Goal: Task Accomplishment & Management: Use online tool/utility

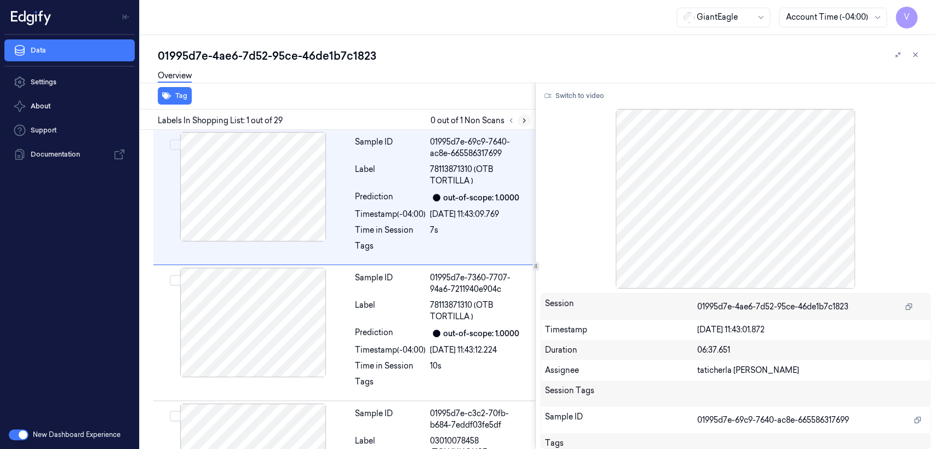
click at [518, 119] on button at bounding box center [523, 120] width 13 height 13
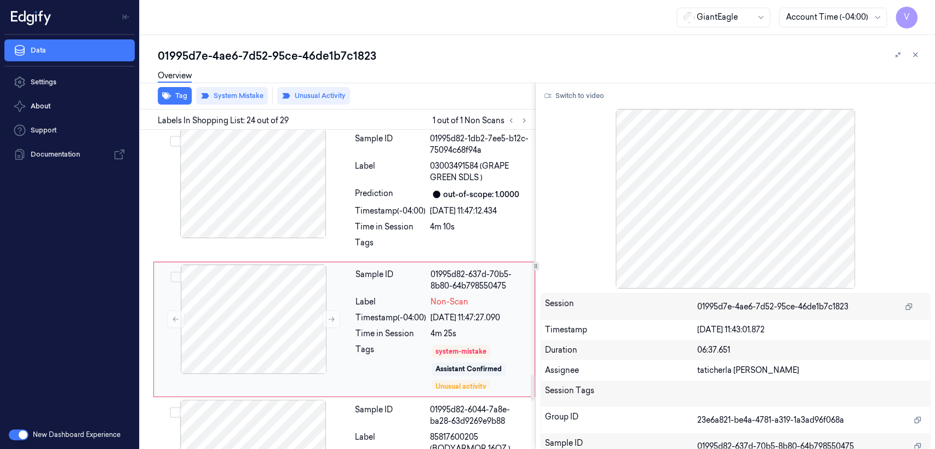
scroll to position [3016, 0]
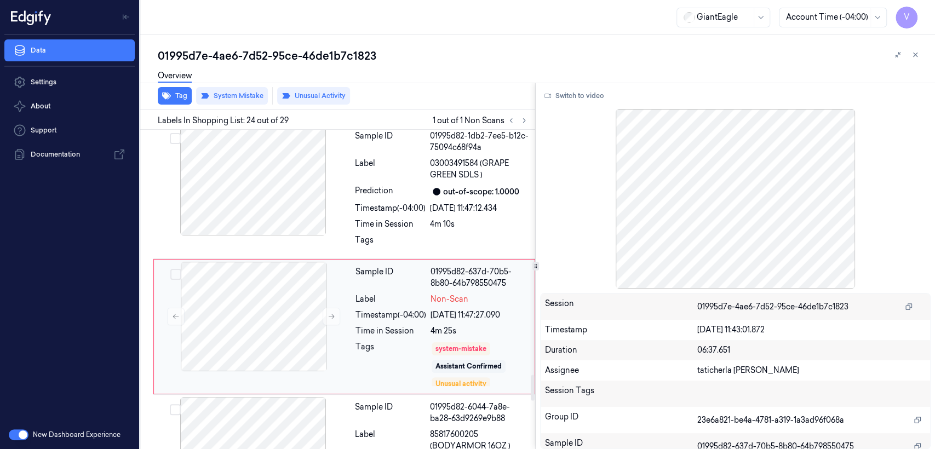
click at [368, 309] on div "Timestamp (-04:00)" at bounding box center [390, 314] width 71 height 11
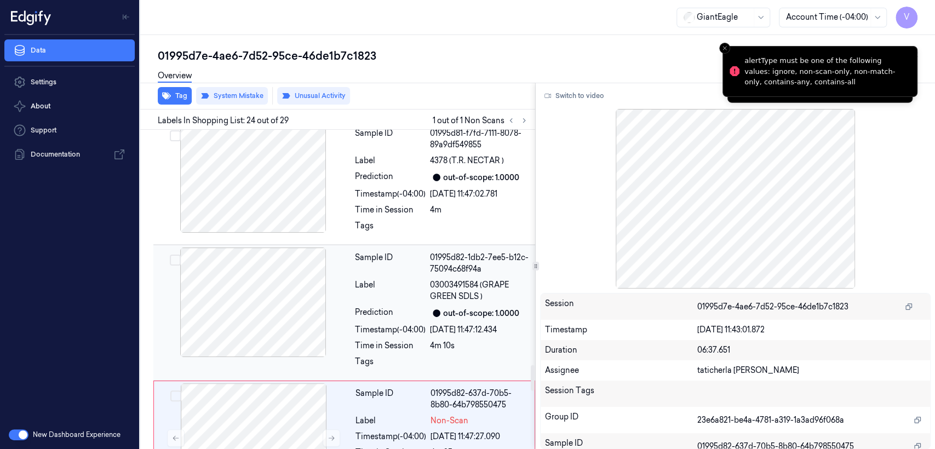
click at [378, 264] on div "Sample ID 01995d82-1db2-7ee5-b12c-75094c68f94a Label 03003491584 (GRAPE GREEN S…" at bounding box center [441, 312] width 182 height 130
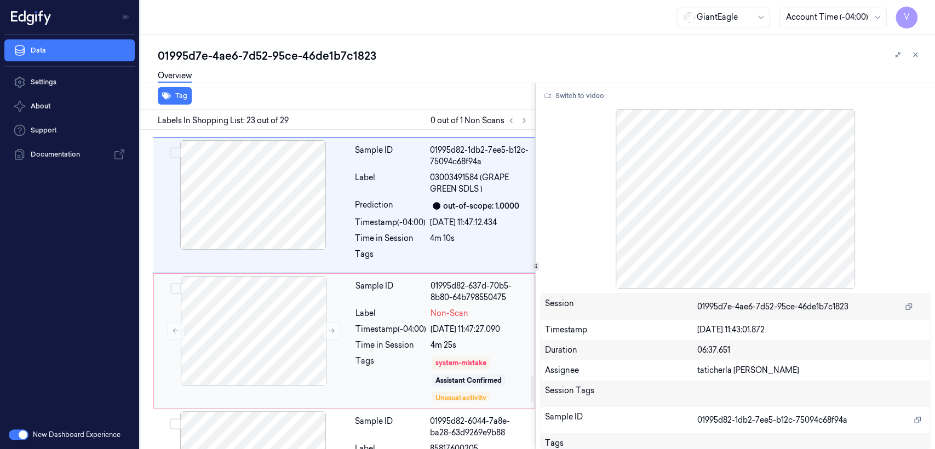
scroll to position [3124, 0]
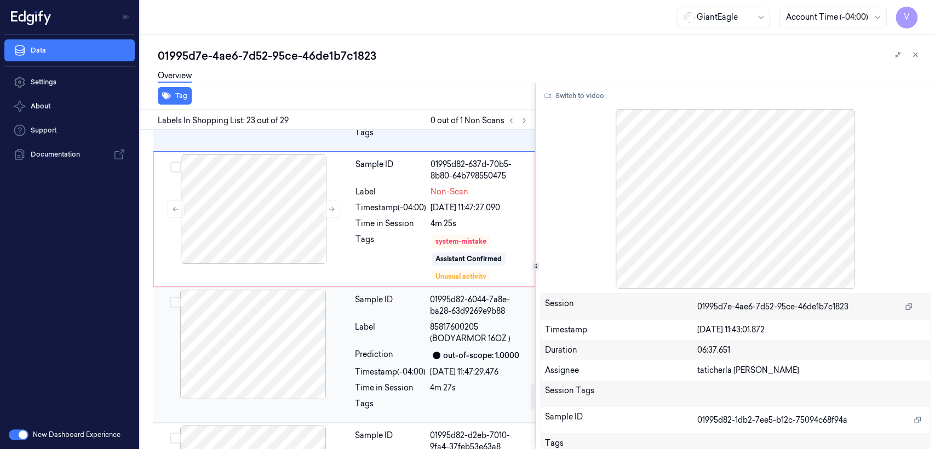
click at [402, 321] on div "Label" at bounding box center [390, 332] width 71 height 23
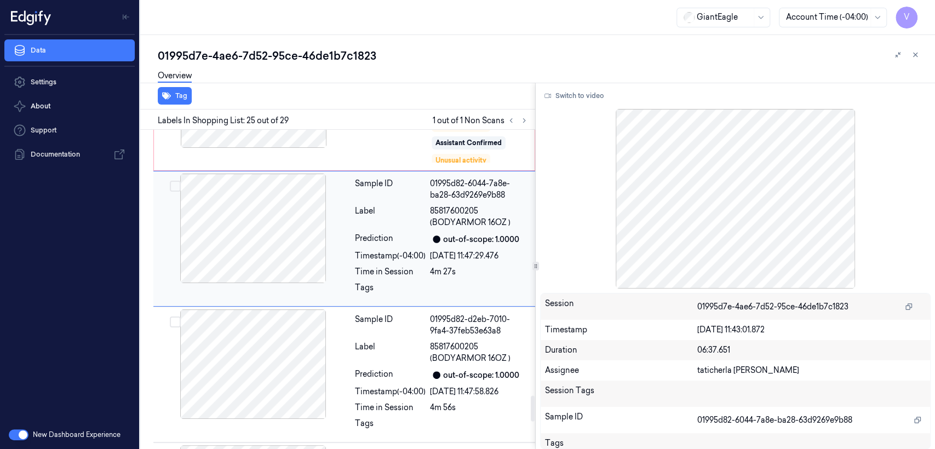
scroll to position [3273, 0]
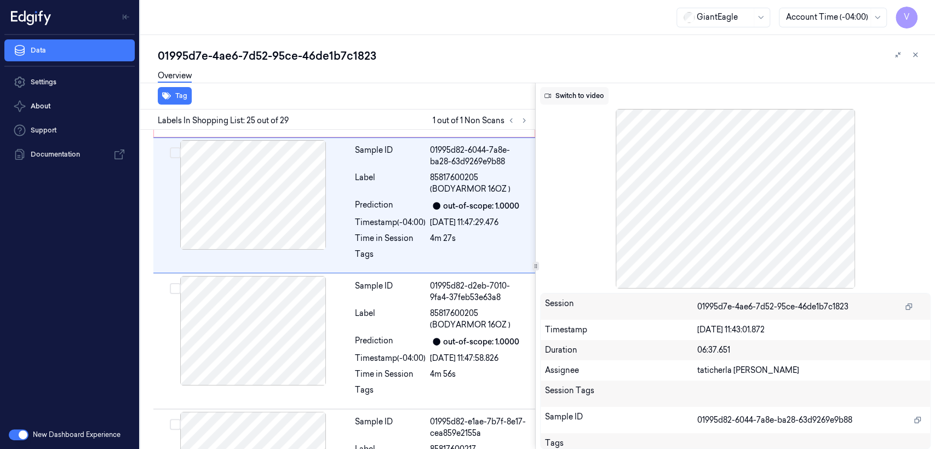
click at [571, 97] on button "Switch to video" at bounding box center [574, 96] width 68 height 18
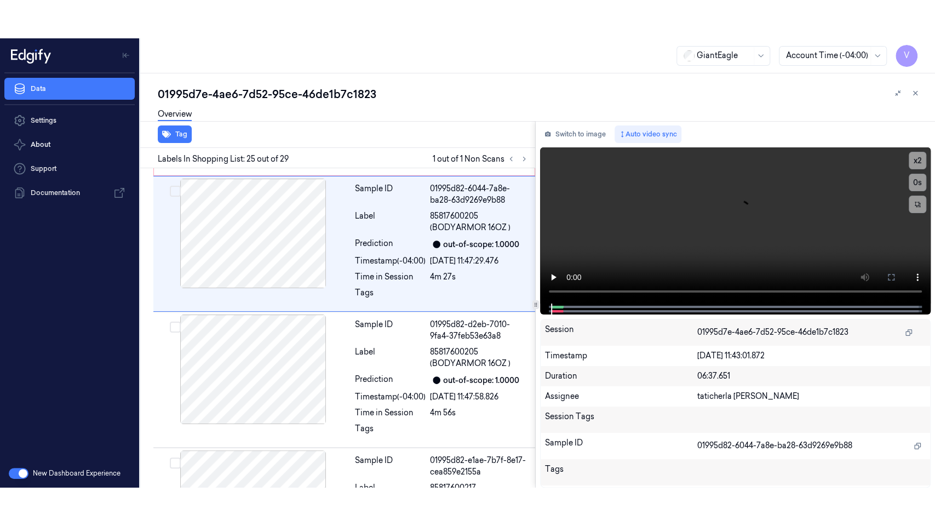
scroll to position [3152, 0]
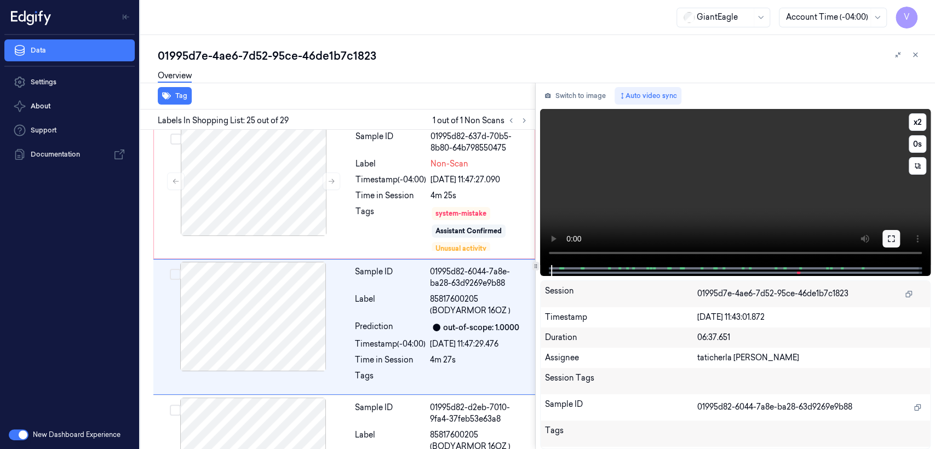
click at [889, 233] on button at bounding box center [891, 239] width 18 height 18
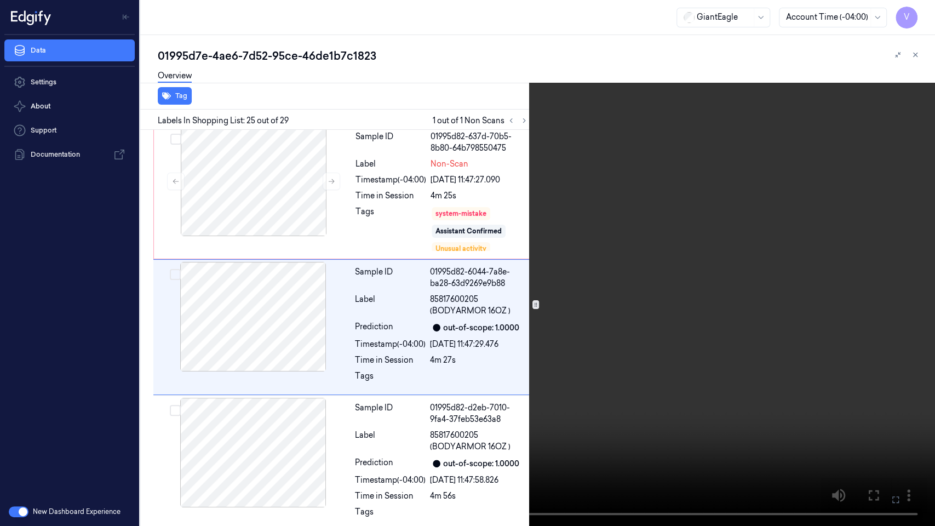
click at [659, 221] on video at bounding box center [467, 263] width 935 height 526
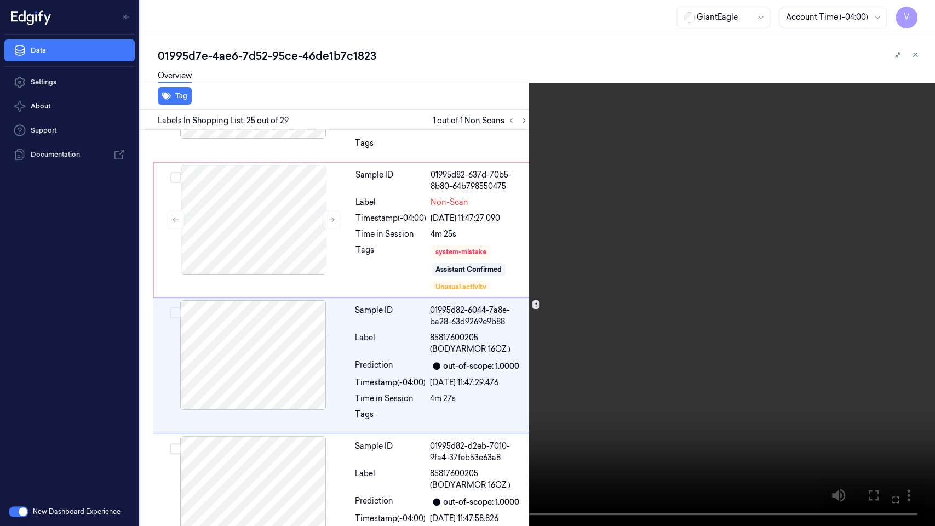
click at [657, 269] on video at bounding box center [467, 263] width 935 height 526
click at [640, 343] on video at bounding box center [467, 263] width 935 height 526
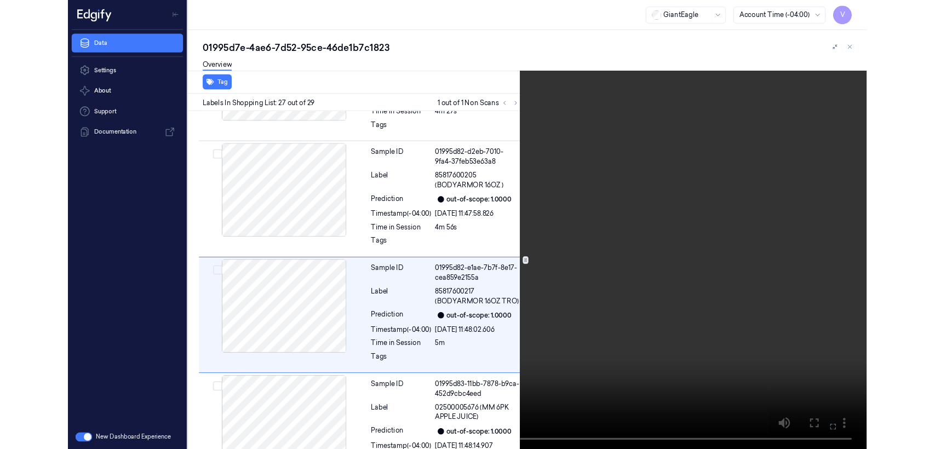
scroll to position [3384, 0]
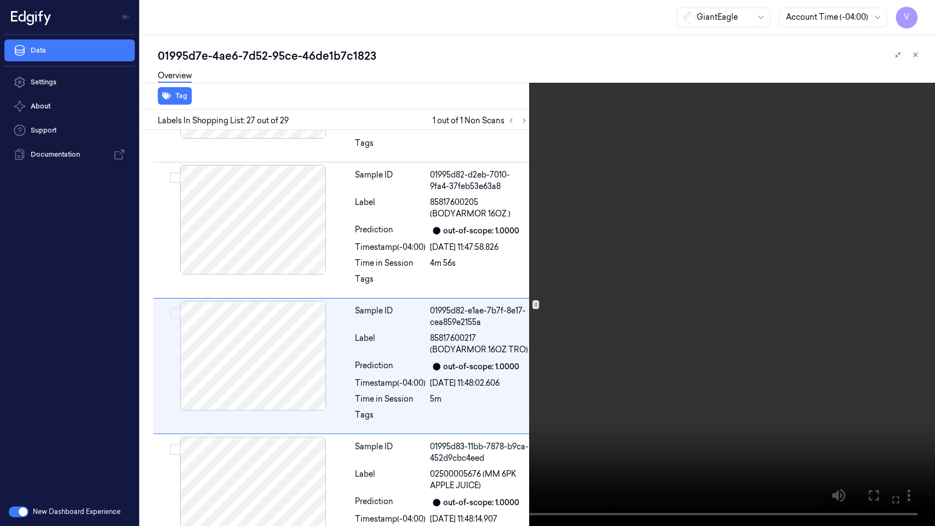
click at [640, 343] on video at bounding box center [467, 263] width 935 height 526
click at [0, 0] on icon at bounding box center [0, 0] width 0 height 0
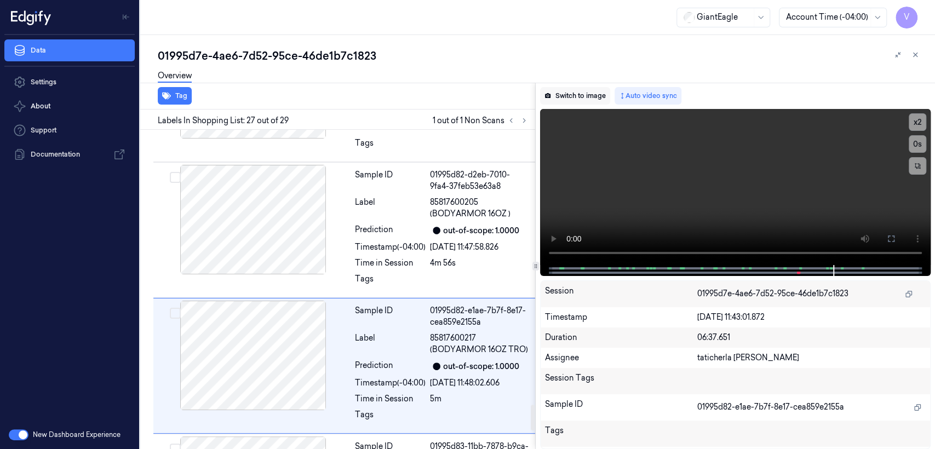
click at [573, 101] on button "Switch to image" at bounding box center [575, 96] width 70 height 18
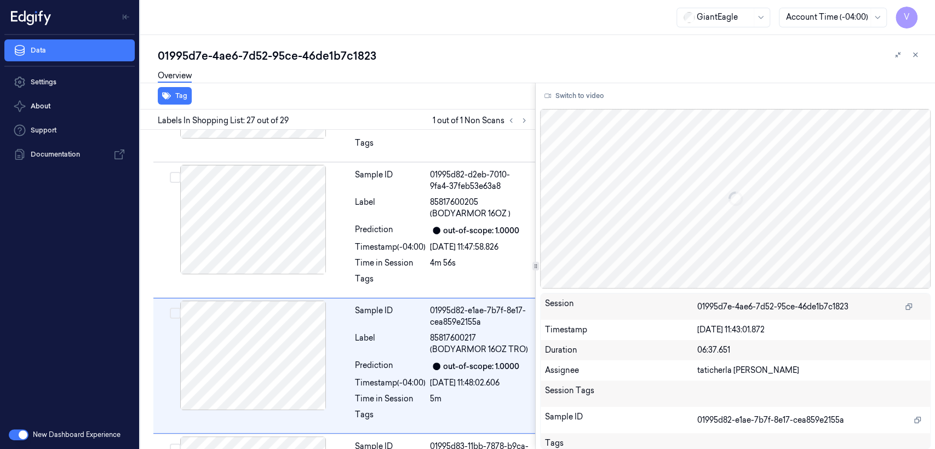
scroll to position [3423, 0]
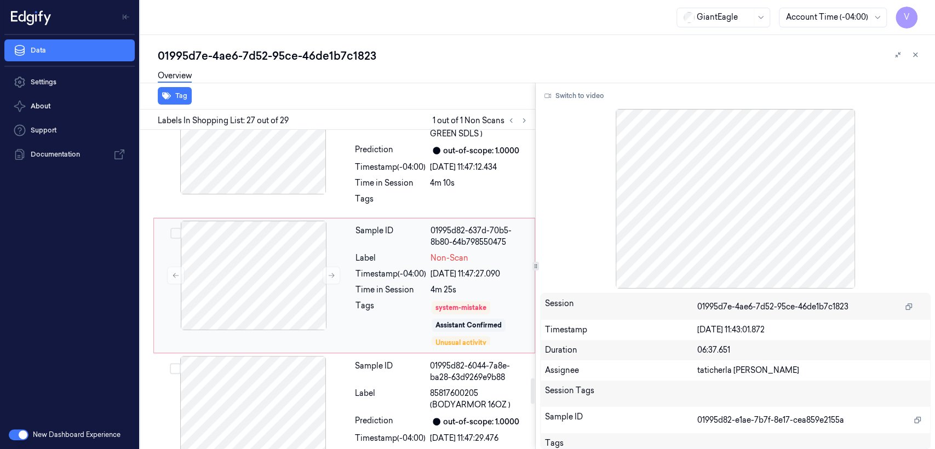
click at [425, 300] on div "Tags" at bounding box center [390, 323] width 71 height 46
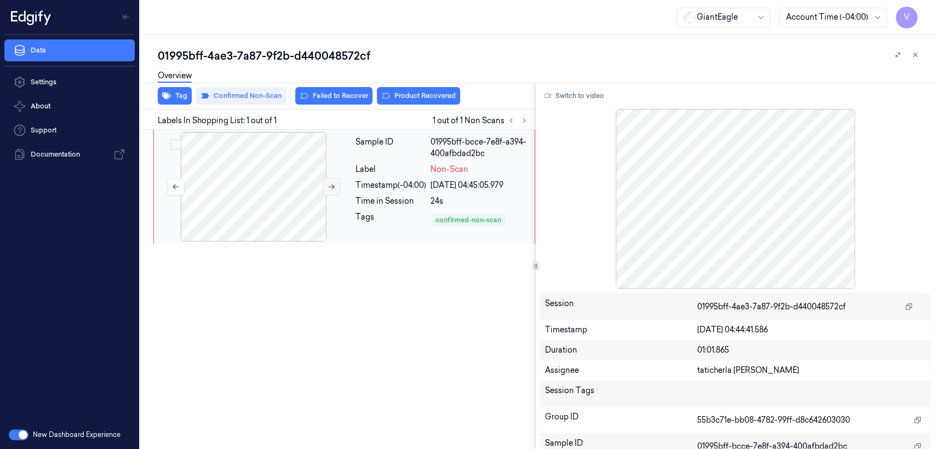
click at [322, 185] on button at bounding box center [331, 187] width 18 height 18
click at [557, 90] on button "Switch to video" at bounding box center [574, 96] width 68 height 18
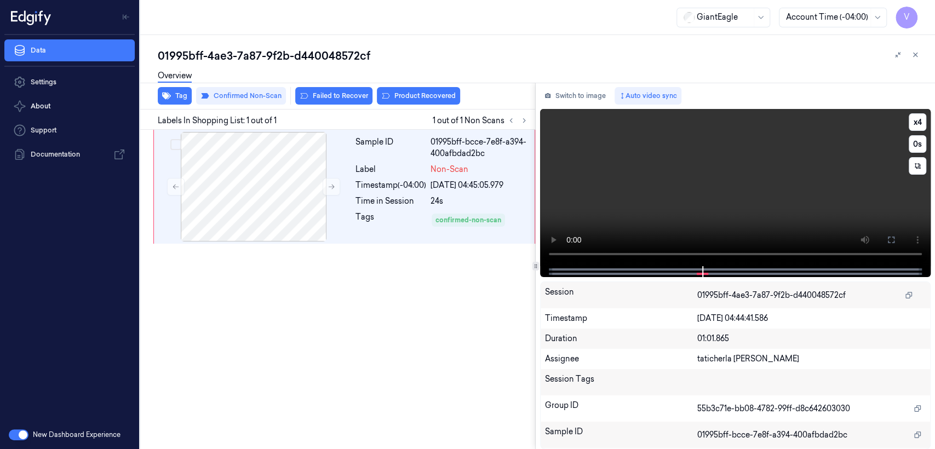
click at [620, 182] on video at bounding box center [735, 187] width 390 height 157
click at [896, 241] on button at bounding box center [891, 240] width 18 height 18
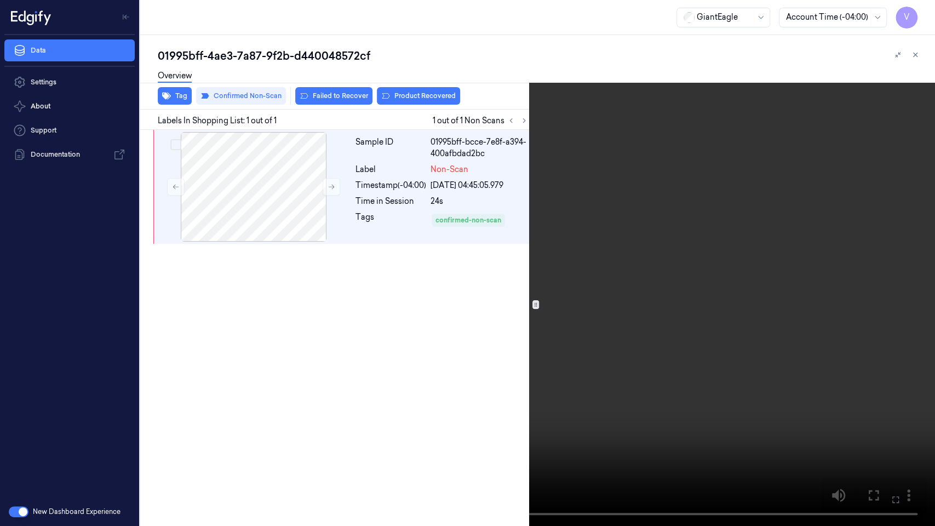
click at [100, 448] on video at bounding box center [467, 263] width 935 height 526
click at [0, 0] on button at bounding box center [0, 0] width 0 height 0
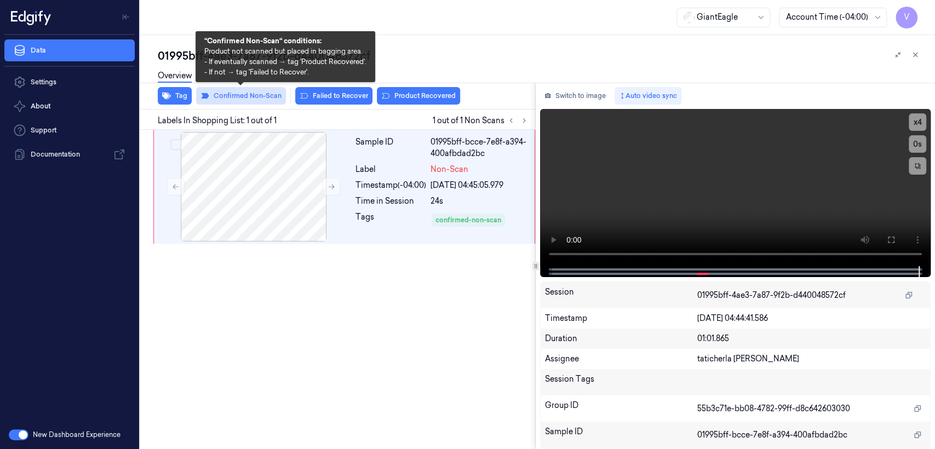
click at [224, 102] on button "Confirmed Non-Scan" at bounding box center [241, 96] width 90 height 18
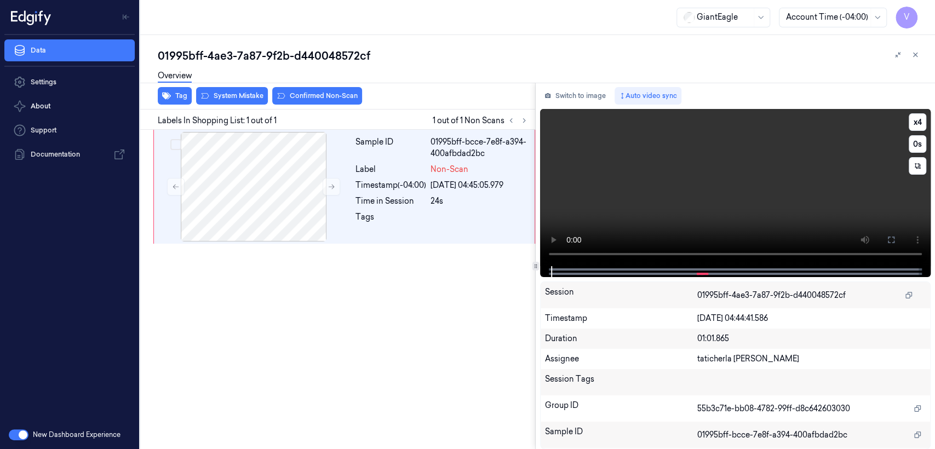
click at [811, 198] on video at bounding box center [735, 187] width 390 height 157
click at [894, 239] on icon at bounding box center [890, 239] width 9 height 9
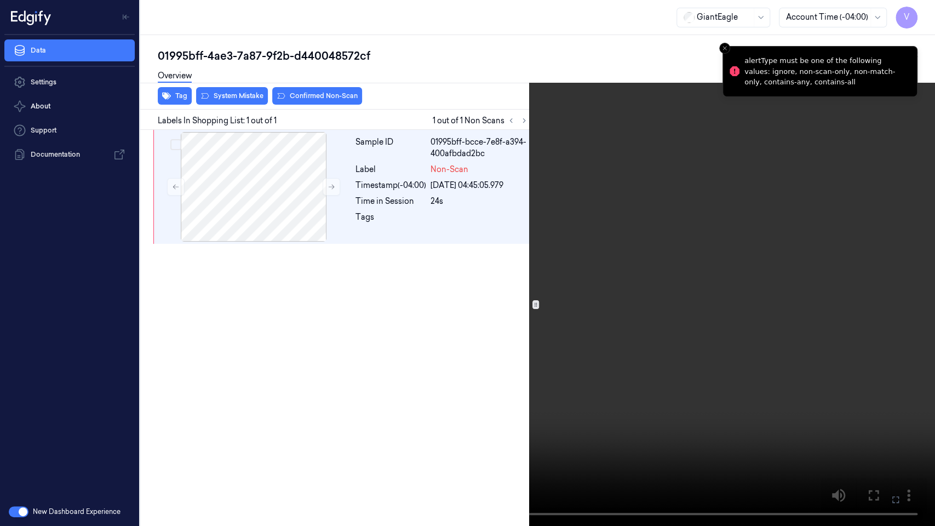
click at [250, 351] on video at bounding box center [467, 263] width 935 height 526
click at [204, 372] on video at bounding box center [467, 263] width 935 height 526
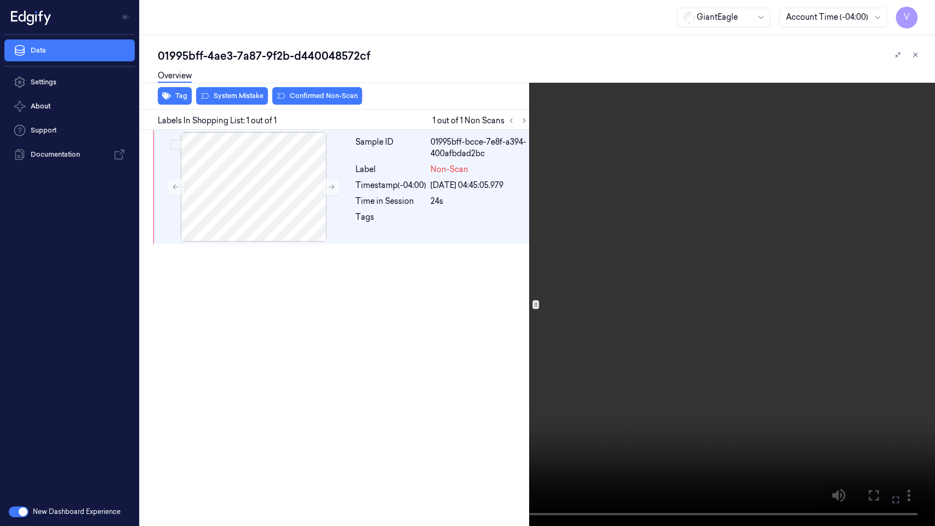
click at [0, 0] on button at bounding box center [0, 0] width 0 height 0
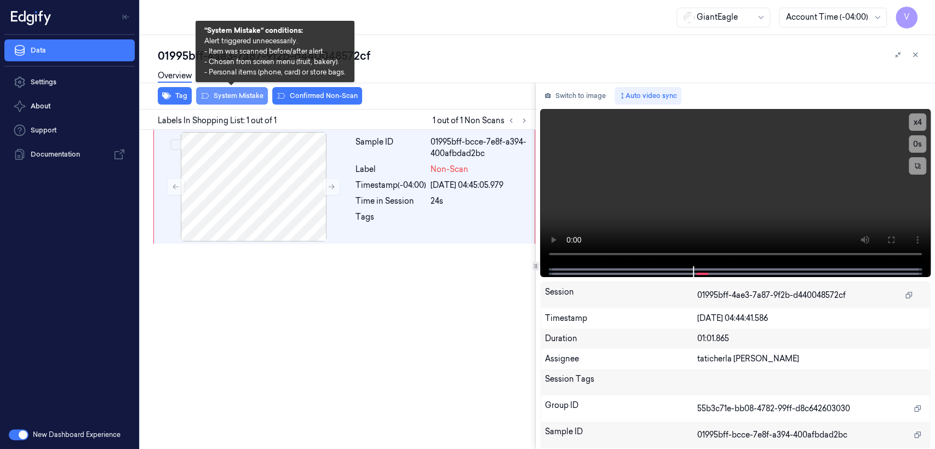
click at [264, 91] on button "System Mistake" at bounding box center [232, 96] width 72 height 18
click at [233, 91] on button "System Mistake" at bounding box center [232, 96] width 72 height 18
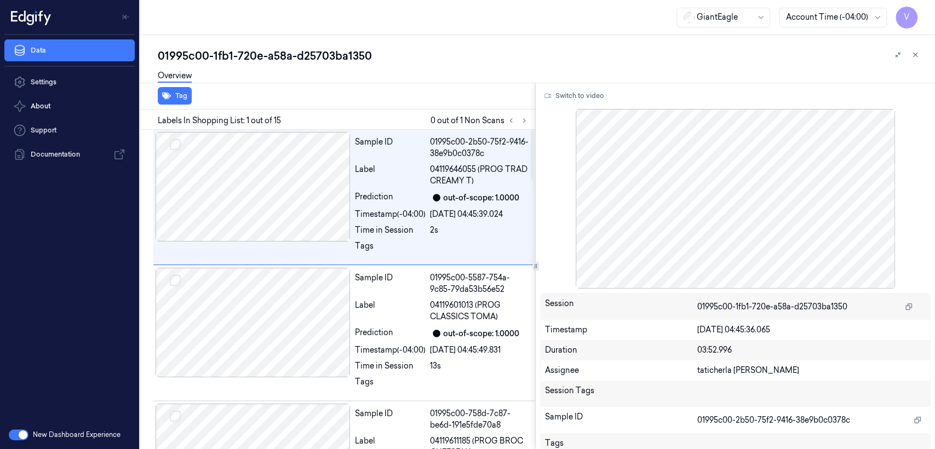
click at [518, 124] on div at bounding box center [517, 120] width 26 height 13
click at [519, 124] on button at bounding box center [523, 120] width 13 height 13
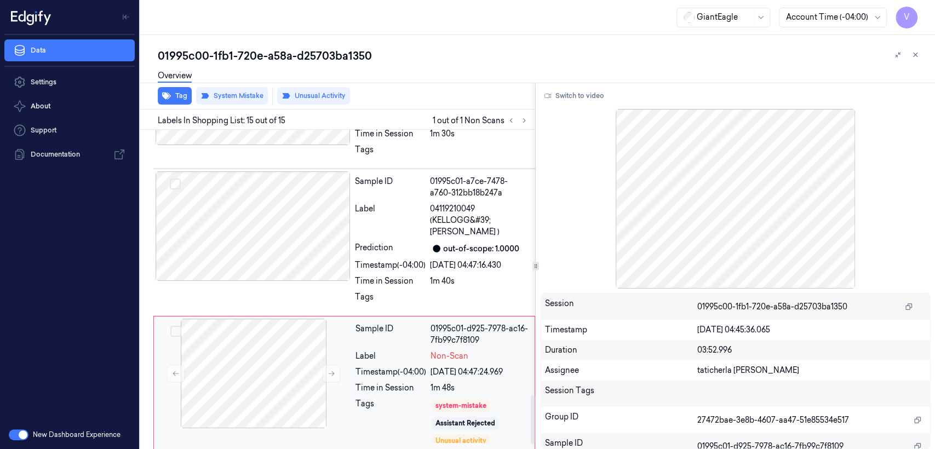
scroll to position [1730, 0]
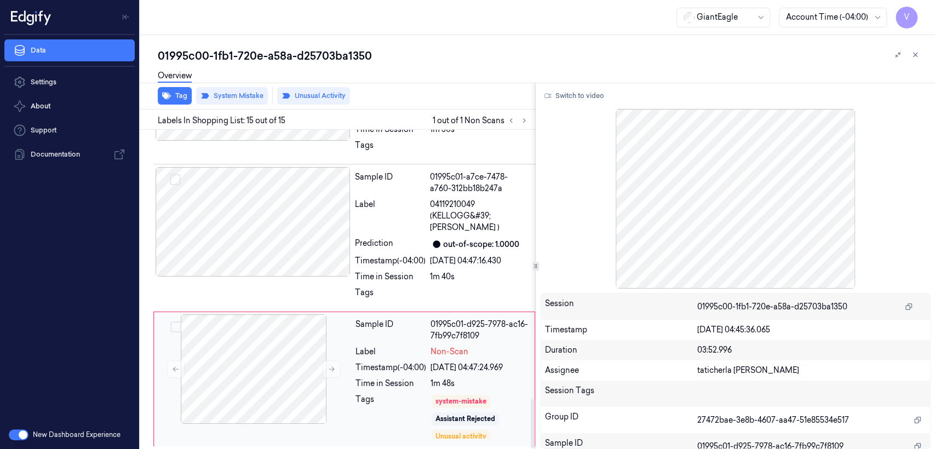
click at [445, 347] on span "Non-Scan" at bounding box center [449, 351] width 38 height 11
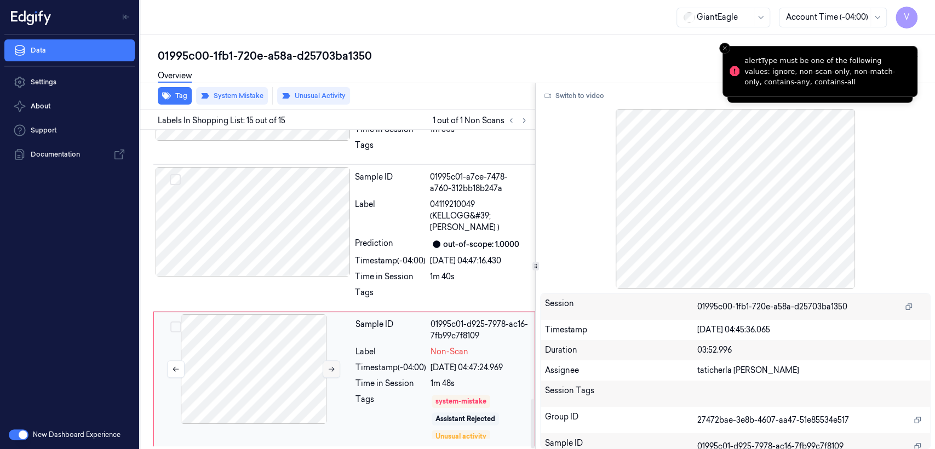
click at [332, 370] on icon at bounding box center [331, 369] width 8 height 8
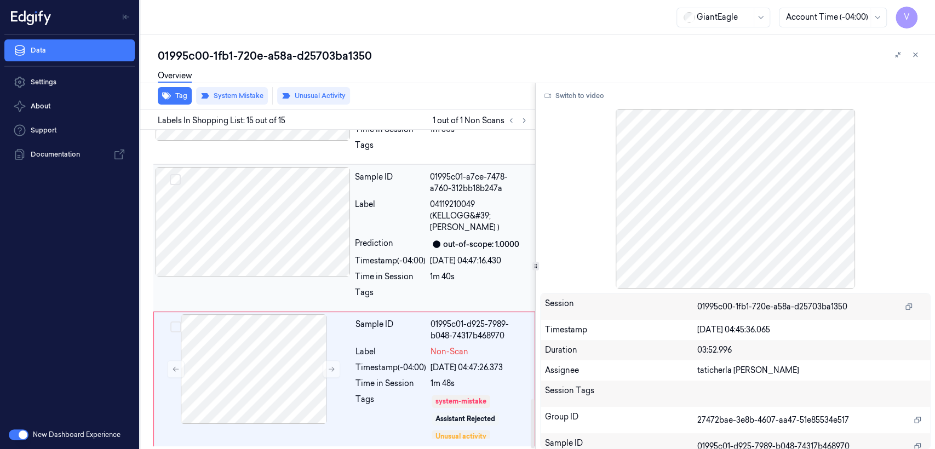
click at [371, 228] on div "Label" at bounding box center [390, 216] width 71 height 34
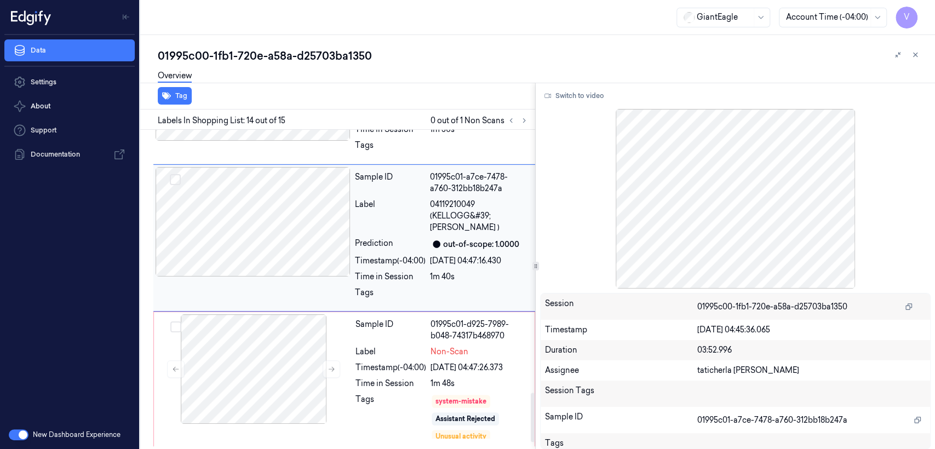
scroll to position [1677, 0]
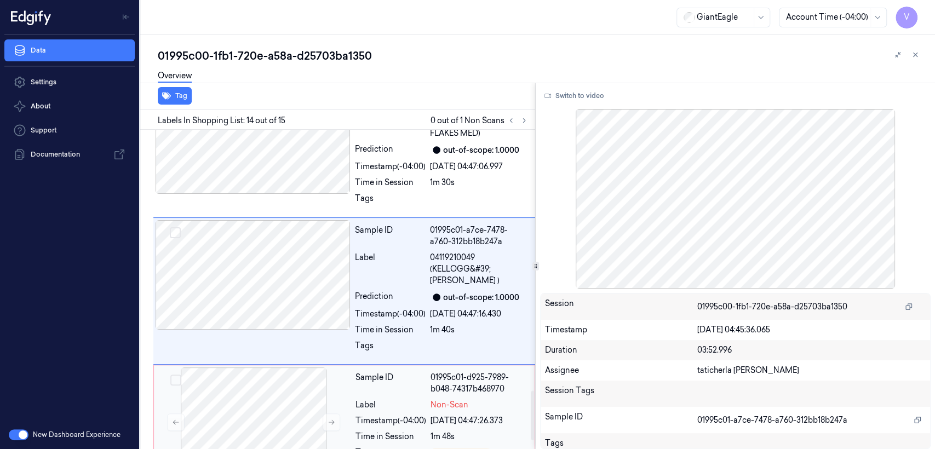
click at [386, 394] on div "Sample ID 01995c01-d925-7989-b048-74317b468970 Label Non-Scan Timestamp (-04:00…" at bounding box center [441, 432] width 181 height 130
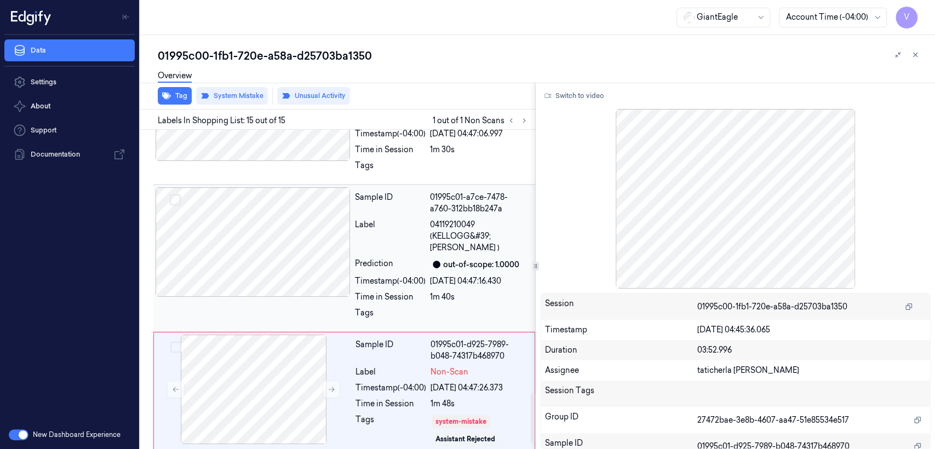
scroll to position [1730, 0]
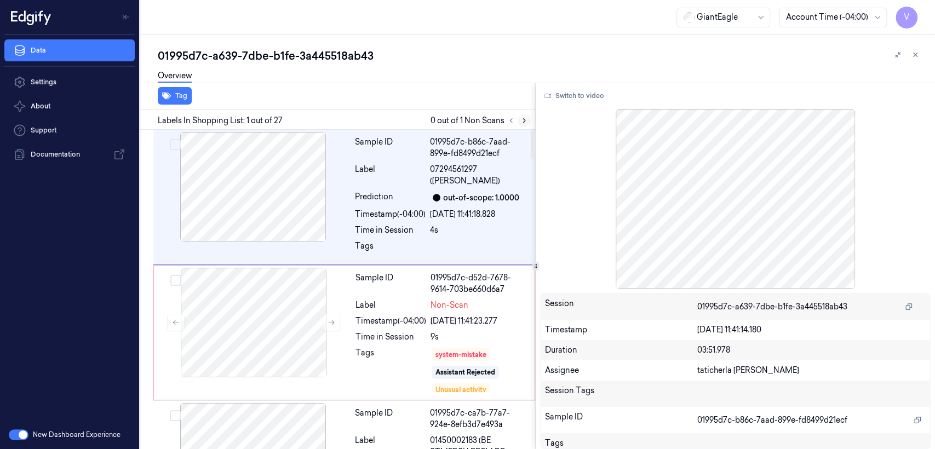
click at [524, 122] on icon at bounding box center [524, 121] width 8 height 8
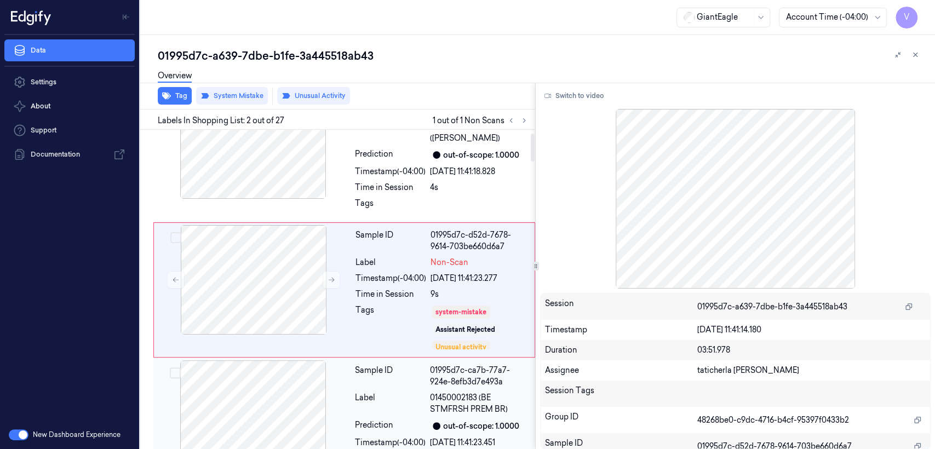
scroll to position [43, 0]
click at [451, 188] on div "4s" at bounding box center [479, 186] width 99 height 11
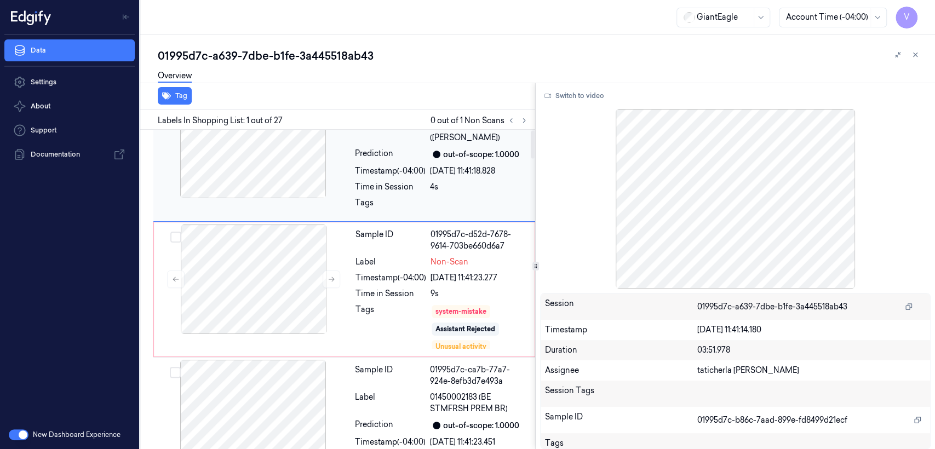
scroll to position [0, 0]
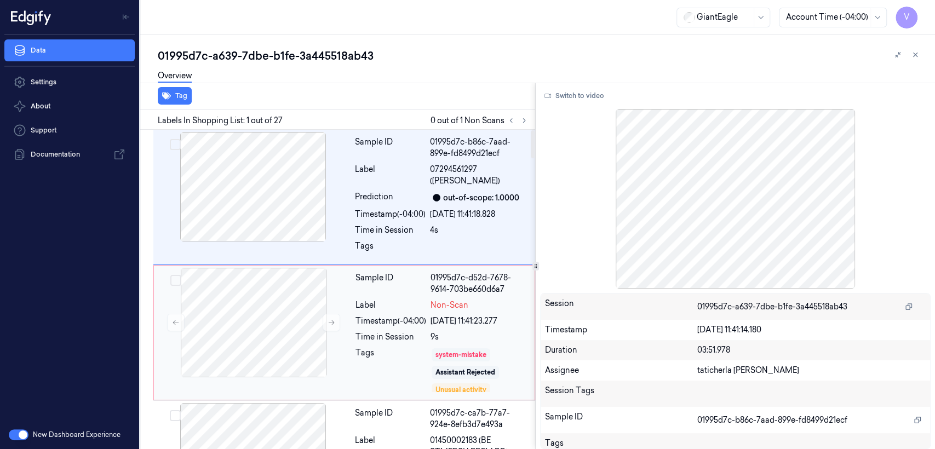
click at [443, 356] on div "system-mistake" at bounding box center [460, 355] width 51 height 10
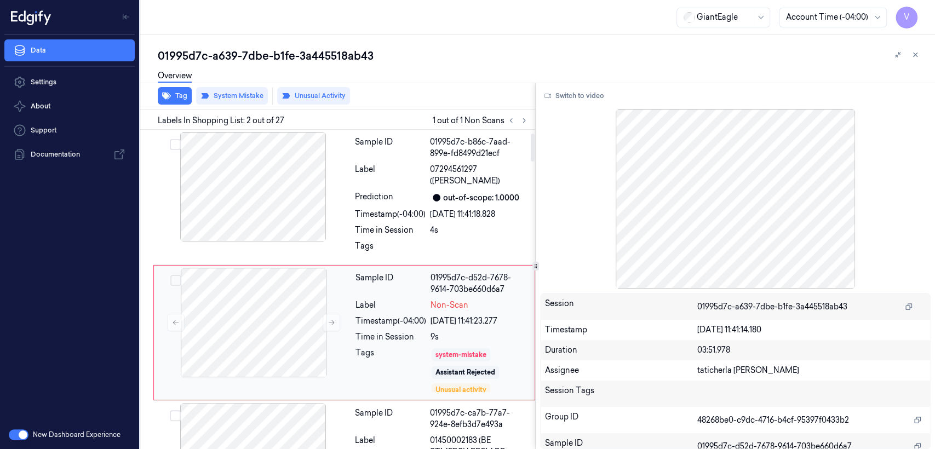
scroll to position [43, 0]
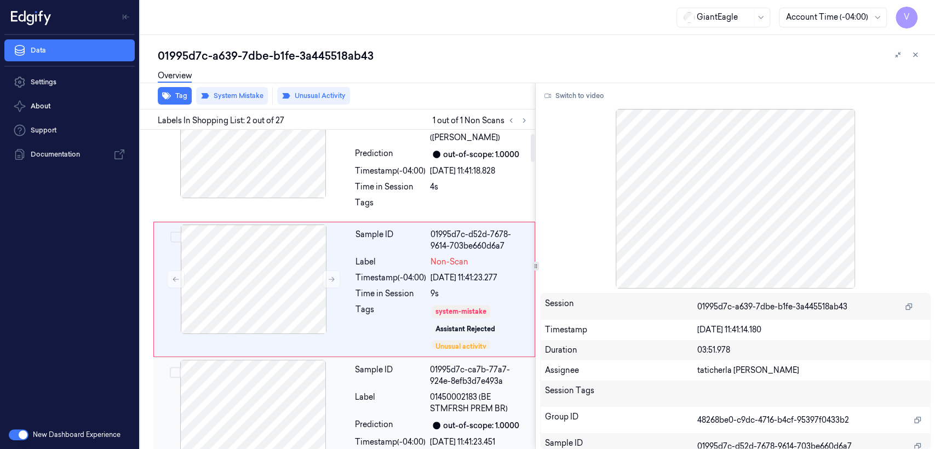
click at [422, 373] on div "Sample ID" at bounding box center [390, 375] width 71 height 23
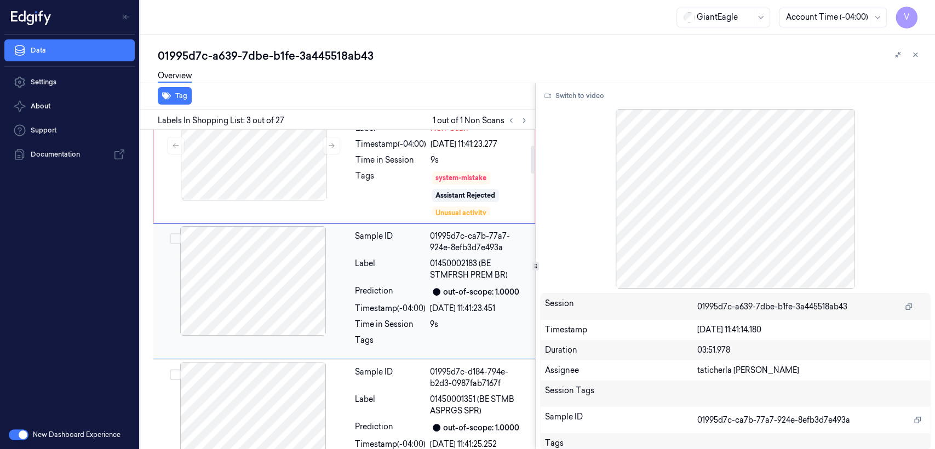
scroll to position [178, 0]
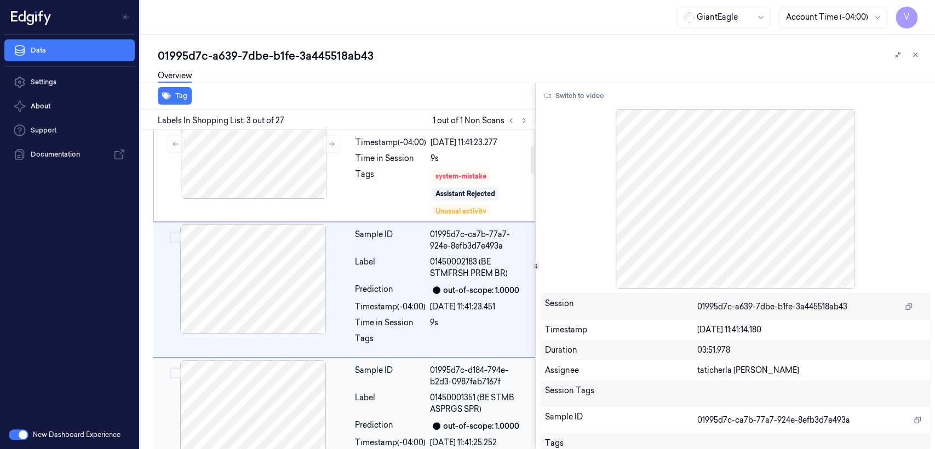
click at [407, 392] on div "Label" at bounding box center [390, 403] width 71 height 23
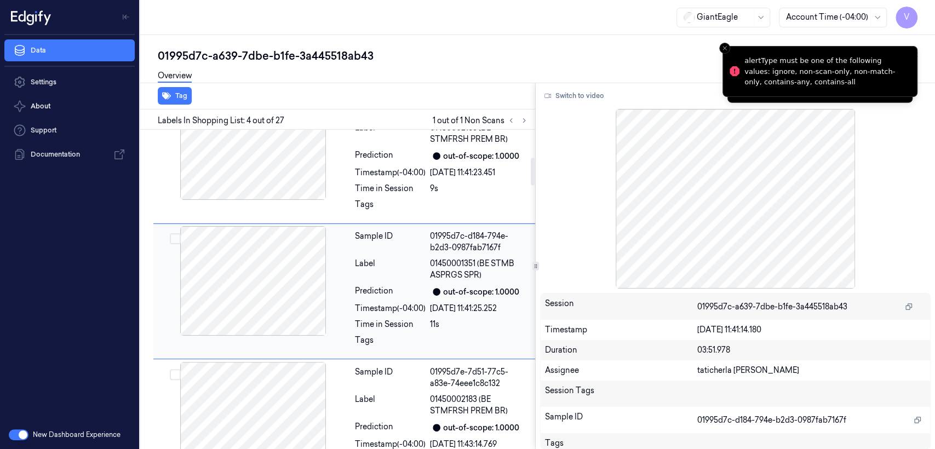
scroll to position [314, 0]
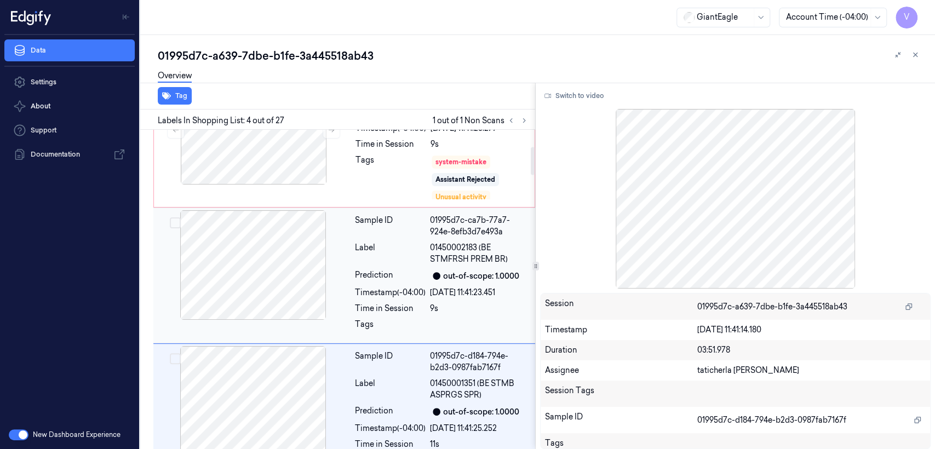
click at [475, 277] on div "out-of-scope: 1.0000" at bounding box center [481, 275] width 76 height 11
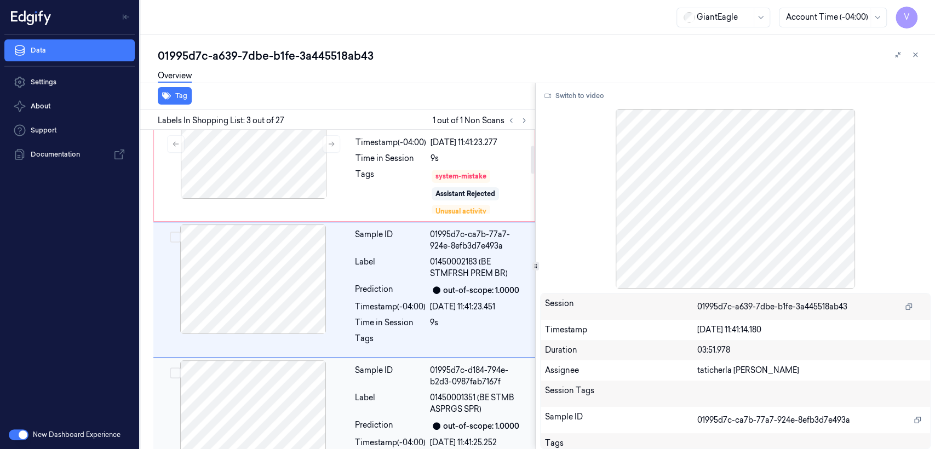
click at [473, 393] on span "01450001351 (BE STMB ASPRGS SPR)" at bounding box center [479, 403] width 99 height 23
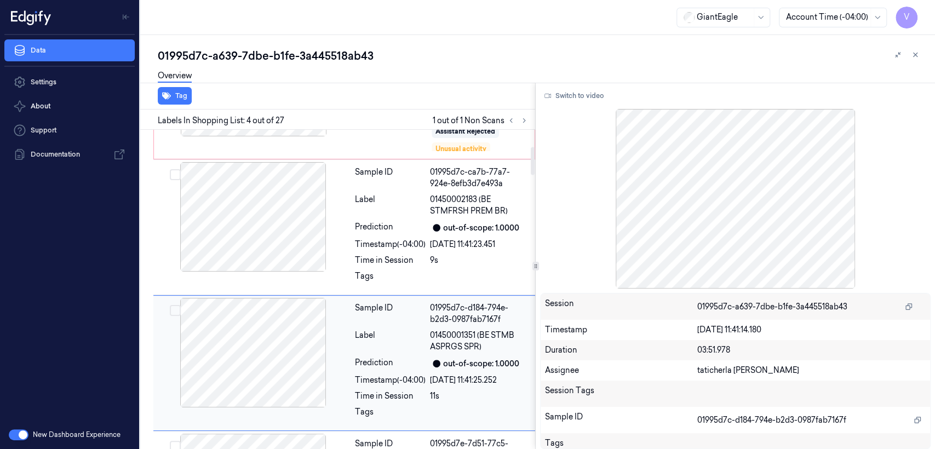
scroll to position [193, 0]
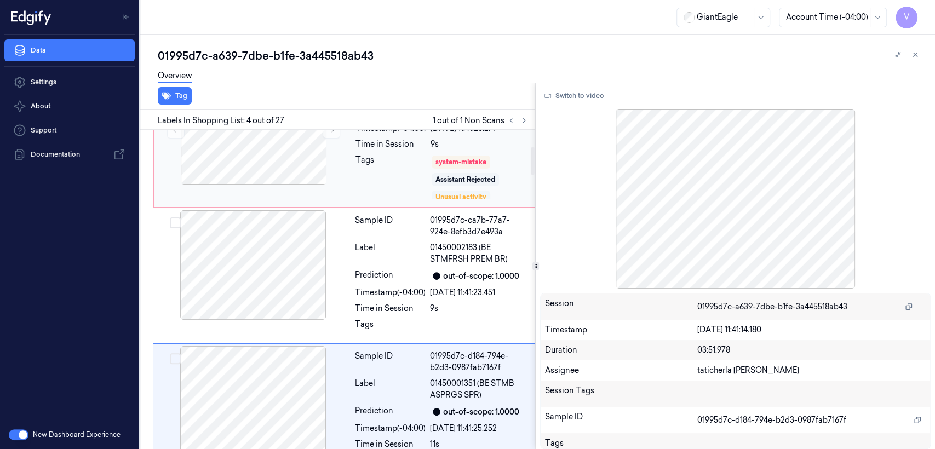
click at [449, 191] on div "Unusual activity" at bounding box center [460, 197] width 59 height 13
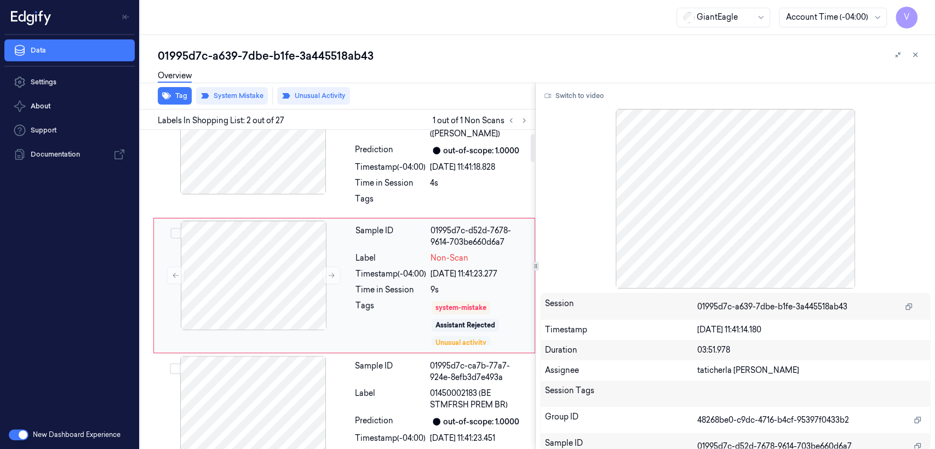
scroll to position [43, 0]
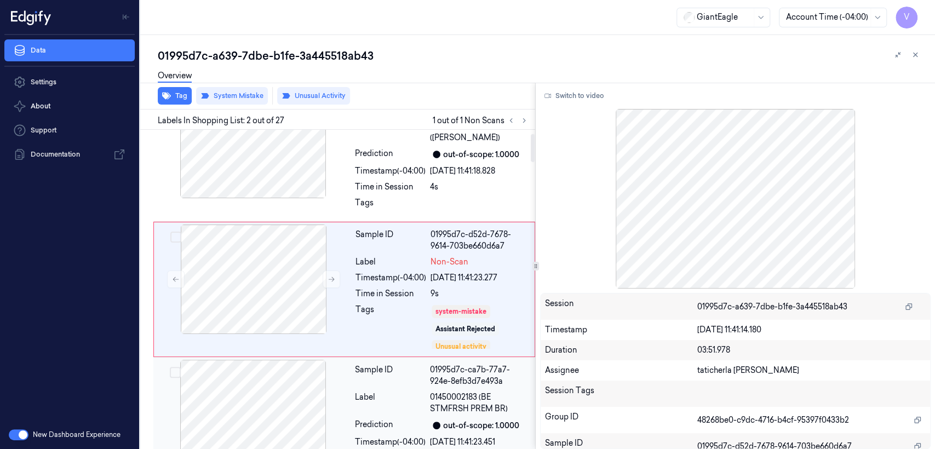
click at [431, 386] on div "01995d7c-ca7b-77a7-924e-8efb3d7e493a" at bounding box center [479, 375] width 99 height 23
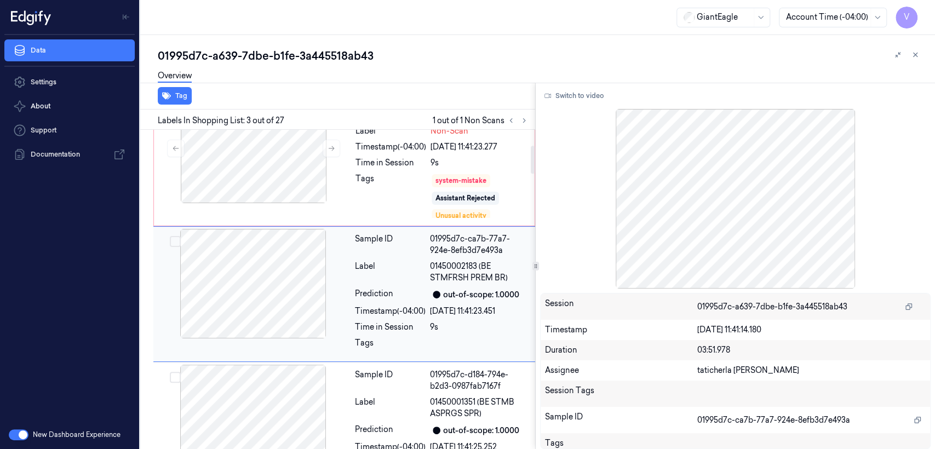
scroll to position [178, 0]
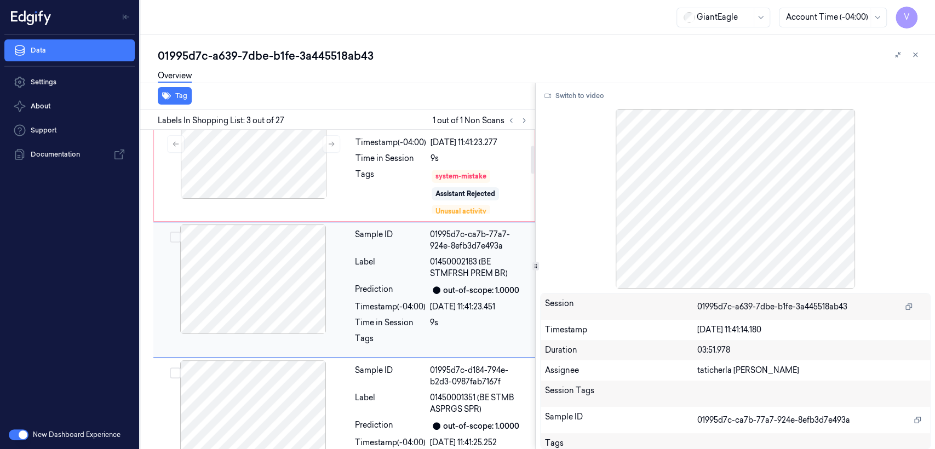
click at [431, 386] on div "01995d7c-d184-794e-b2d3-0987fab7167f" at bounding box center [479, 376] width 99 height 23
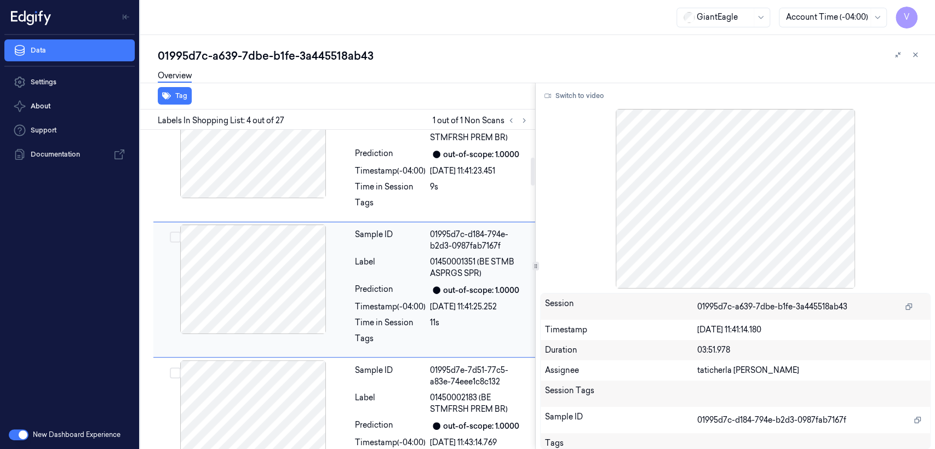
scroll to position [193, 0]
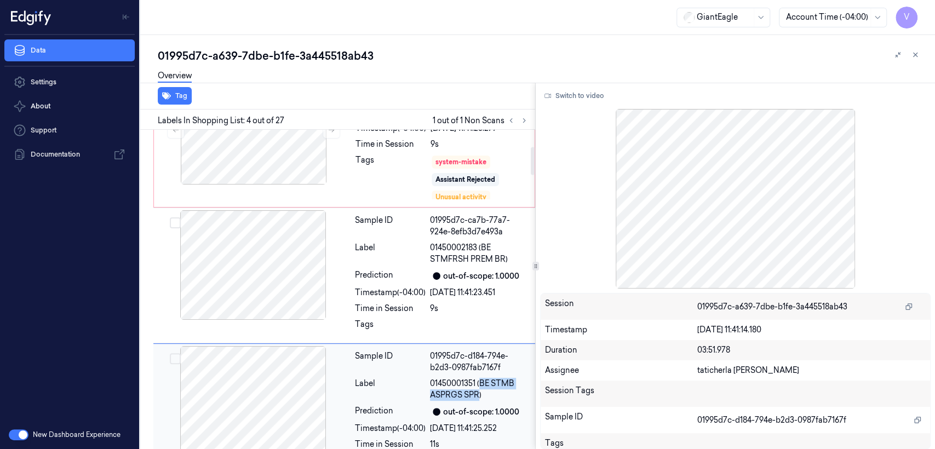
drag, startPoint x: 482, startPoint y: 383, endPoint x: 477, endPoint y: 399, distance: 15.9
click at [477, 399] on span "01450001351 (BE STMB ASPRGS SPR)" at bounding box center [479, 389] width 99 height 23
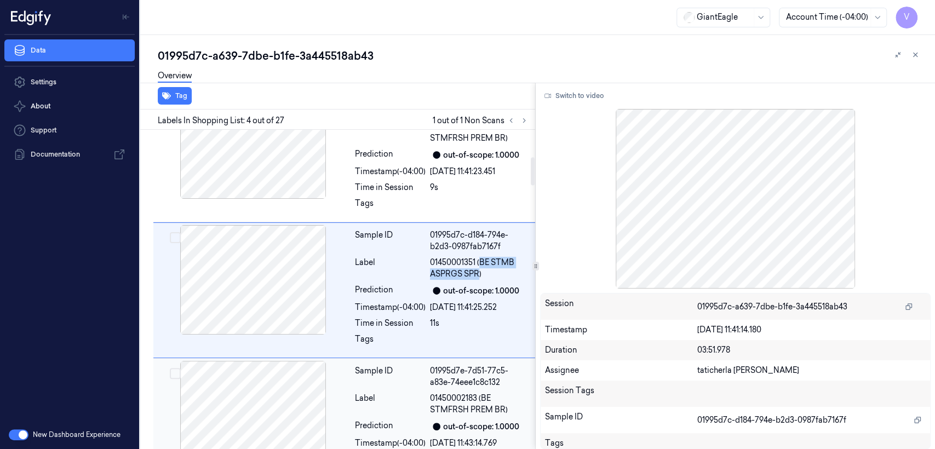
scroll to position [314, 0]
copy span "BE STMB ASPRGS SPR"
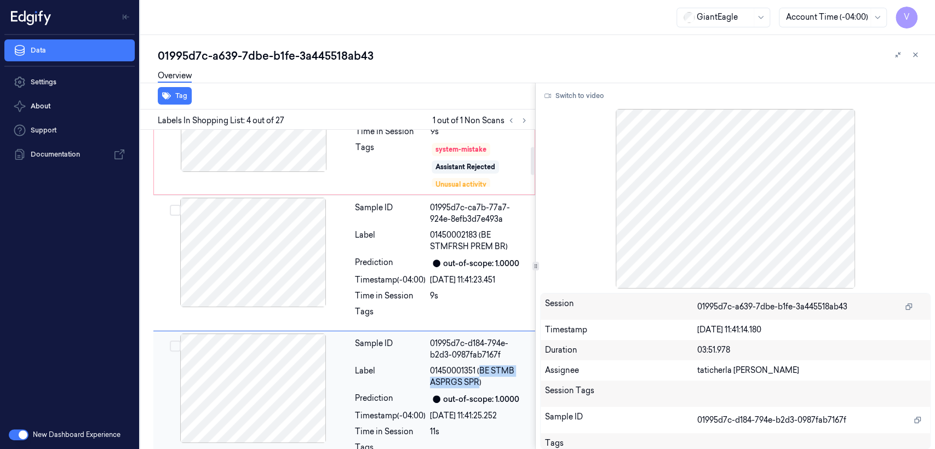
scroll to position [193, 0]
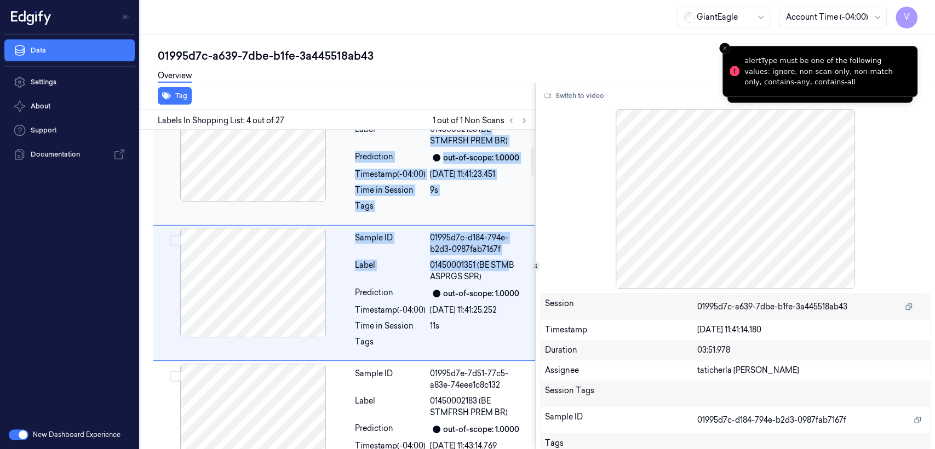
drag, startPoint x: 483, startPoint y: 246, endPoint x: 506, endPoint y: 260, distance: 27.2
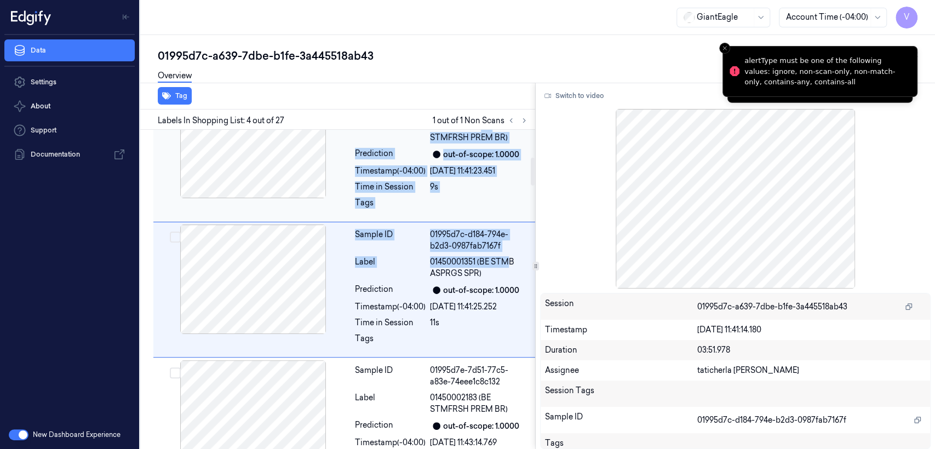
click at [500, 211] on div at bounding box center [479, 206] width 99 height 18
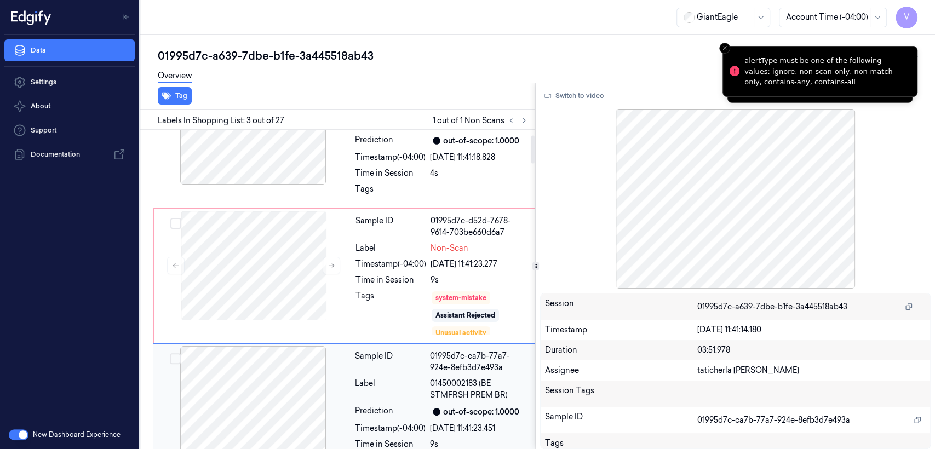
scroll to position [178, 0]
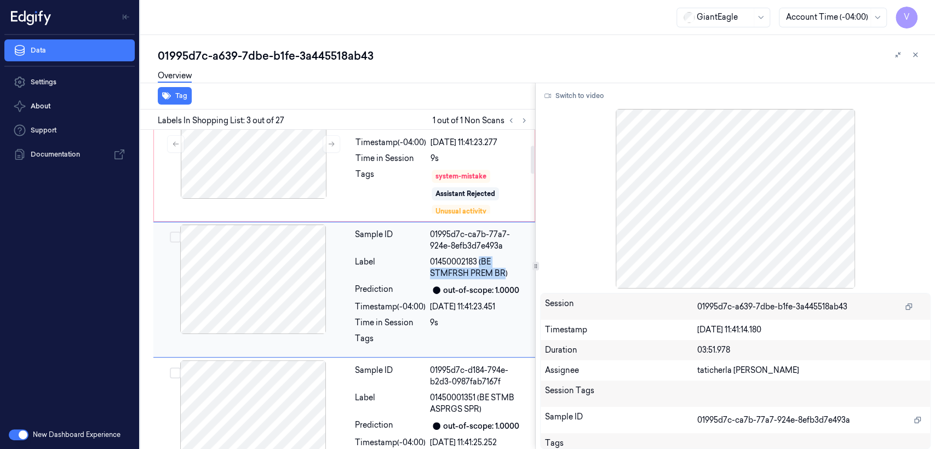
drag, startPoint x: 480, startPoint y: 261, endPoint x: 503, endPoint y: 277, distance: 27.6
click at [503, 277] on span "01450002183 (BE STMFRSH PREM BR)" at bounding box center [479, 267] width 99 height 23
copy span "(BE STMFRSH PREM BR"
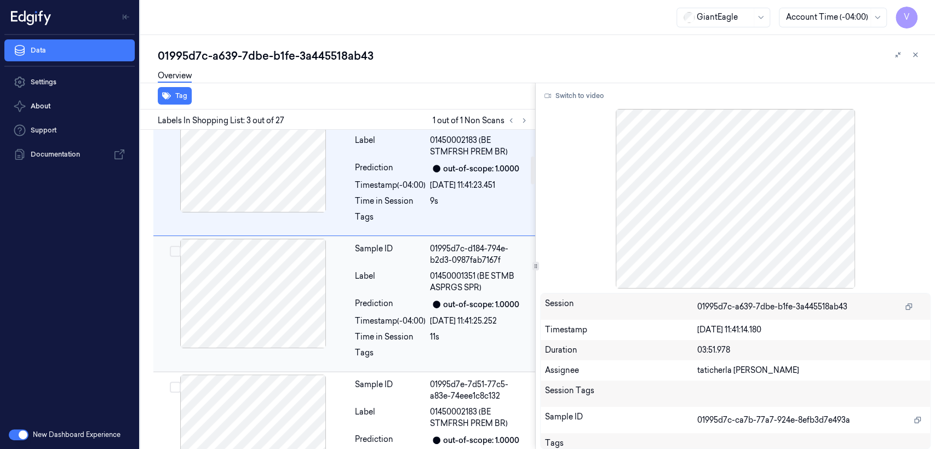
click at [415, 281] on div "Label" at bounding box center [390, 281] width 71 height 23
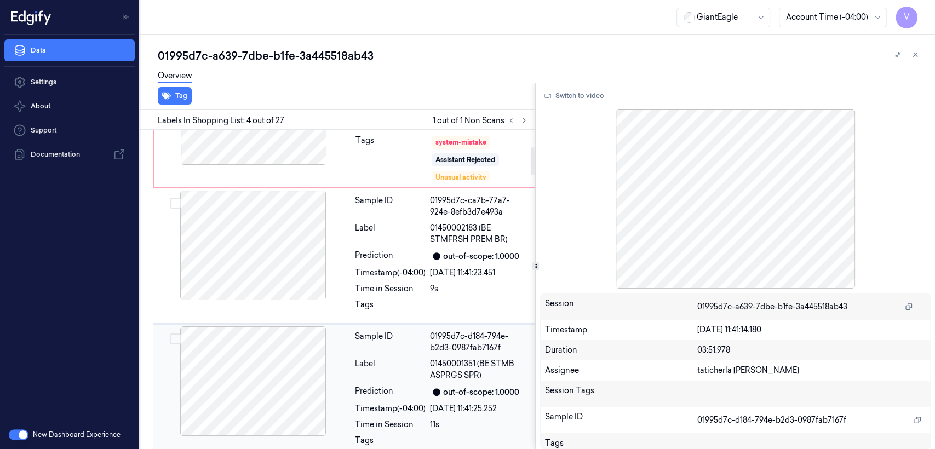
scroll to position [193, 0]
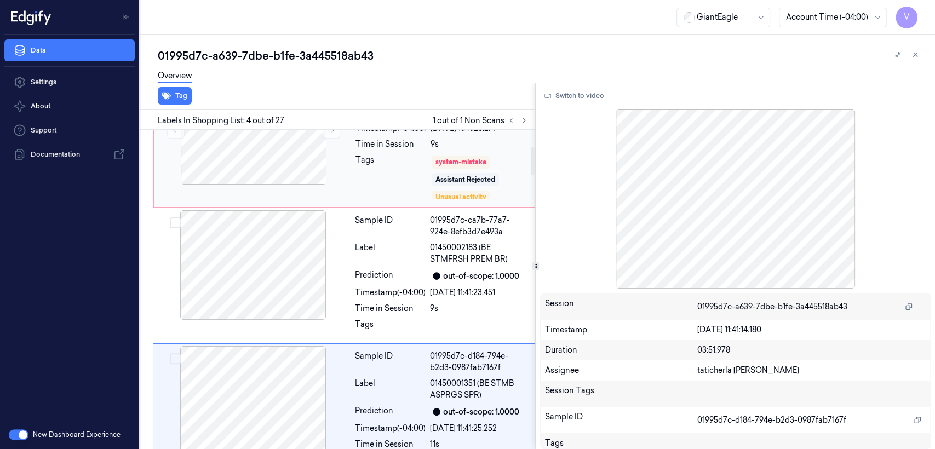
click at [374, 173] on div "Tags" at bounding box center [390, 177] width 71 height 46
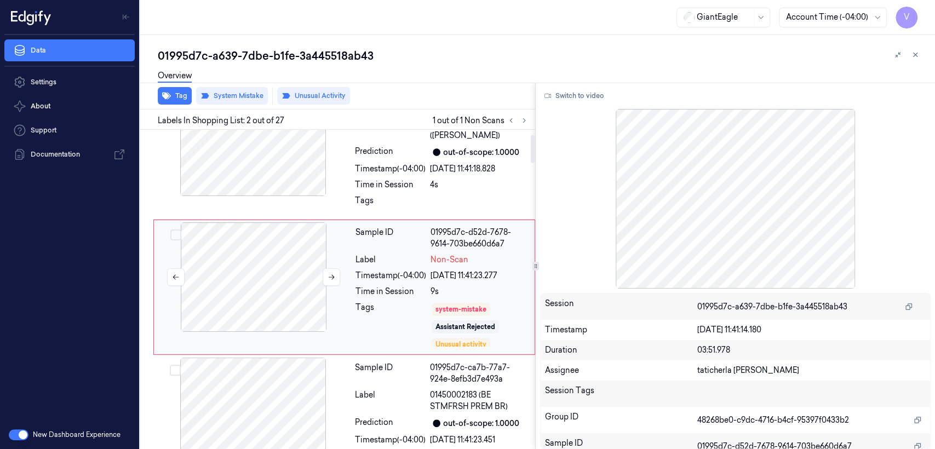
scroll to position [43, 0]
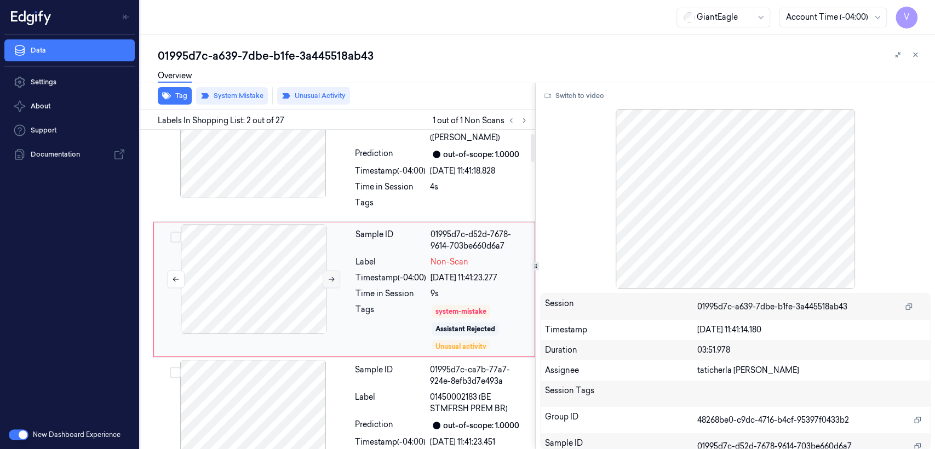
click at [329, 281] on icon at bounding box center [331, 279] width 8 height 8
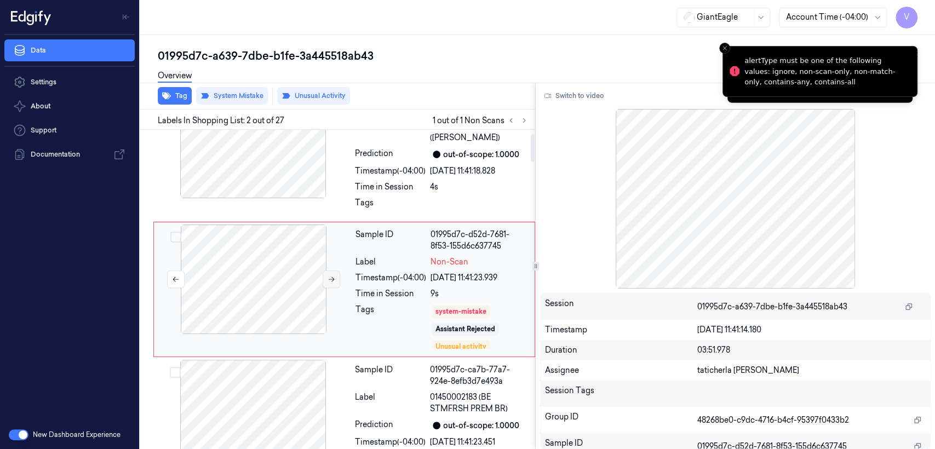
click at [329, 281] on icon at bounding box center [331, 279] width 8 height 8
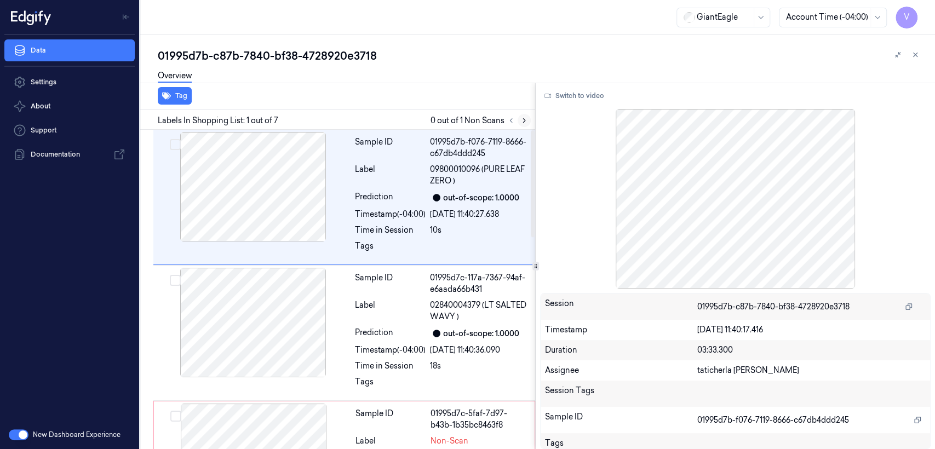
click at [527, 120] on icon at bounding box center [524, 121] width 8 height 8
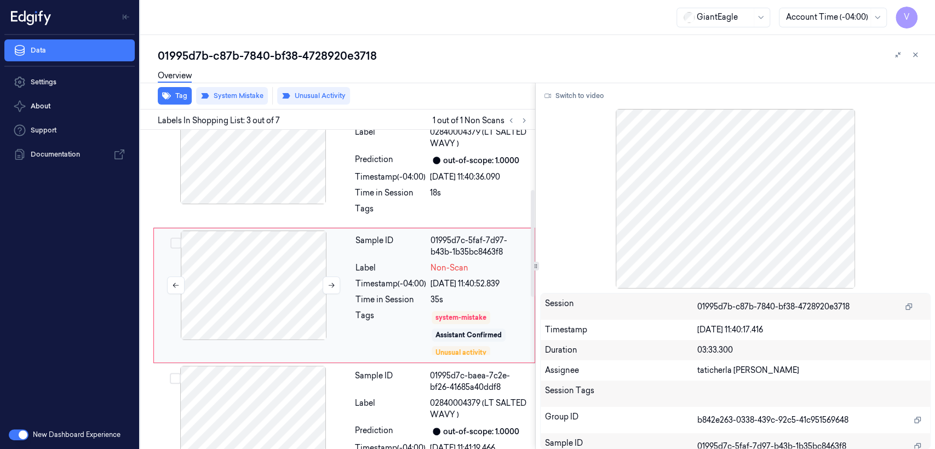
scroll to position [178, 0]
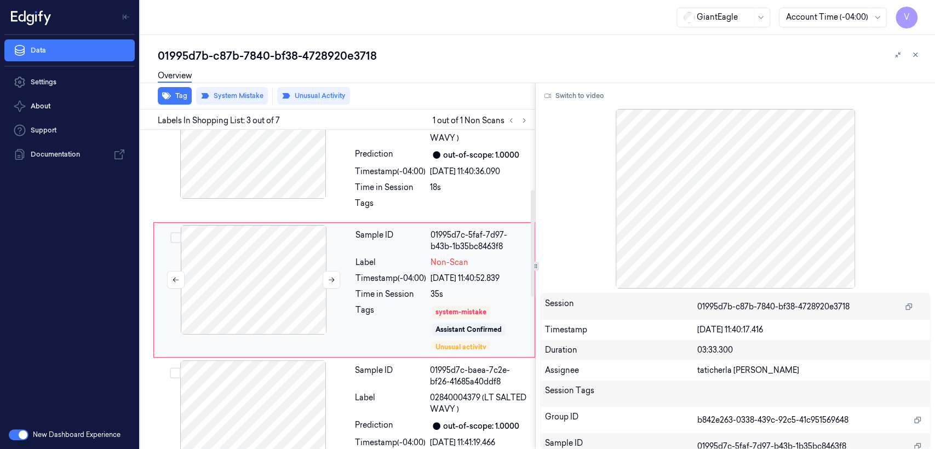
click at [277, 279] on div at bounding box center [253, 280] width 195 height 110
click at [329, 279] on icon at bounding box center [332, 280] width 6 height 5
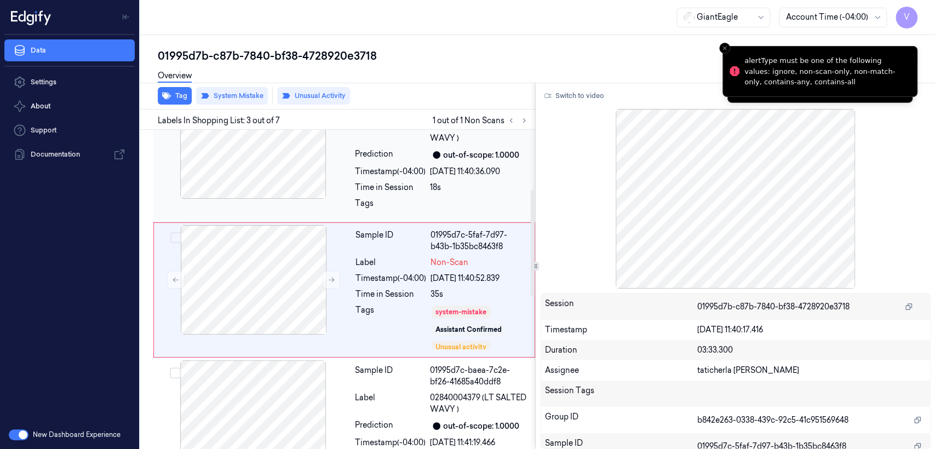
click at [315, 166] on div at bounding box center [252, 144] width 195 height 110
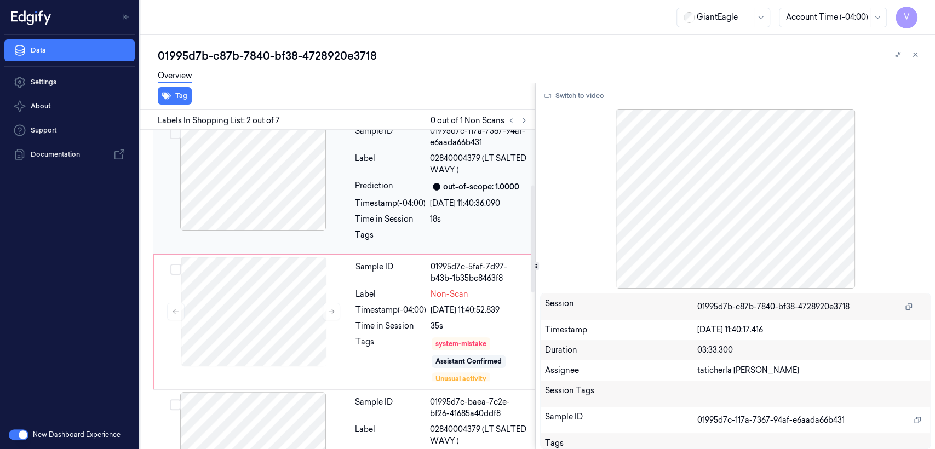
scroll to position [165, 0]
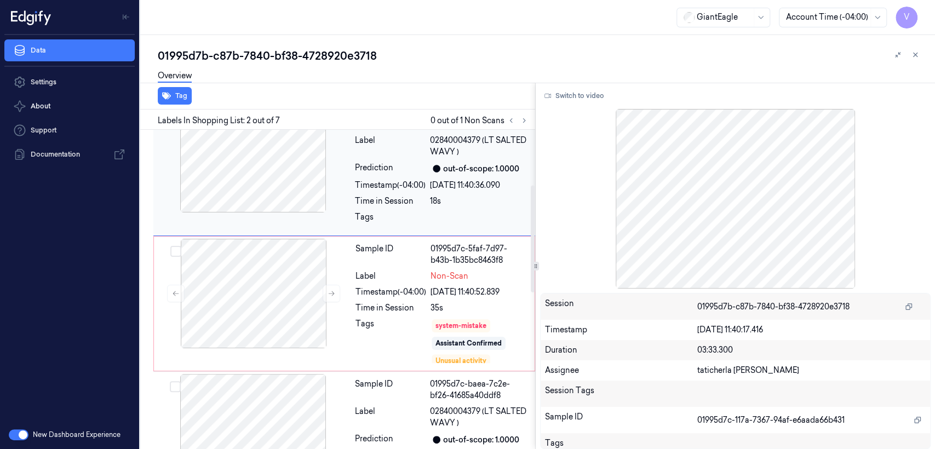
click at [307, 262] on div at bounding box center [253, 294] width 195 height 110
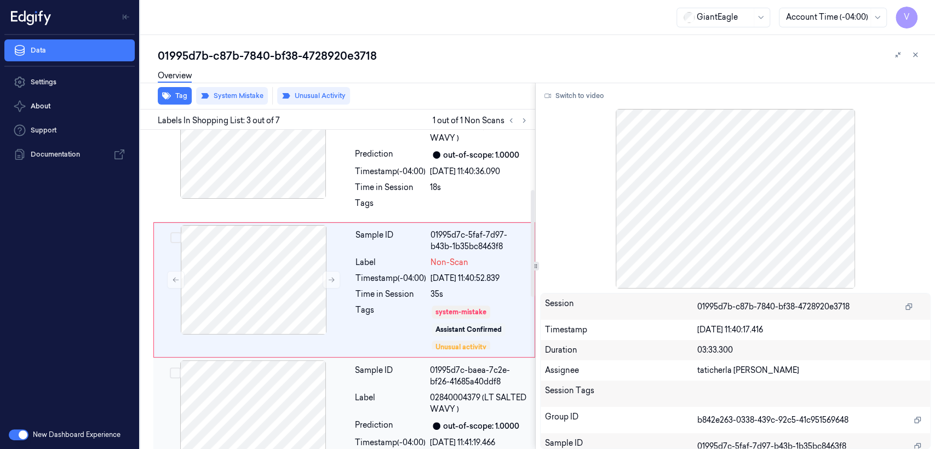
click at [300, 361] on div at bounding box center [252, 415] width 195 height 110
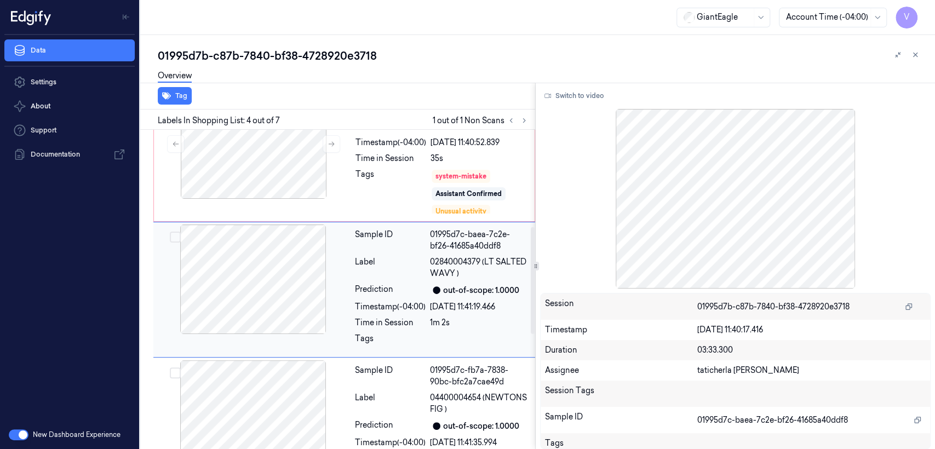
scroll to position [193, 0]
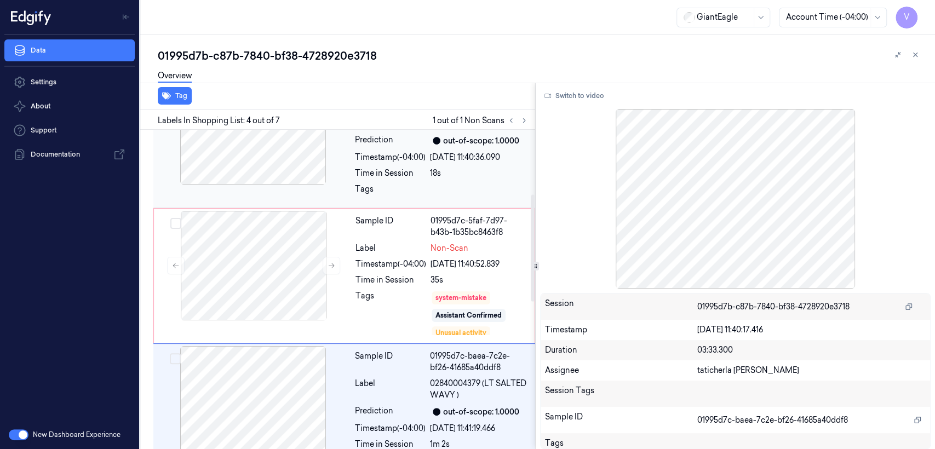
click at [352, 181] on div "Sample ID 01995d7c-117a-7367-94af-e6aada66b431 Label 02840004379 (LT SALTED WAV…" at bounding box center [441, 140] width 182 height 130
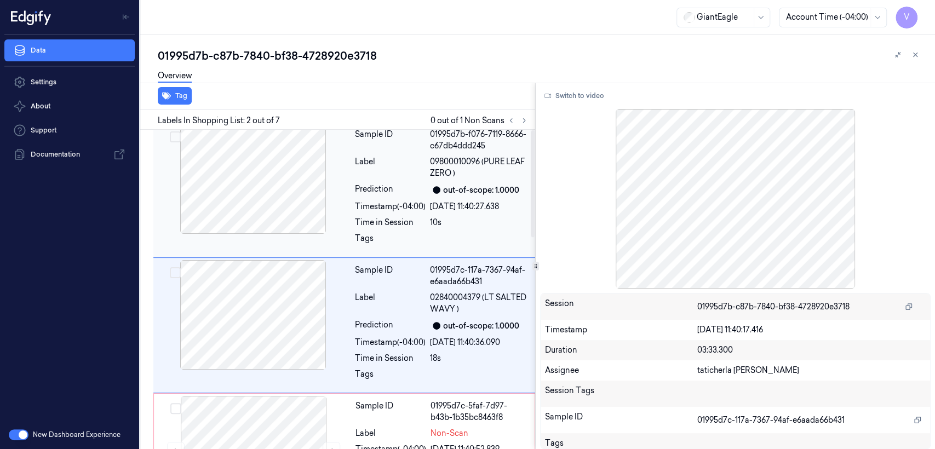
scroll to position [0, 0]
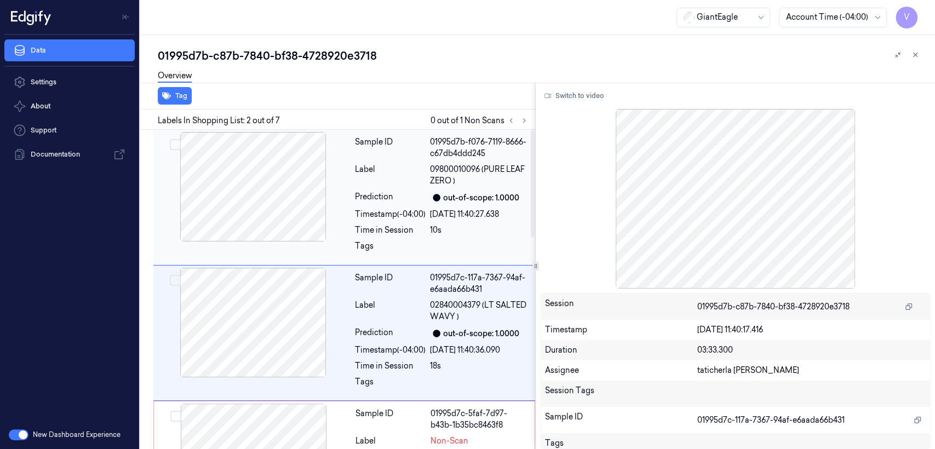
click at [357, 230] on div "Time in Session" at bounding box center [390, 229] width 71 height 11
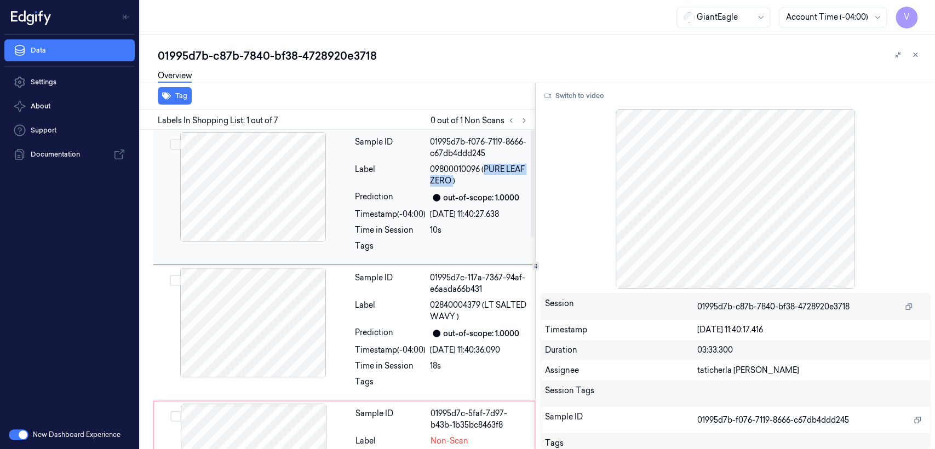
drag, startPoint x: 486, startPoint y: 168, endPoint x: 453, endPoint y: 185, distance: 37.0
click at [453, 185] on span "09800010096 (PURE LEAF ZERO )" at bounding box center [479, 175] width 99 height 23
copy span "PURE LEAF ZERO"
click at [435, 420] on div "01995d7c-5faf-7d97-b43b-1b35bc8463f8" at bounding box center [478, 419] width 97 height 23
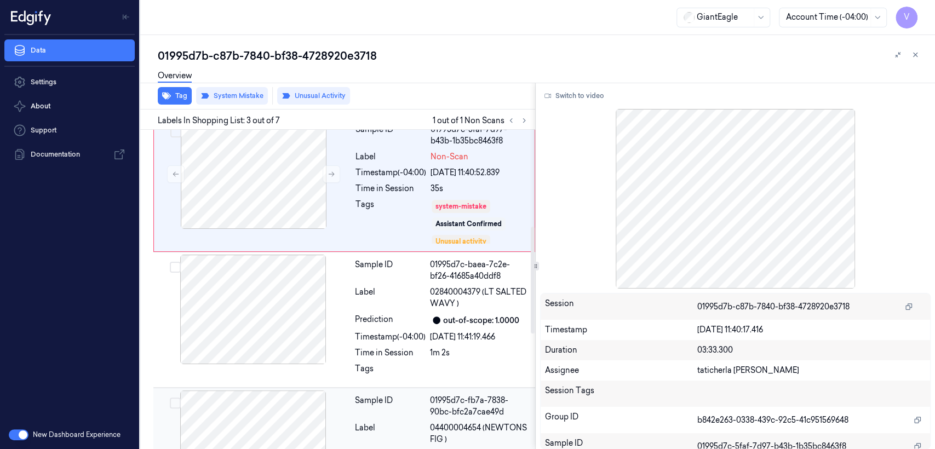
scroll to position [289, 0]
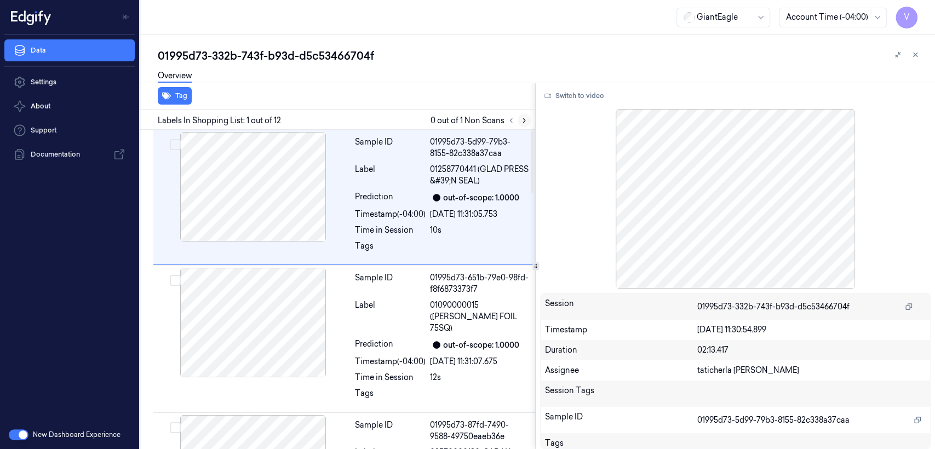
click at [529, 119] on button at bounding box center [523, 120] width 13 height 13
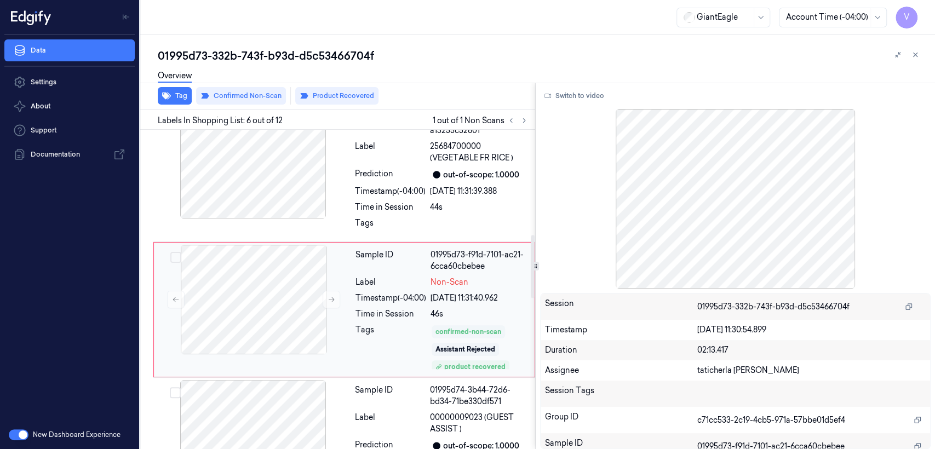
scroll to position [574, 0]
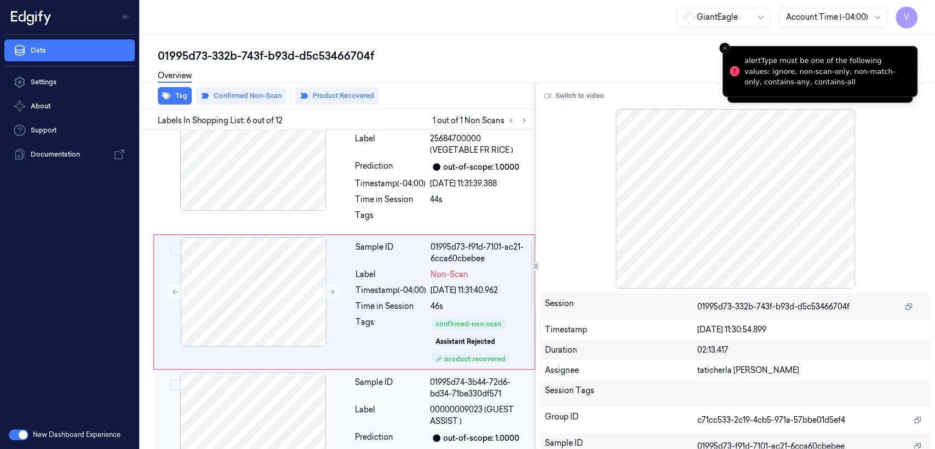
click at [378, 408] on div "Label" at bounding box center [390, 415] width 71 height 23
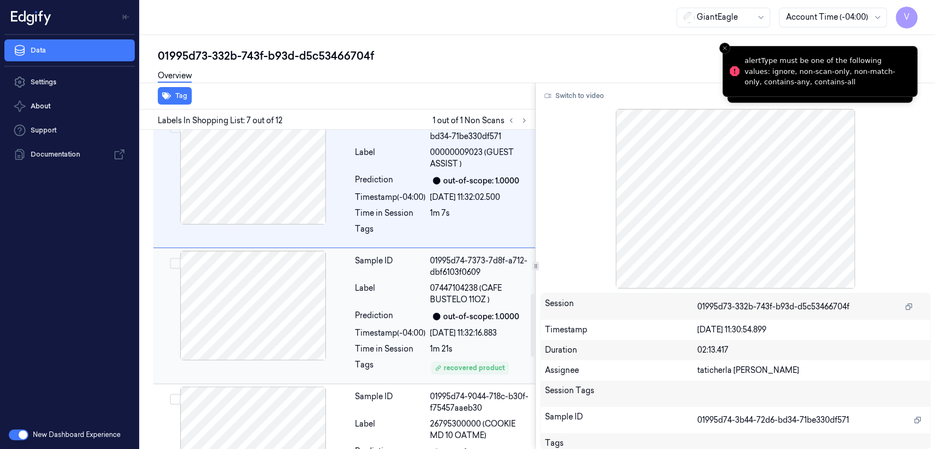
click at [445, 283] on span "07447104238 (CAFE BUSTELO 11OZ )" at bounding box center [479, 294] width 99 height 23
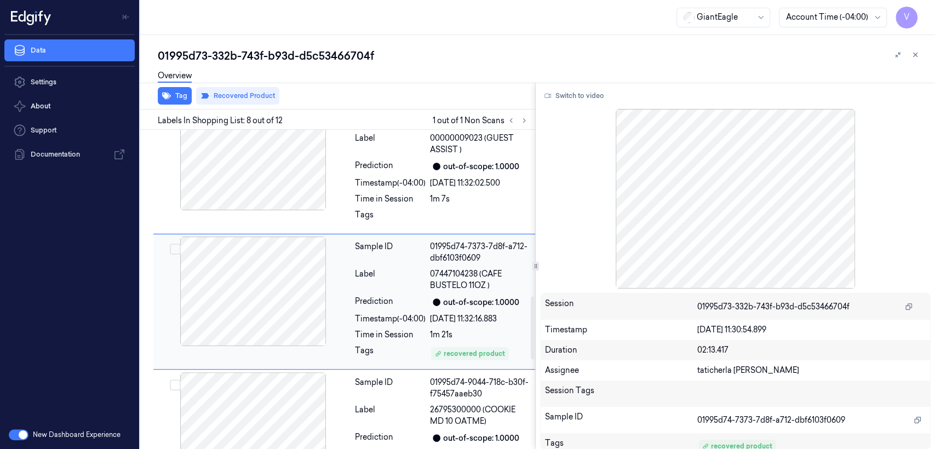
scroll to position [723, 0]
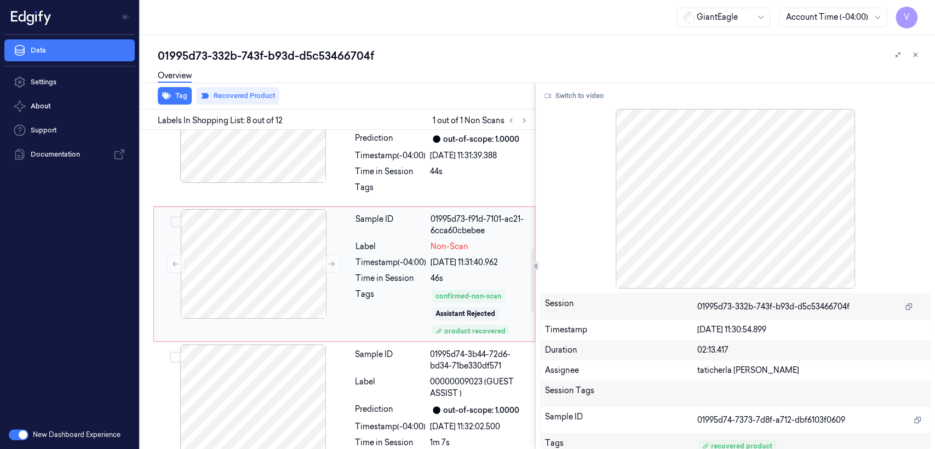
click at [412, 273] on div "Time in Session" at bounding box center [390, 278] width 71 height 11
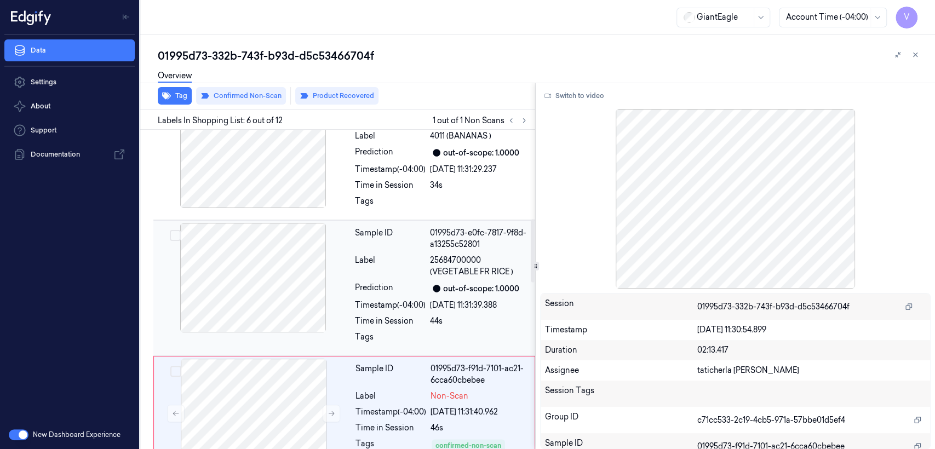
click at [412, 268] on div "Sample ID 01995d73-e0fc-7817-9f8d-a13255c52801 Label 25684700000 (VEGETABLE FR …" at bounding box center [441, 288] width 182 height 130
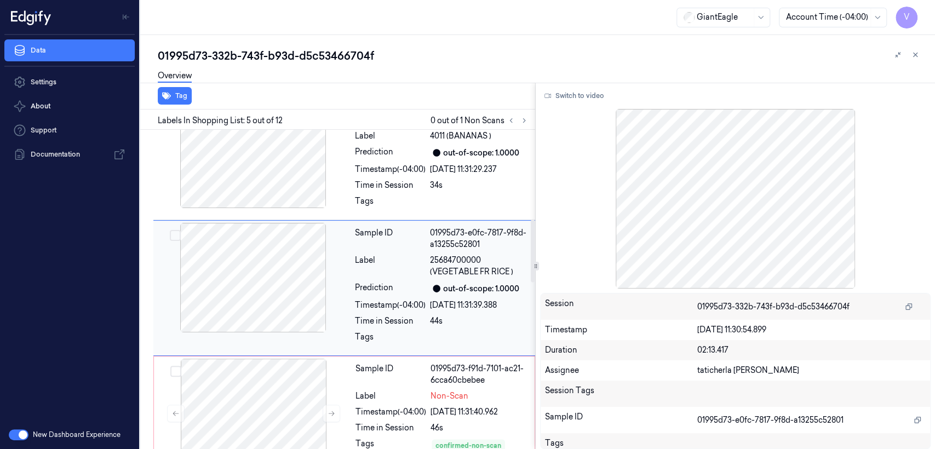
scroll to position [439, 0]
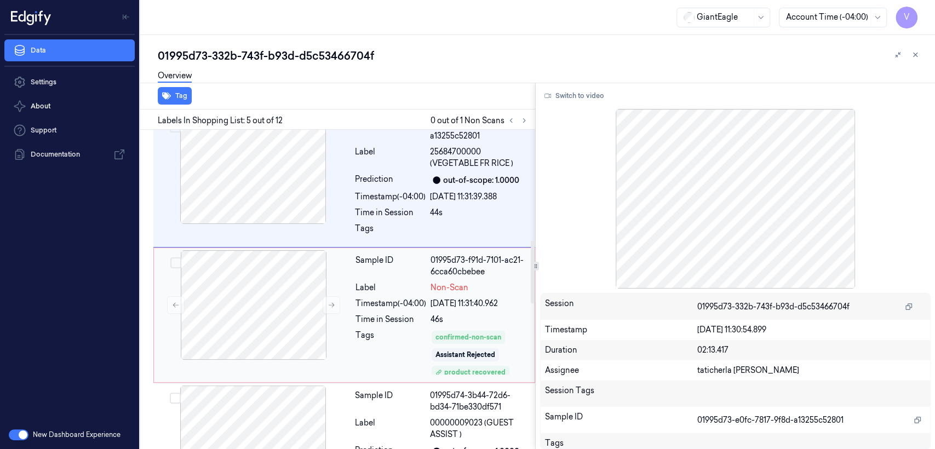
click at [397, 267] on div "Sample ID 01995d73-f91d-7101-ac21-6cca60cbebee Label Non-Scan Timestamp (-04:00…" at bounding box center [441, 315] width 181 height 130
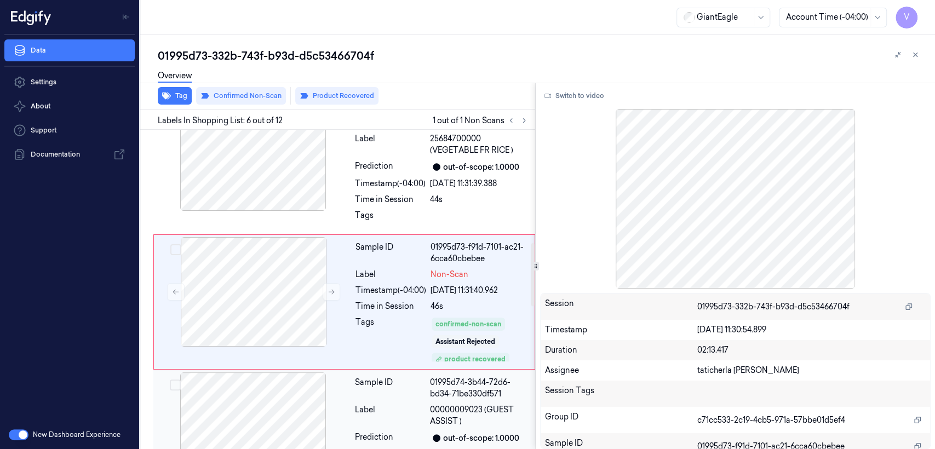
click at [372, 387] on div "Sample ID 01995d74-3b44-72d6-bd34-71be330df571 Label 00000009023 (GUEST ASSIST …" at bounding box center [441, 437] width 182 height 130
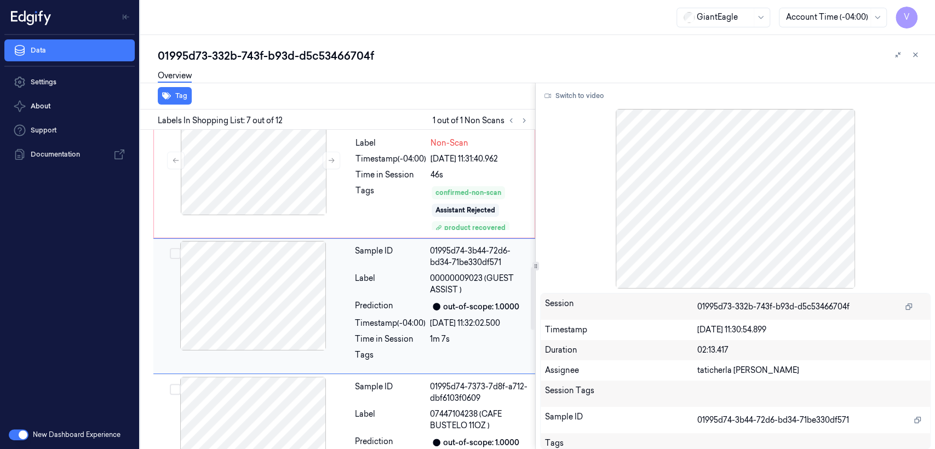
scroll to position [710, 0]
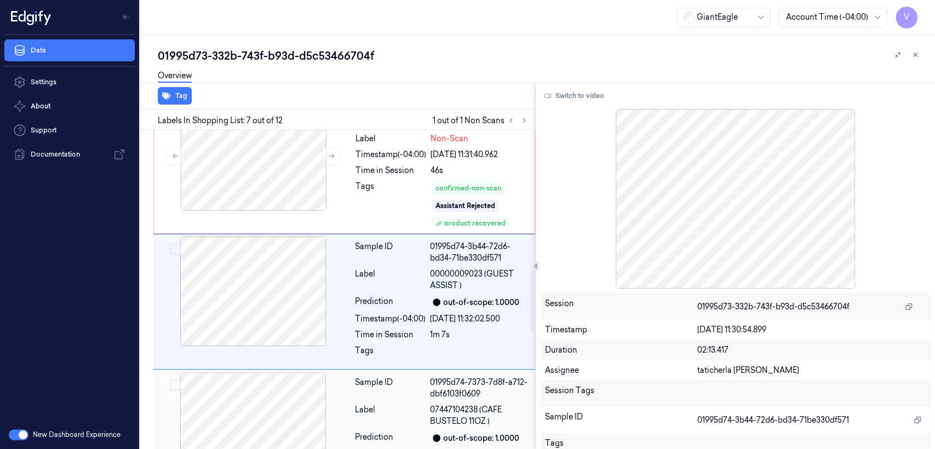
click at [405, 391] on div "Sample ID 01995d74-7373-7d8f-a712-dbf6103f0609 Label 07447104238 (CAFE BUSTELO …" at bounding box center [441, 437] width 182 height 130
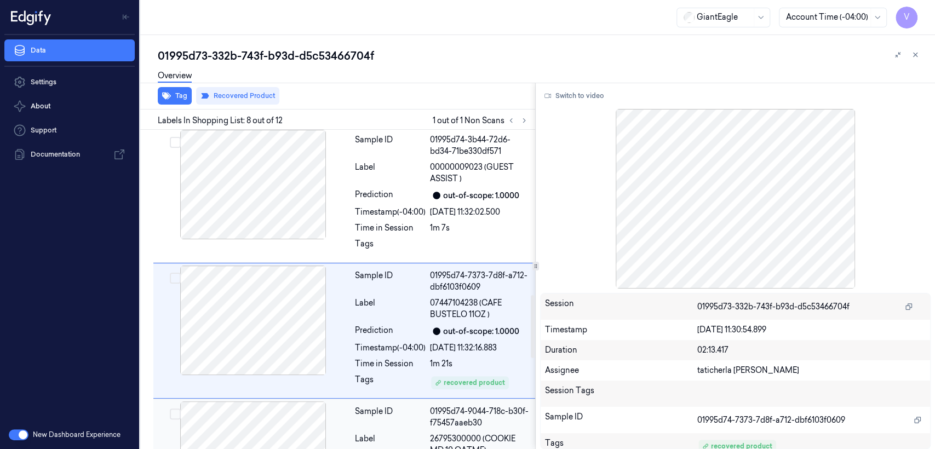
scroll to position [845, 0]
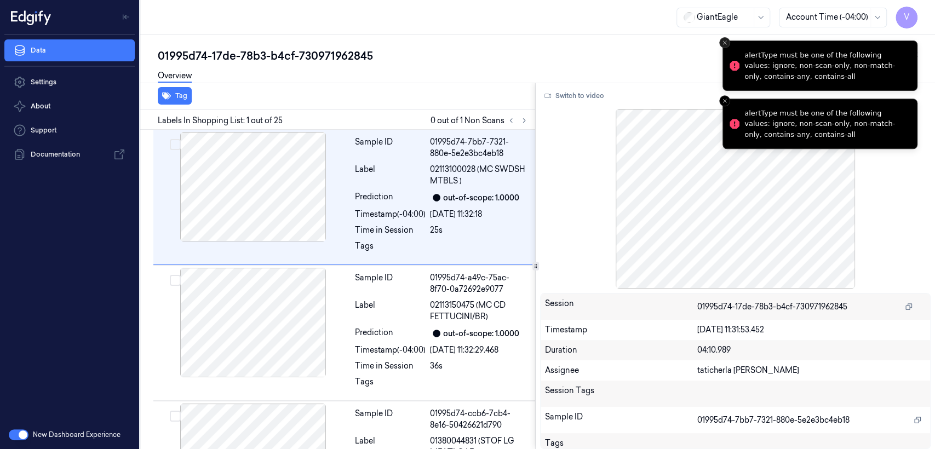
click at [723, 47] on button "Close toast" at bounding box center [724, 42] width 11 height 11
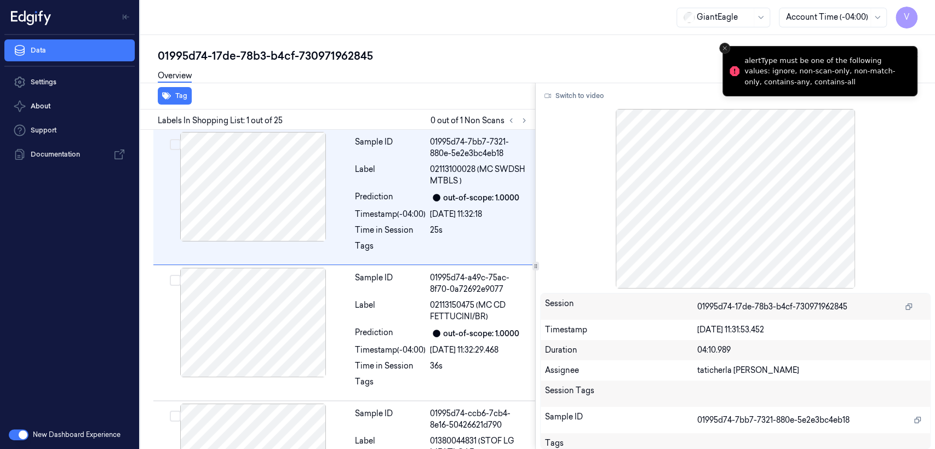
click at [724, 49] on icon "Close toast" at bounding box center [724, 48] width 7 height 7
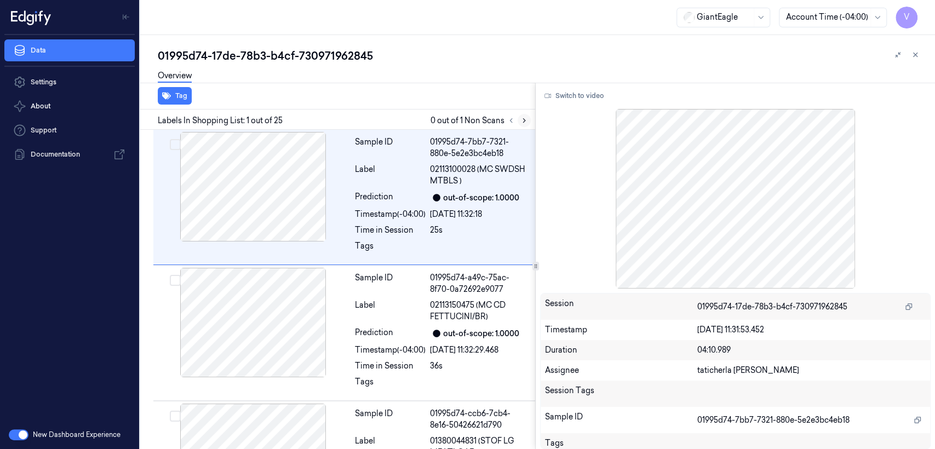
click at [523, 122] on icon at bounding box center [524, 121] width 2 height 4
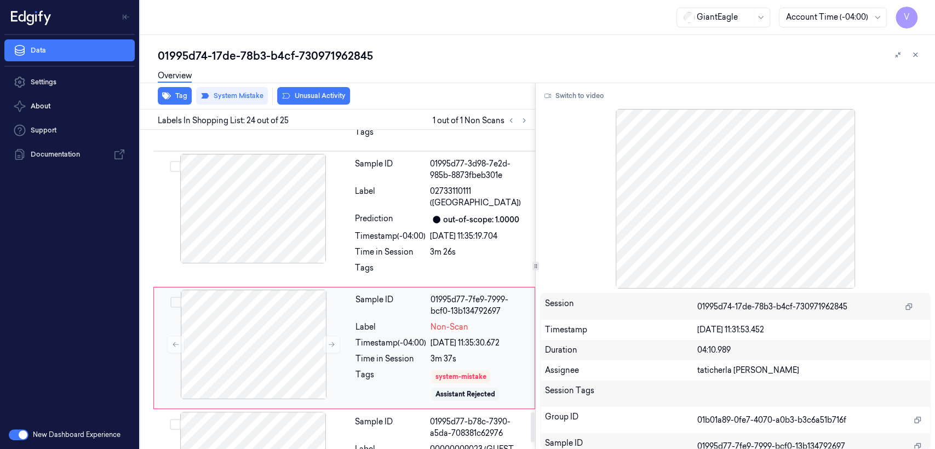
scroll to position [3021, 0]
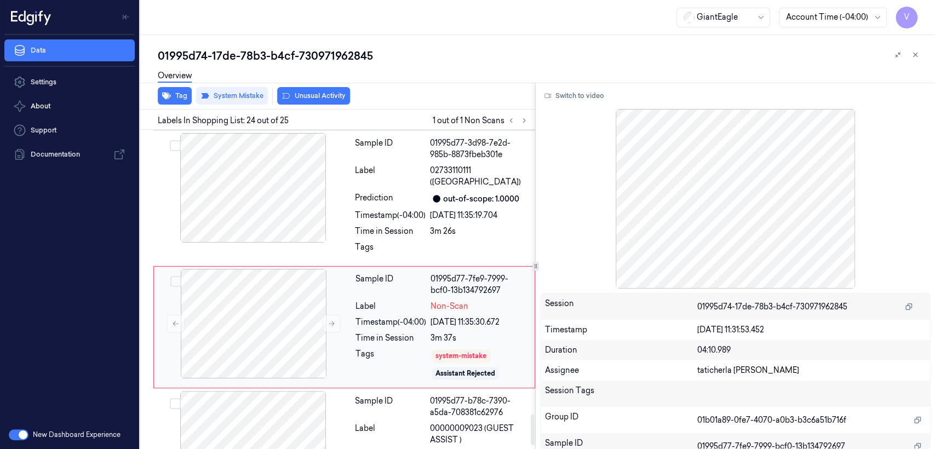
click at [466, 332] on div "3m 37s" at bounding box center [478, 337] width 97 height 11
click at [327, 320] on icon at bounding box center [331, 324] width 8 height 8
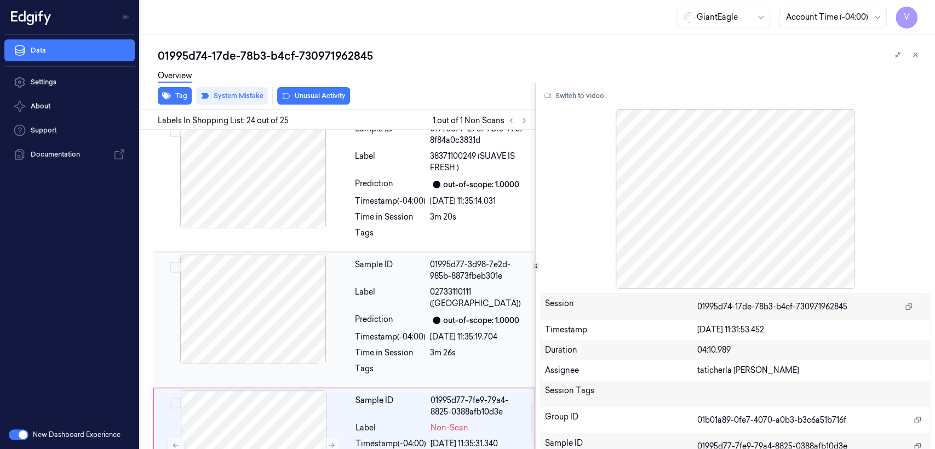
click at [324, 275] on div at bounding box center [252, 310] width 195 height 110
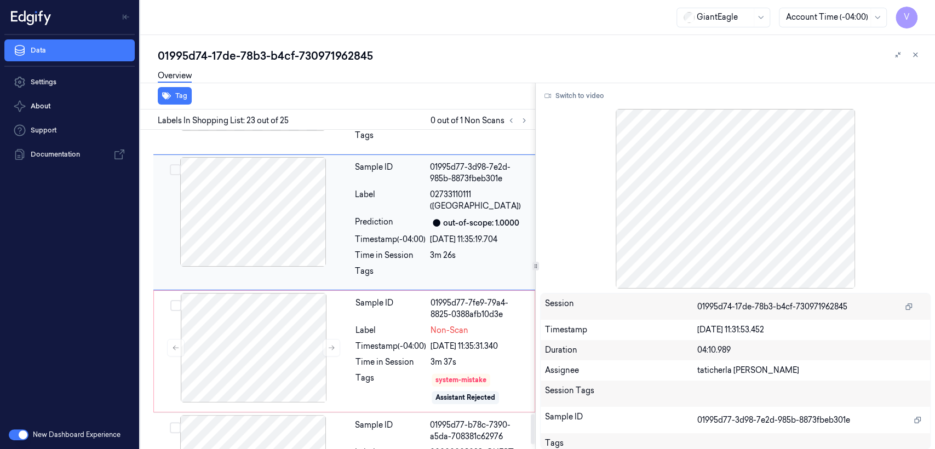
scroll to position [3014, 0]
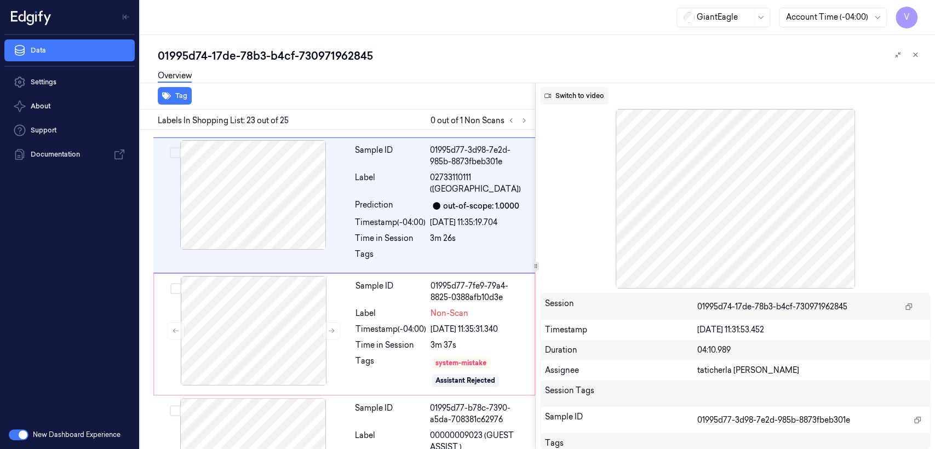
click at [587, 95] on button "Switch to video" at bounding box center [574, 96] width 68 height 18
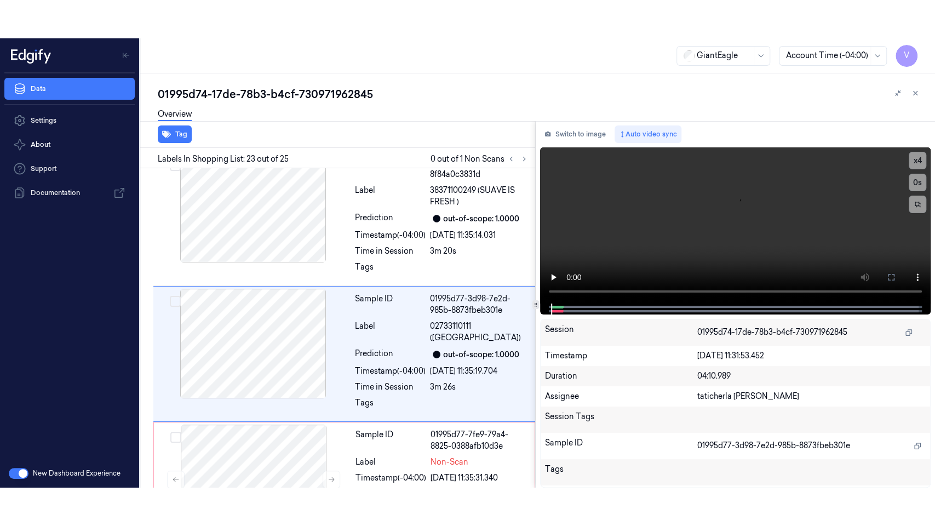
scroll to position [2892, 0]
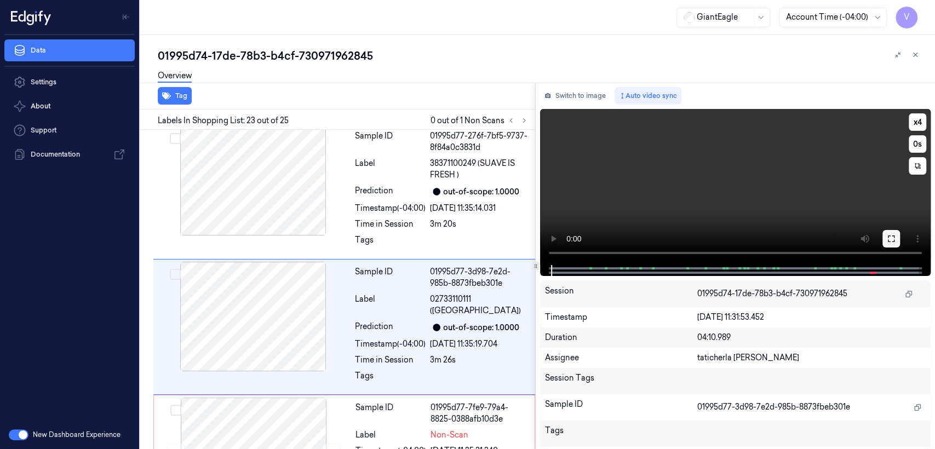
click at [888, 237] on icon at bounding box center [891, 238] width 7 height 7
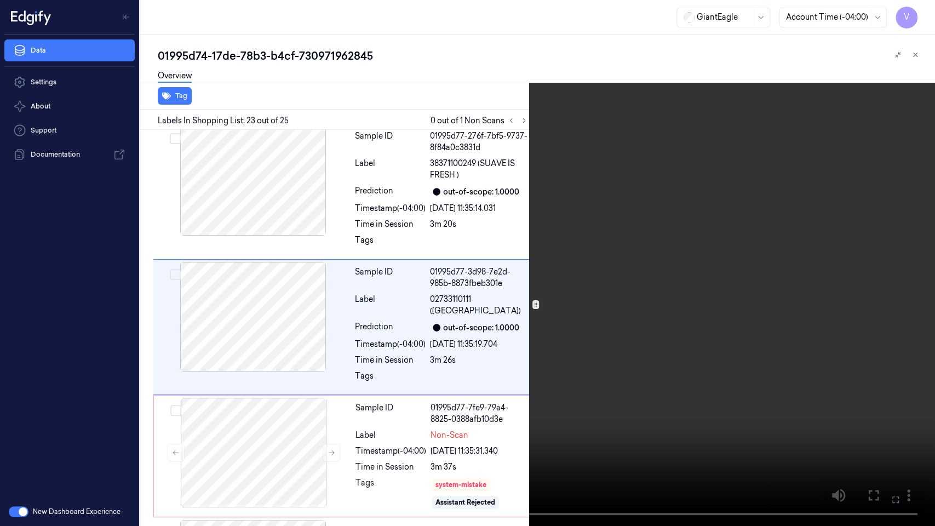
click at [675, 226] on video at bounding box center [467, 263] width 935 height 526
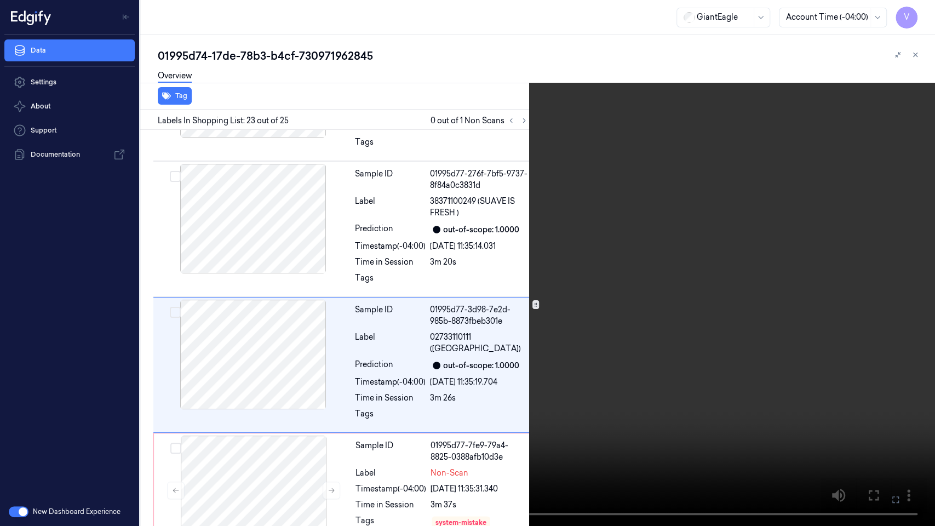
scroll to position [2854, 0]
click at [683, 375] on video at bounding box center [467, 263] width 935 height 526
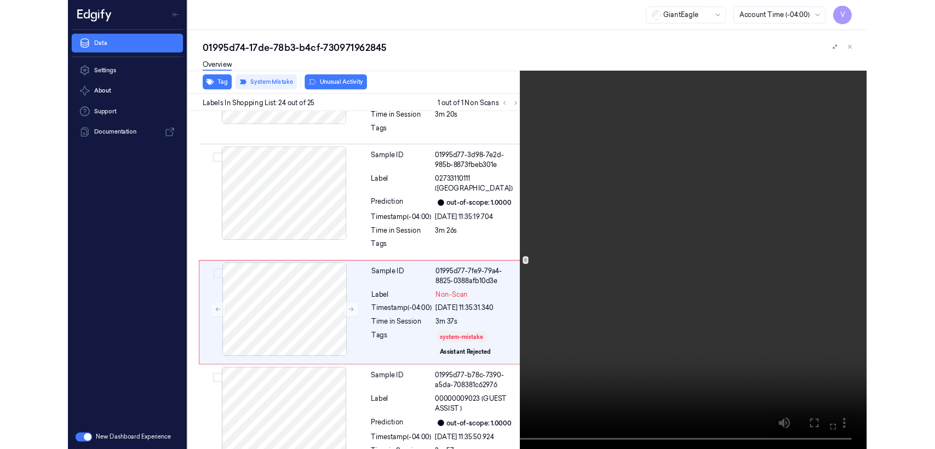
scroll to position [2985, 0]
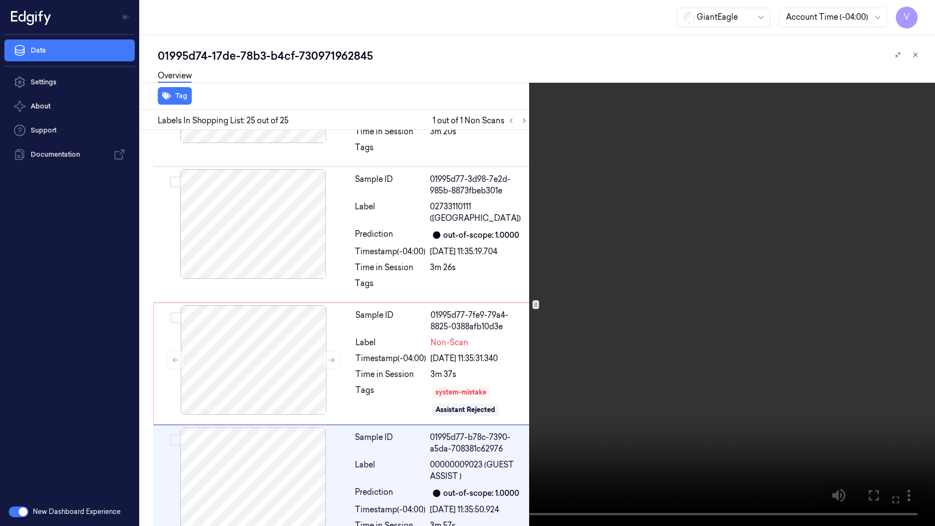
click at [0, 0] on icon at bounding box center [0, 0] width 0 height 0
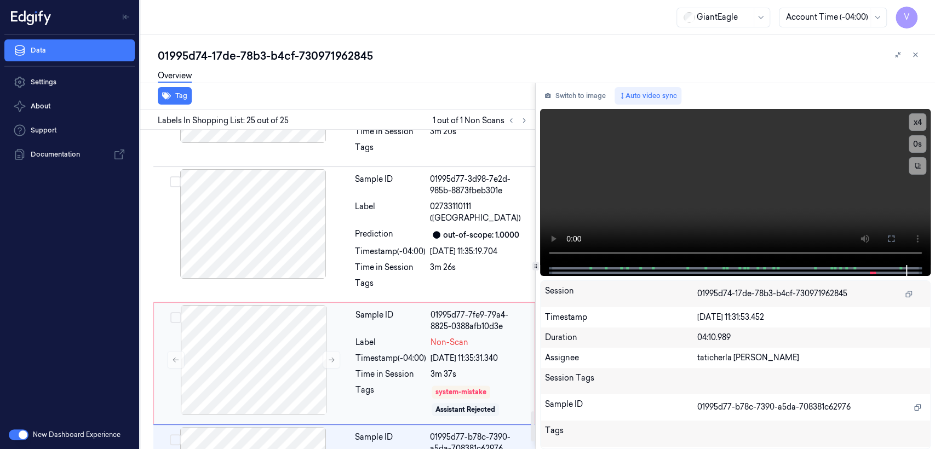
click at [431, 353] on div "18/09/2025 11:35:31.340" at bounding box center [478, 358] width 97 height 11
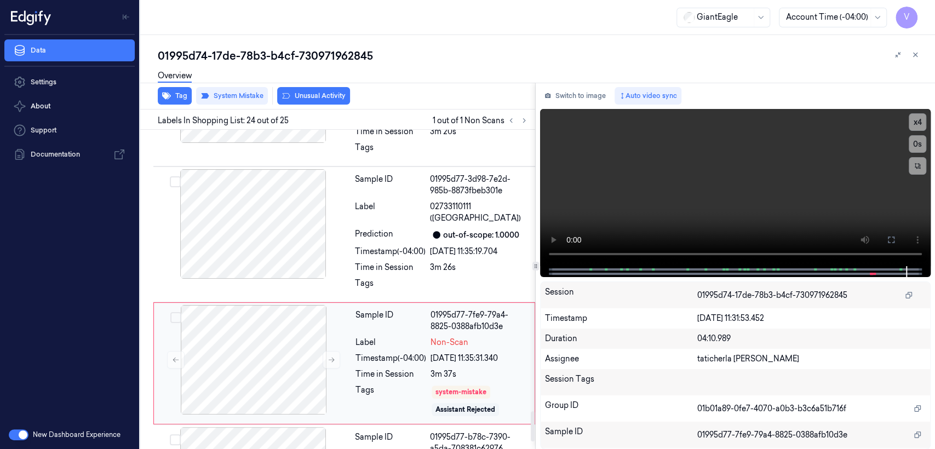
scroll to position [3021, 0]
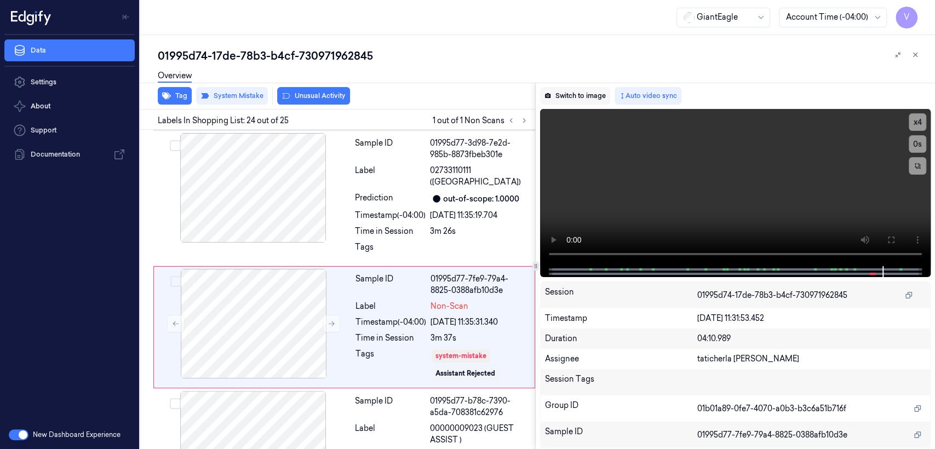
click at [587, 97] on button "Switch to image" at bounding box center [575, 96] width 70 height 18
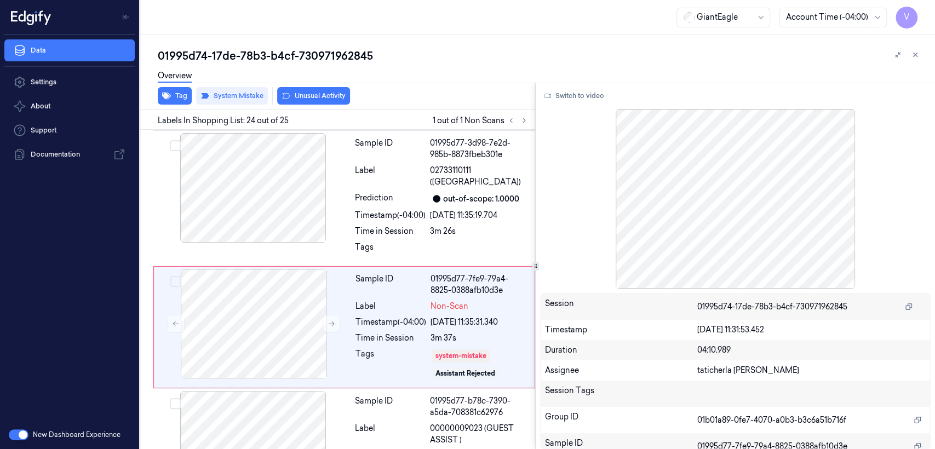
click at [299, 105] on div "Tag System Mistake Unusual Activity" at bounding box center [335, 96] width 399 height 27
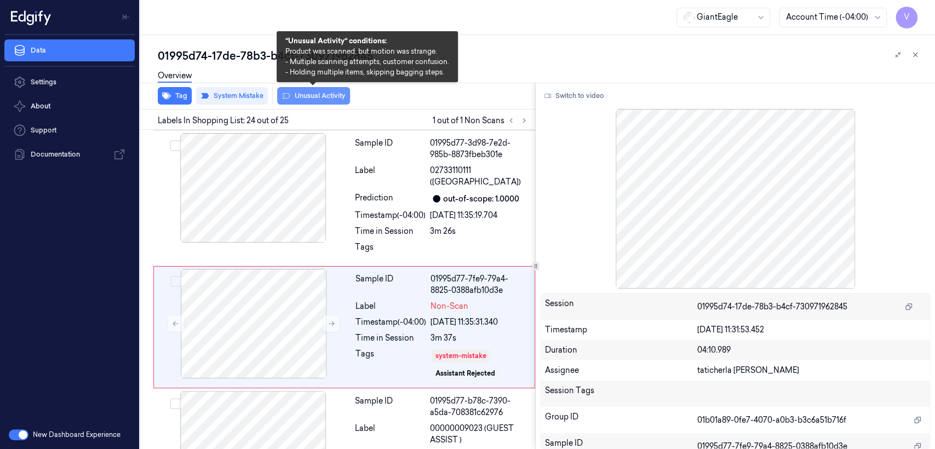
click at [300, 100] on button "Unusual Activity" at bounding box center [313, 96] width 73 height 18
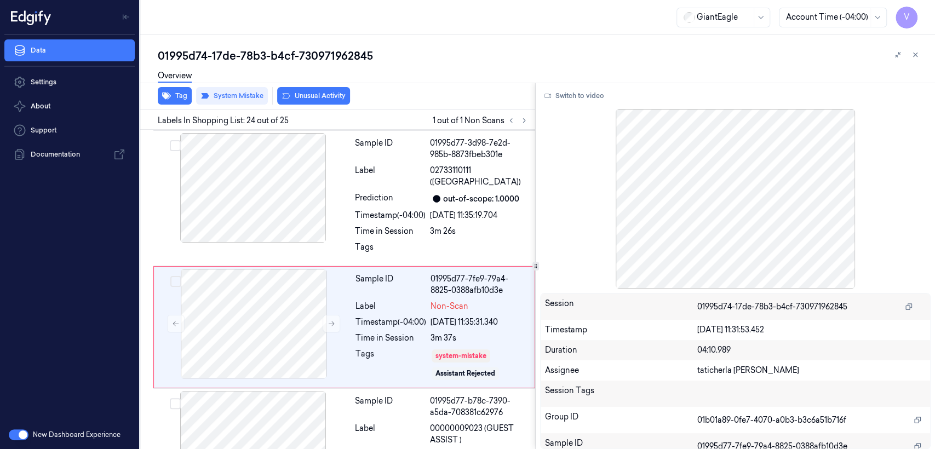
scroll to position [3027, 0]
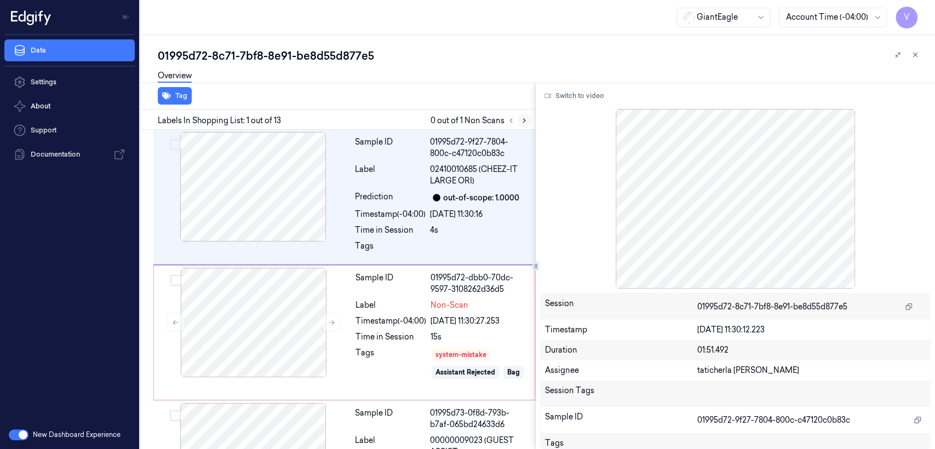
click at [527, 117] on icon at bounding box center [524, 121] width 8 height 8
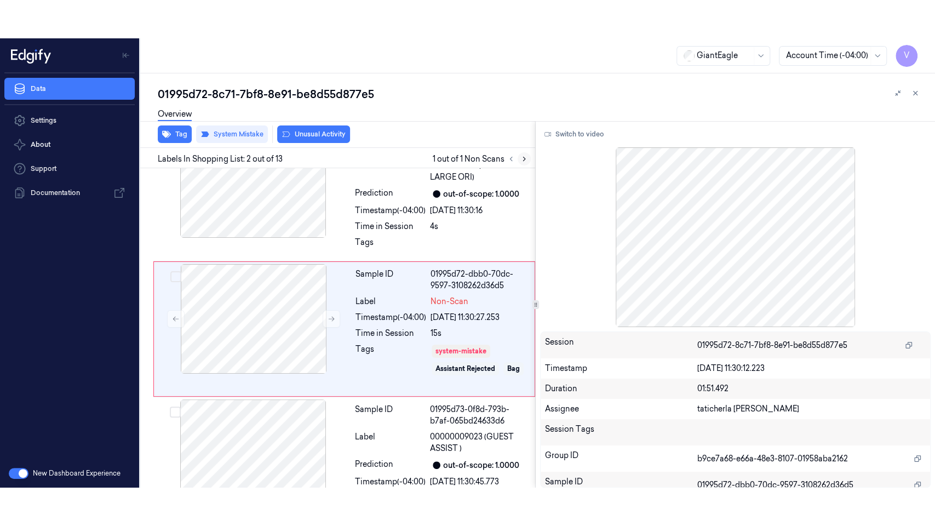
scroll to position [43, 0]
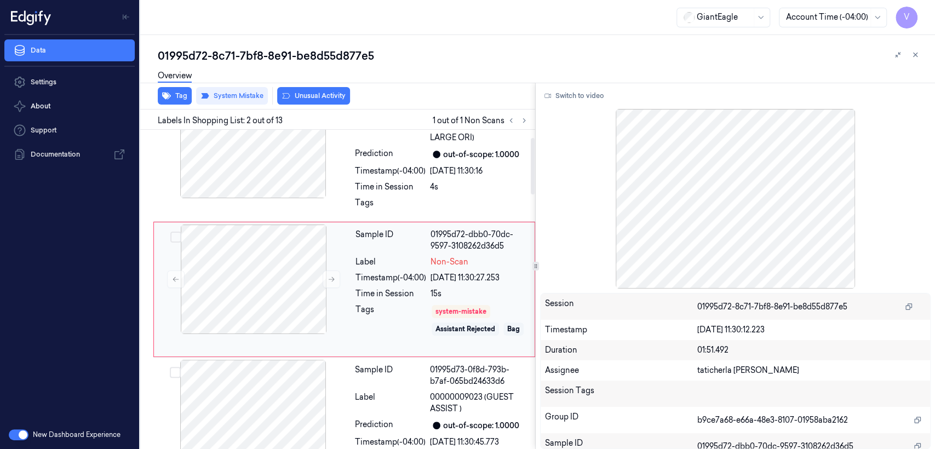
click at [476, 288] on div "15s" at bounding box center [478, 293] width 97 height 11
click at [329, 281] on icon at bounding box center [331, 279] width 8 height 8
click at [331, 282] on icon at bounding box center [331, 279] width 8 height 8
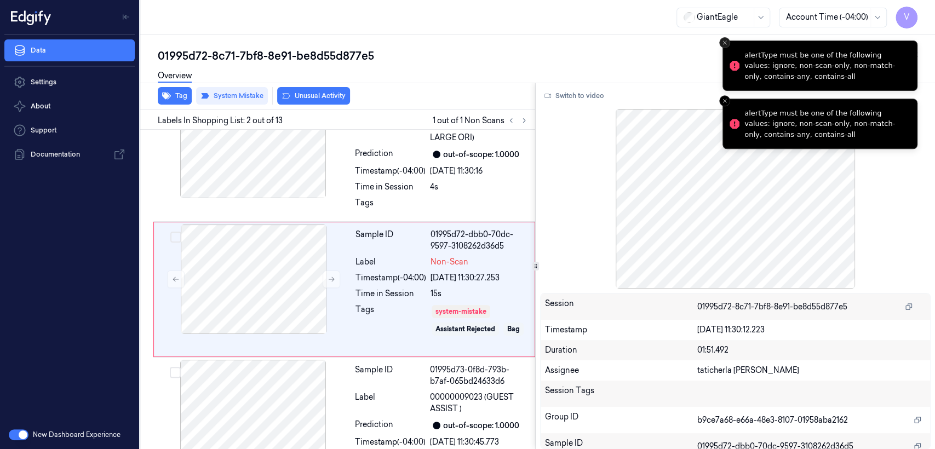
click at [720, 43] on button "Close toast" at bounding box center [724, 42] width 11 height 11
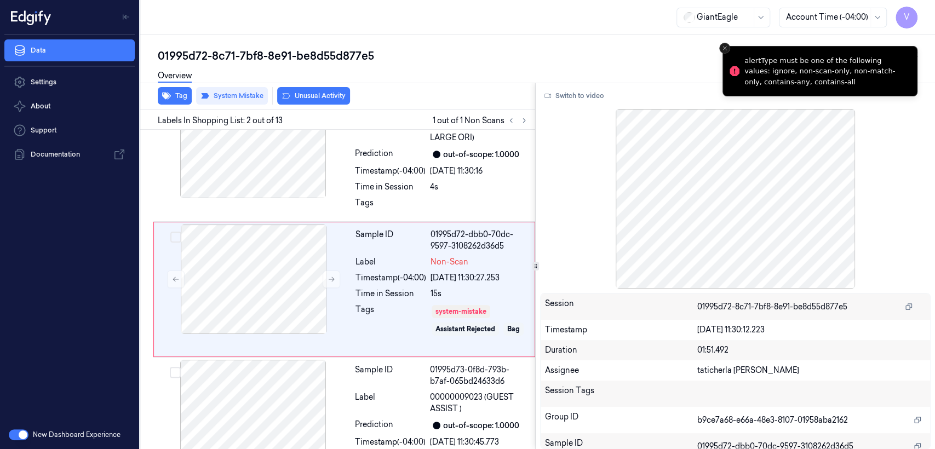
click at [727, 44] on button "Close toast" at bounding box center [724, 48] width 11 height 11
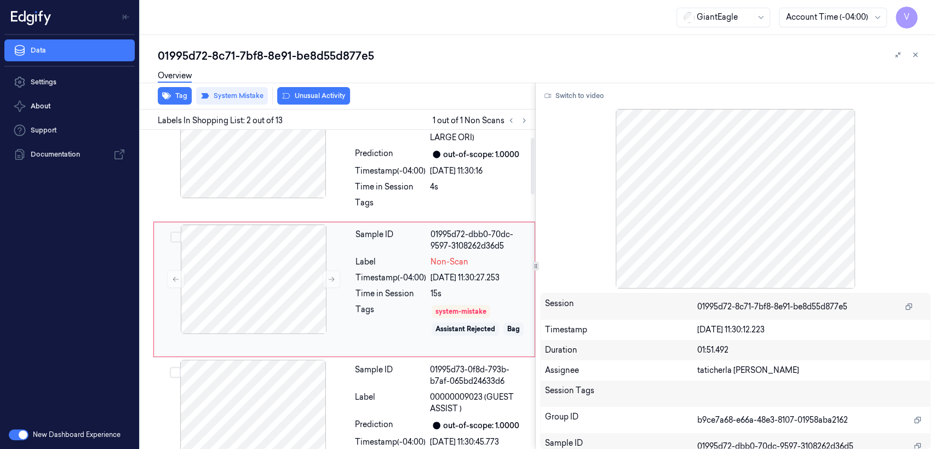
click at [473, 261] on div "Non-Scan" at bounding box center [478, 261] width 97 height 11
click at [565, 91] on button "Switch to video" at bounding box center [574, 96] width 68 height 18
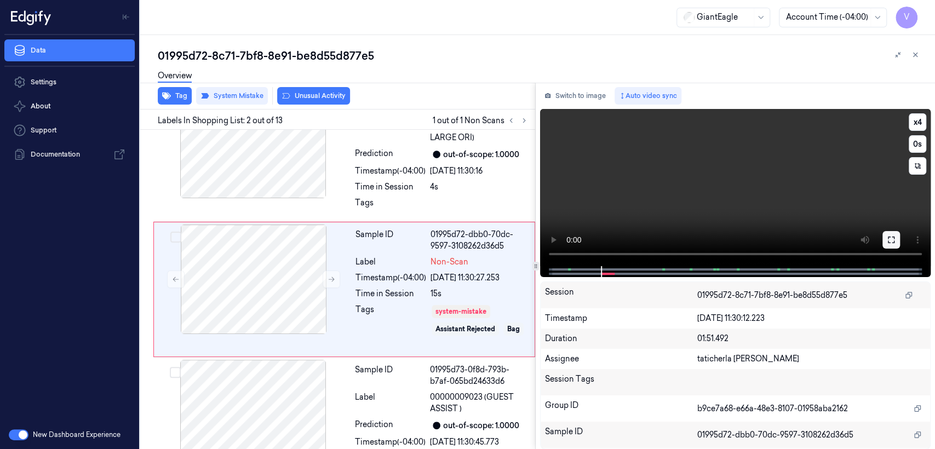
click at [894, 238] on icon at bounding box center [890, 239] width 9 height 9
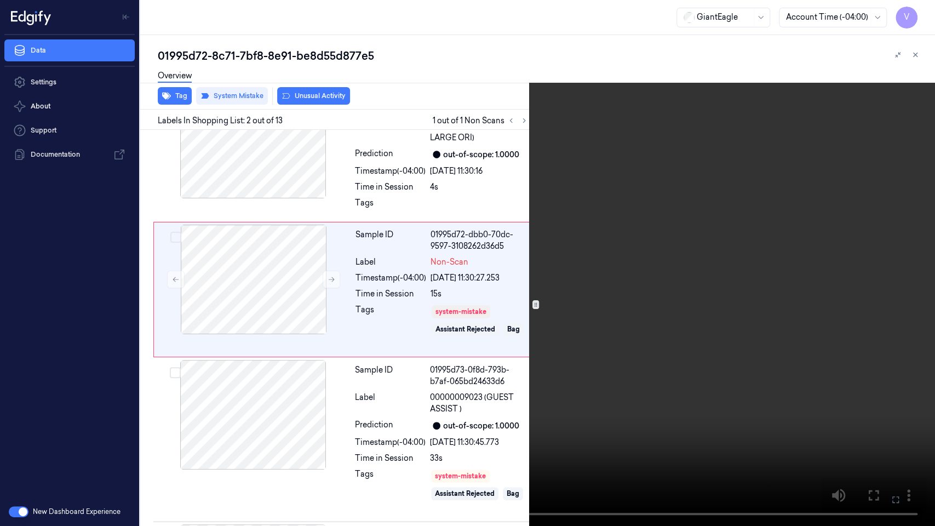
click at [707, 175] on video at bounding box center [467, 263] width 935 height 526
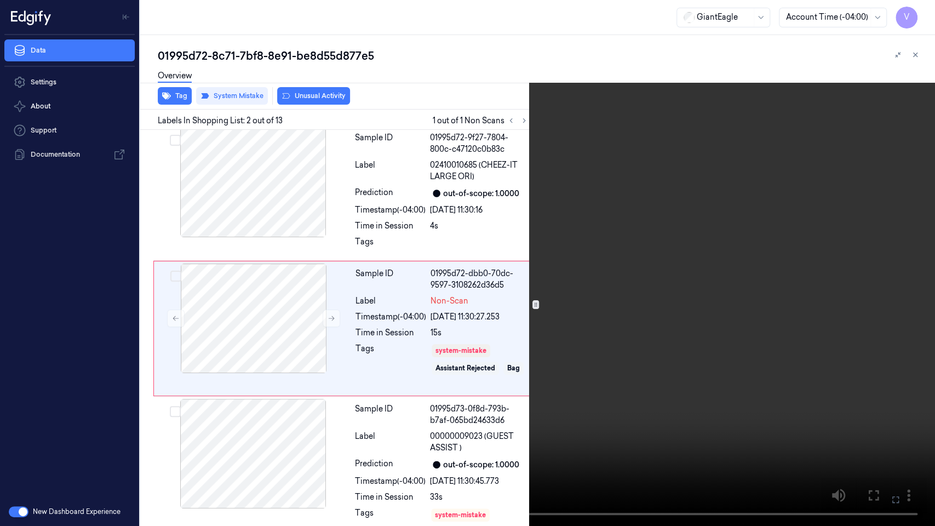
click at [577, 262] on video at bounding box center [467, 263] width 935 height 526
click at [377, 317] on video at bounding box center [467, 263] width 935 height 526
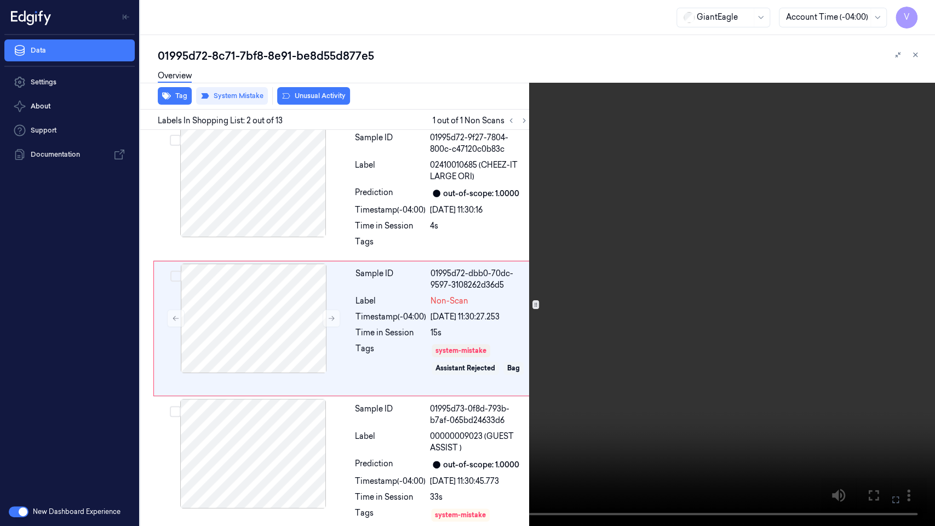
click at [216, 435] on video at bounding box center [467, 263] width 935 height 526
click at [0, 0] on icon at bounding box center [0, 0] width 0 height 0
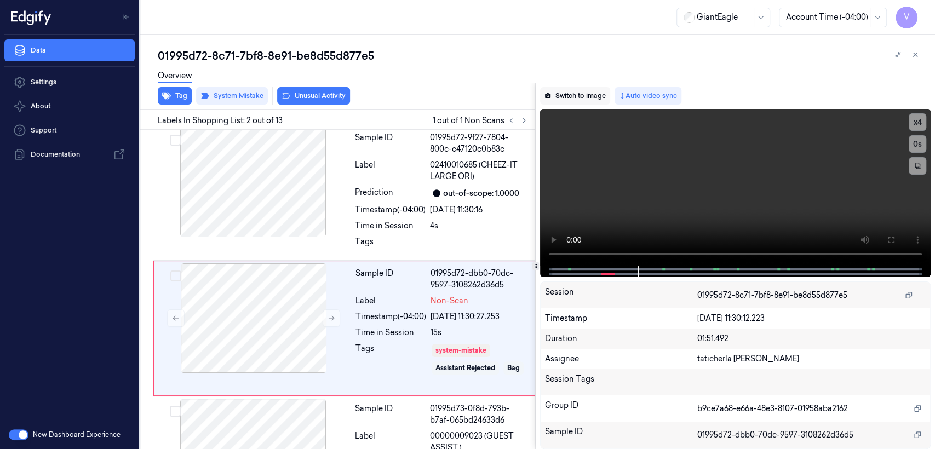
click at [591, 96] on button "Switch to image" at bounding box center [575, 96] width 70 height 18
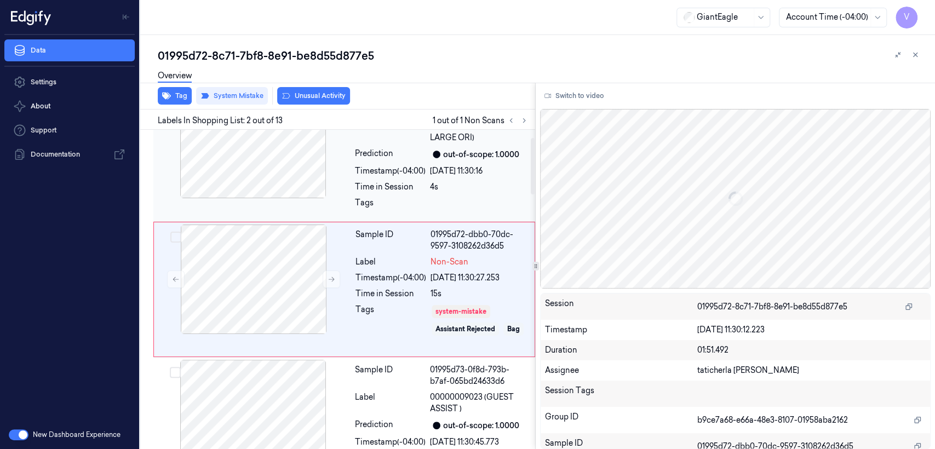
click at [341, 196] on div at bounding box center [252, 144] width 195 height 110
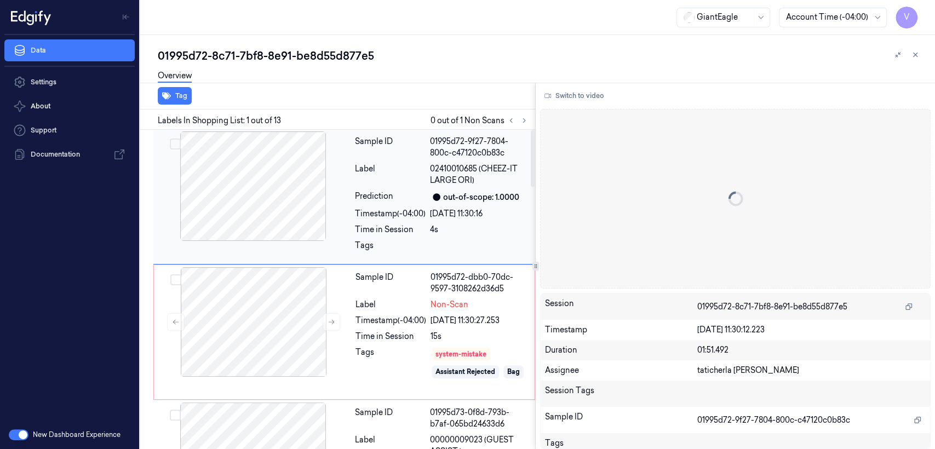
scroll to position [0, 0]
click at [375, 272] on div "Sample ID" at bounding box center [390, 283] width 71 height 23
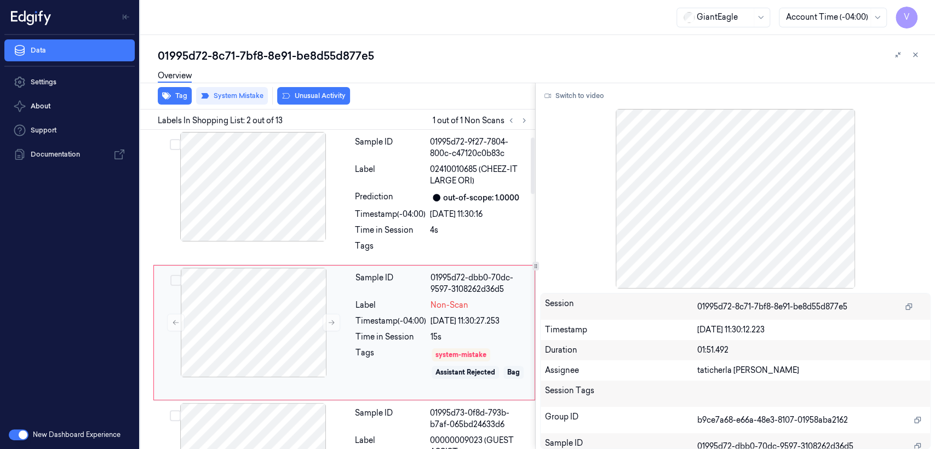
scroll to position [43, 0]
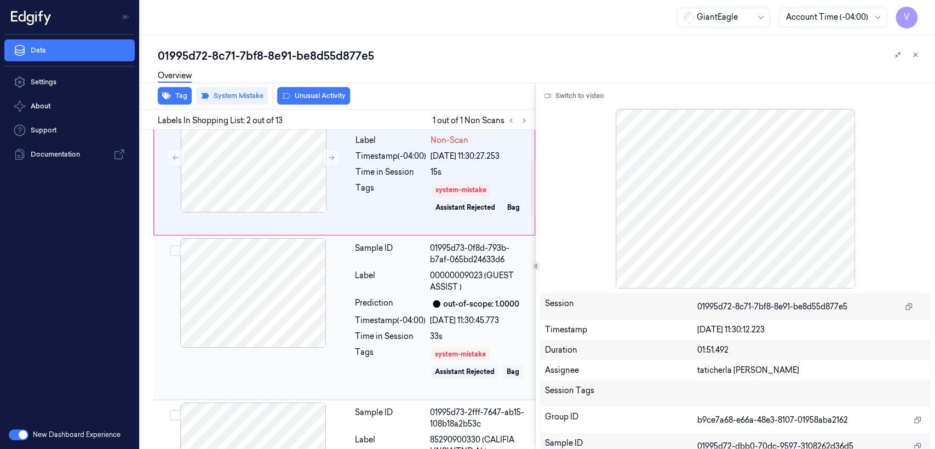
click at [349, 246] on div at bounding box center [252, 293] width 195 height 110
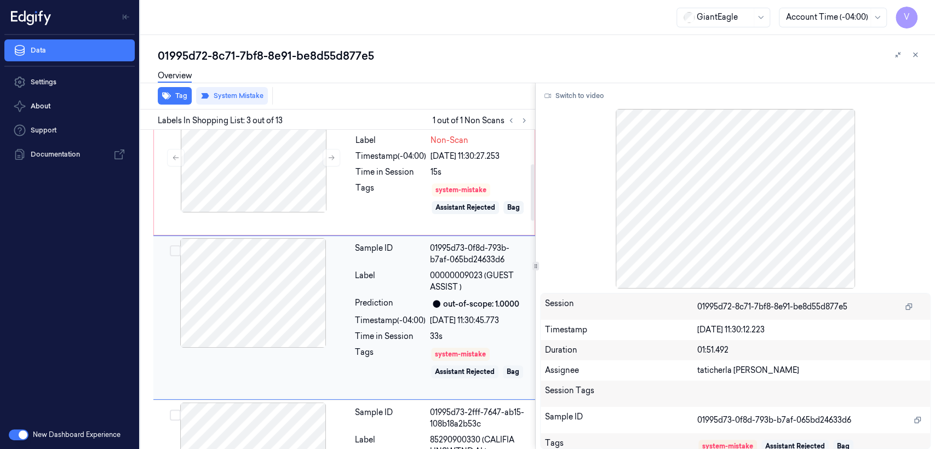
scroll to position [193, 0]
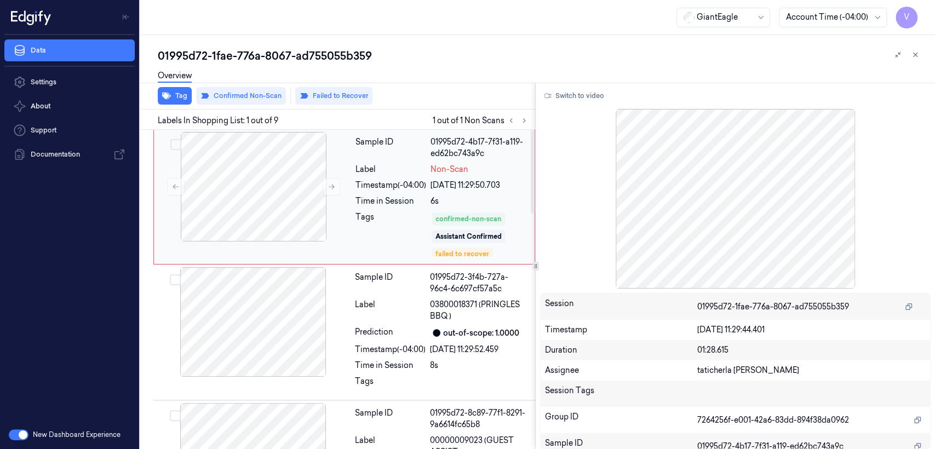
click at [499, 142] on div "01995d72-4b17-7f31-a119-ed62bc743a9c" at bounding box center [478, 147] width 97 height 23
click at [522, 118] on icon at bounding box center [524, 121] width 8 height 8
click at [584, 97] on button "Switch to video" at bounding box center [574, 96] width 68 height 18
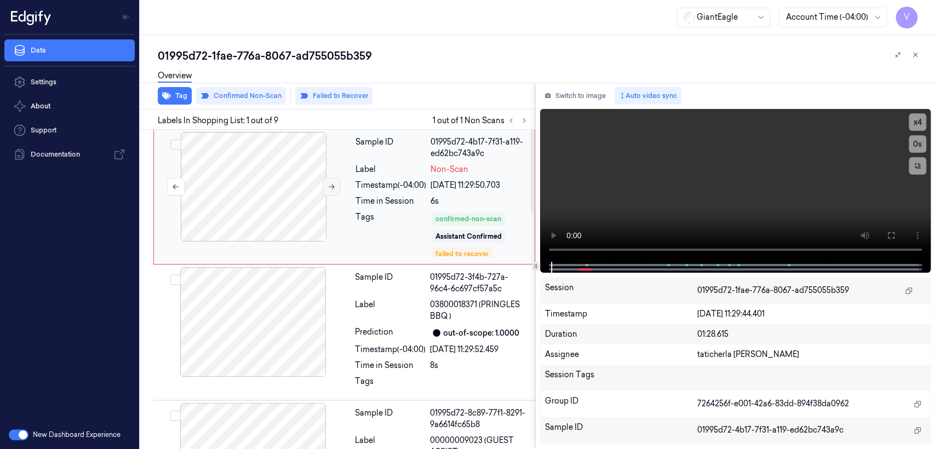
click at [324, 185] on button at bounding box center [331, 187] width 18 height 18
click at [898, 244] on button at bounding box center [891, 236] width 18 height 18
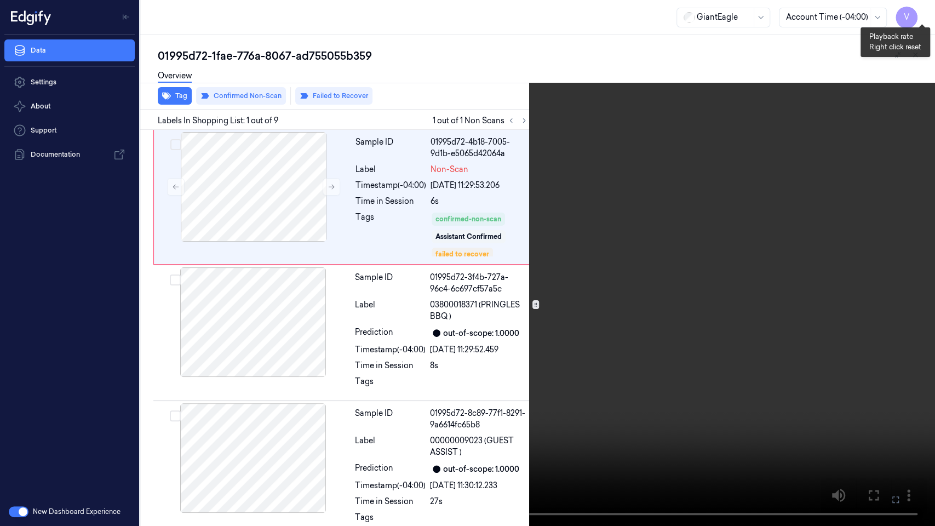
click at [918, 10] on button "x 4" at bounding box center [922, 13] width 18 height 18
click at [713, 245] on video at bounding box center [467, 263] width 935 height 526
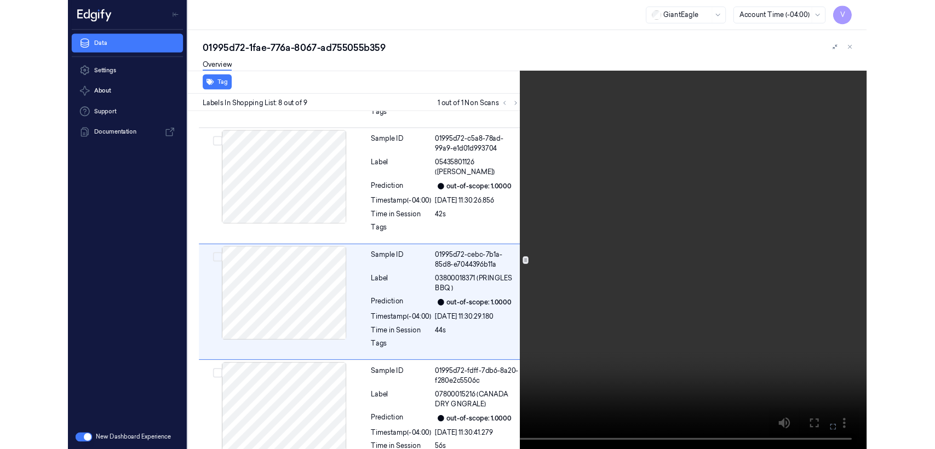
scroll to position [819, 0]
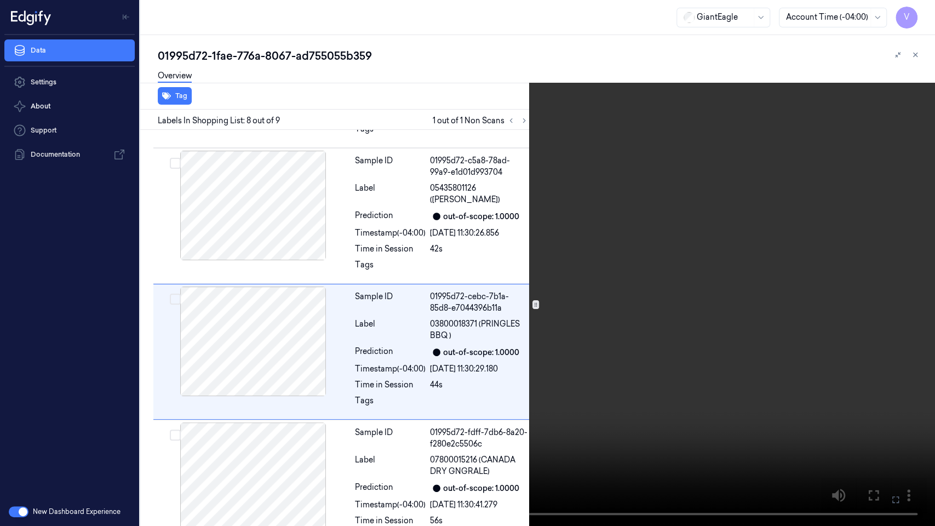
click at [758, 448] on video at bounding box center [467, 263] width 935 height 526
click at [0, 0] on icon at bounding box center [0, 0] width 0 height 0
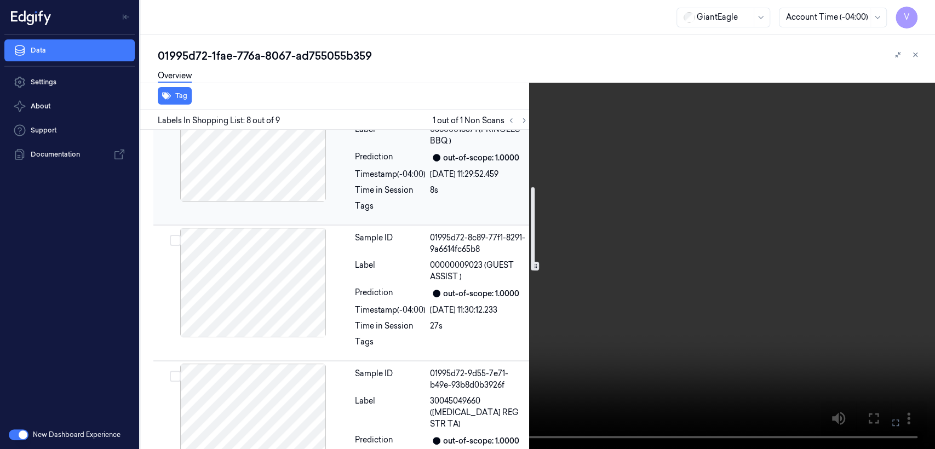
scroll to position [175, 0]
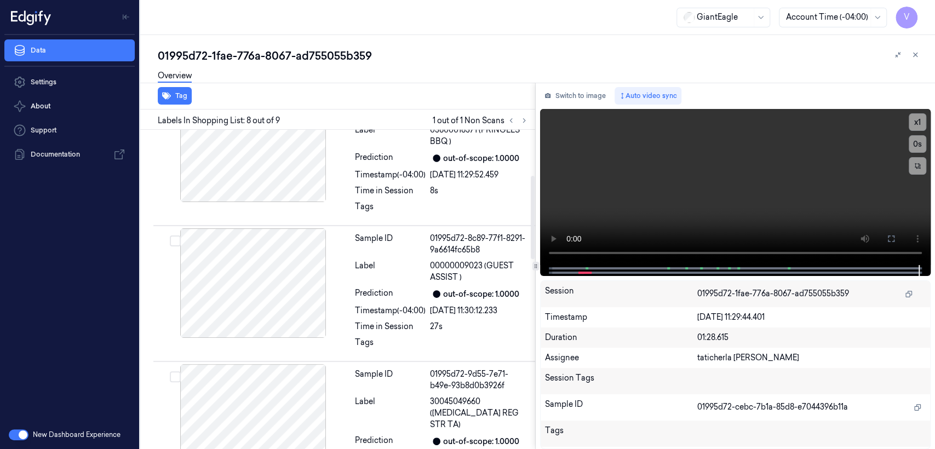
click at [504, 118] on div at bounding box center [517, 120] width 26 height 13
click at [505, 119] on button at bounding box center [510, 120] width 13 height 13
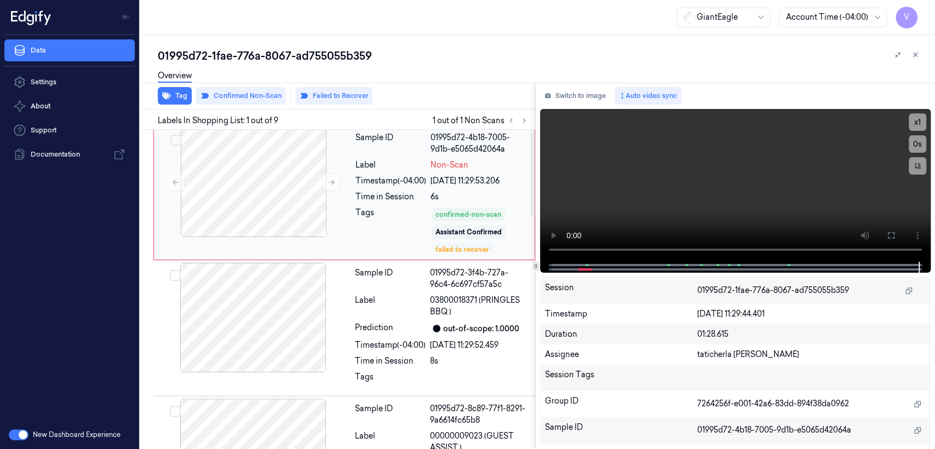
scroll to position [0, 0]
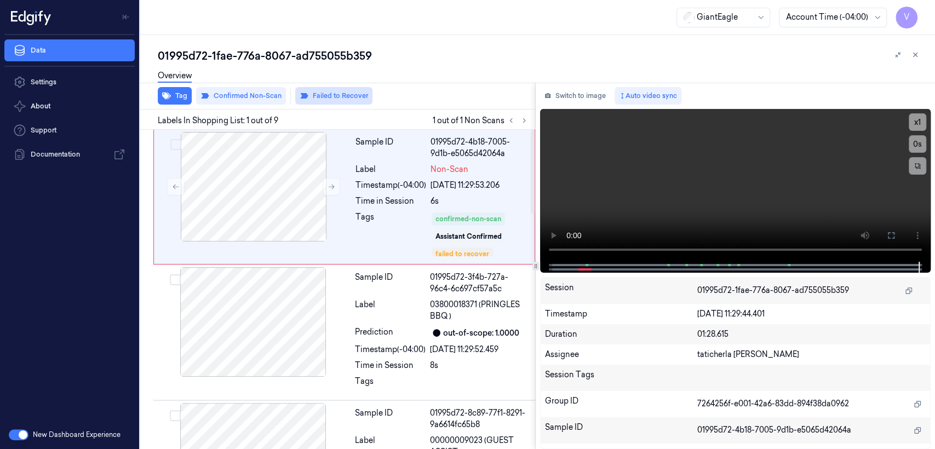
click at [341, 99] on button "Failed to Recover" at bounding box center [333, 96] width 77 height 18
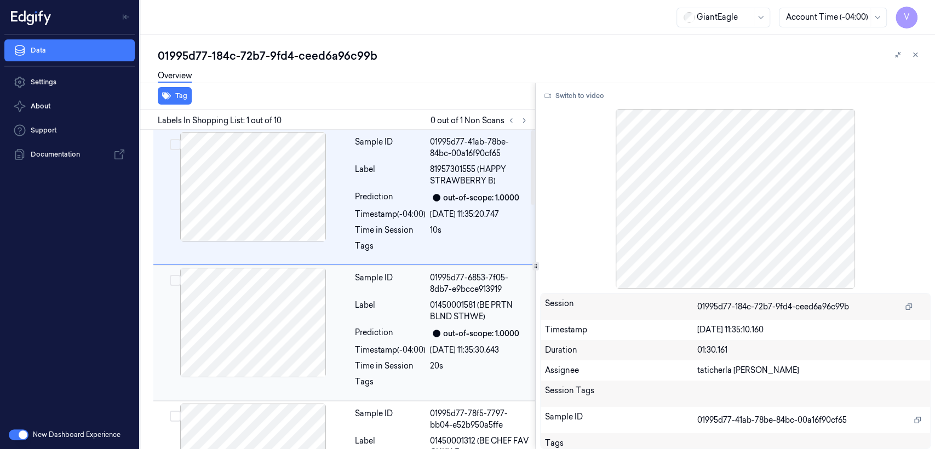
drag, startPoint x: 522, startPoint y: 125, endPoint x: 484, endPoint y: 312, distance: 191.0
click at [522, 127] on div "Labels In Shopping List: 1 out of 10 0 out of 1 Non Scans" at bounding box center [335, 120] width 399 height 20
click at [531, 119] on div "Labels In Shopping List: 1 out of 10 0 out of 1 Non Scans" at bounding box center [335, 120] width 399 height 20
click at [524, 119] on icon at bounding box center [524, 121] width 2 height 4
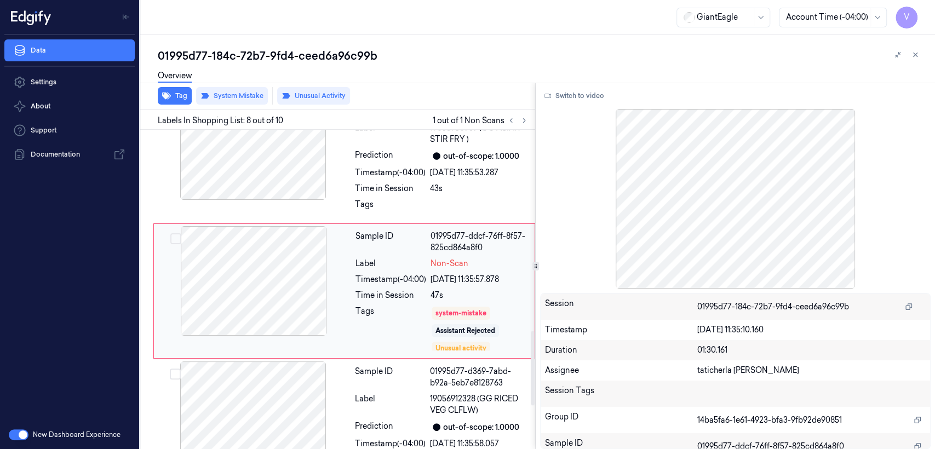
scroll to position [857, 0]
click at [422, 311] on div "Tags" at bounding box center [390, 328] width 71 height 46
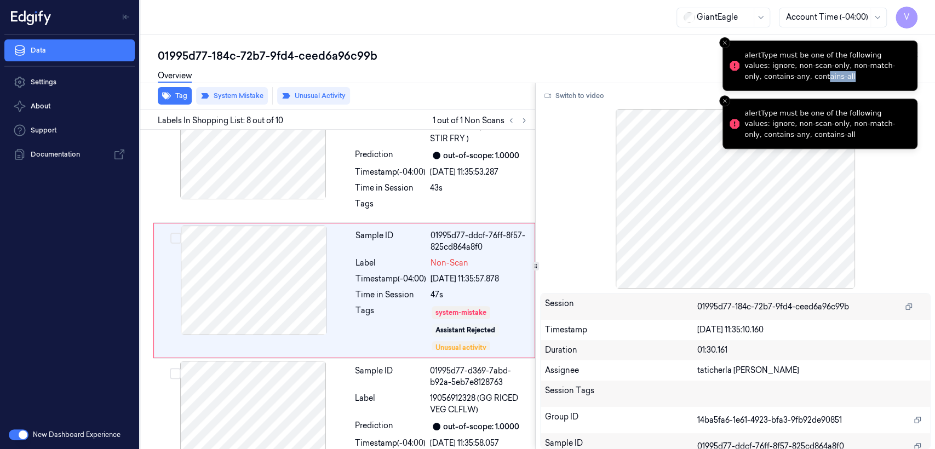
drag, startPoint x: 774, startPoint y: 74, endPoint x: 934, endPoint y: 79, distance: 159.9
click at [908, 79] on div "alertType must be one of the following values: ignore, non-scan-only, non-match…" at bounding box center [826, 66] width 164 height 32
click at [723, 50] on li "alertType must be one of the following values: ignore, non-scan-only, non-match…" at bounding box center [819, 66] width 195 height 50
click at [719, 44] on button "Close toast" at bounding box center [724, 42] width 11 height 11
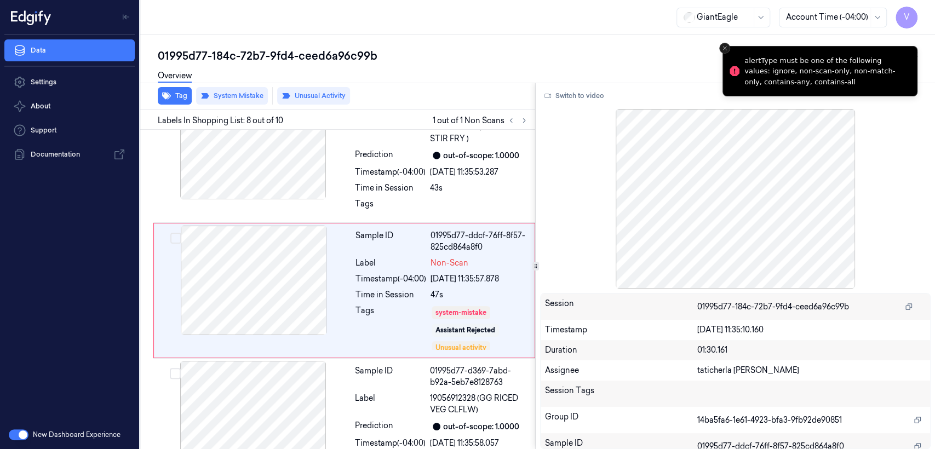
click at [725, 48] on icon "Close toast" at bounding box center [724, 48] width 7 height 7
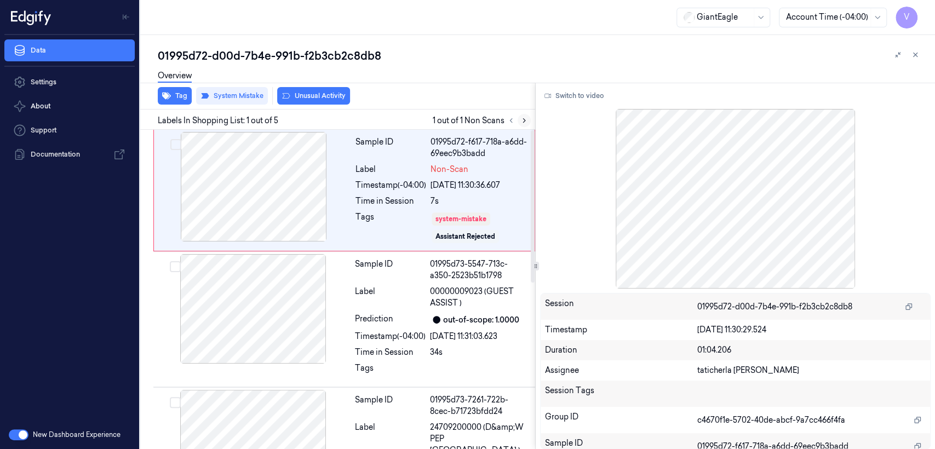
click at [523, 121] on icon at bounding box center [524, 121] width 8 height 8
click at [381, 193] on div "Sample ID 01995d72-f617-718a-a6dd-69eec9b3badd Label Non-Scan Timestamp (-04:00…" at bounding box center [441, 190] width 181 height 117
click at [252, 189] on div at bounding box center [253, 187] width 195 height 110
click at [556, 91] on button "Switch to video" at bounding box center [574, 96] width 68 height 18
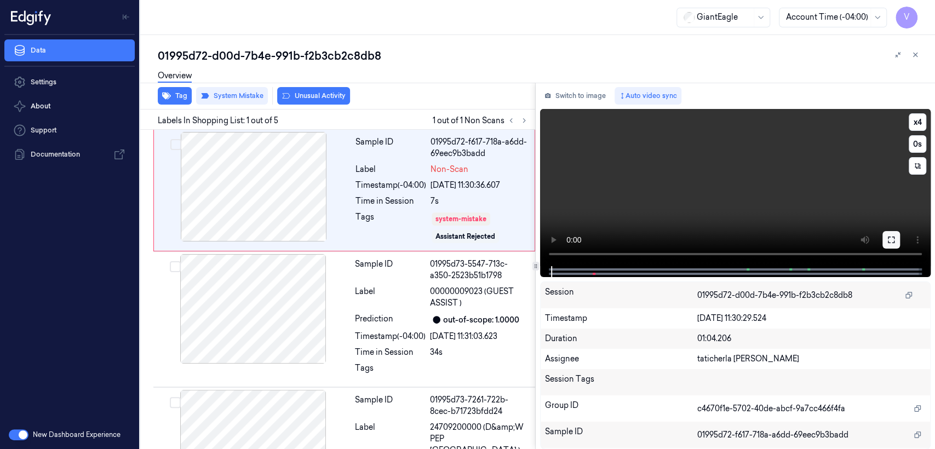
click at [890, 239] on icon at bounding box center [890, 239] width 9 height 9
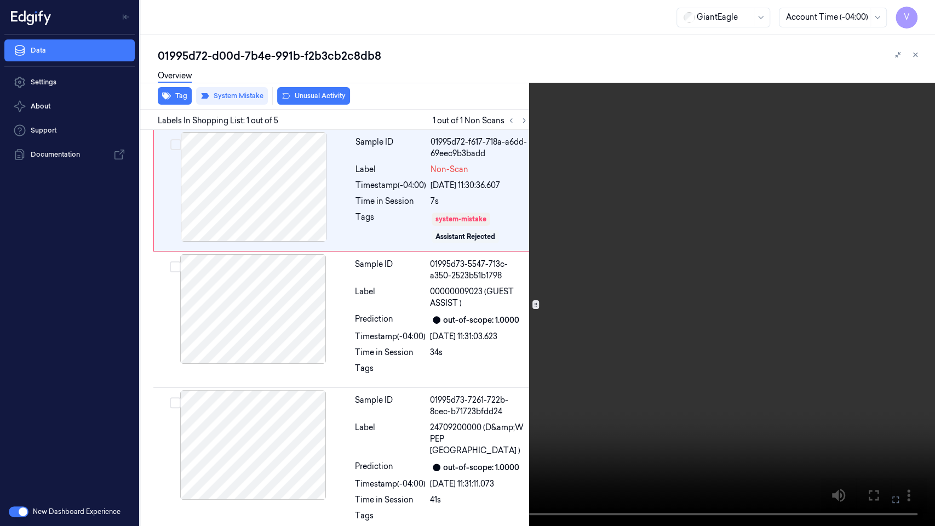
click at [705, 266] on video at bounding box center [467, 263] width 935 height 526
click at [454, 362] on video at bounding box center [467, 263] width 935 height 526
click at [285, 411] on video at bounding box center [467, 263] width 935 height 526
click at [922, 4] on button "x 4" at bounding box center [922, 13] width 18 height 18
click at [922, 9] on button "x 1" at bounding box center [922, 13] width 18 height 18
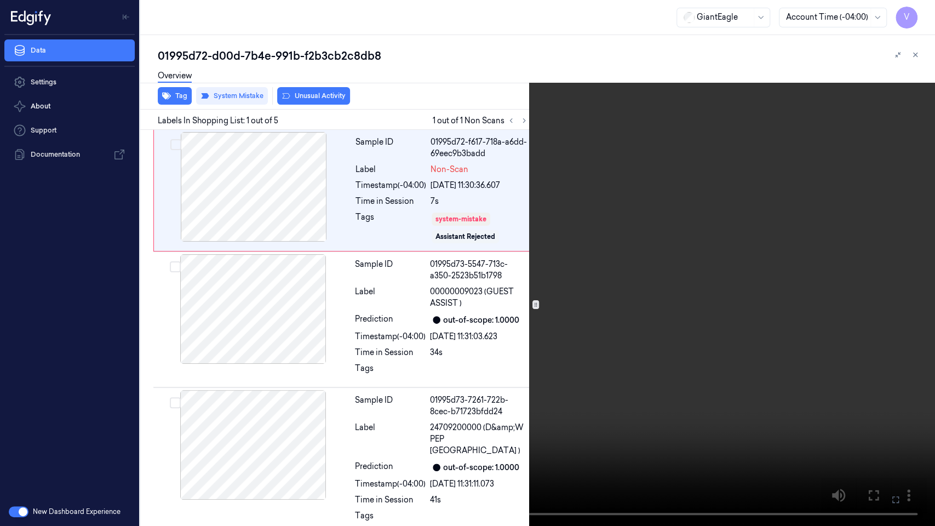
click at [0, 0] on button at bounding box center [0, 0] width 0 height 0
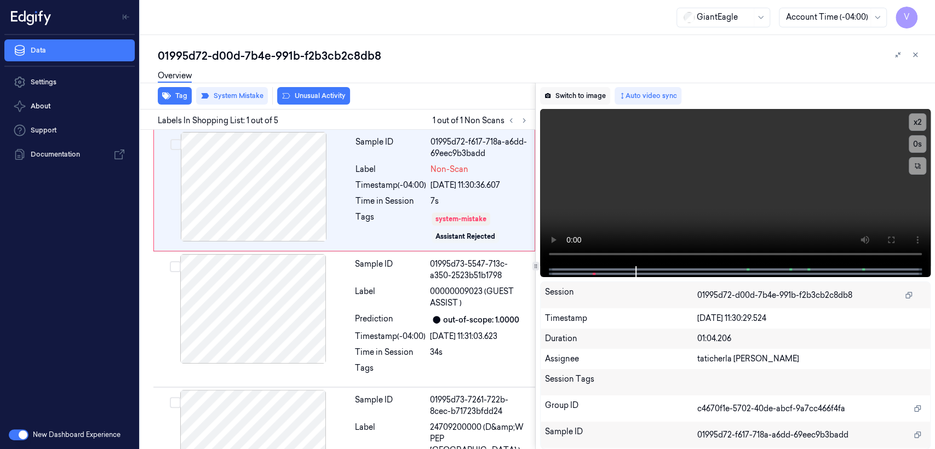
click at [562, 97] on button "Switch to image" at bounding box center [575, 96] width 70 height 18
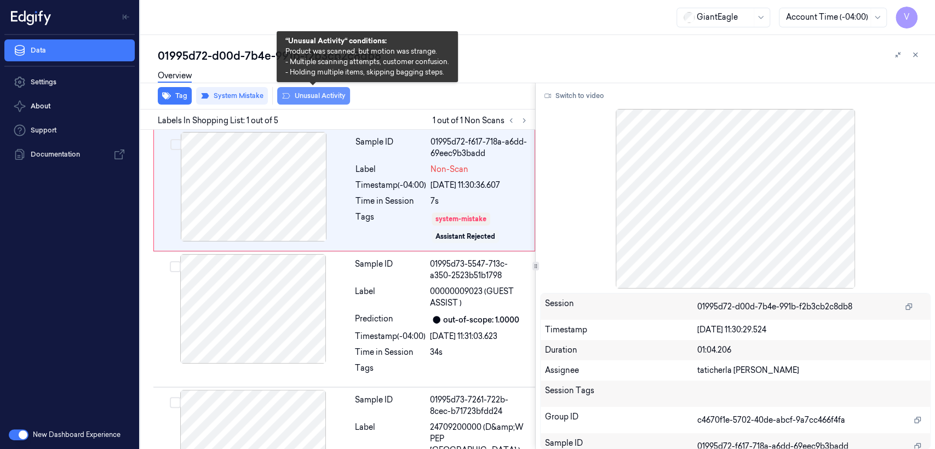
click at [333, 99] on button "Unusual Activity" at bounding box center [313, 96] width 73 height 18
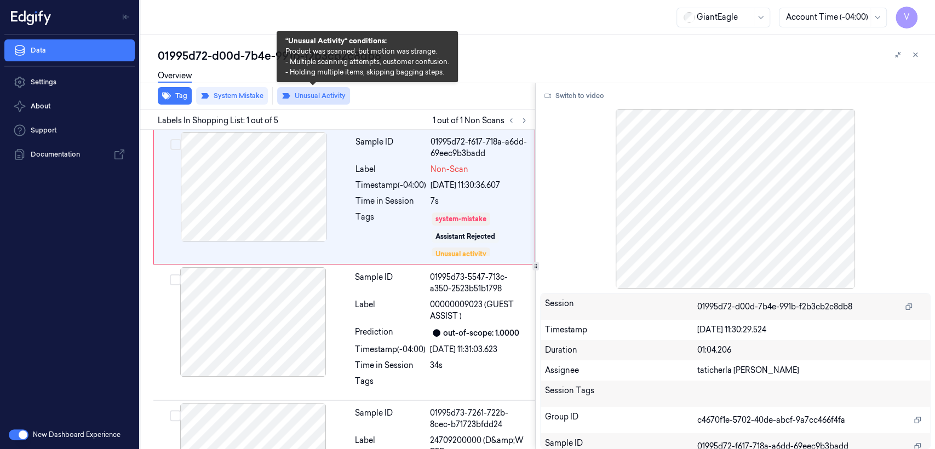
click at [326, 99] on button "Unusual Activity" at bounding box center [313, 96] width 73 height 18
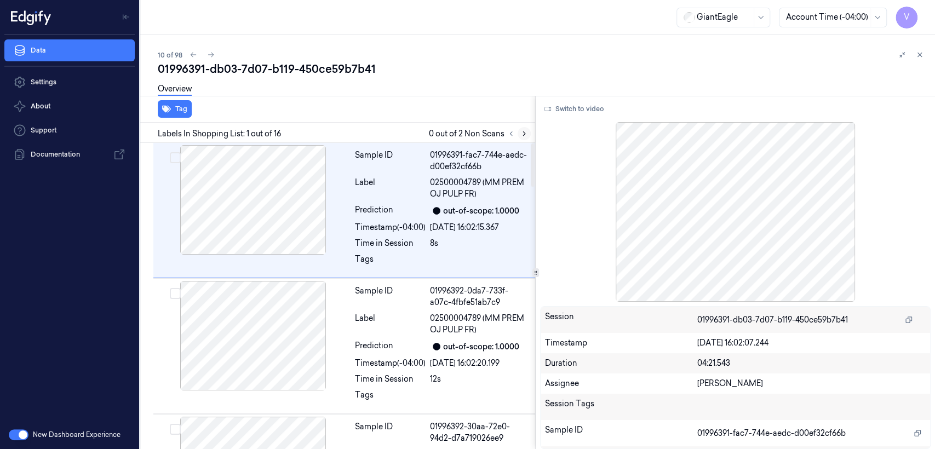
click at [530, 131] on button at bounding box center [523, 133] width 13 height 13
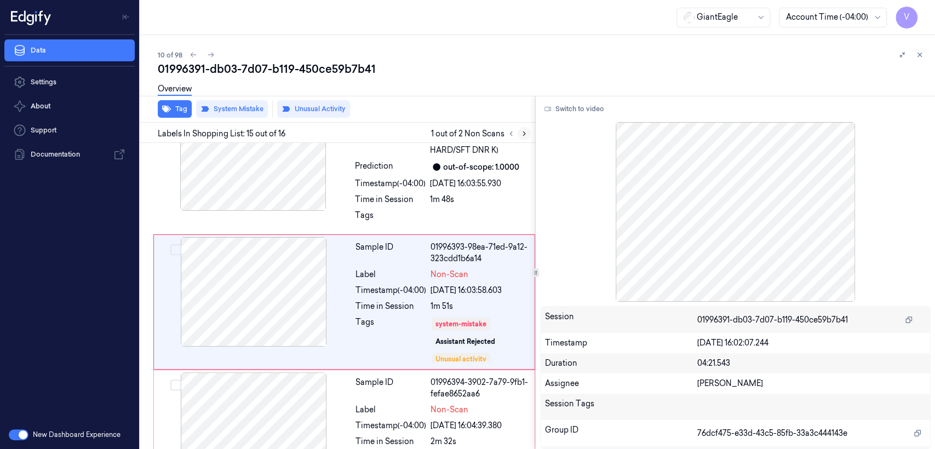
scroll to position [1813, 0]
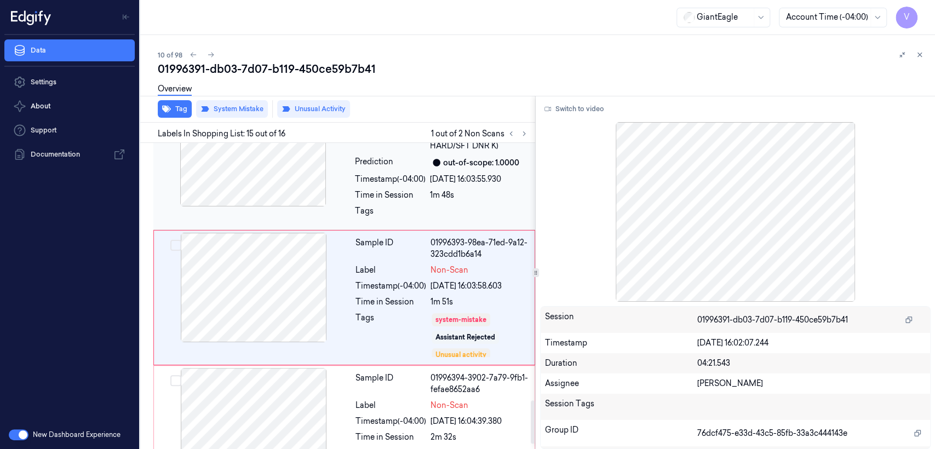
click at [378, 181] on div "Timestamp (-04:00)" at bounding box center [390, 179] width 71 height 11
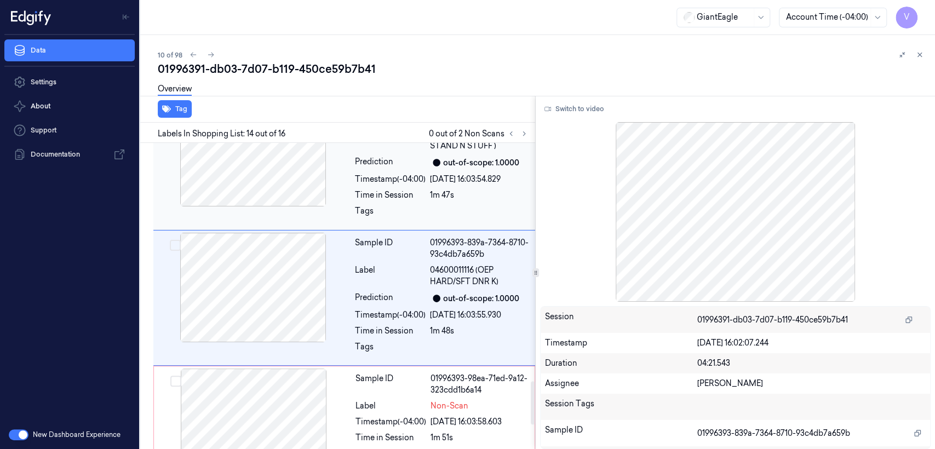
scroll to position [1556, 0]
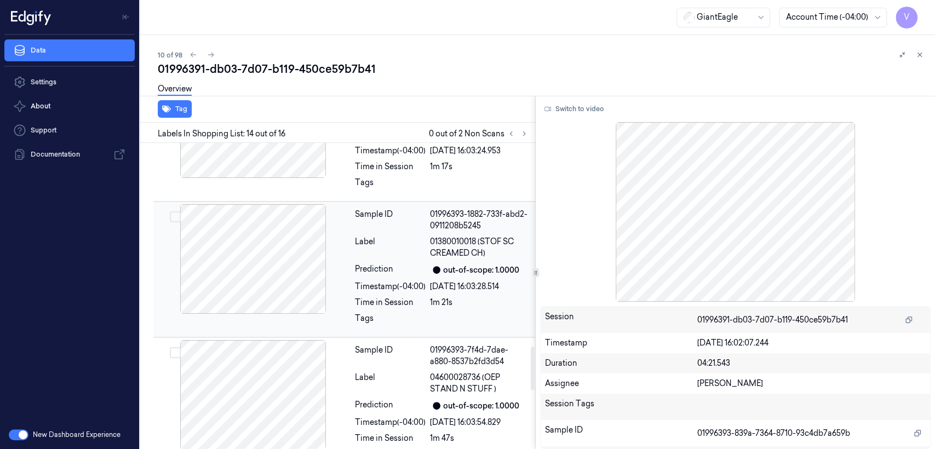
click at [385, 236] on div "Label" at bounding box center [390, 247] width 71 height 23
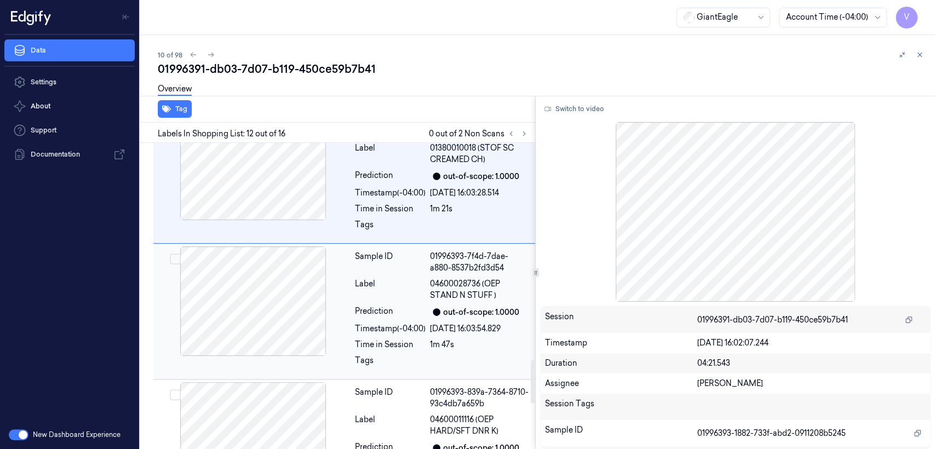
click at [368, 288] on div "Label" at bounding box center [390, 289] width 71 height 23
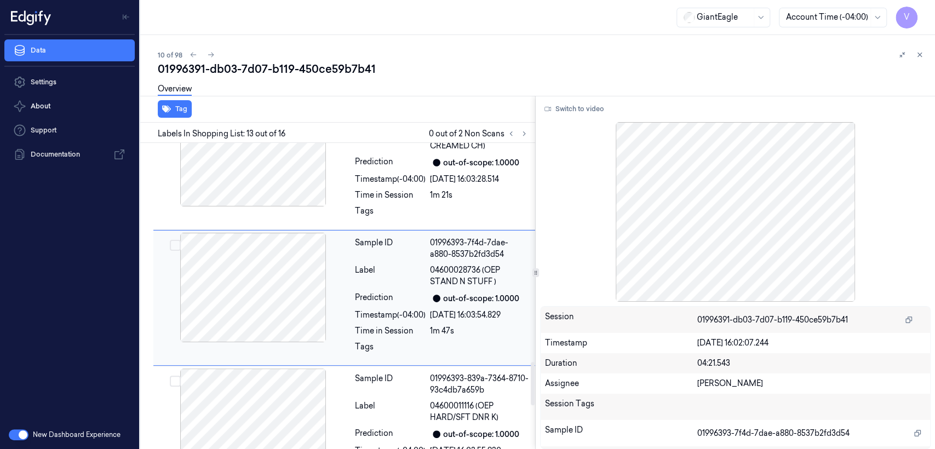
scroll to position [1664, 0]
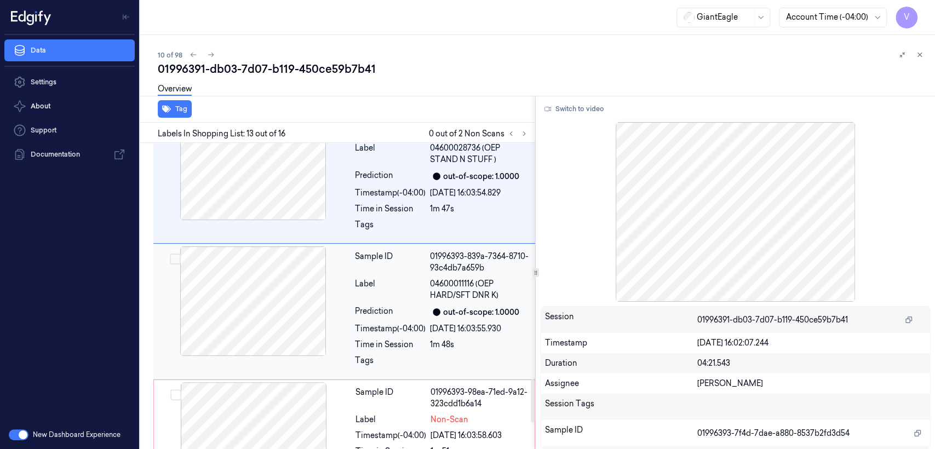
click at [371, 285] on div "Label" at bounding box center [390, 289] width 71 height 23
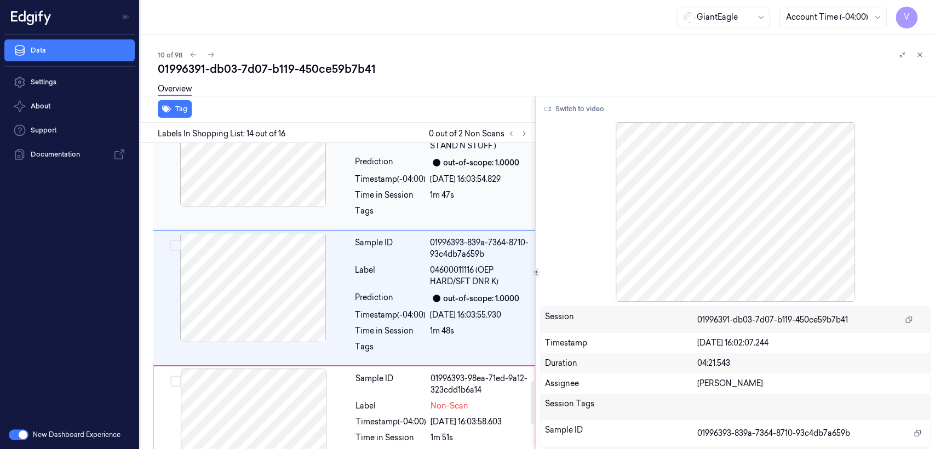
click at [385, 170] on div "Sample ID 01996393-7f4d-7dae-a880-8537b2fd3d54 Label 04600028736 (OEP STAND N S…" at bounding box center [441, 162] width 182 height 130
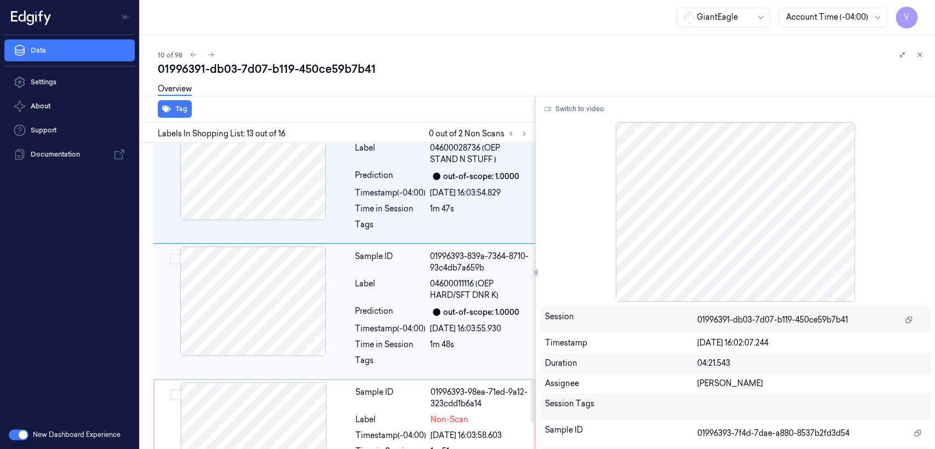
click at [424, 316] on div "Prediction" at bounding box center [390, 312] width 71 height 13
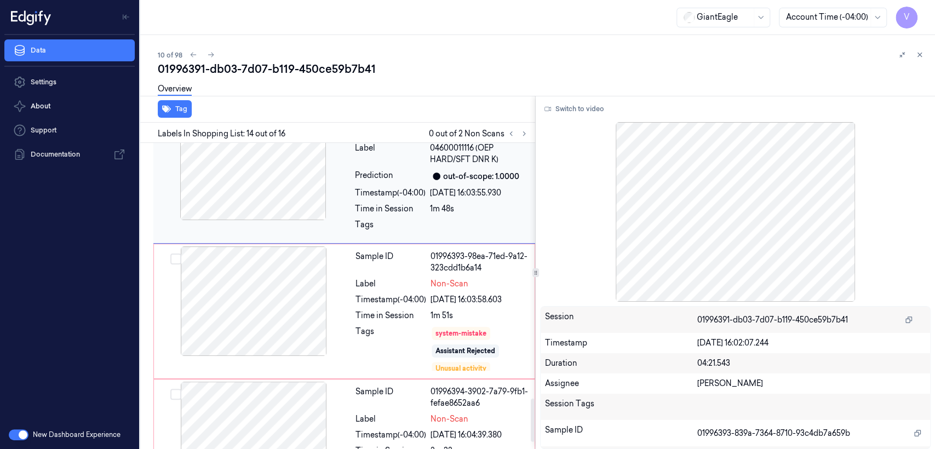
click at [424, 315] on div "Time in Session" at bounding box center [390, 315] width 71 height 11
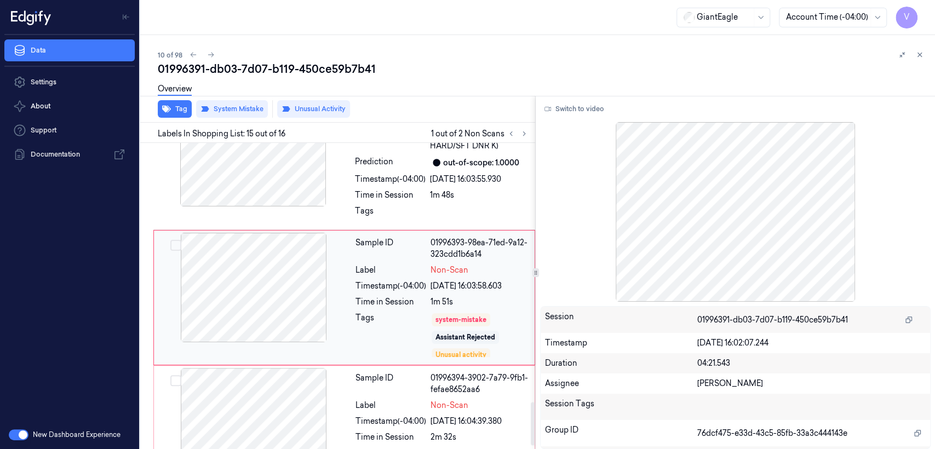
scroll to position [1846, 0]
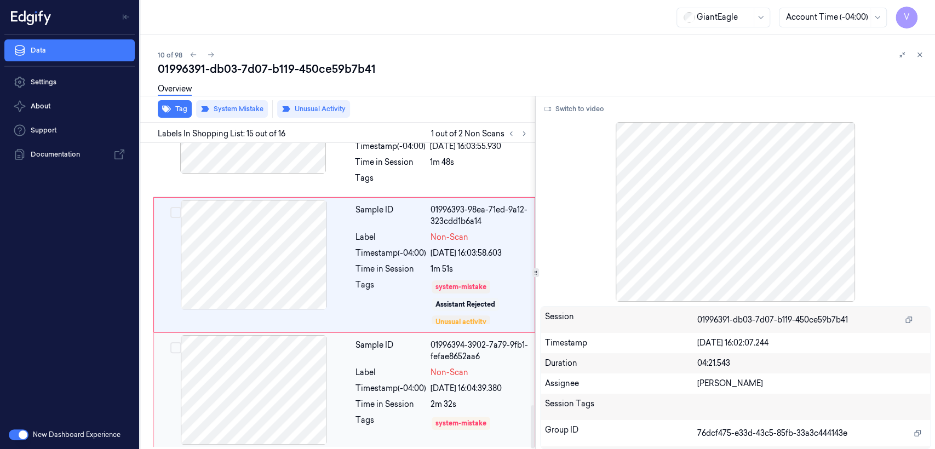
click at [383, 371] on div "Label" at bounding box center [390, 372] width 71 height 11
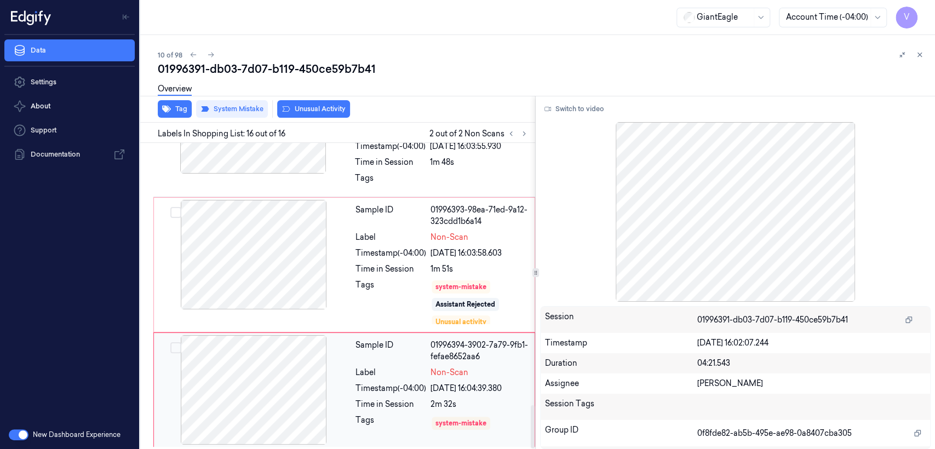
click at [433, 383] on div "19/09/2025 16:04:39.380" at bounding box center [478, 388] width 97 height 11
click at [368, 375] on div "Label" at bounding box center [390, 372] width 71 height 11
click at [297, 101] on div "Overview" at bounding box center [542, 91] width 768 height 28
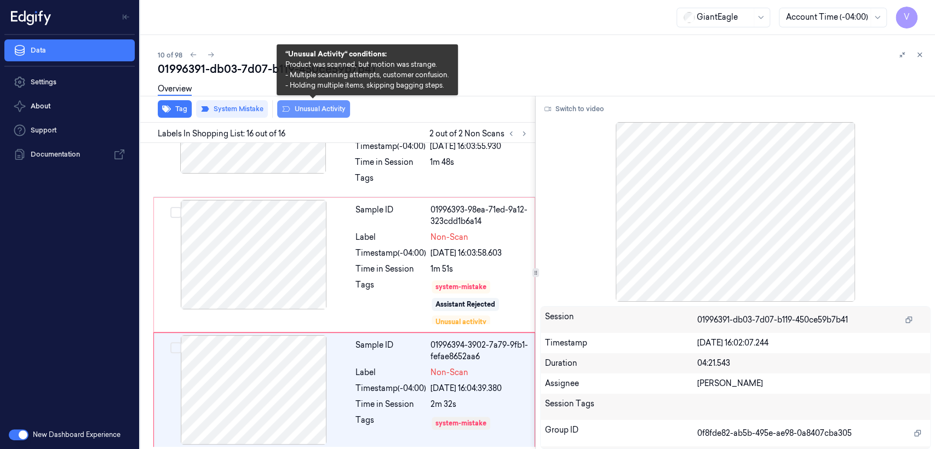
click at [298, 105] on button "Unusual Activity" at bounding box center [313, 109] width 73 height 18
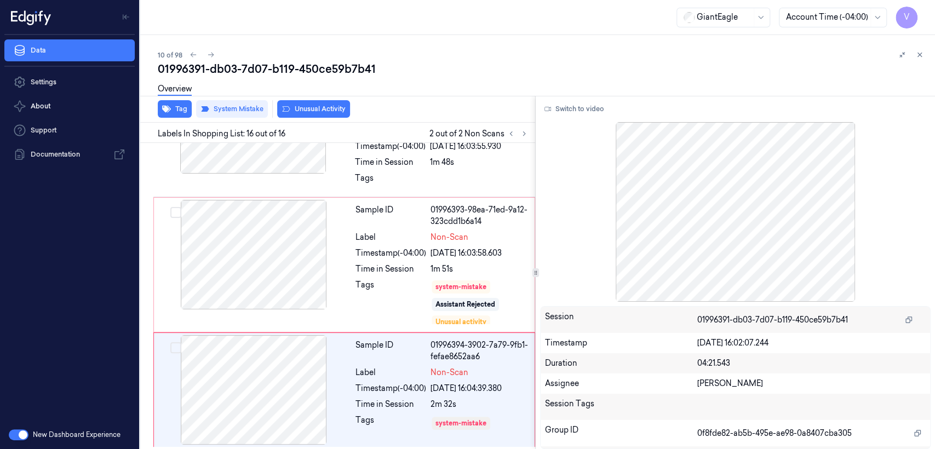
scroll to position [1853, 0]
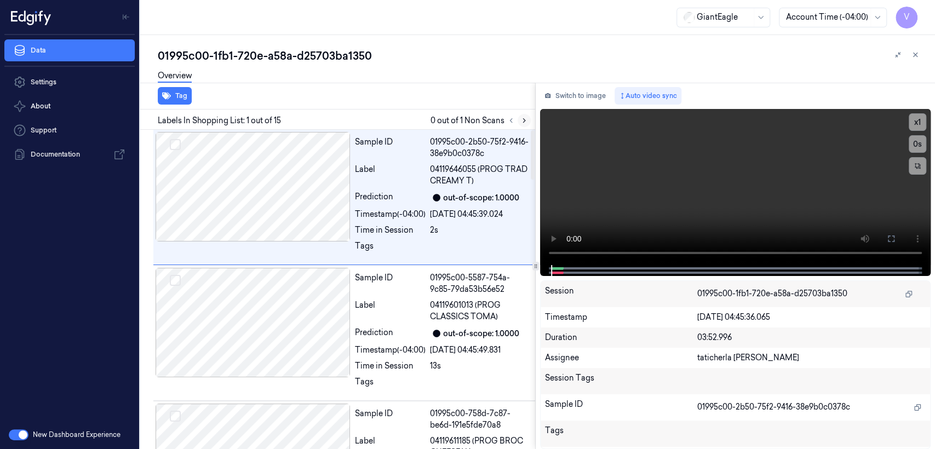
click at [526, 119] on icon at bounding box center [524, 121] width 8 height 8
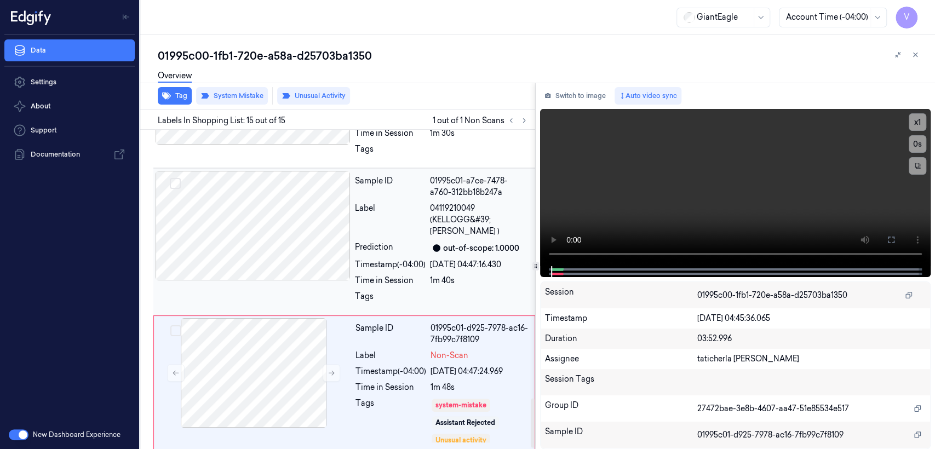
scroll to position [1730, 0]
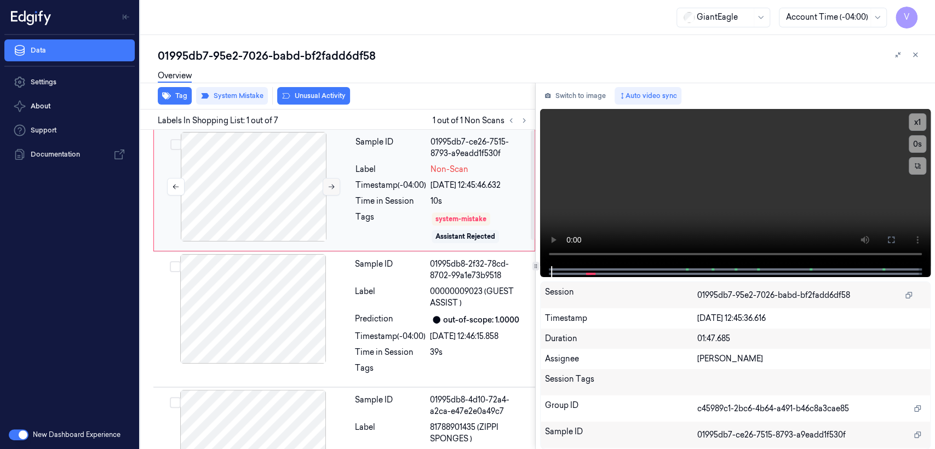
click at [324, 182] on button at bounding box center [331, 187] width 18 height 18
click at [569, 100] on button "Switch to image" at bounding box center [575, 96] width 70 height 18
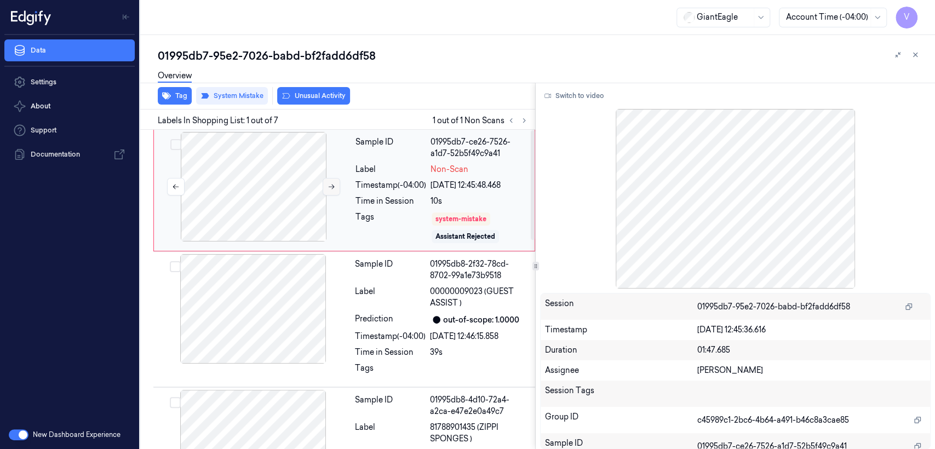
click at [325, 182] on button at bounding box center [331, 187] width 18 height 18
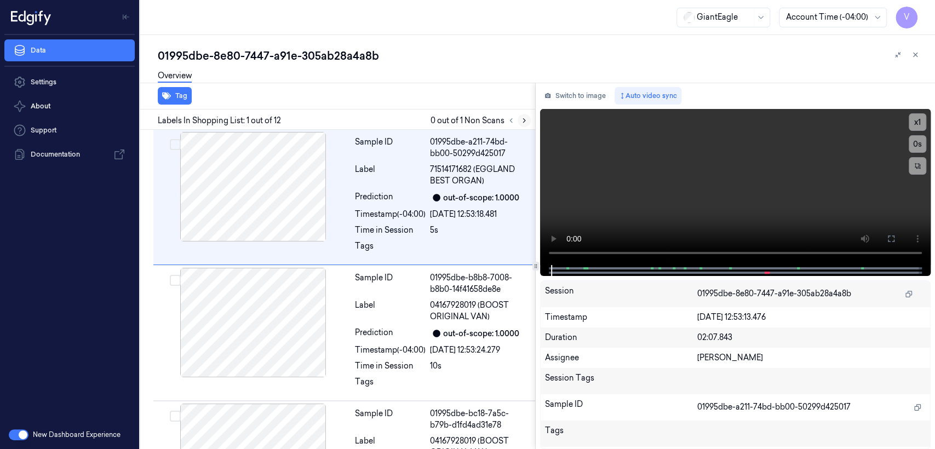
click at [525, 120] on icon at bounding box center [524, 121] width 2 height 4
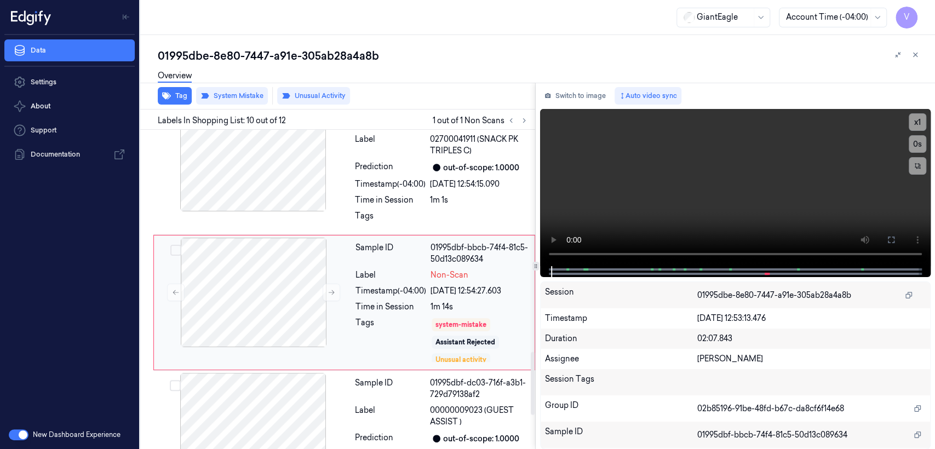
scroll to position [1128, 0]
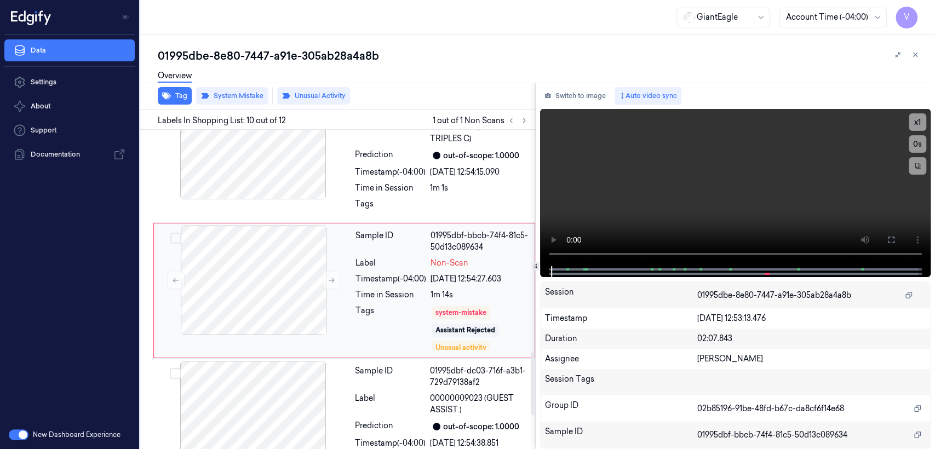
click at [416, 289] on div "Time in Session" at bounding box center [390, 294] width 71 height 11
click at [846, 202] on video at bounding box center [735, 187] width 390 height 157
click at [600, 95] on button "Switch to image" at bounding box center [575, 96] width 70 height 18
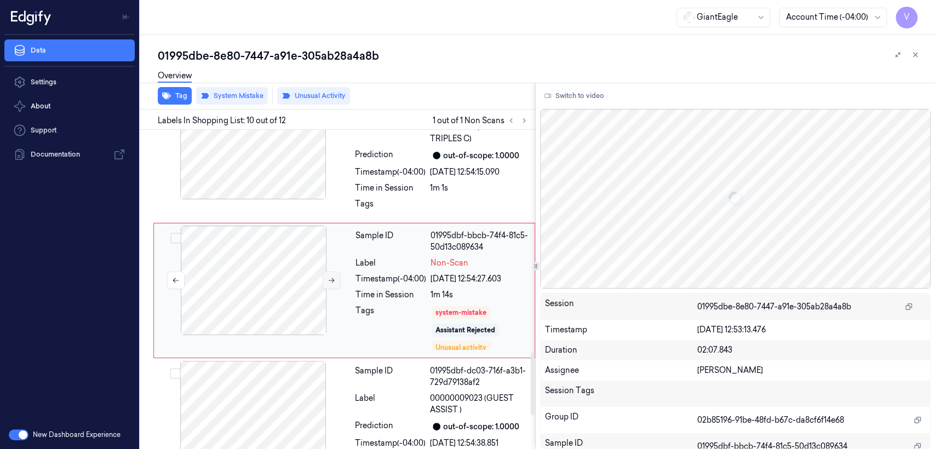
click at [331, 280] on icon at bounding box center [331, 281] width 8 height 8
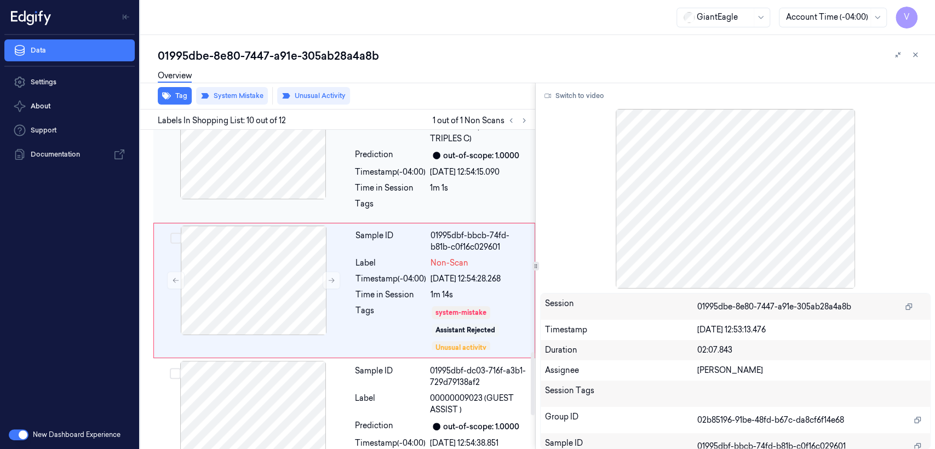
click at [299, 159] on div at bounding box center [252, 145] width 195 height 110
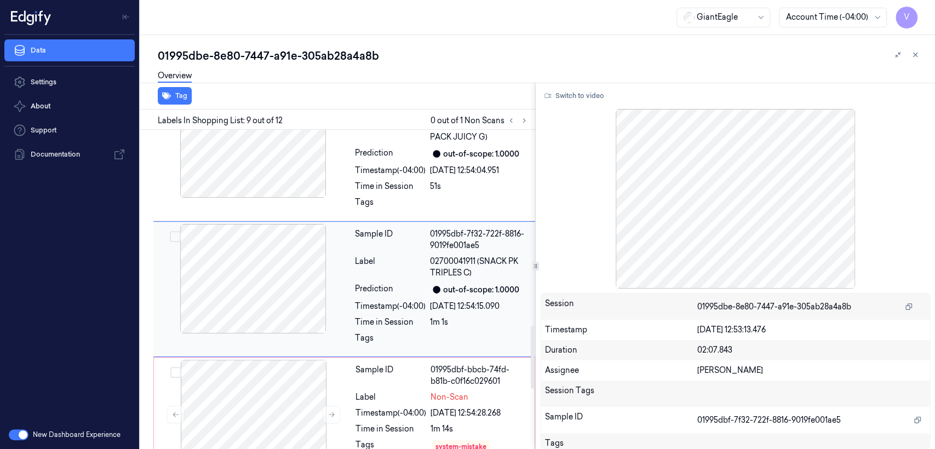
scroll to position [993, 0]
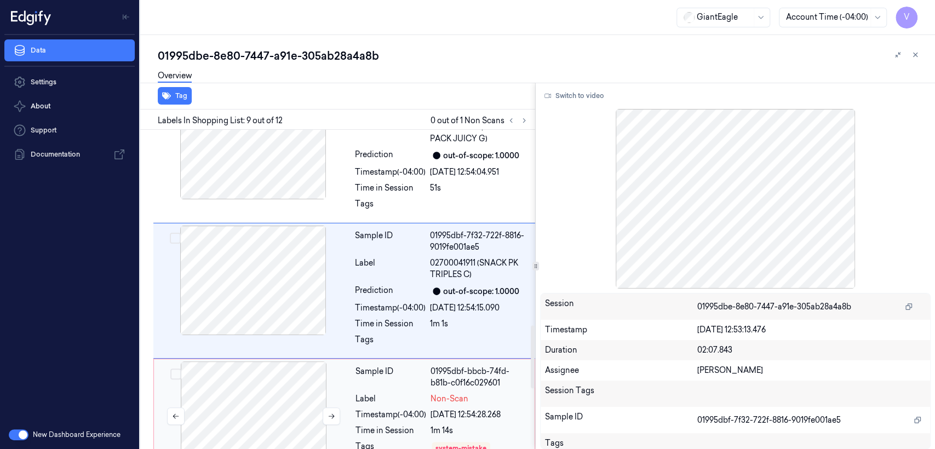
click at [267, 373] on div at bounding box center [253, 416] width 195 height 110
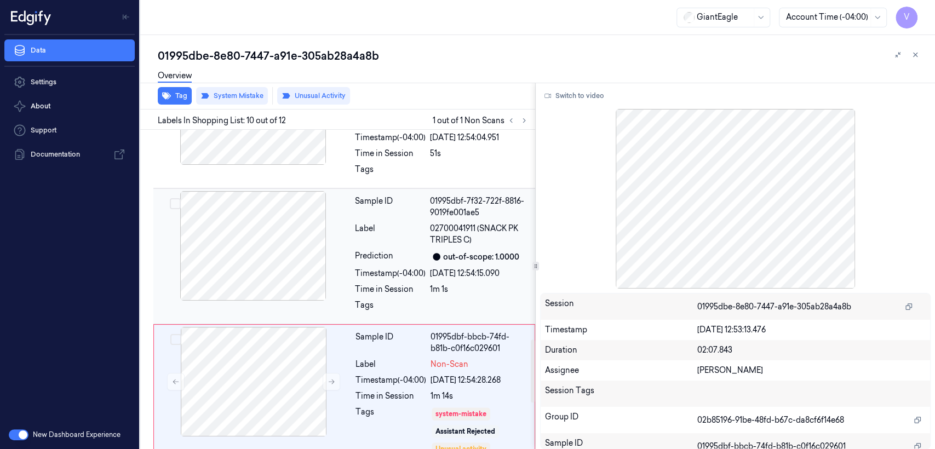
scroll to position [1007, 0]
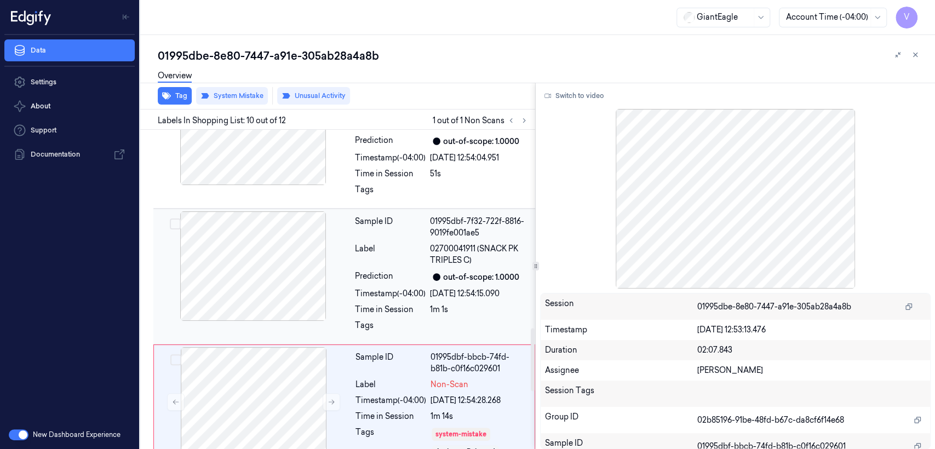
click at [263, 279] on div at bounding box center [252, 266] width 195 height 110
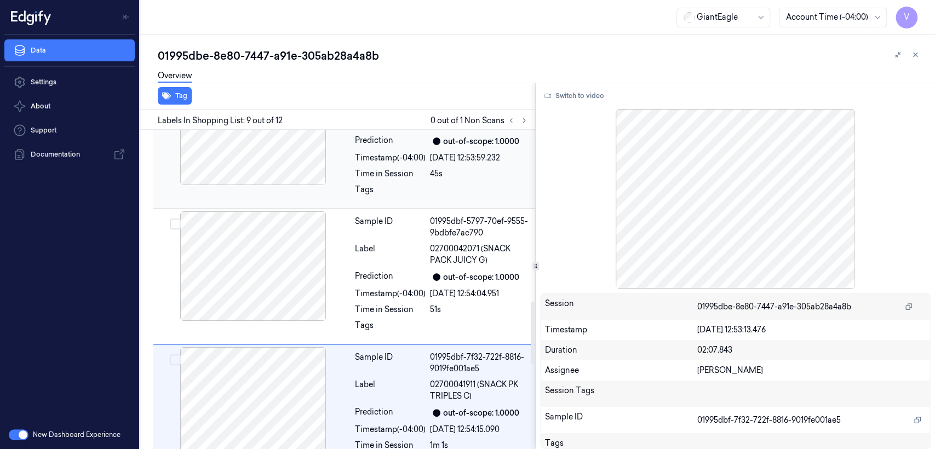
click at [299, 159] on div at bounding box center [252, 131] width 195 height 110
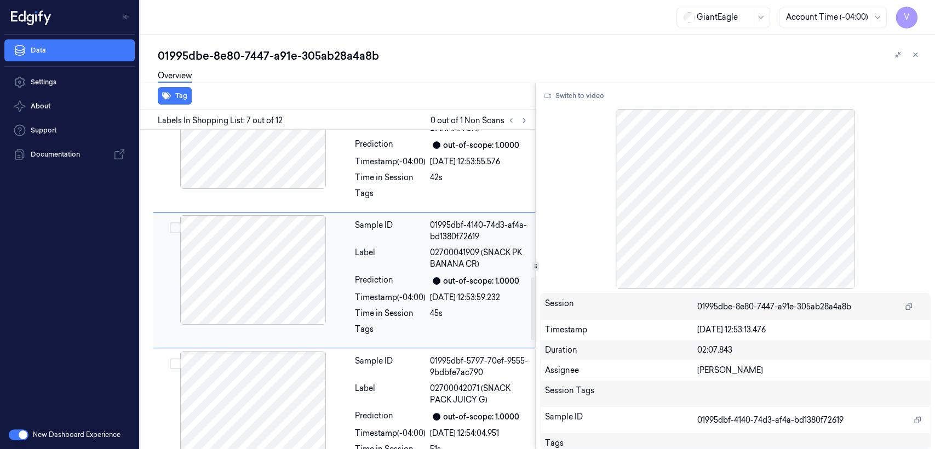
scroll to position [722, 0]
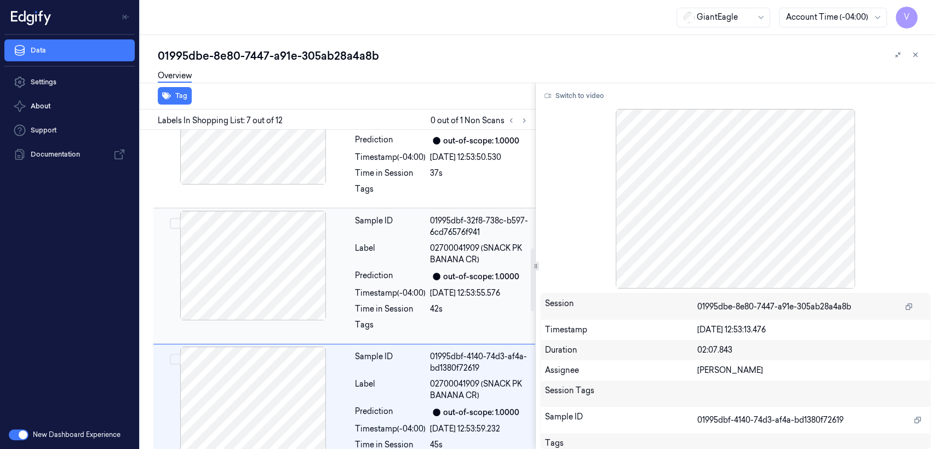
click at [375, 247] on div "Label" at bounding box center [390, 254] width 71 height 23
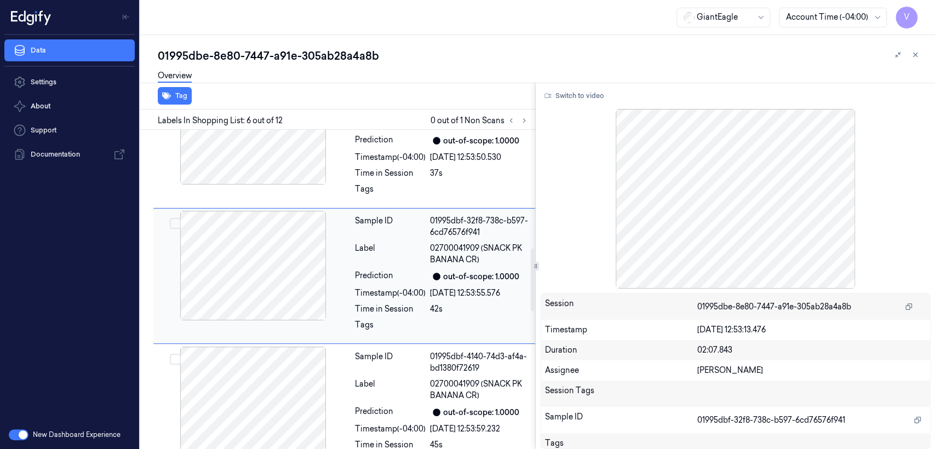
scroll to position [586, 0]
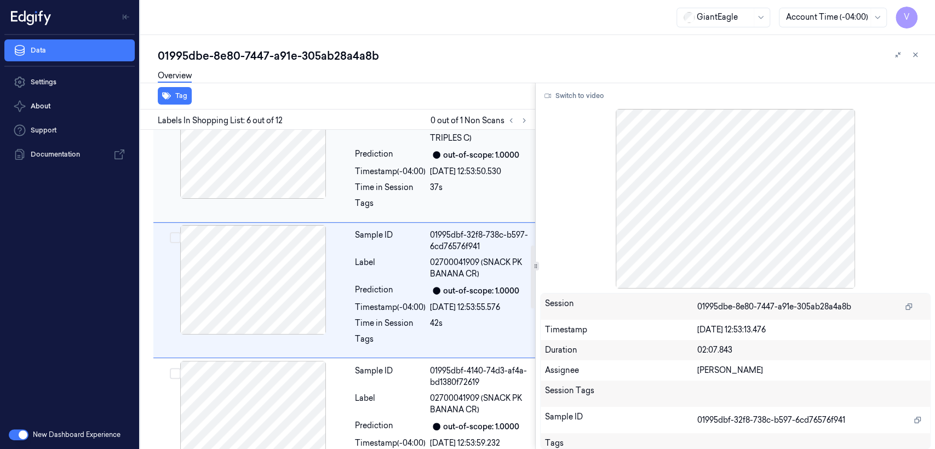
click at [399, 185] on div "Time in Session" at bounding box center [390, 187] width 71 height 11
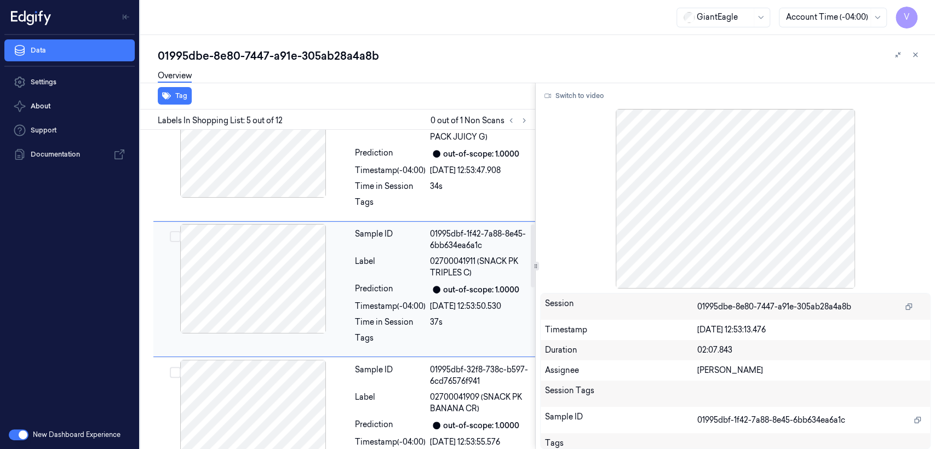
scroll to position [450, 0]
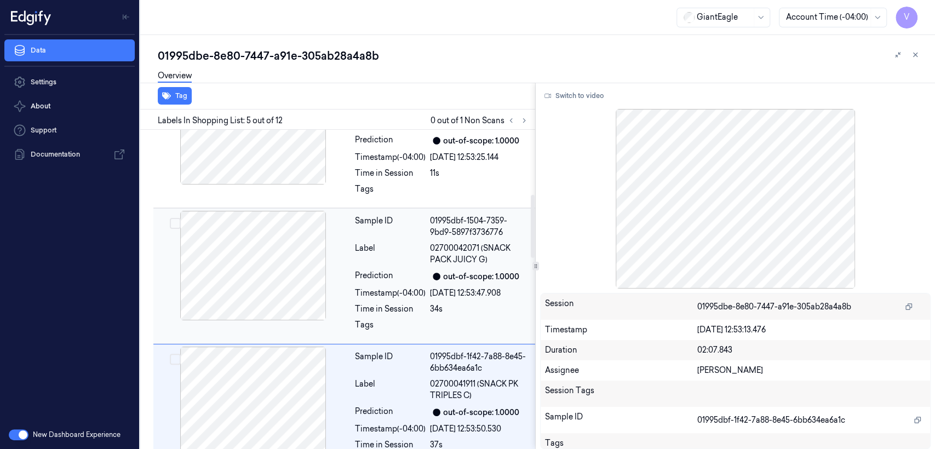
click at [368, 255] on div "Label" at bounding box center [390, 254] width 71 height 23
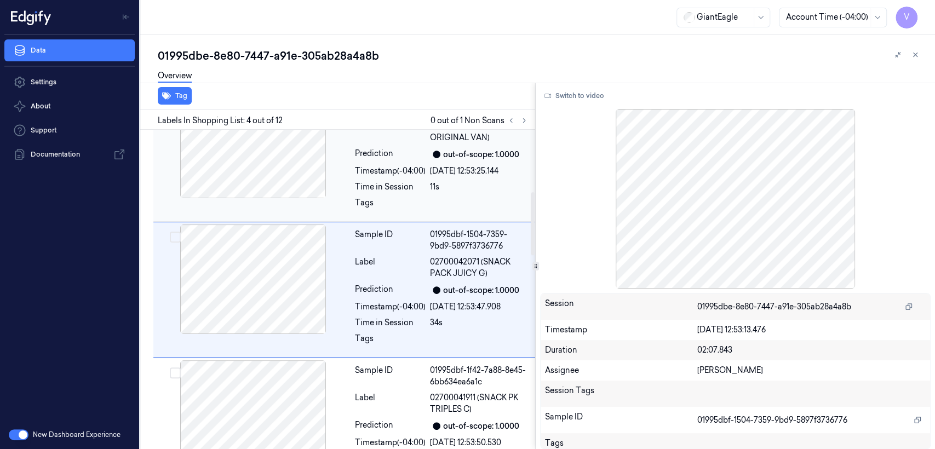
click at [383, 185] on div "Time in Session" at bounding box center [390, 186] width 71 height 11
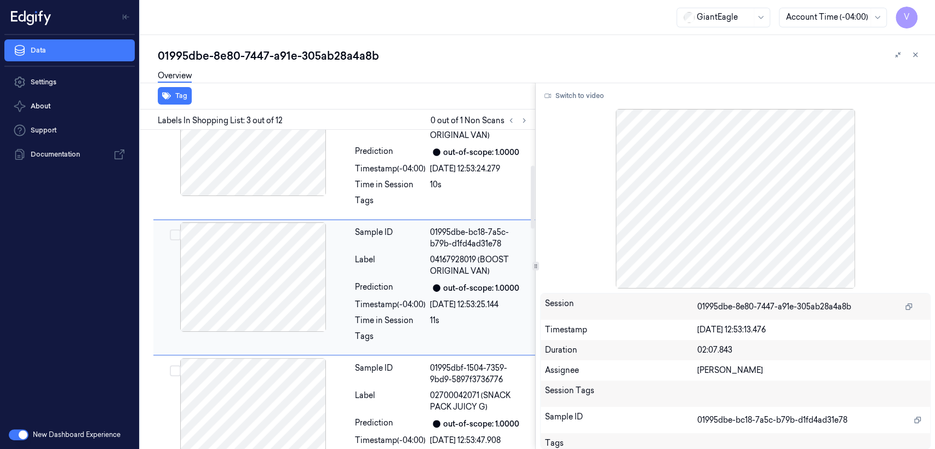
scroll to position [179, 0]
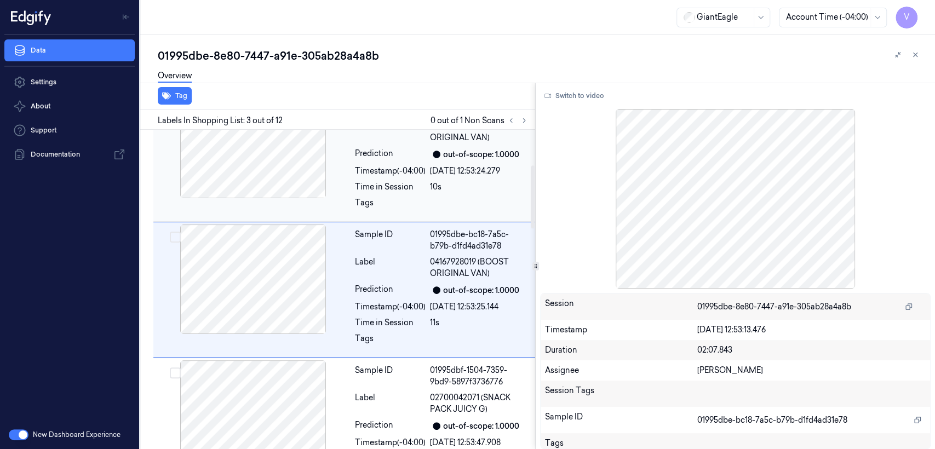
click at [389, 183] on div "Time in Session" at bounding box center [390, 186] width 71 height 11
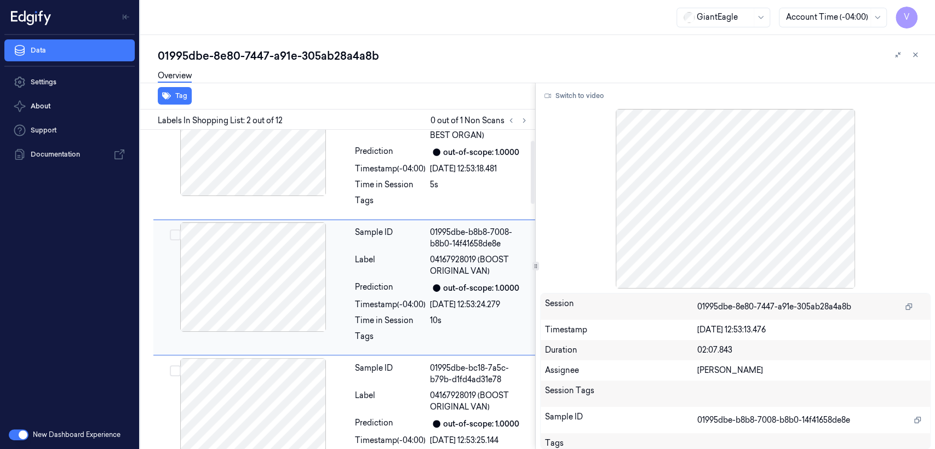
scroll to position [43, 0]
click at [389, 183] on div "Time in Session" at bounding box center [390, 186] width 71 height 11
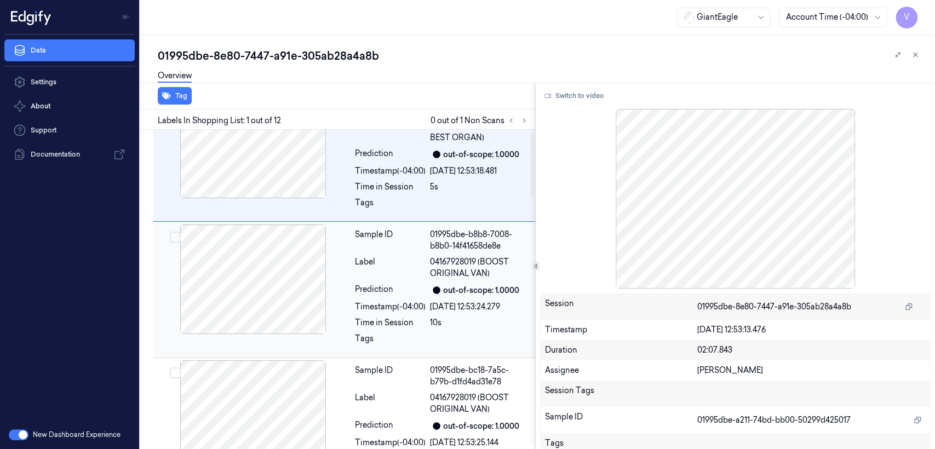
scroll to position [0, 0]
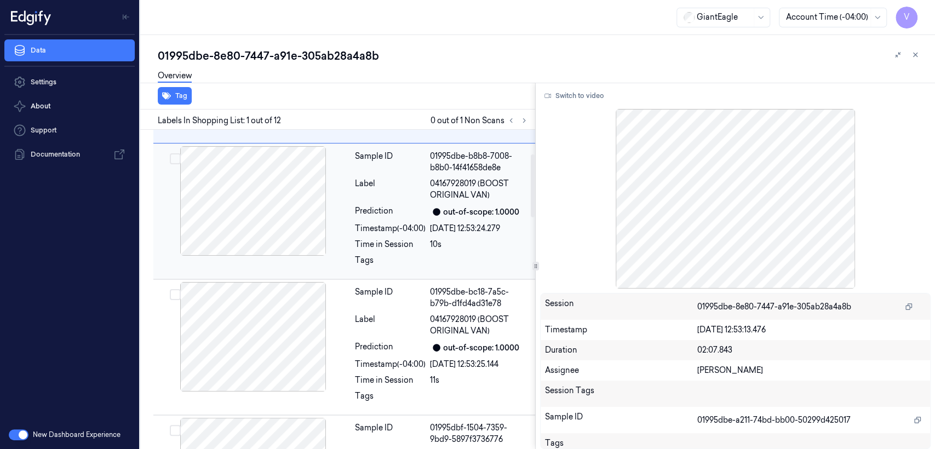
click at [422, 217] on div "Prediction" at bounding box center [390, 211] width 71 height 13
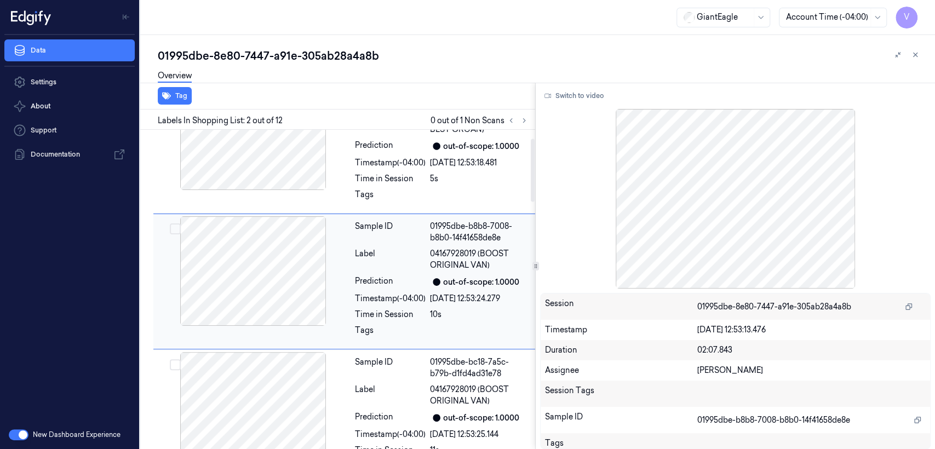
scroll to position [43, 0]
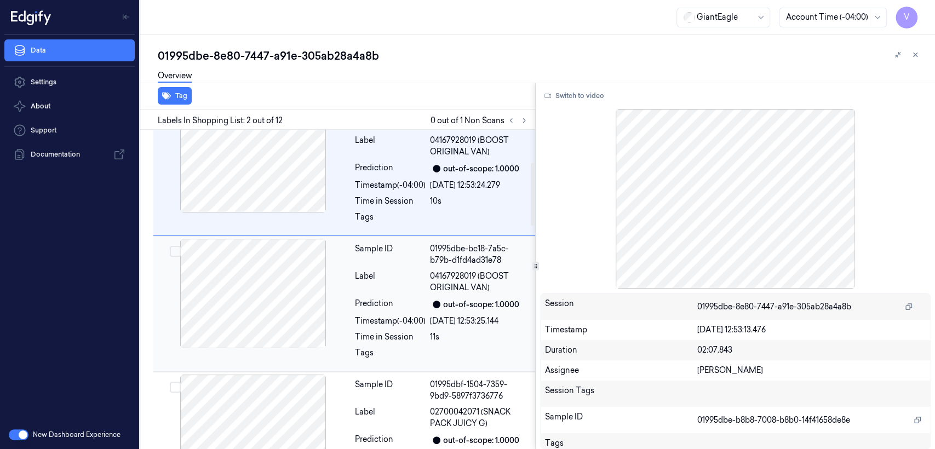
click at [444, 270] on span "04167928019 (BOOST ORIGINAL VAN)" at bounding box center [479, 281] width 99 height 23
click at [423, 275] on div "Label" at bounding box center [390, 281] width 71 height 23
click at [408, 279] on div "Label" at bounding box center [390, 281] width 71 height 23
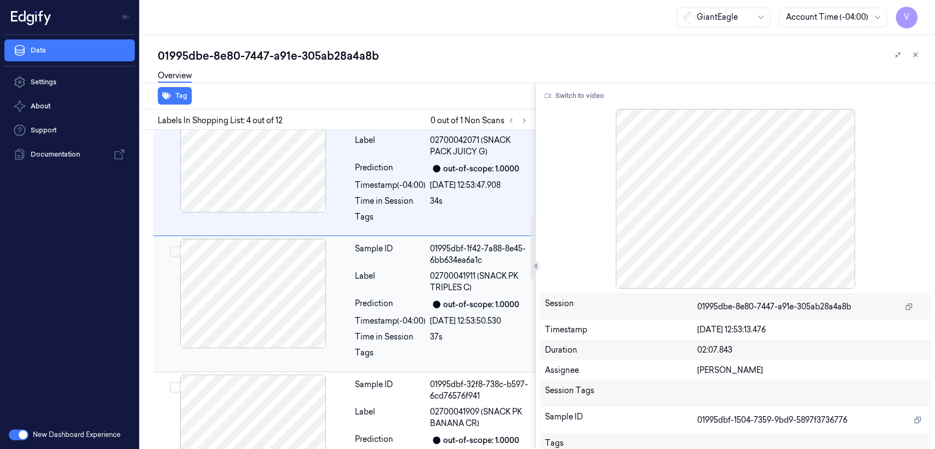
scroll to position [450, 0]
click at [392, 291] on div "Label" at bounding box center [390, 282] width 71 height 23
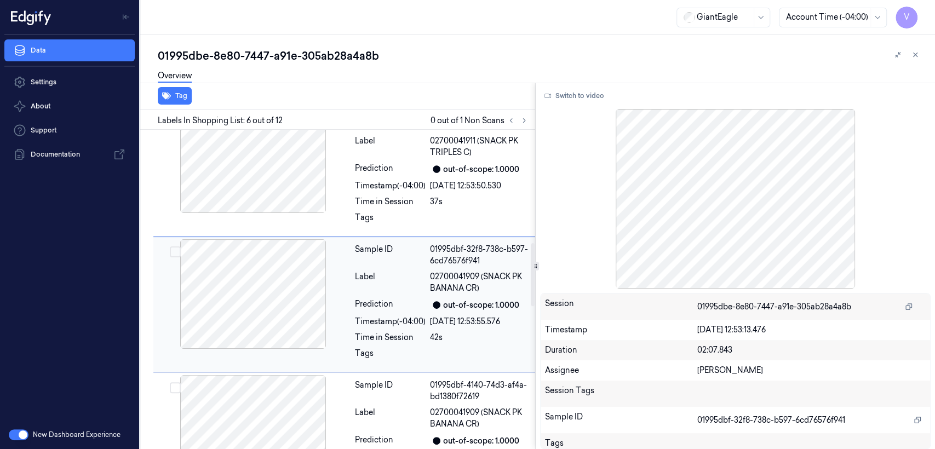
scroll to position [586, 0]
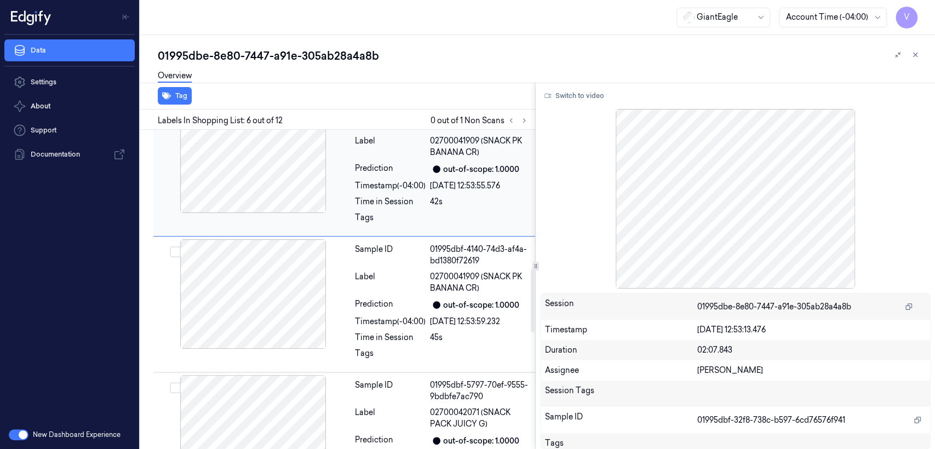
click at [392, 291] on div "Label" at bounding box center [390, 282] width 71 height 23
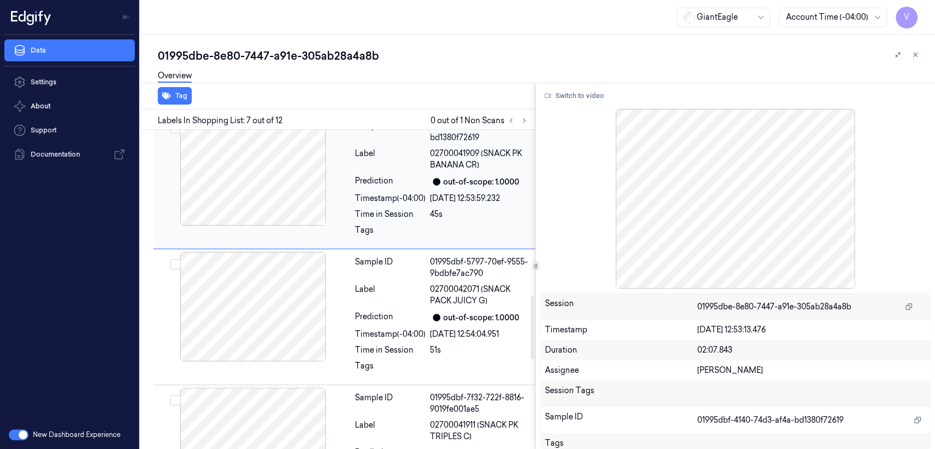
scroll to position [843, 0]
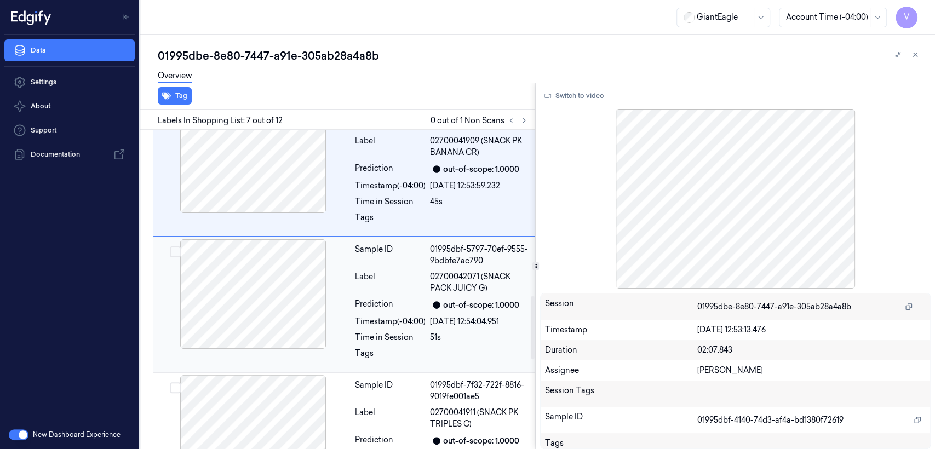
click at [410, 309] on div "Prediction" at bounding box center [390, 304] width 71 height 13
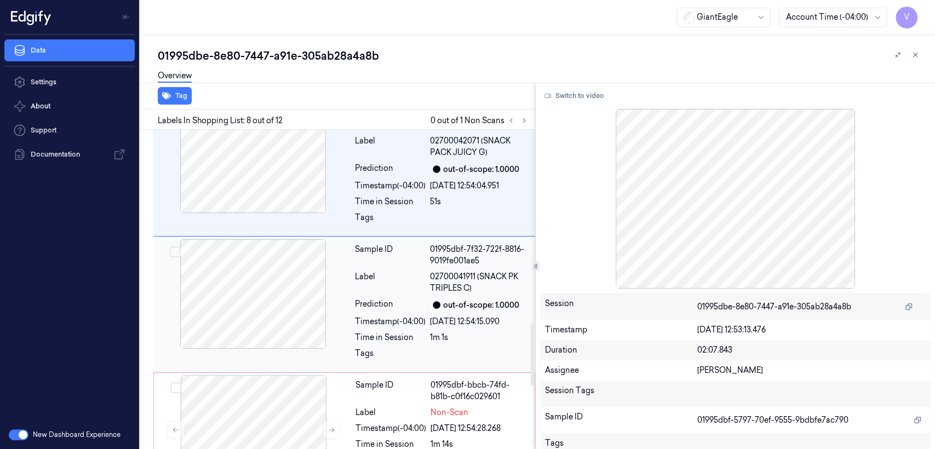
click at [408, 311] on div "Sample ID 01995dbf-7f32-722f-8816-9019fe001ae5 Label 02700041911 (SNACK PK TRIP…" at bounding box center [441, 304] width 182 height 130
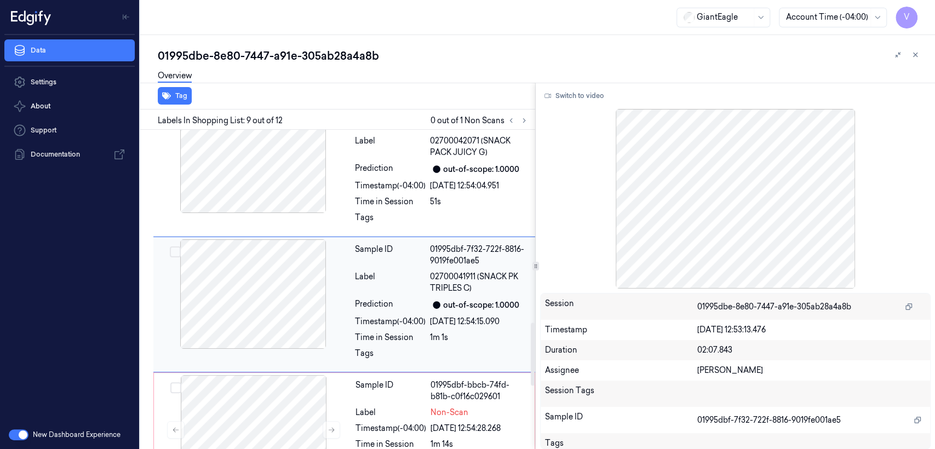
scroll to position [993, 0]
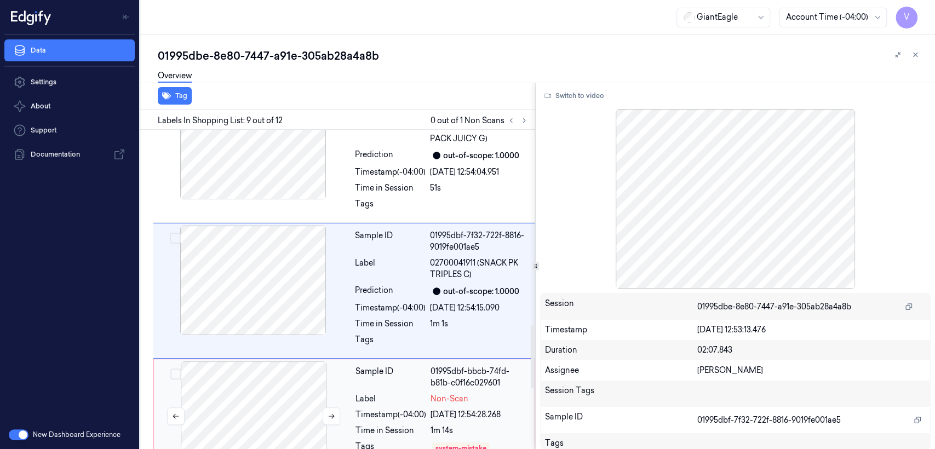
click at [333, 380] on div at bounding box center [253, 416] width 195 height 110
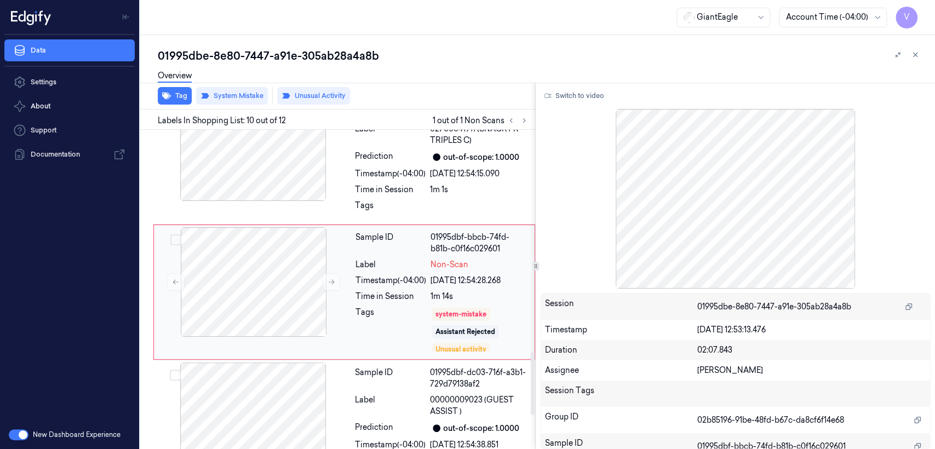
scroll to position [1128, 0]
click at [324, 277] on button at bounding box center [331, 281] width 18 height 18
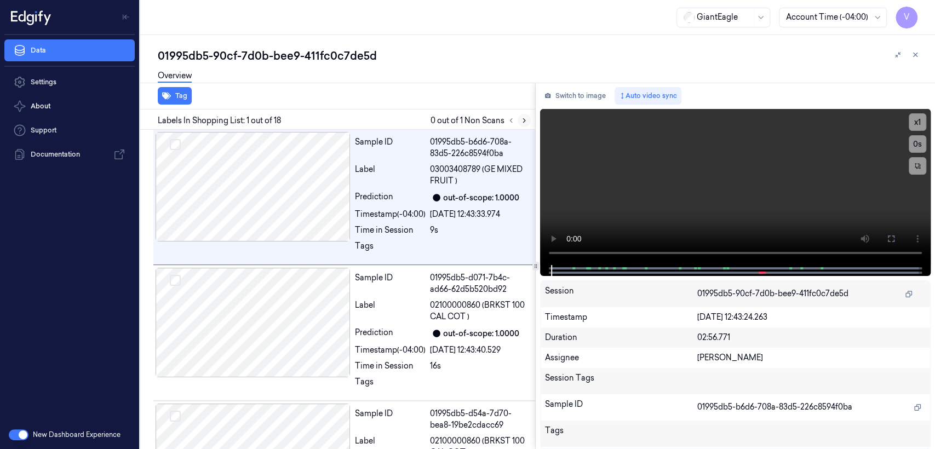
click at [526, 120] on icon at bounding box center [524, 121] width 8 height 8
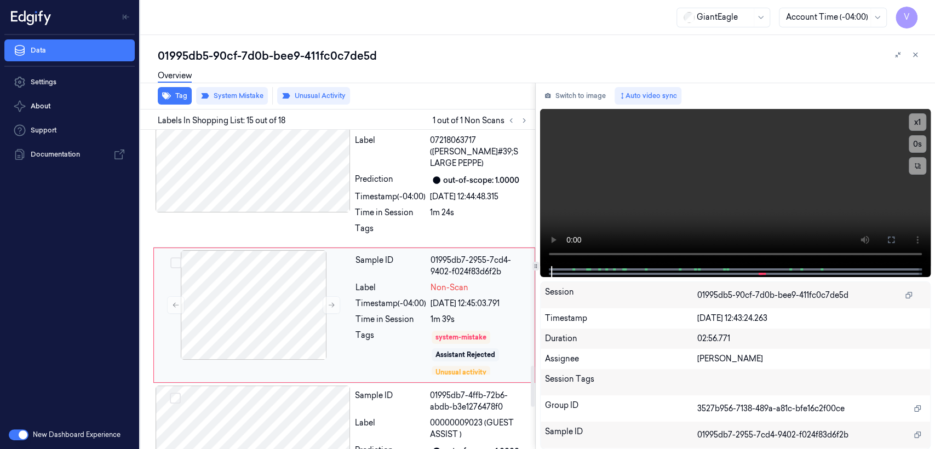
scroll to position [1830, 0]
click at [565, 103] on button "Switch to image" at bounding box center [575, 96] width 70 height 18
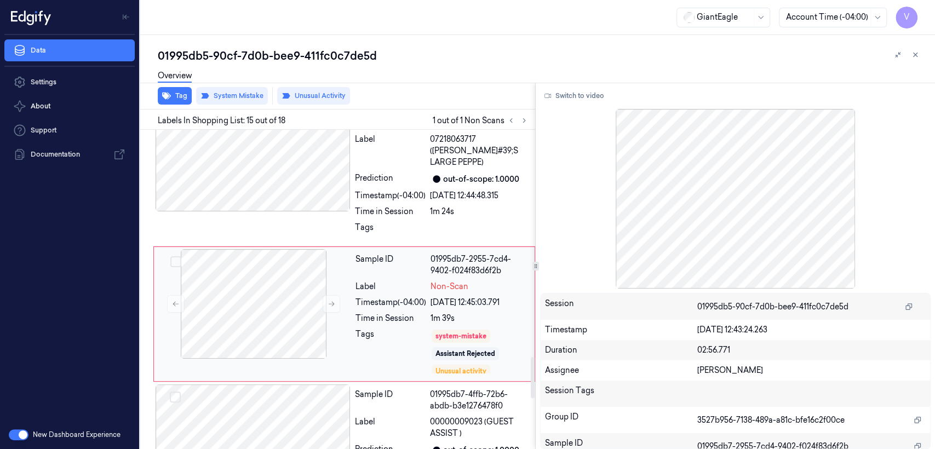
scroll to position [1708, 0]
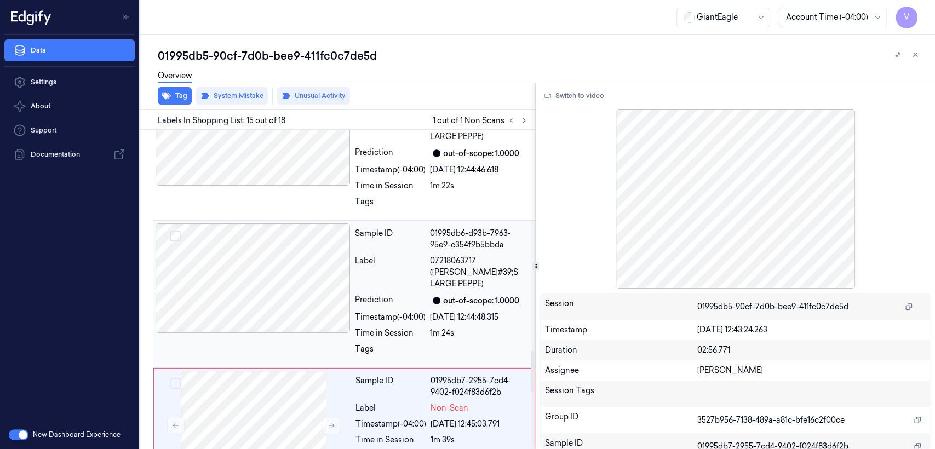
click at [361, 260] on div "Label" at bounding box center [390, 272] width 71 height 34
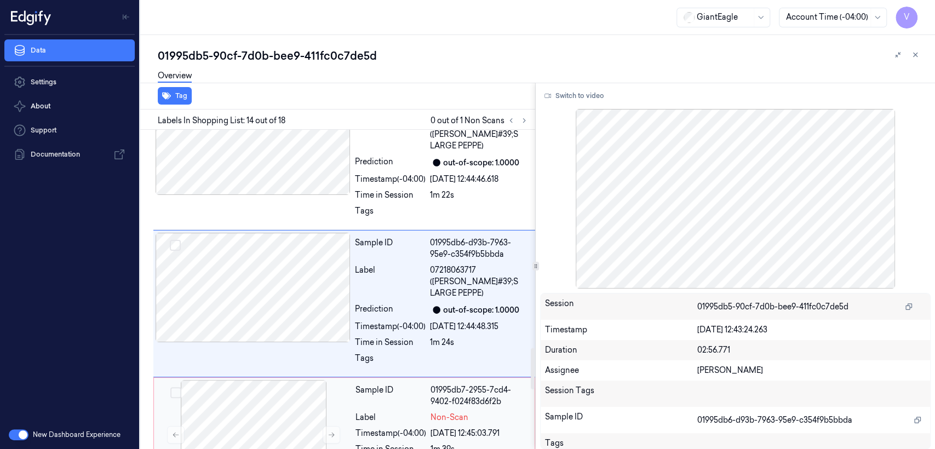
scroll to position [1689, 0]
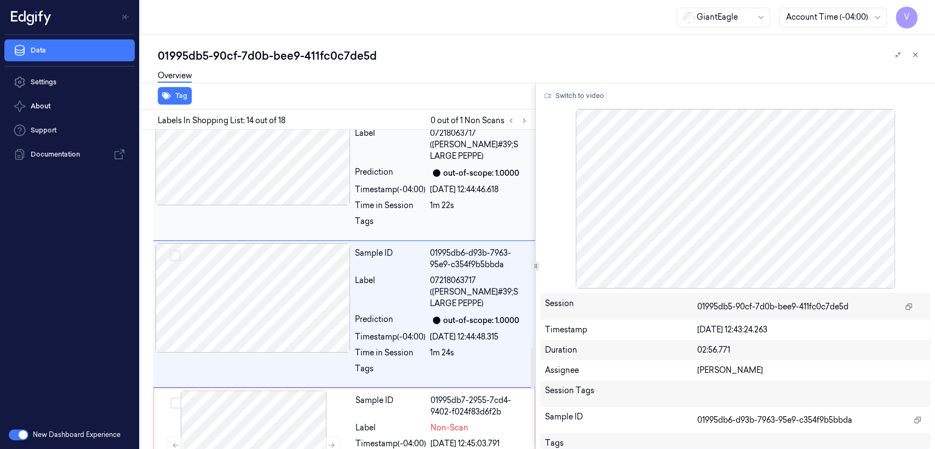
click at [356, 200] on div "Time in Session" at bounding box center [390, 205] width 71 height 11
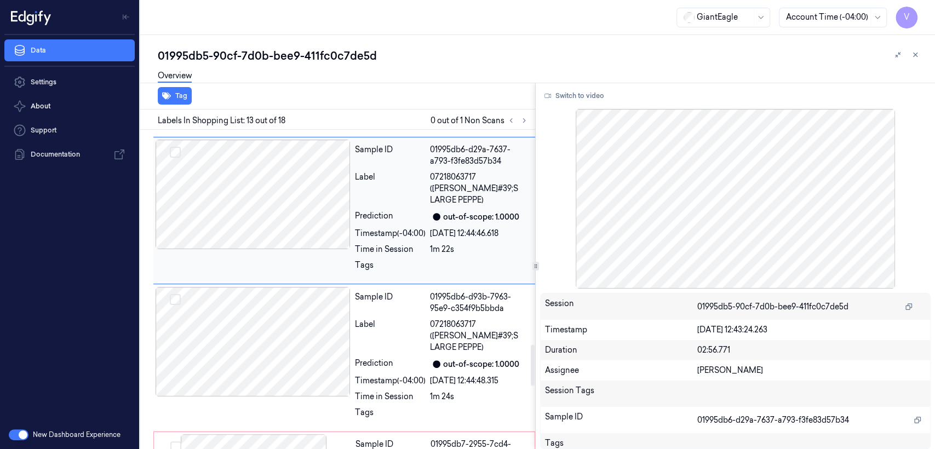
scroll to position [1663, 0]
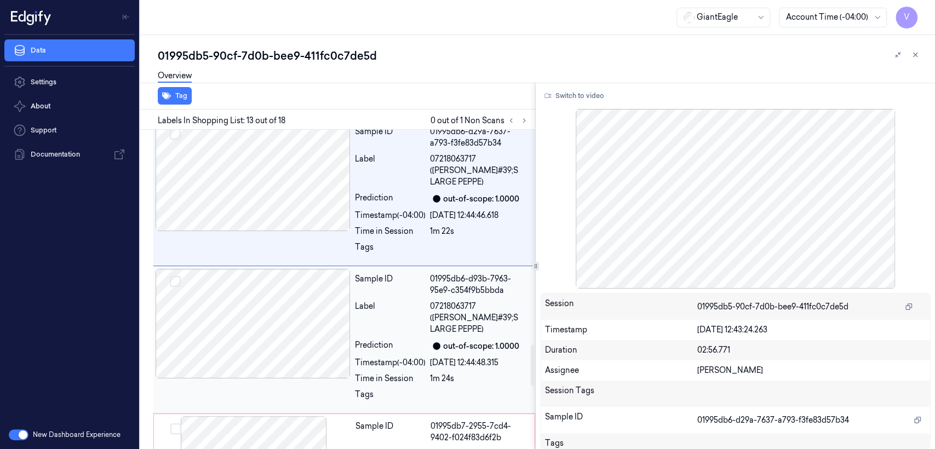
click at [456, 301] on span "07218063717 ([PERSON_NAME]#39;S LARGE PEPPE)" at bounding box center [479, 318] width 99 height 34
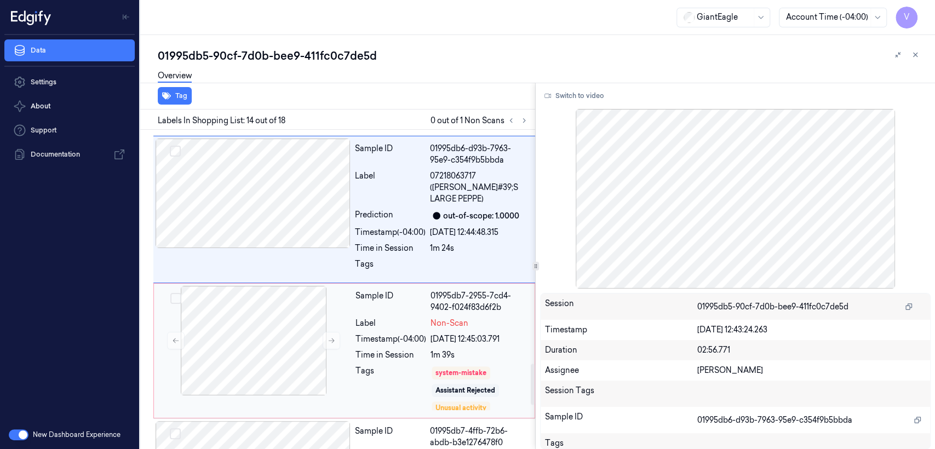
scroll to position [1810, 0]
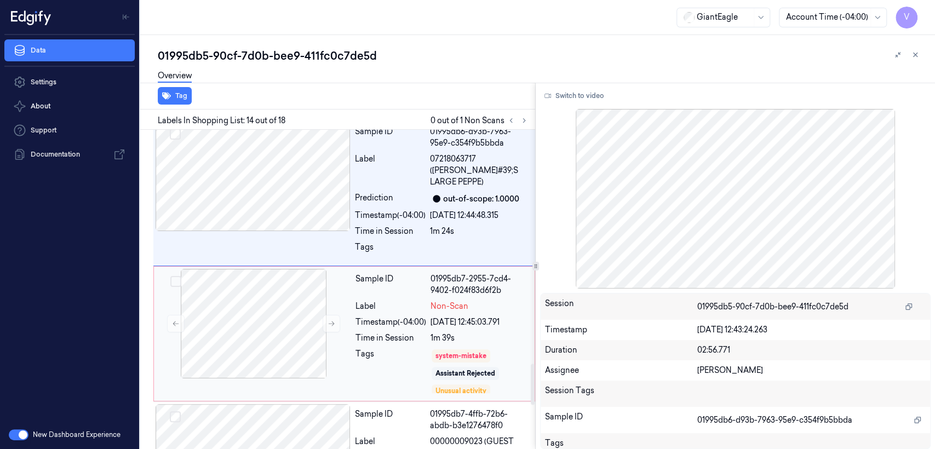
click at [448, 316] on div "[DATE] 12:45:03.791" at bounding box center [478, 321] width 97 height 11
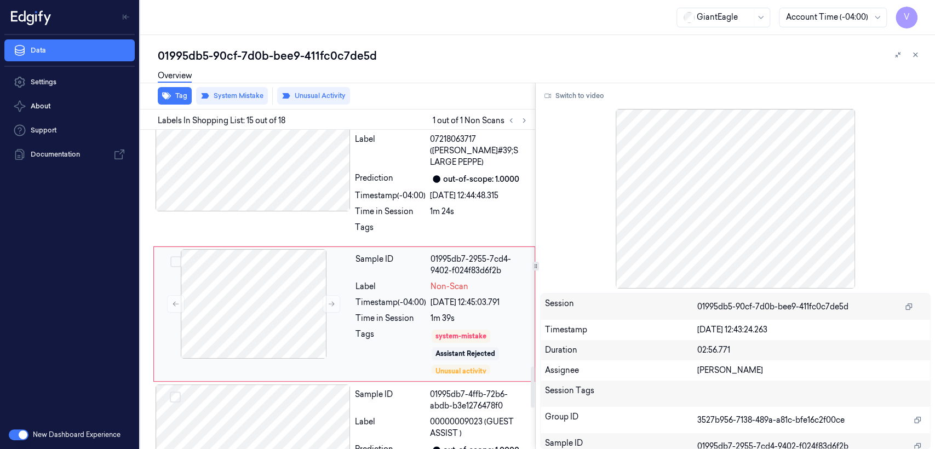
scroll to position [1951, 0]
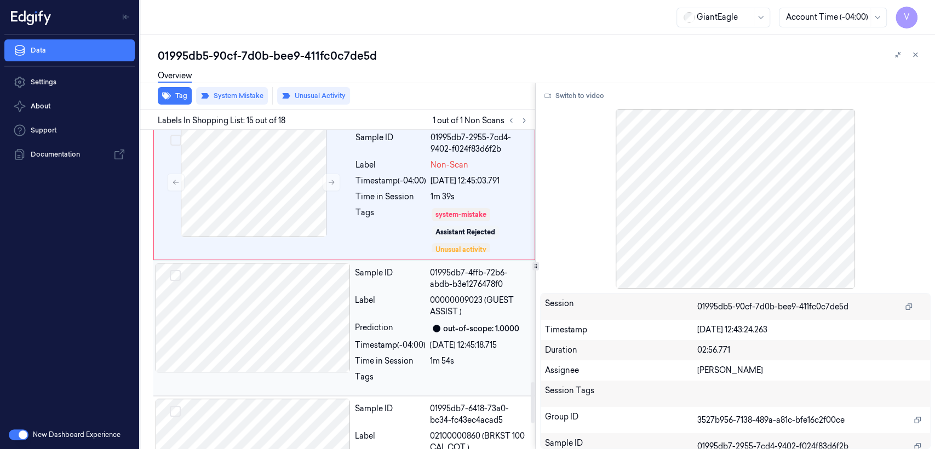
click at [357, 322] on div "Prediction" at bounding box center [390, 328] width 71 height 13
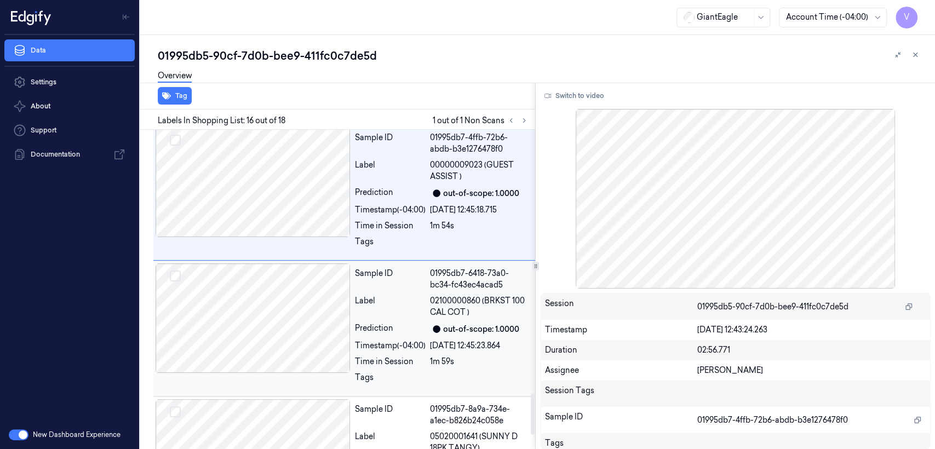
scroll to position [1844, 0]
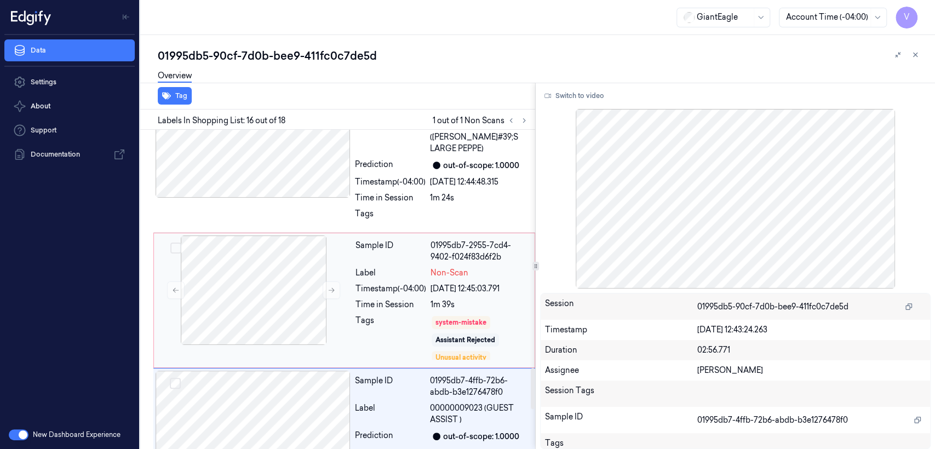
click at [400, 315] on div "Tags" at bounding box center [390, 338] width 71 height 46
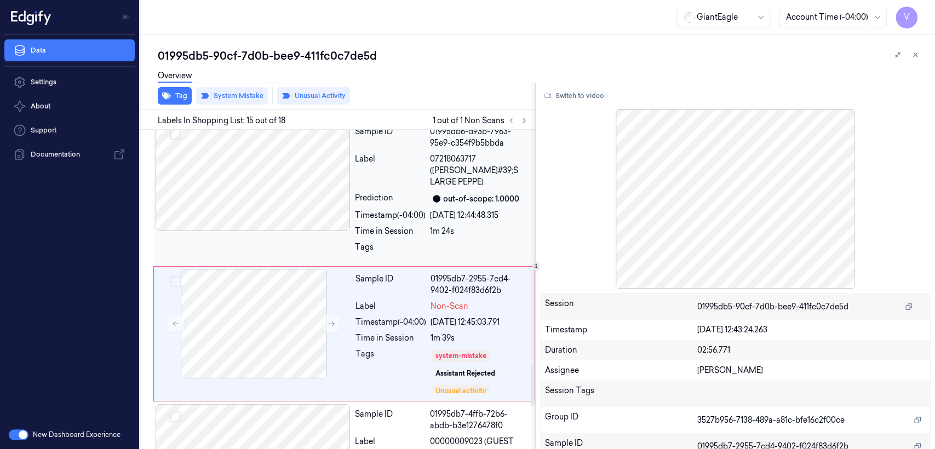
scroll to position [1830, 0]
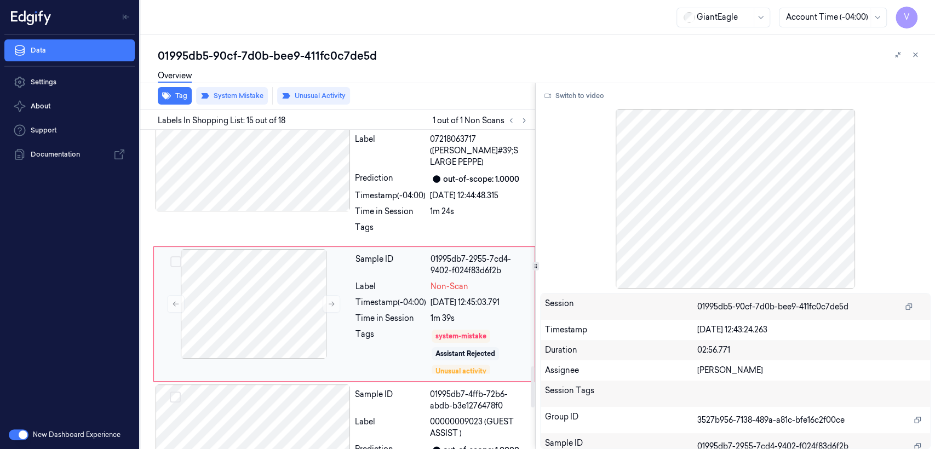
click at [416, 297] on div "Timestamp (-04:00)" at bounding box center [390, 302] width 71 height 11
click at [336, 295] on button at bounding box center [331, 304] width 18 height 18
click at [315, 180] on div at bounding box center [252, 157] width 195 height 110
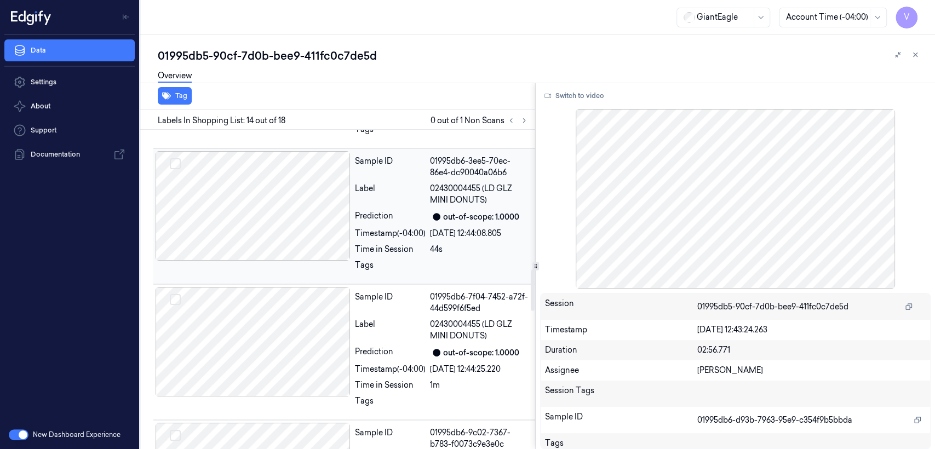
scroll to position [1080, 0]
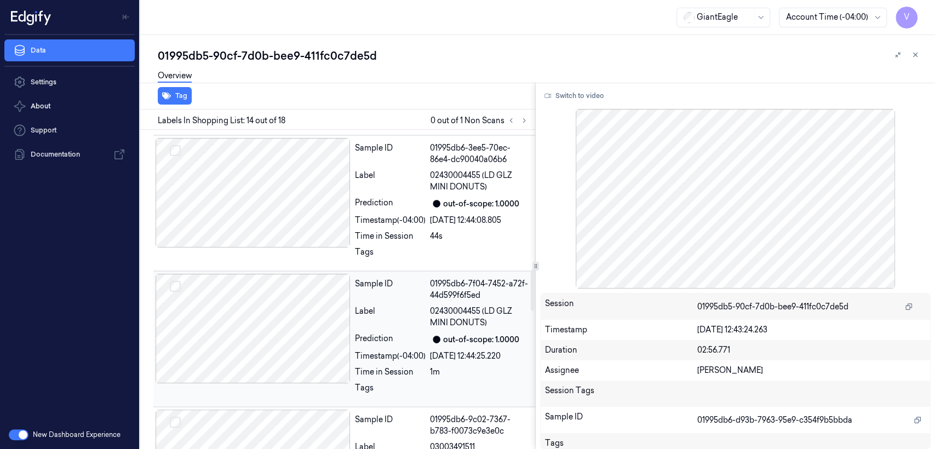
click at [421, 312] on div "Label" at bounding box center [390, 317] width 71 height 23
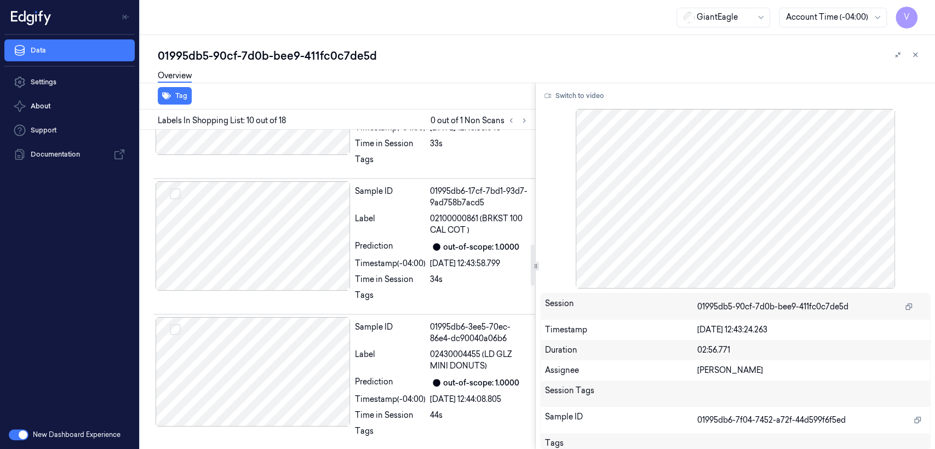
scroll to position [885, 0]
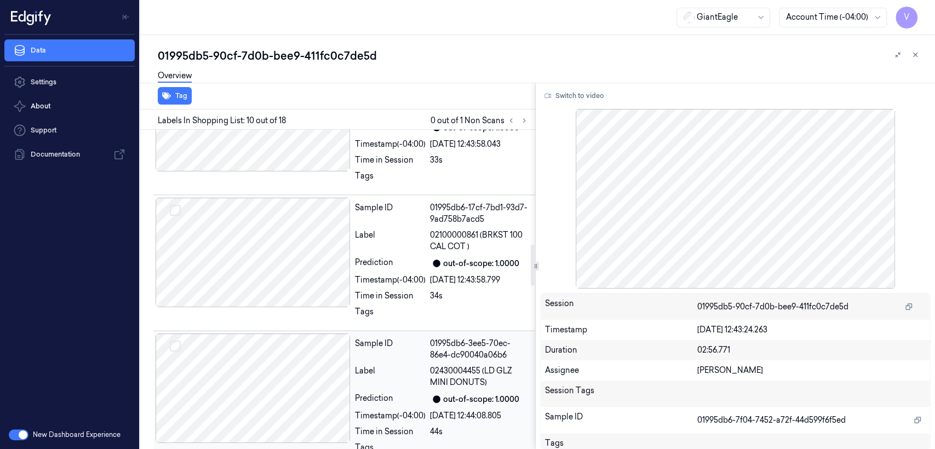
click at [365, 365] on div "Label" at bounding box center [390, 376] width 71 height 23
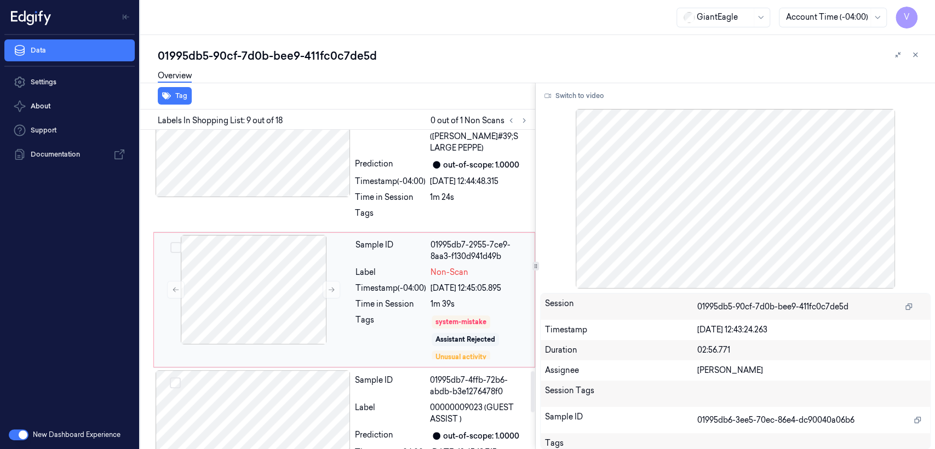
scroll to position [1966, 0]
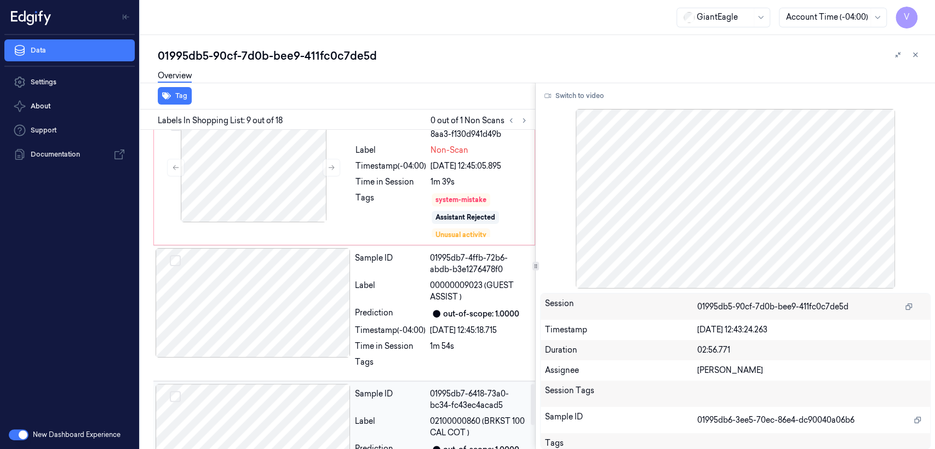
click at [387, 388] on div "Sample ID" at bounding box center [390, 399] width 71 height 23
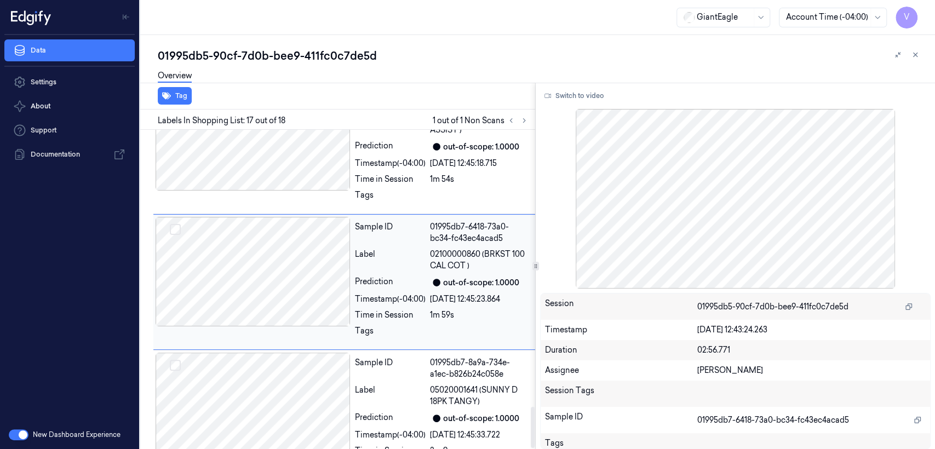
scroll to position [2149, 0]
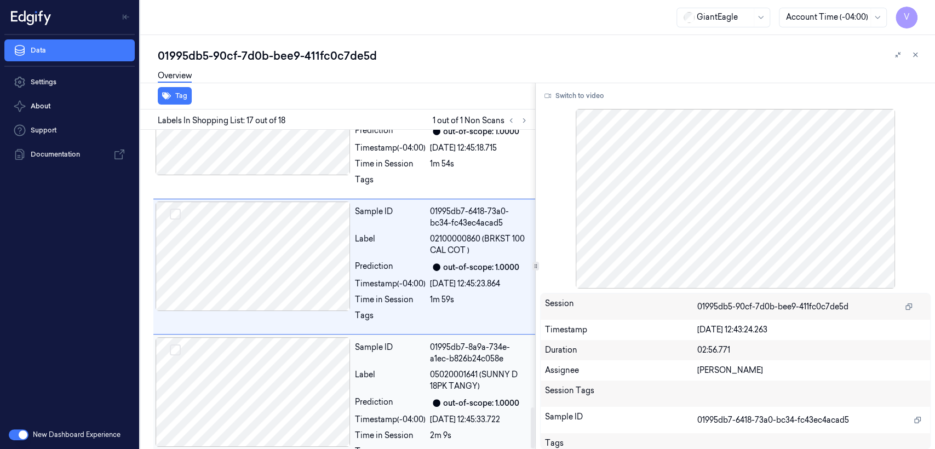
click at [414, 369] on div "Label" at bounding box center [390, 380] width 71 height 23
click at [416, 294] on div "Time in Session" at bounding box center [390, 299] width 71 height 11
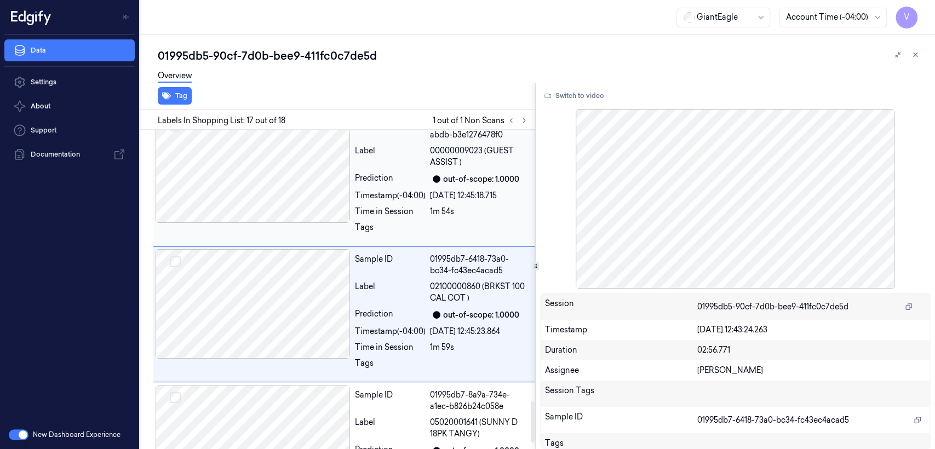
click at [413, 206] on div "Time in Session" at bounding box center [390, 211] width 71 height 11
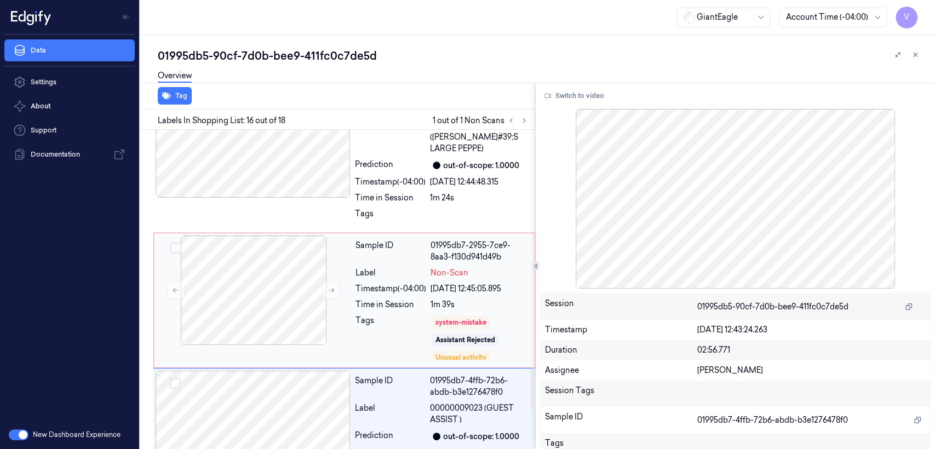
click at [408, 267] on div "Label" at bounding box center [390, 272] width 71 height 11
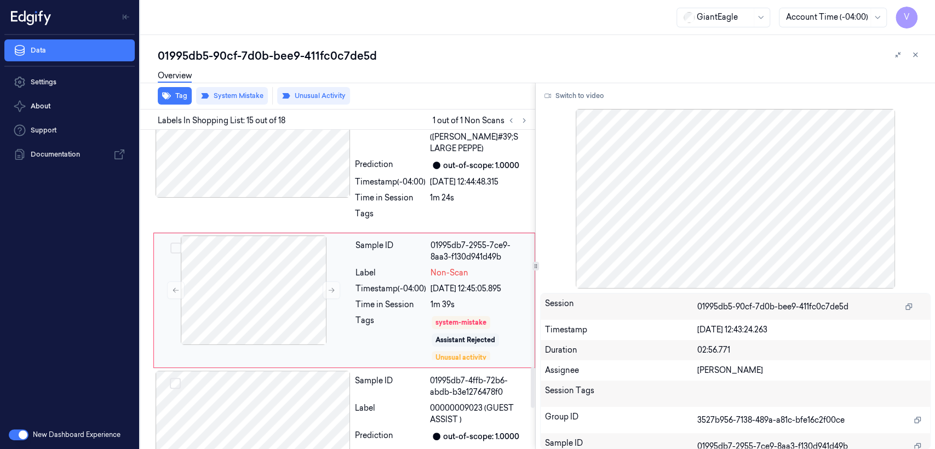
scroll to position [1830, 0]
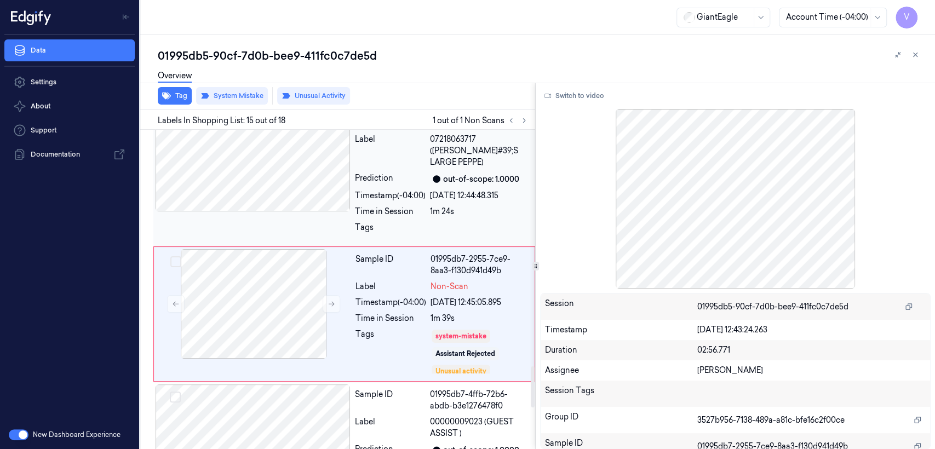
click at [399, 206] on div "Time in Session" at bounding box center [390, 211] width 71 height 11
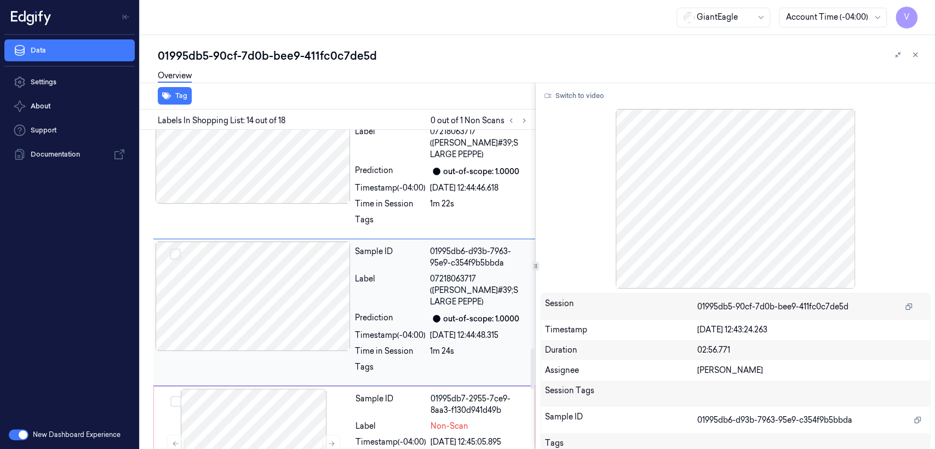
scroll to position [1689, 0]
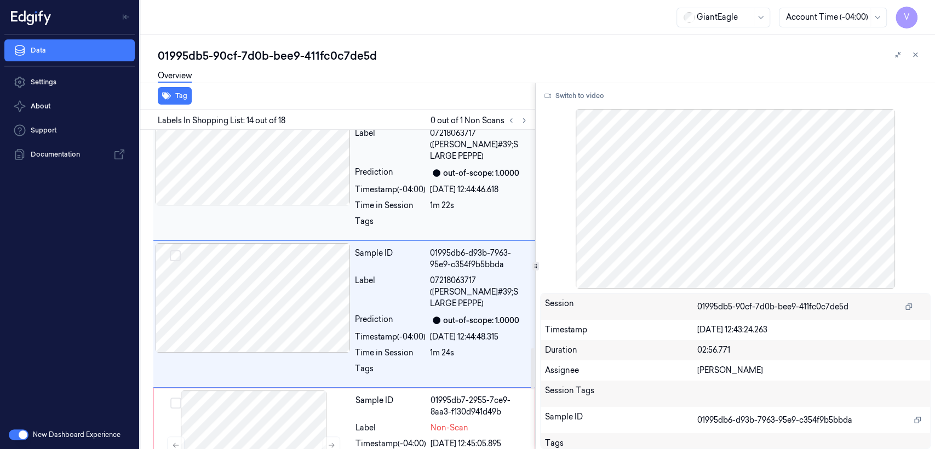
click at [441, 216] on div at bounding box center [479, 225] width 99 height 18
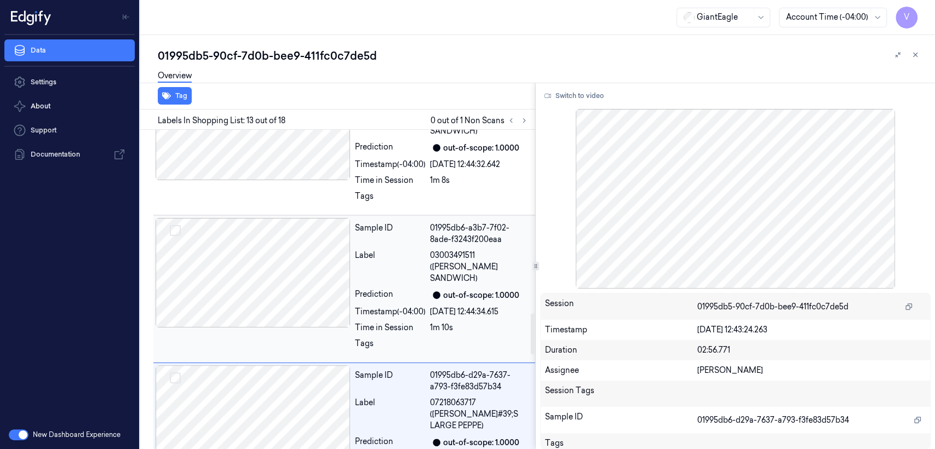
click at [421, 306] on div "Timestamp (-04:00)" at bounding box center [390, 311] width 71 height 11
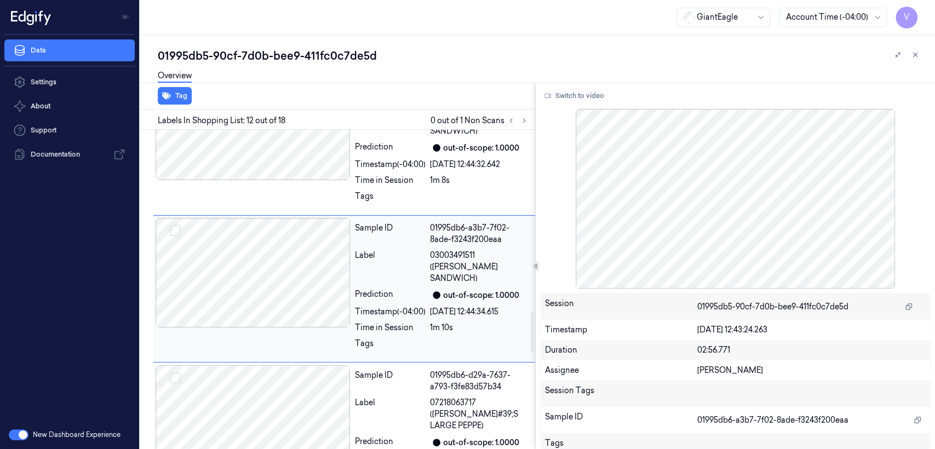
scroll to position [1400, 0]
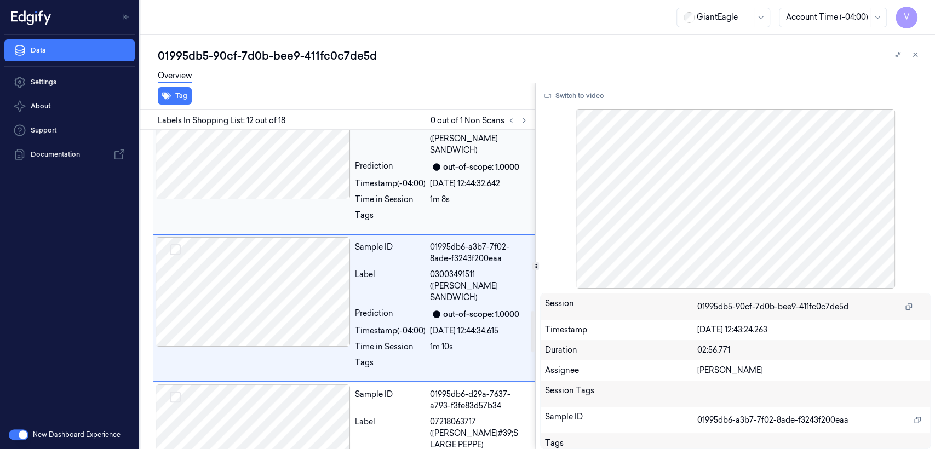
click at [418, 210] on div "Tags" at bounding box center [390, 219] width 71 height 18
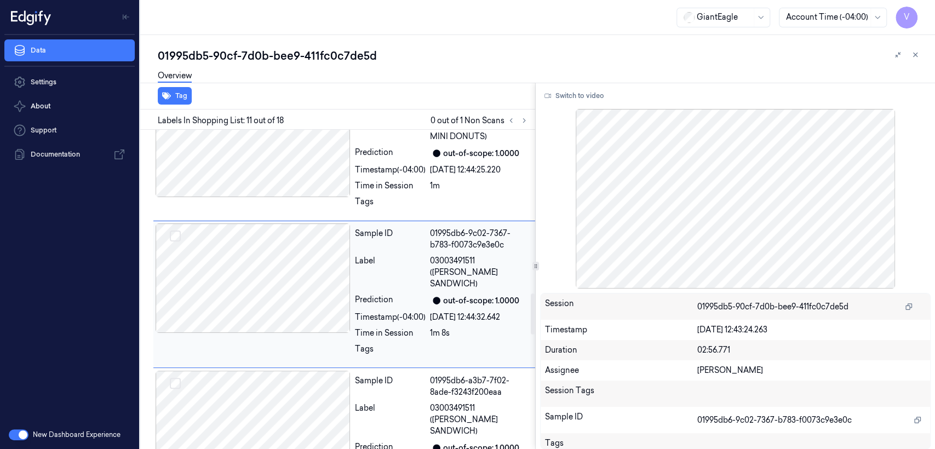
scroll to position [1264, 0]
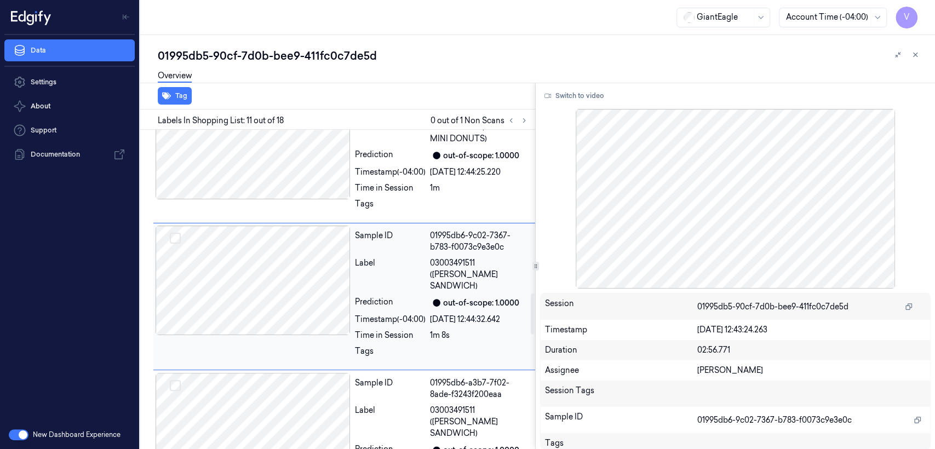
click at [418, 198] on div "Tags" at bounding box center [390, 207] width 71 height 18
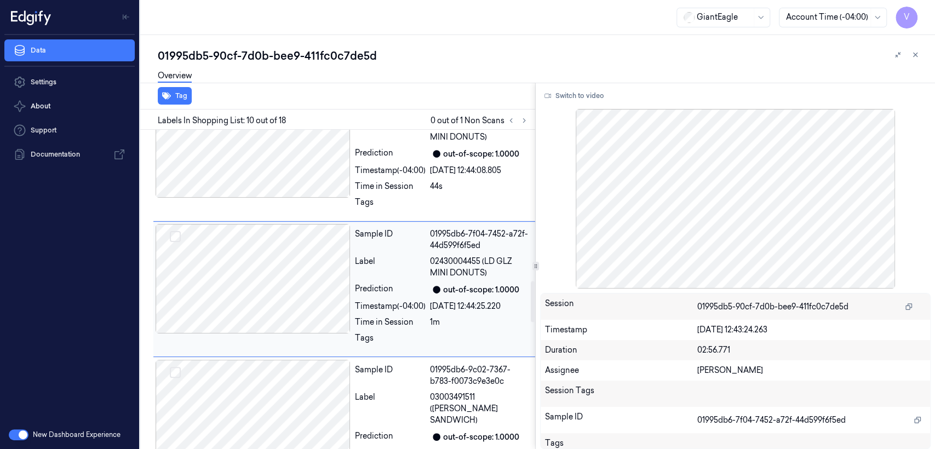
scroll to position [1128, 0]
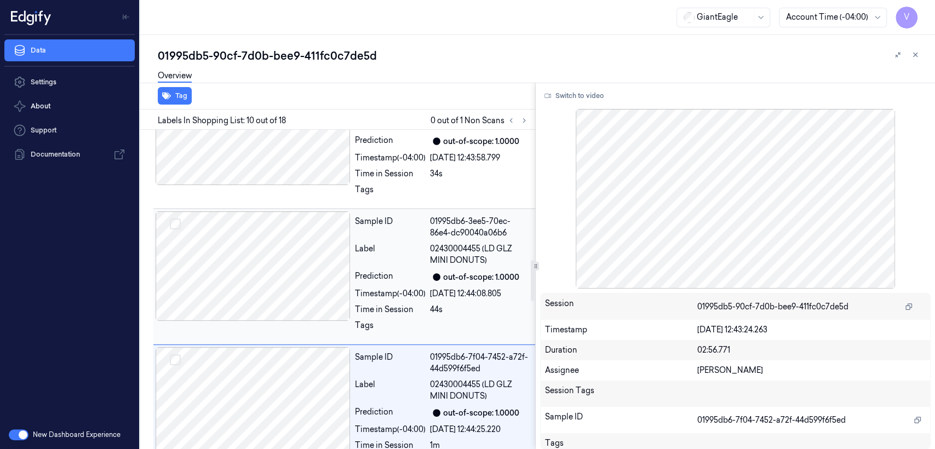
click at [429, 277] on div "Prediction out-of-scope: 1.0000" at bounding box center [442, 276] width 174 height 13
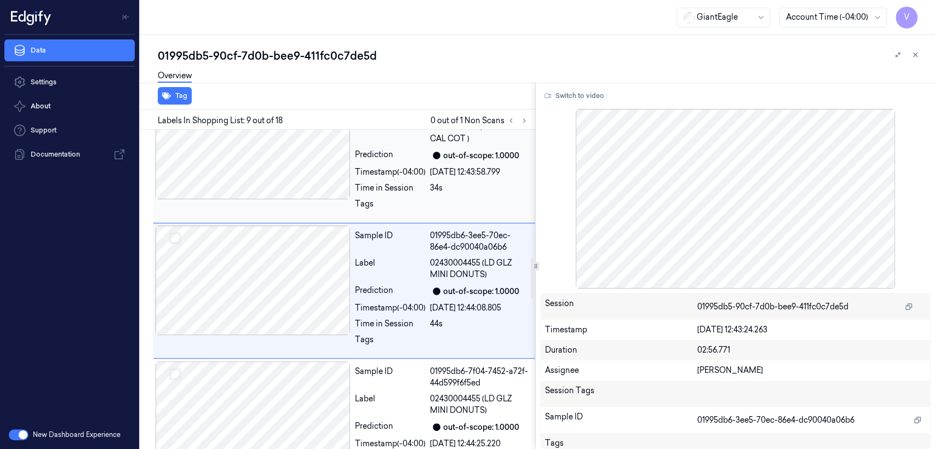
click at [421, 179] on div "Sample ID 01995db6-17cf-7bd1-93d7-9ad758b7acd5 Label 02100000861 (BRKST 100 CAL…" at bounding box center [441, 155] width 182 height 130
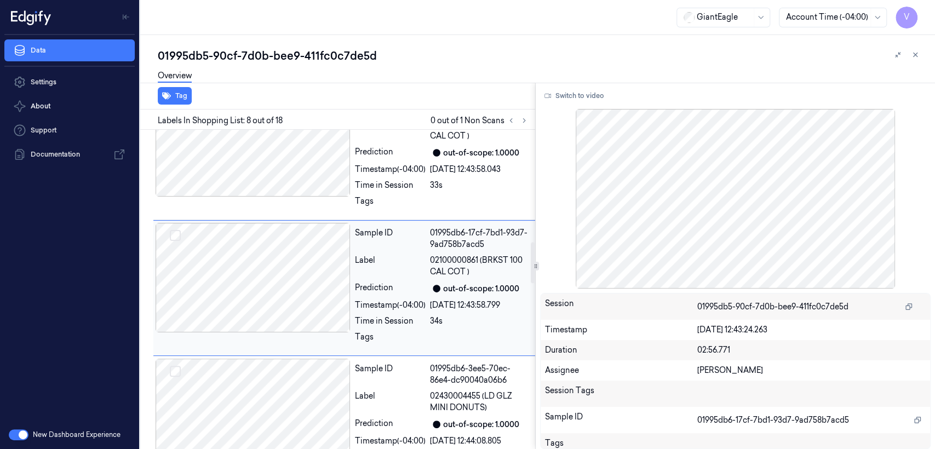
scroll to position [857, 0]
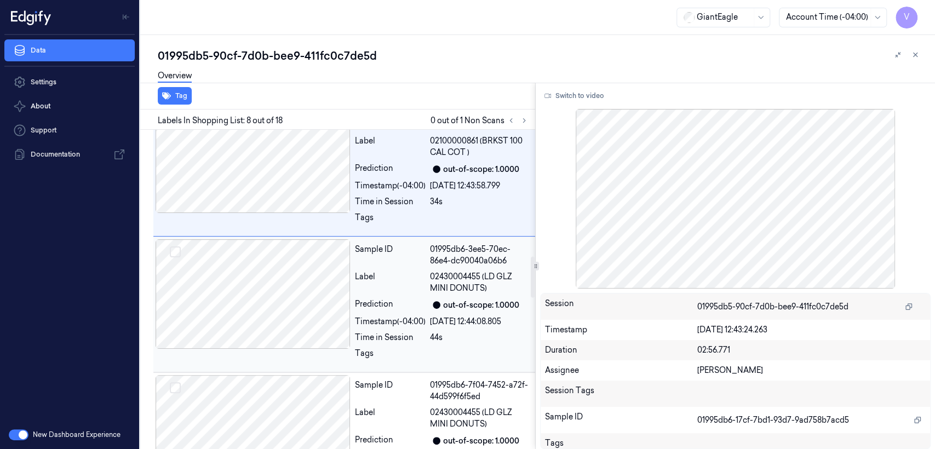
click at [403, 276] on div "Label" at bounding box center [390, 282] width 71 height 23
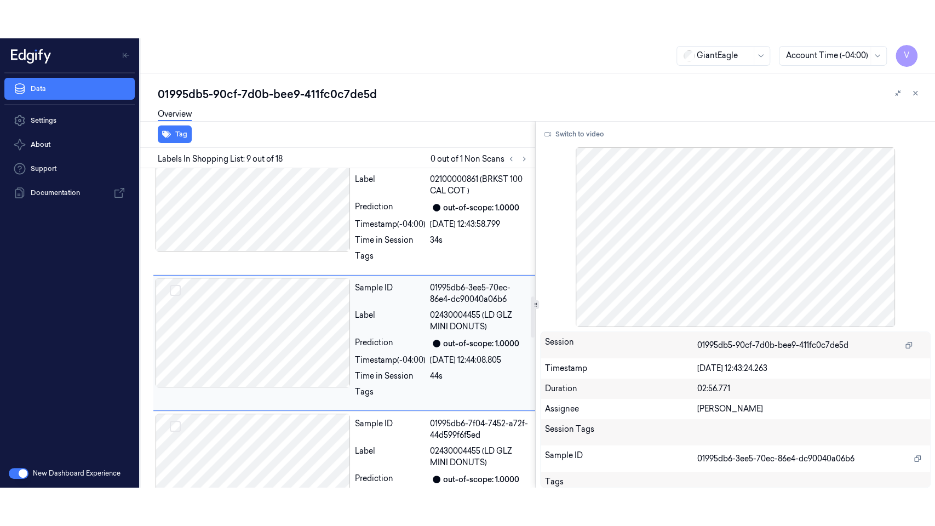
scroll to position [993, 0]
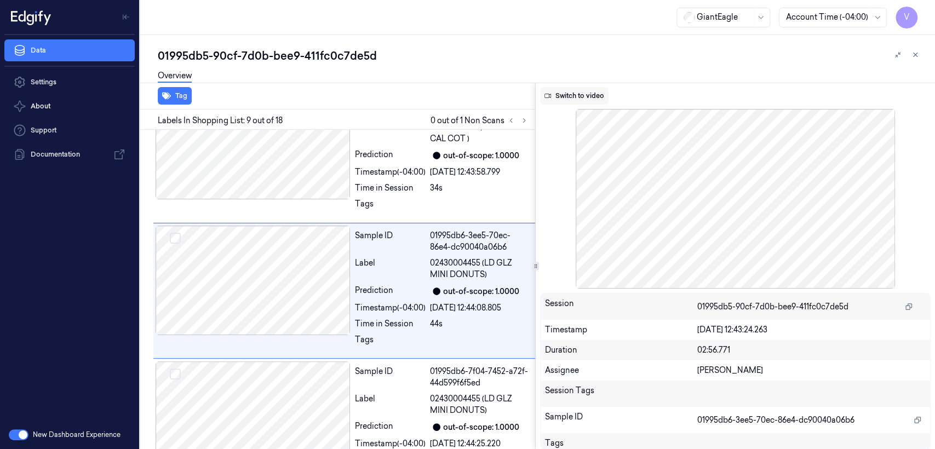
click at [574, 96] on button "Switch to video" at bounding box center [574, 96] width 68 height 18
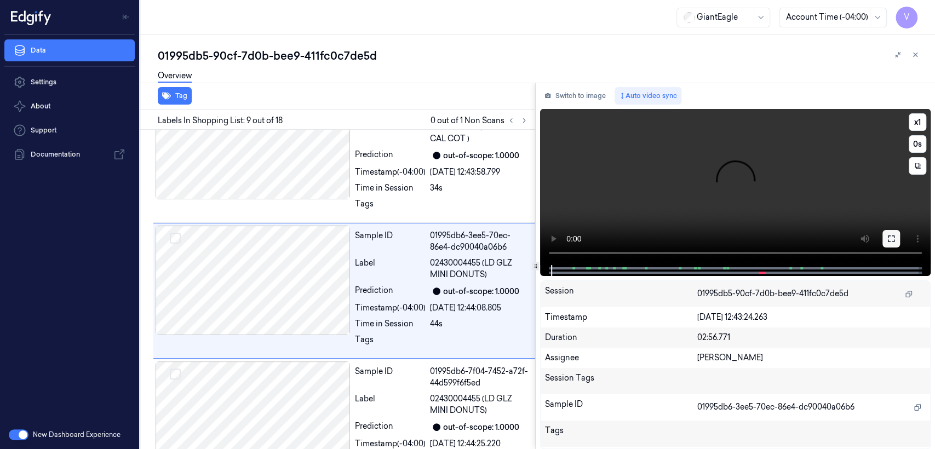
click at [886, 237] on icon at bounding box center [890, 238] width 9 height 9
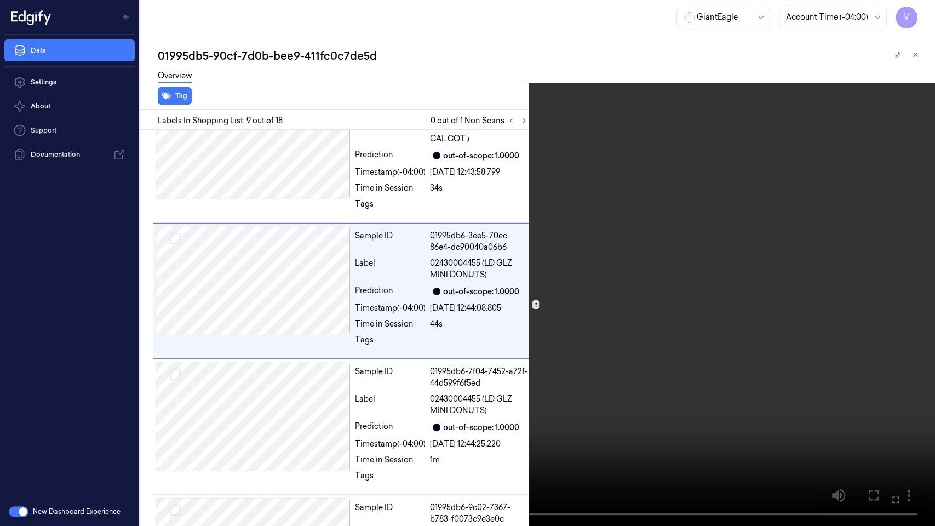
click at [804, 258] on video at bounding box center [467, 263] width 935 height 526
click at [758, 240] on video at bounding box center [467, 263] width 935 height 526
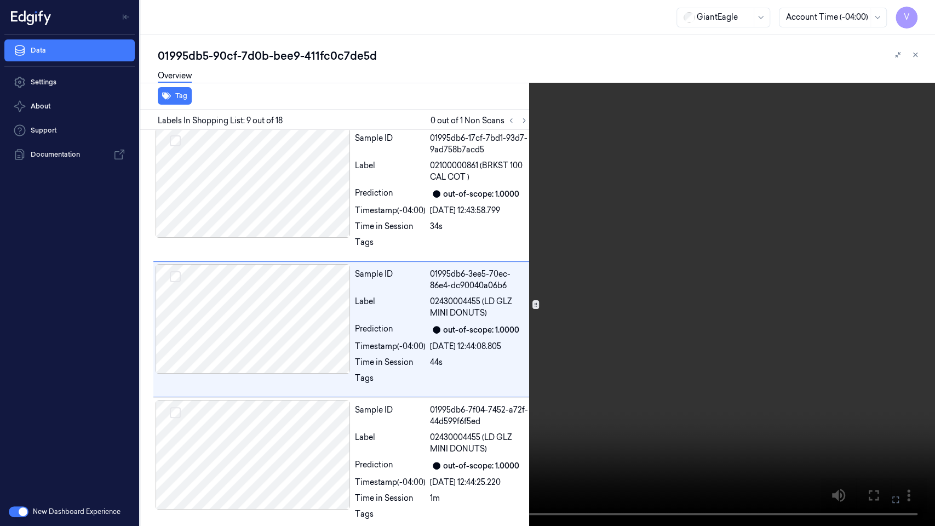
click at [758, 240] on video at bounding box center [467, 263] width 935 height 526
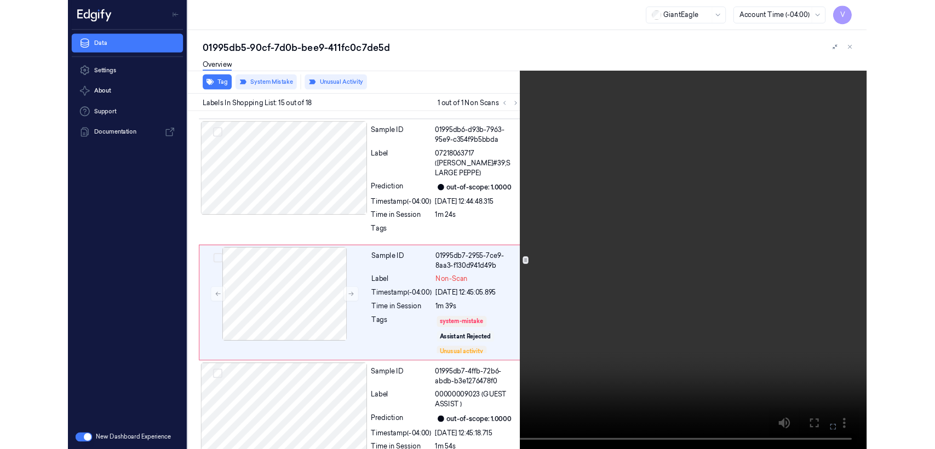
scroll to position [1792, 0]
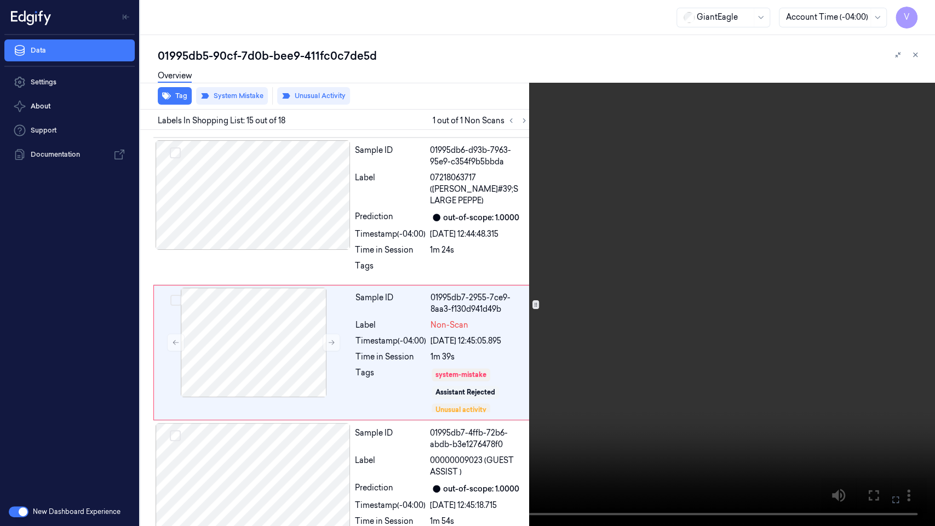
click at [0, 0] on icon at bounding box center [0, 0] width 0 height 0
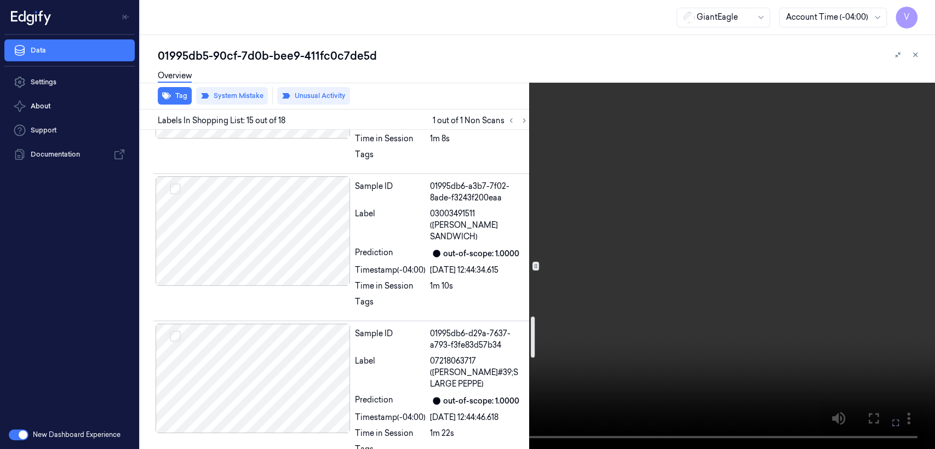
scroll to position [1426, 0]
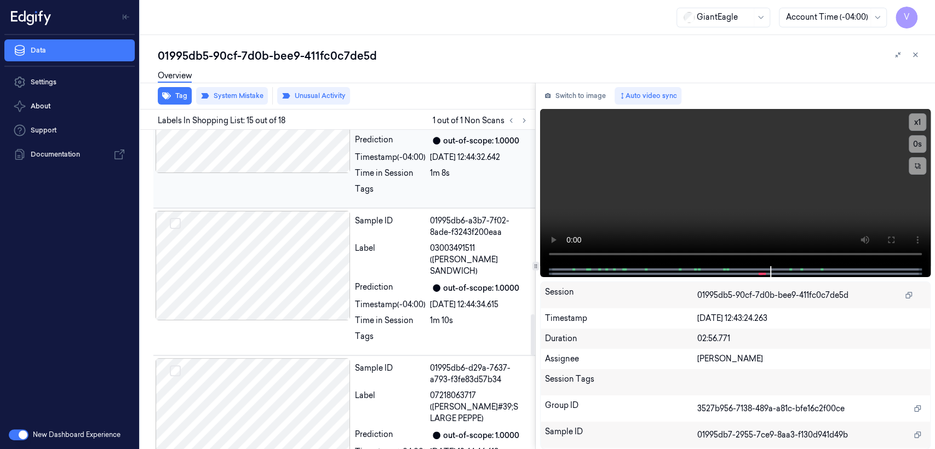
click at [366, 168] on div "Time in Session" at bounding box center [390, 173] width 71 height 11
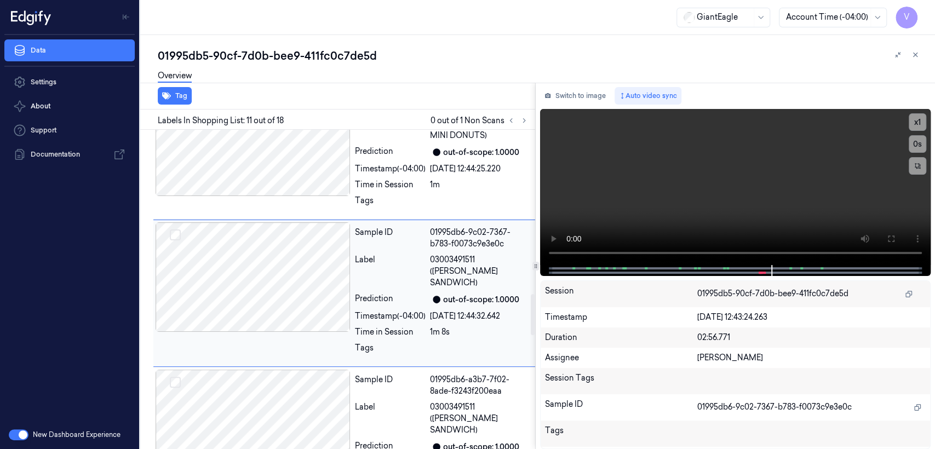
scroll to position [1264, 0]
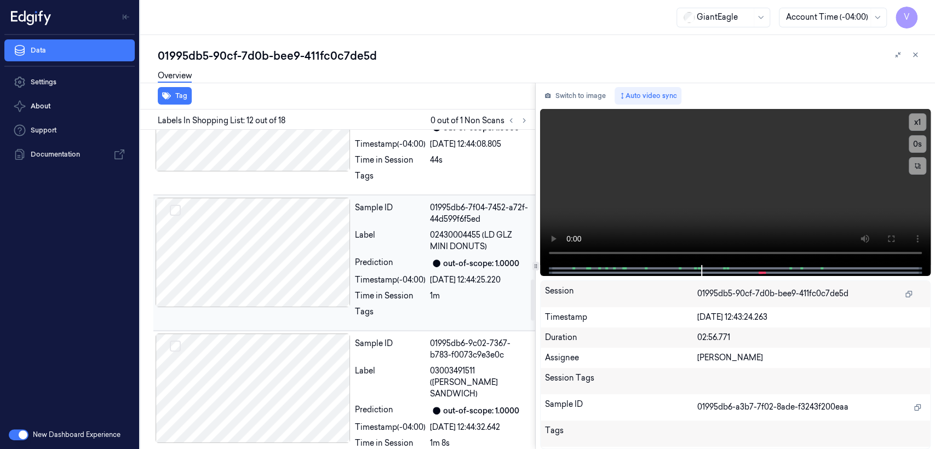
click at [390, 245] on div "Label" at bounding box center [390, 240] width 71 height 23
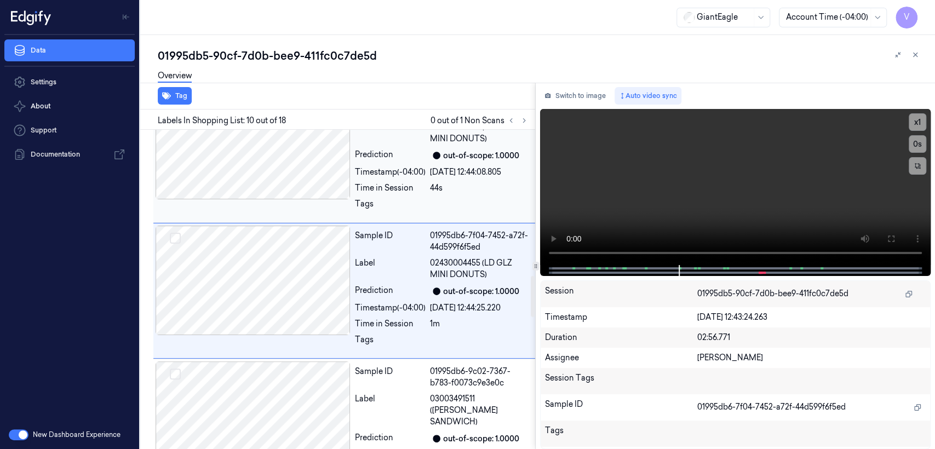
click at [399, 172] on div "Timestamp (-04:00)" at bounding box center [390, 171] width 71 height 11
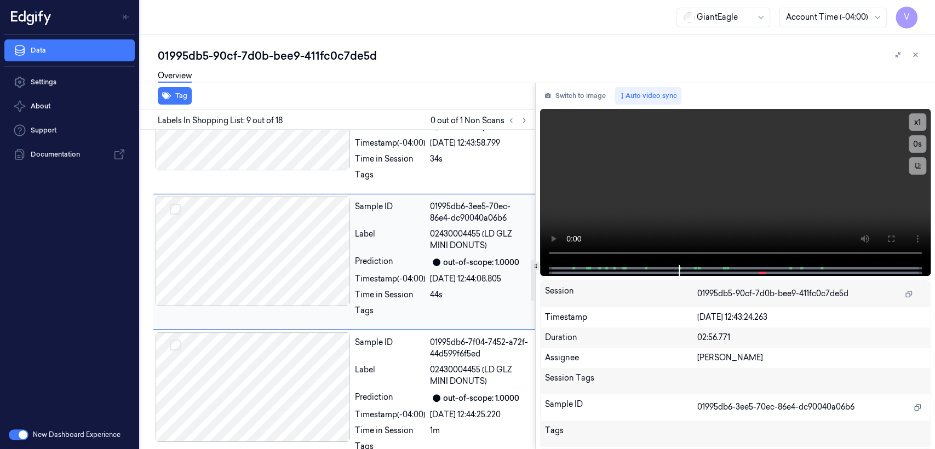
scroll to position [993, 0]
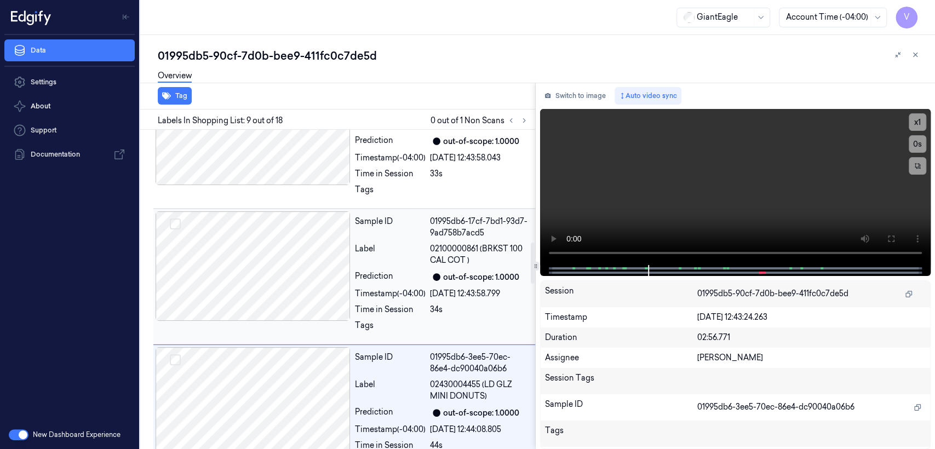
click at [386, 237] on div "Sample ID" at bounding box center [390, 227] width 71 height 23
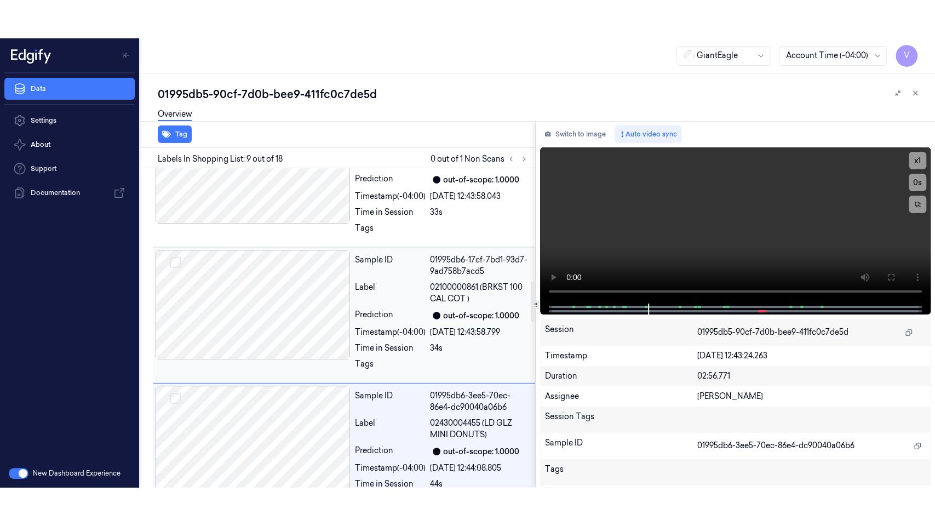
scroll to position [857, 0]
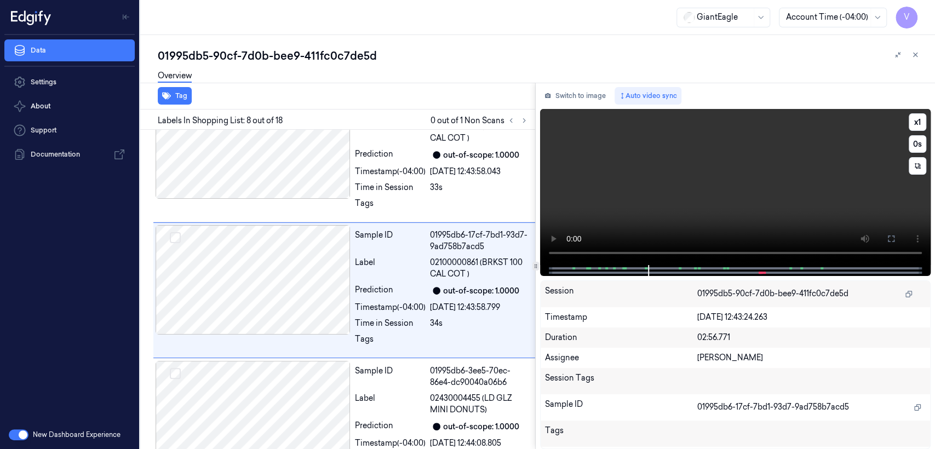
click at [844, 203] on video at bounding box center [735, 187] width 390 height 156
click at [864, 209] on video at bounding box center [735, 187] width 390 height 156
click at [890, 230] on button at bounding box center [891, 239] width 18 height 18
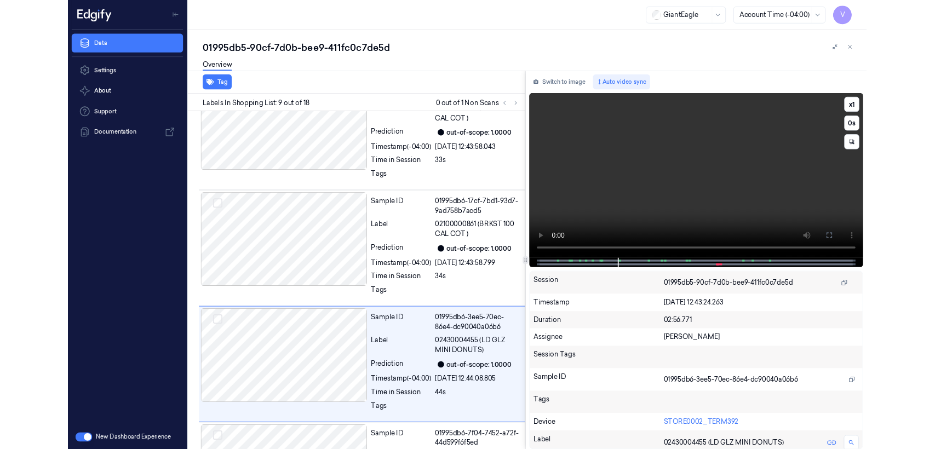
scroll to position [954, 0]
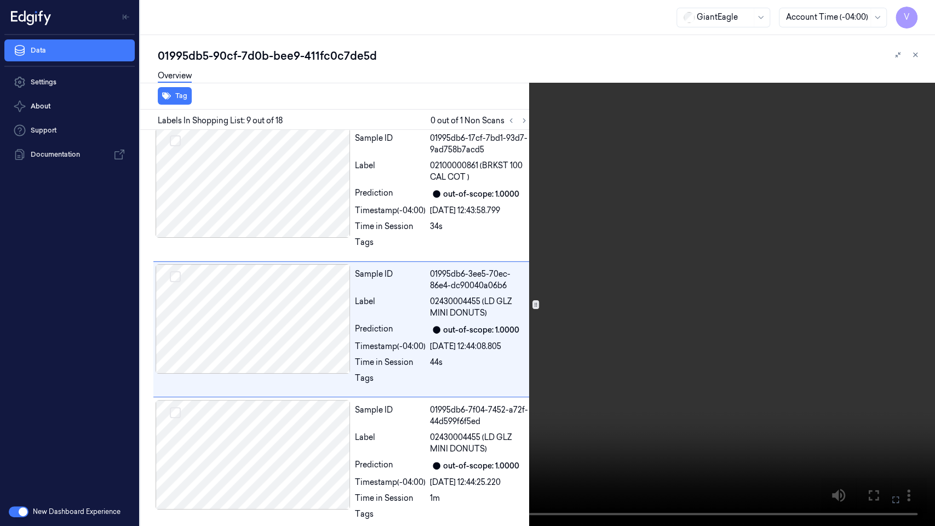
drag, startPoint x: 887, startPoint y: 496, endPoint x: 887, endPoint y: 443, distance: 52.6
click at [0, 0] on button at bounding box center [0, 0] width 0 height 0
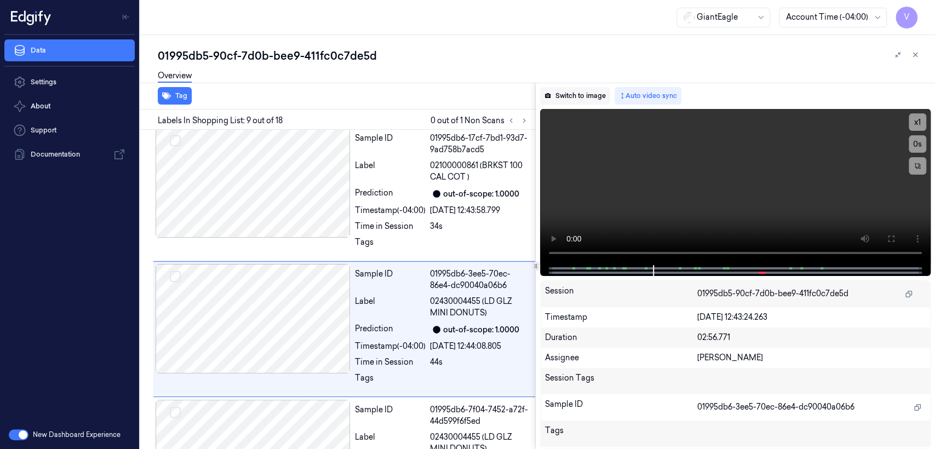
click at [577, 89] on button "Switch to image" at bounding box center [575, 96] width 70 height 18
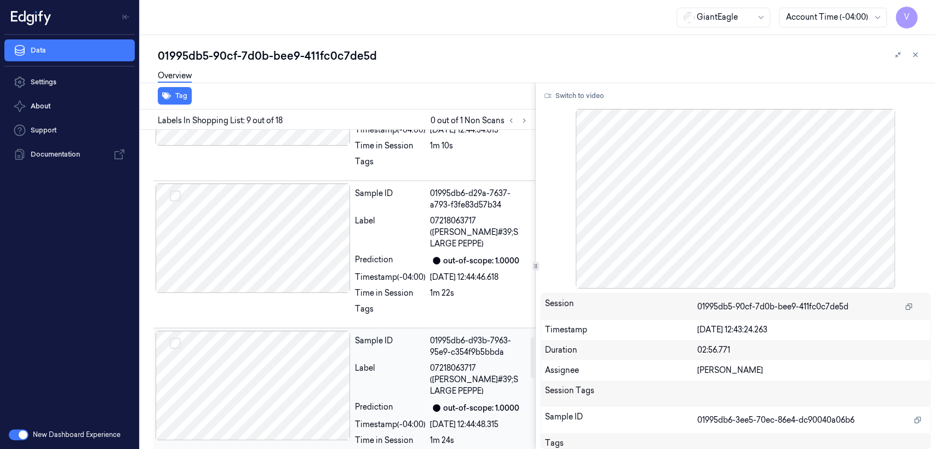
scroll to position [1966, 0]
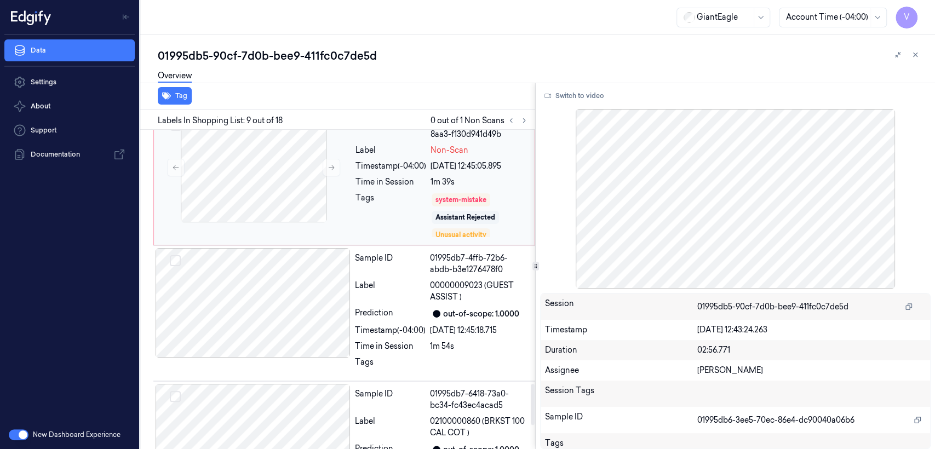
click at [402, 176] on div "Time in Session" at bounding box center [390, 181] width 71 height 11
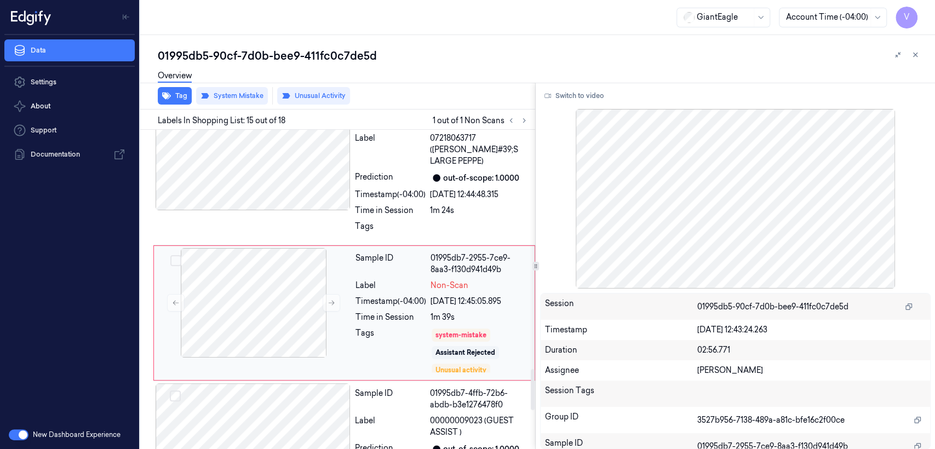
scroll to position [1830, 0]
click at [323, 295] on button at bounding box center [331, 304] width 18 height 18
click at [329, 300] on icon at bounding box center [331, 304] width 8 height 8
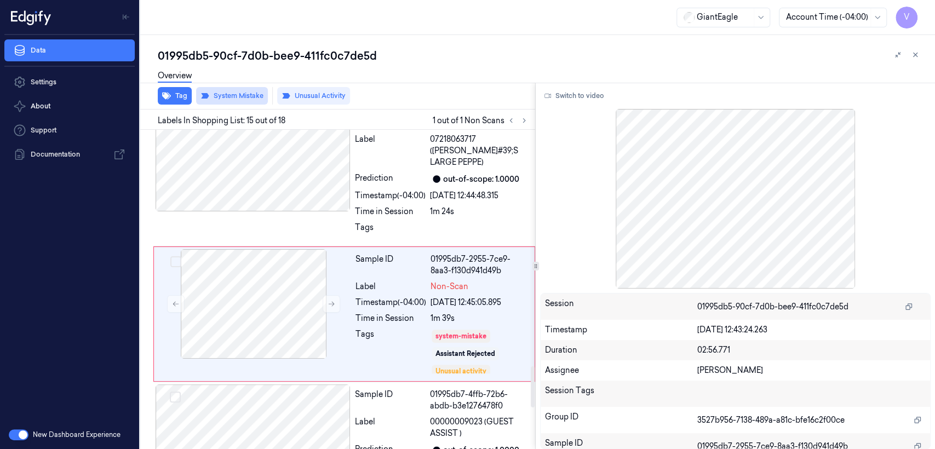
click at [228, 101] on button "System Mistake" at bounding box center [232, 96] width 72 height 18
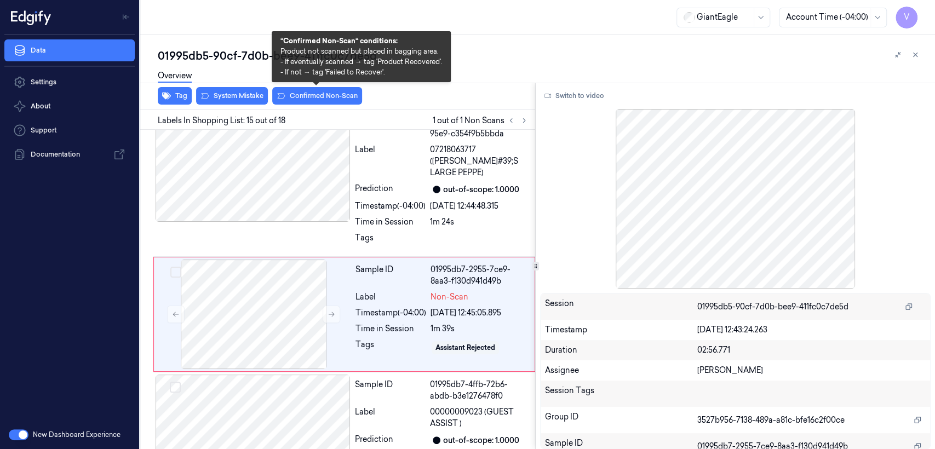
click at [307, 100] on button "Confirmed Non-Scan" at bounding box center [317, 96] width 90 height 18
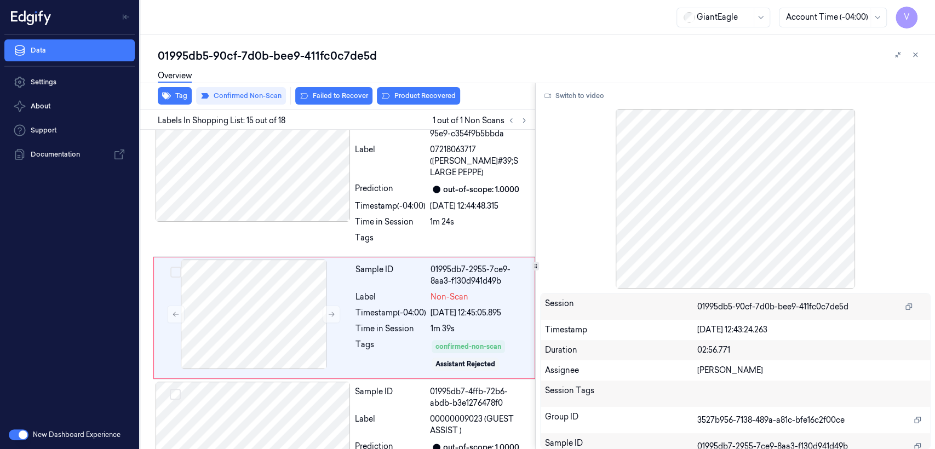
scroll to position [1823, 0]
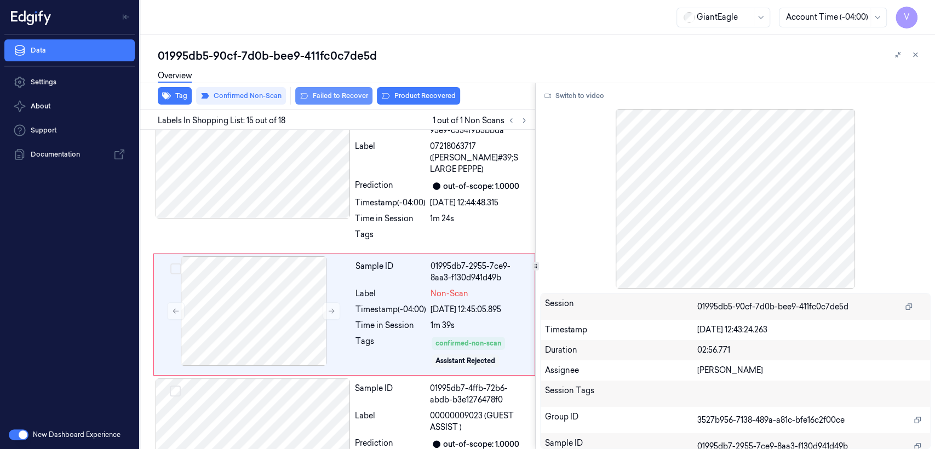
click at [346, 94] on button "Failed to Recover" at bounding box center [333, 96] width 77 height 18
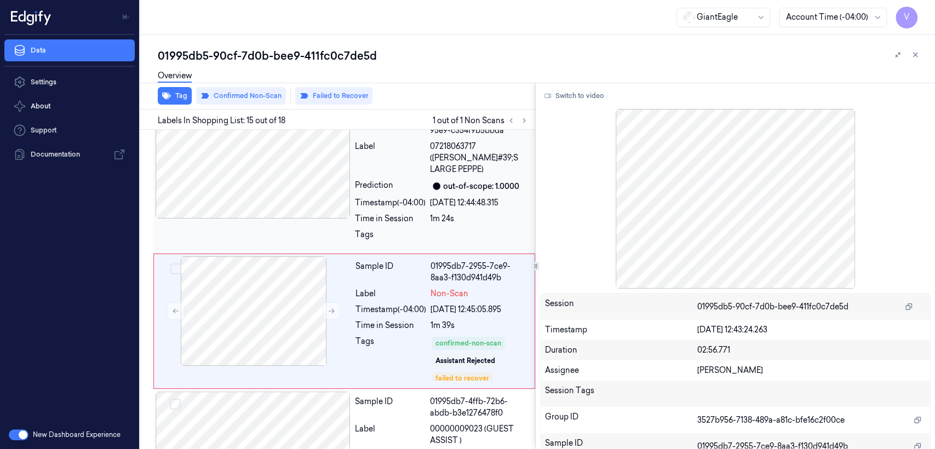
scroll to position [1830, 0]
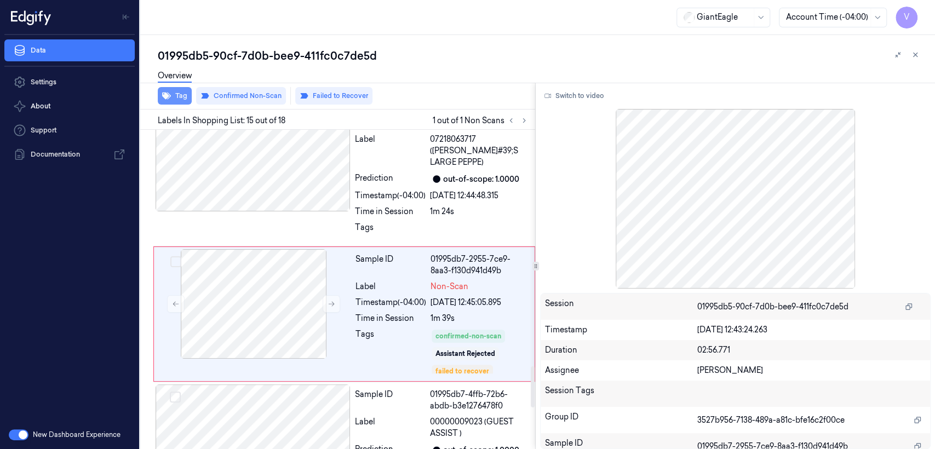
click at [177, 92] on button "Tag" at bounding box center [175, 96] width 34 height 18
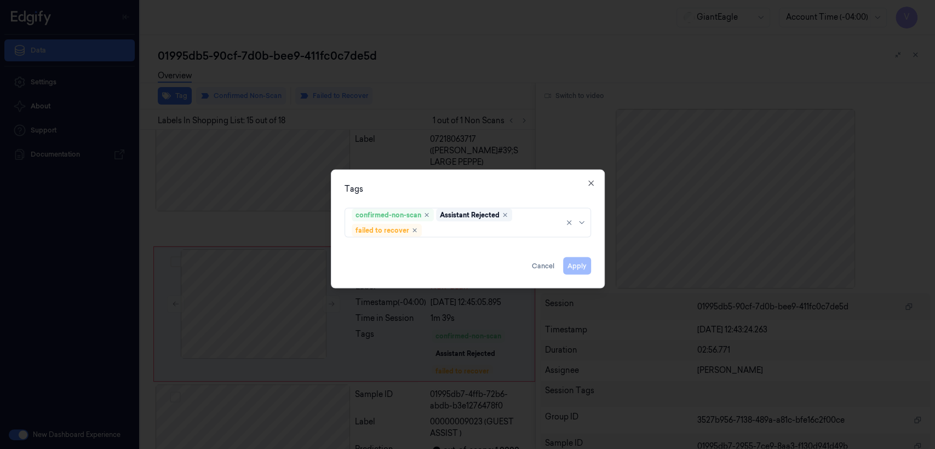
click at [584, 183] on div "Tags" at bounding box center [467, 188] width 246 height 11
click at [485, 224] on div at bounding box center [493, 229] width 138 height 11
click at [593, 176] on div "Tags confirmed-non-scan Assistant Rejected failed to recover Apply Cancel Close" at bounding box center [468, 229] width 274 height 119
click at [590, 183] on icon "button" at bounding box center [590, 183] width 9 height 9
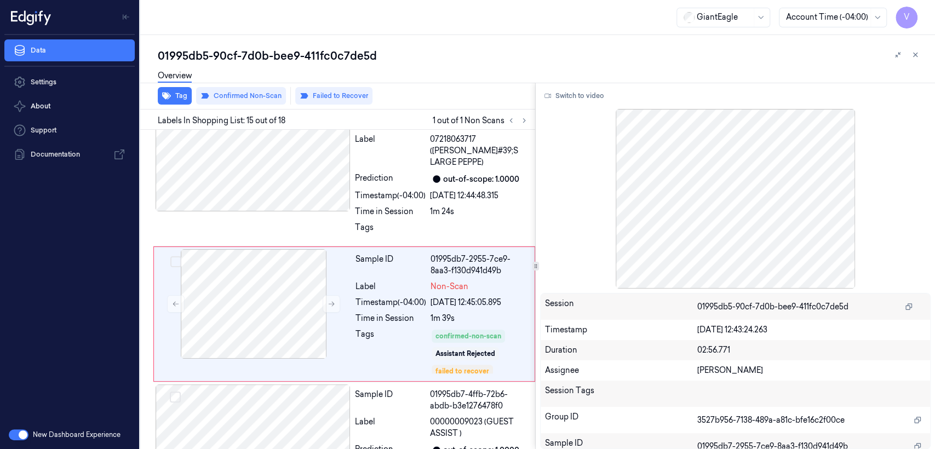
click at [347, 1] on div "GiantEagle Account Time (-04:00) V" at bounding box center [537, 17] width 794 height 35
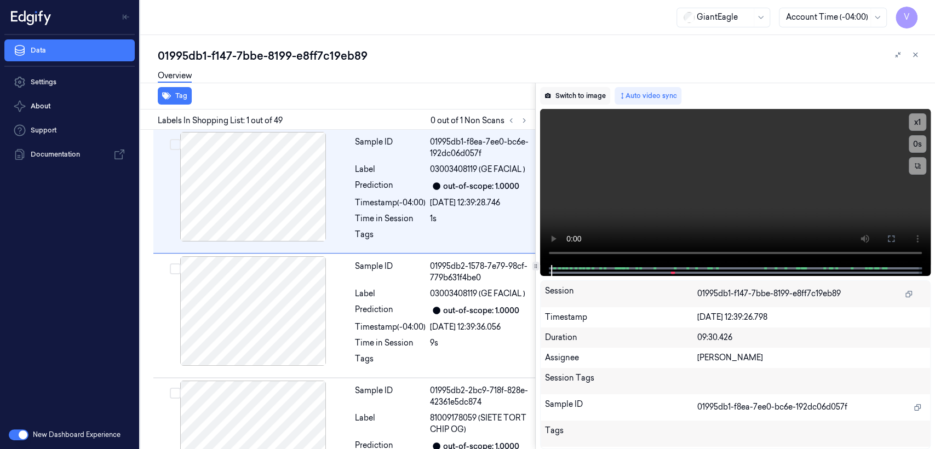
click at [599, 97] on button "Switch to image" at bounding box center [575, 96] width 70 height 18
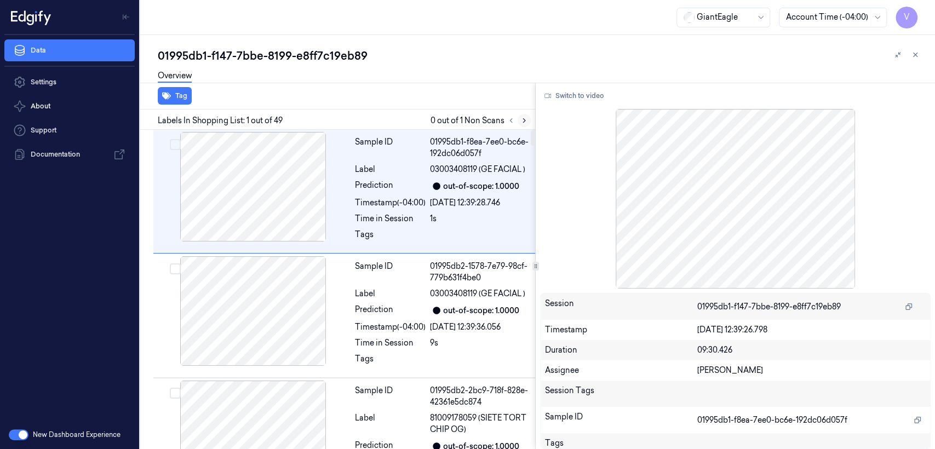
click at [521, 119] on icon at bounding box center [524, 121] width 8 height 8
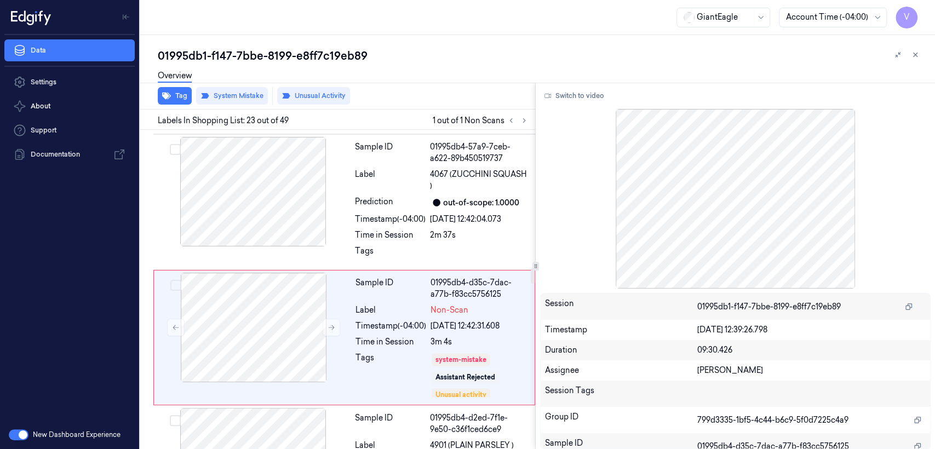
scroll to position [2869, 0]
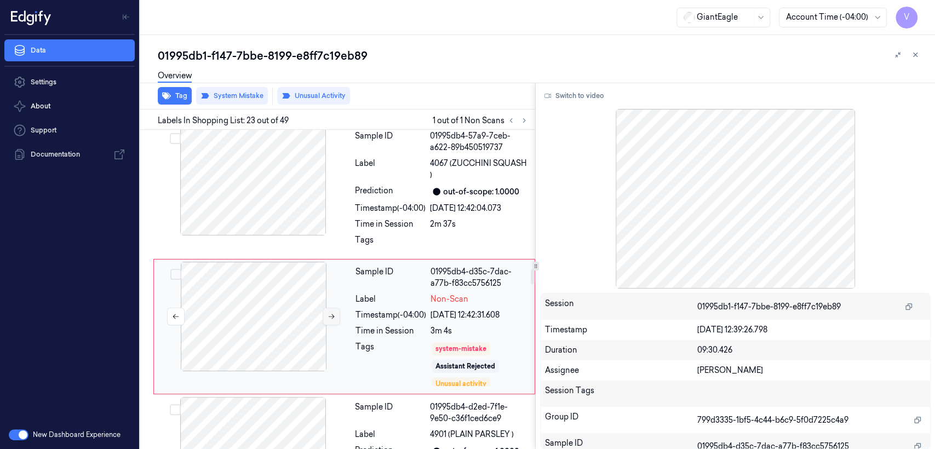
click at [332, 308] on button at bounding box center [331, 317] width 18 height 18
click at [331, 313] on icon at bounding box center [331, 317] width 8 height 8
click at [327, 313] on icon at bounding box center [331, 317] width 8 height 8
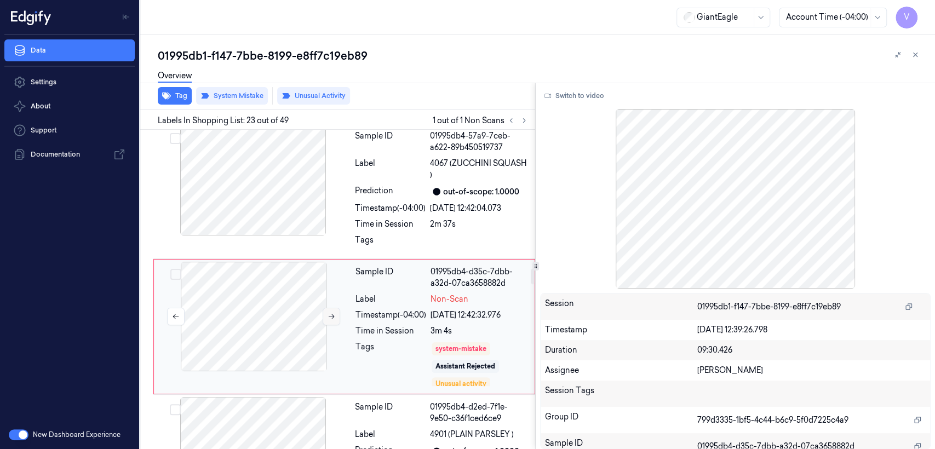
click at [333, 313] on icon at bounding box center [331, 317] width 8 height 8
click at [313, 172] on div at bounding box center [252, 181] width 195 height 110
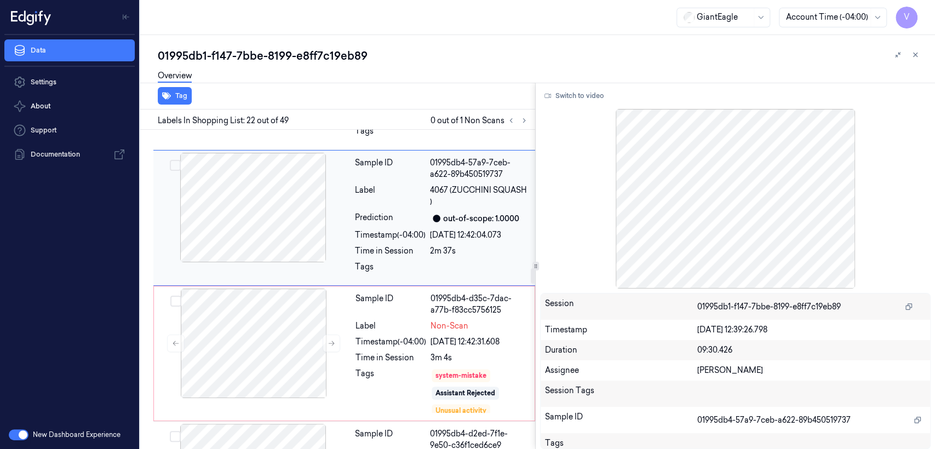
scroll to position [2855, 0]
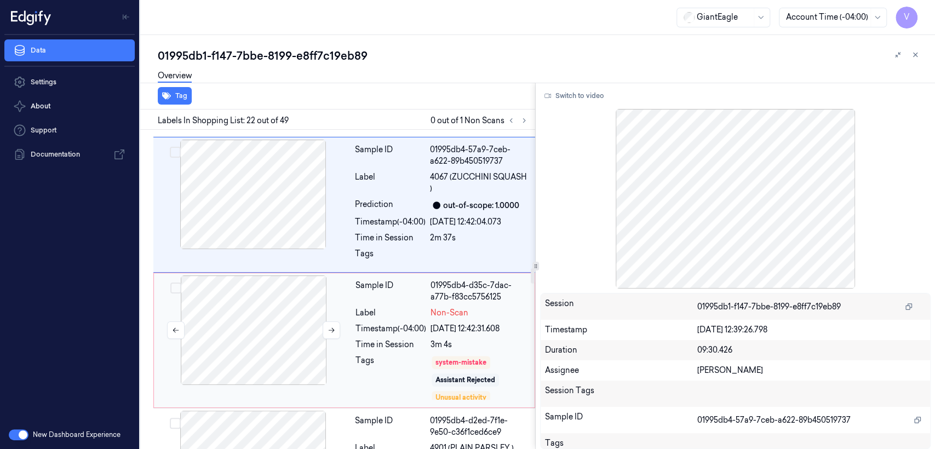
click at [308, 298] on div at bounding box center [253, 330] width 195 height 110
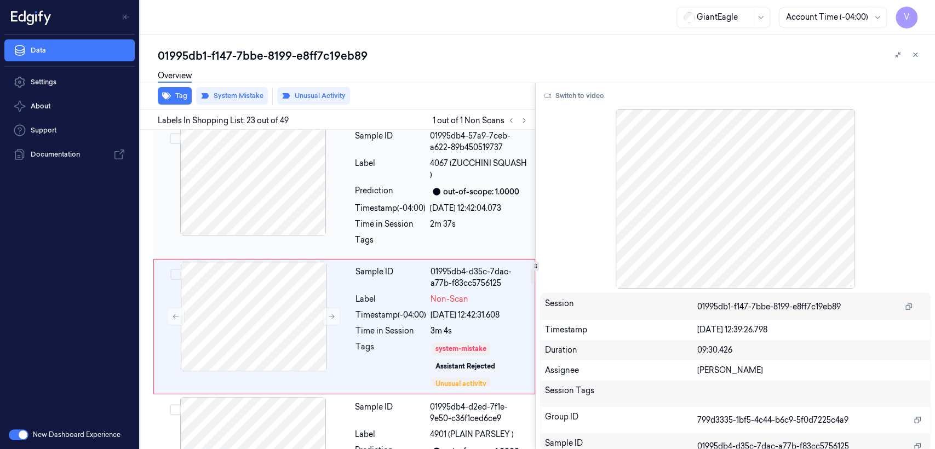
click at [363, 203] on div "Timestamp (-04:00)" at bounding box center [390, 208] width 71 height 11
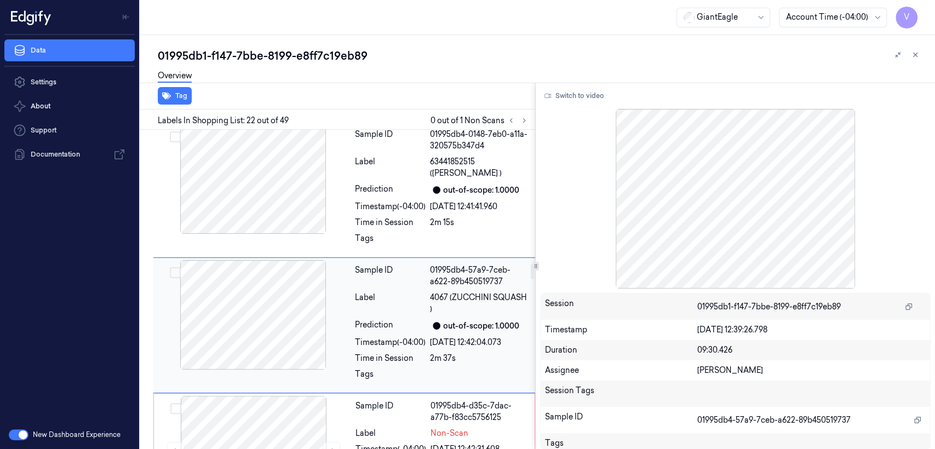
scroll to position [2733, 0]
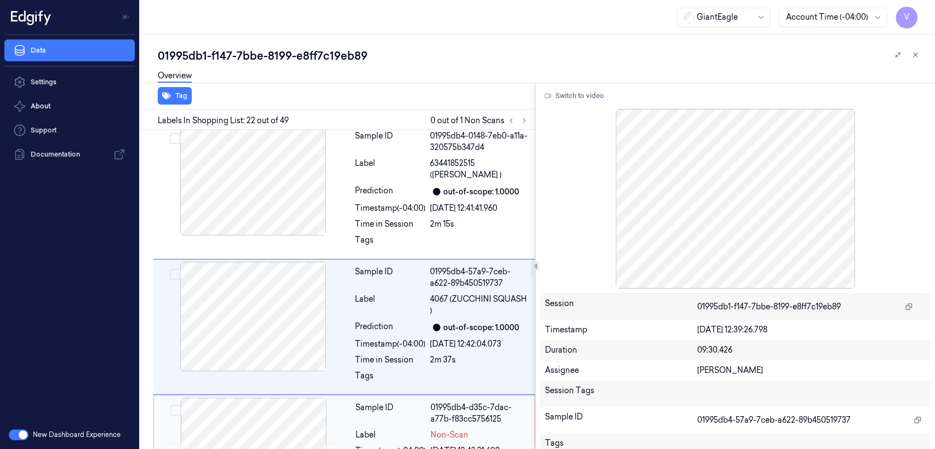
click at [355, 429] on div "Label" at bounding box center [390, 434] width 71 height 11
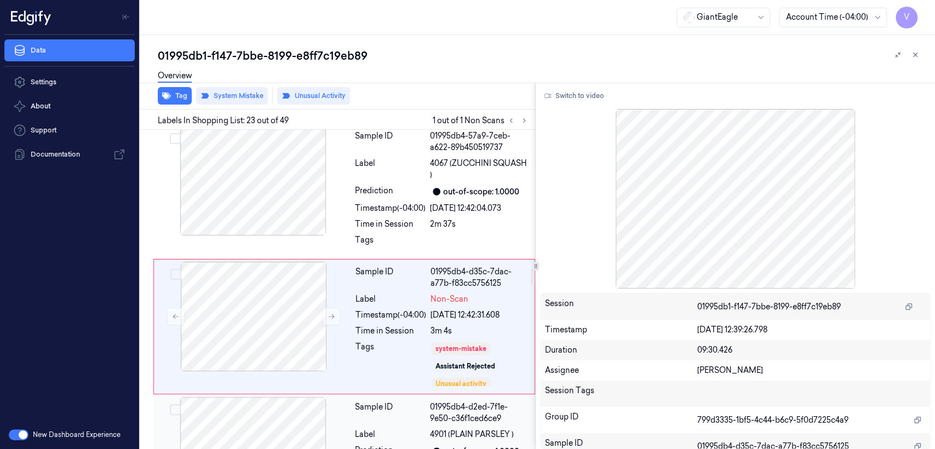
scroll to position [2991, 0]
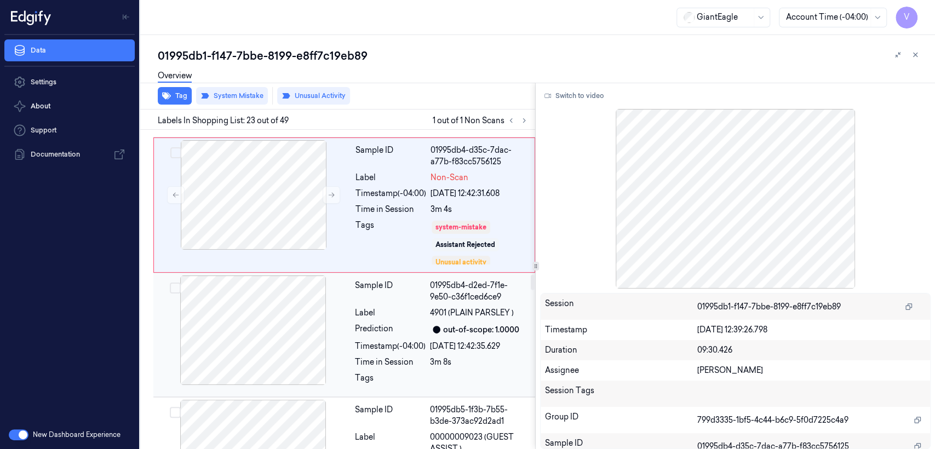
click at [362, 323] on div "Prediction" at bounding box center [390, 329] width 71 height 13
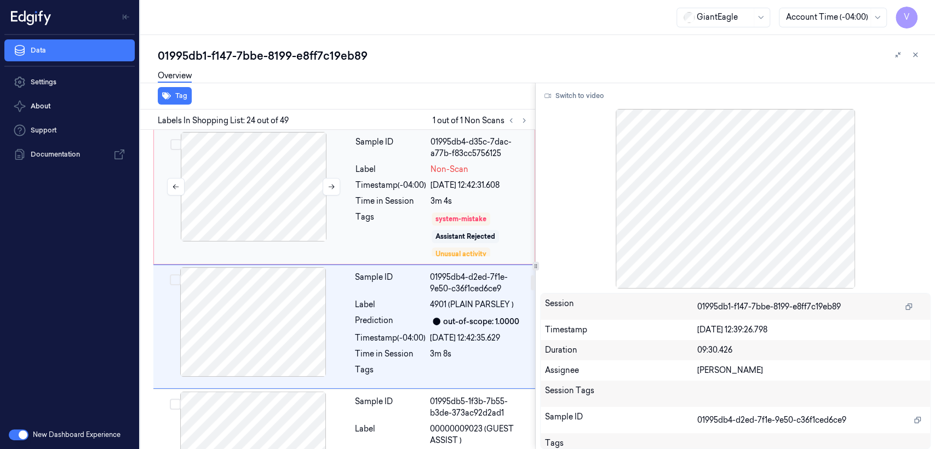
click at [345, 176] on div at bounding box center [253, 187] width 195 height 110
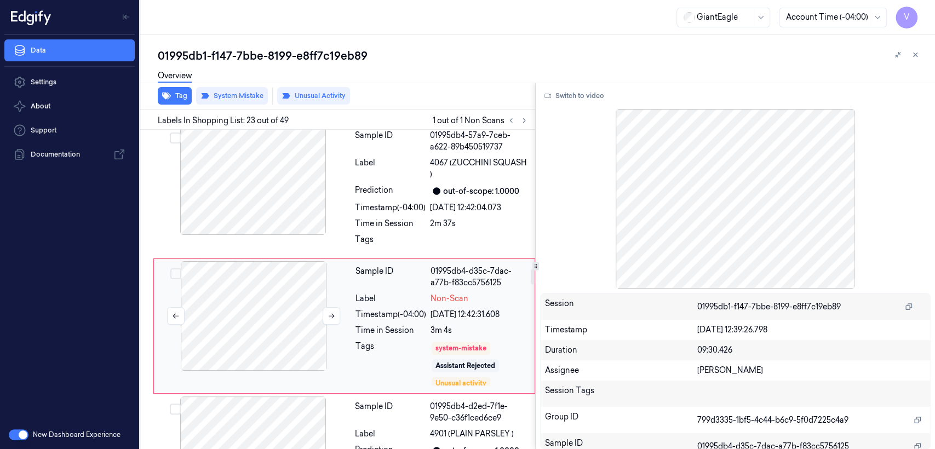
scroll to position [2869, 0]
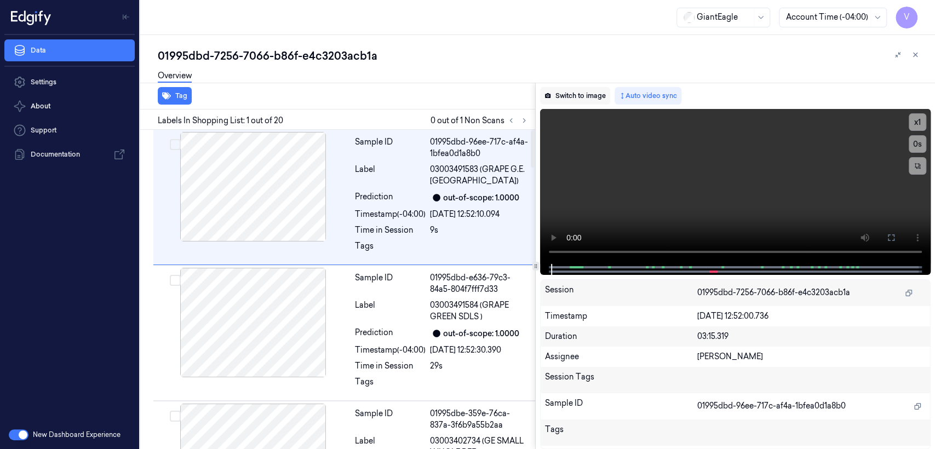
click at [595, 94] on button "Switch to image" at bounding box center [575, 96] width 70 height 18
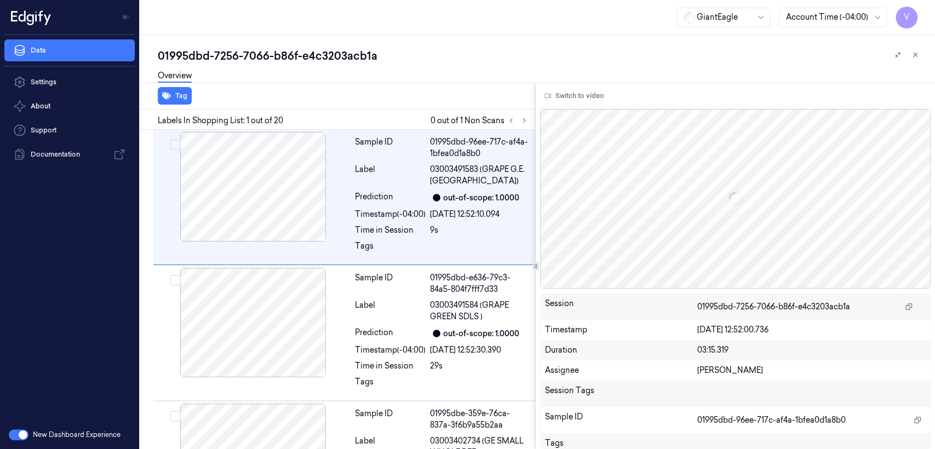
click at [530, 120] on div "Labels In Shopping List: 1 out of 20 0 out of 1 Non Scans" at bounding box center [335, 120] width 399 height 20
click at [527, 124] on button at bounding box center [523, 120] width 13 height 13
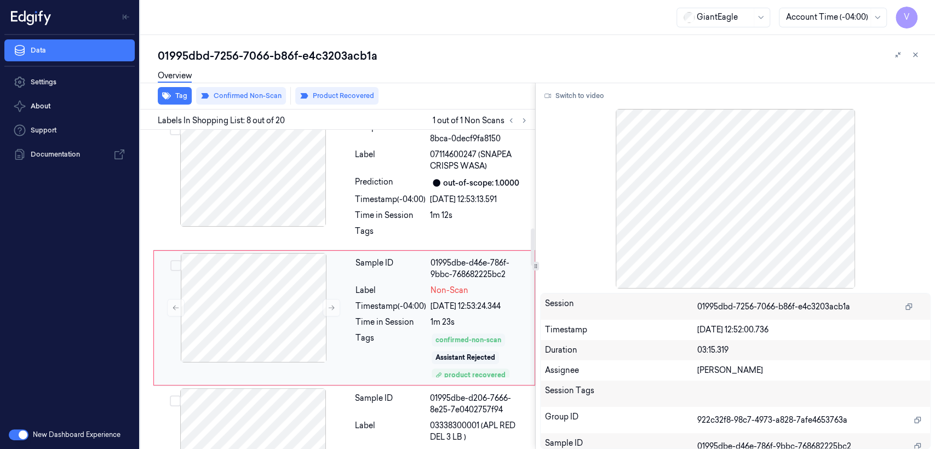
scroll to position [857, 0]
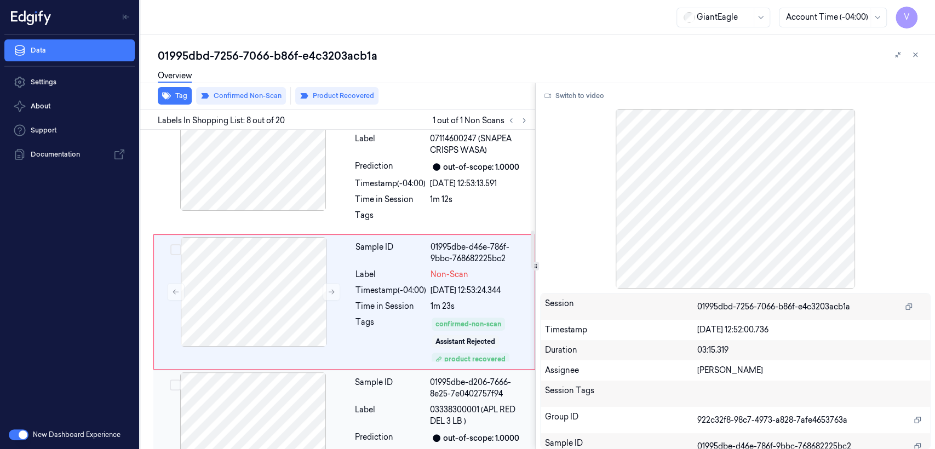
click at [395, 431] on div "Prediction" at bounding box center [390, 437] width 71 height 13
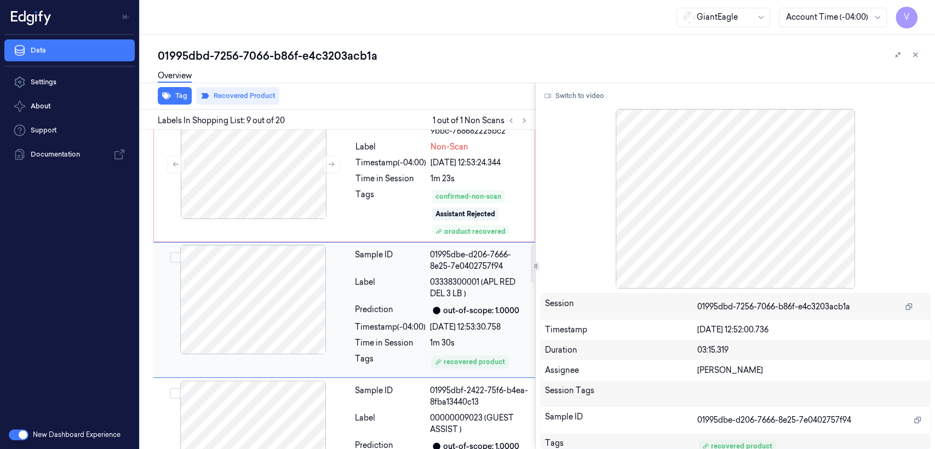
scroll to position [992, 0]
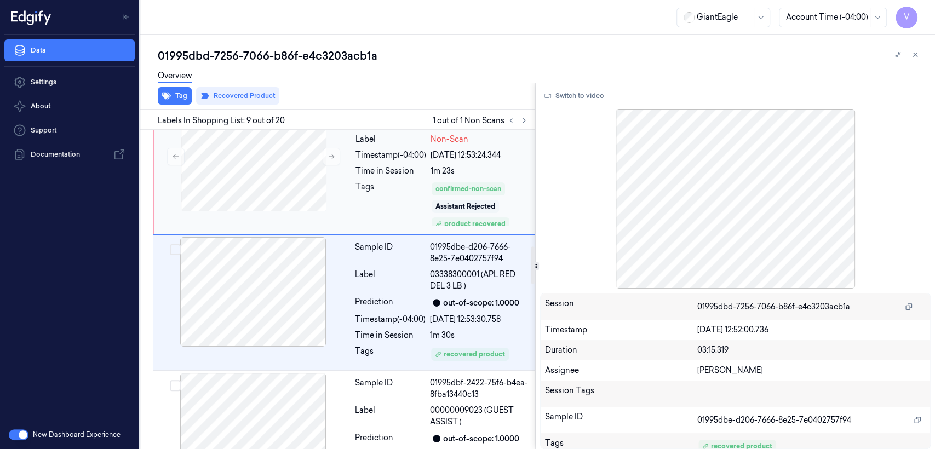
click at [443, 200] on div "Assistant Rejected" at bounding box center [464, 206] width 67 height 13
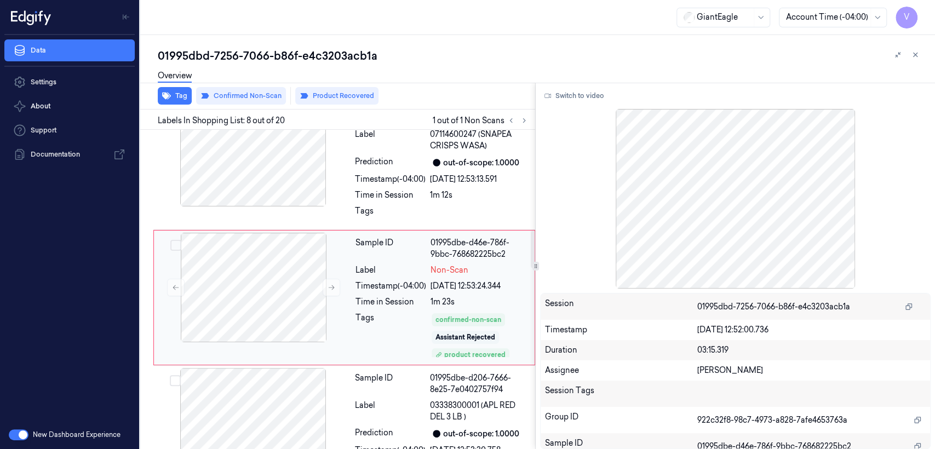
scroll to position [857, 0]
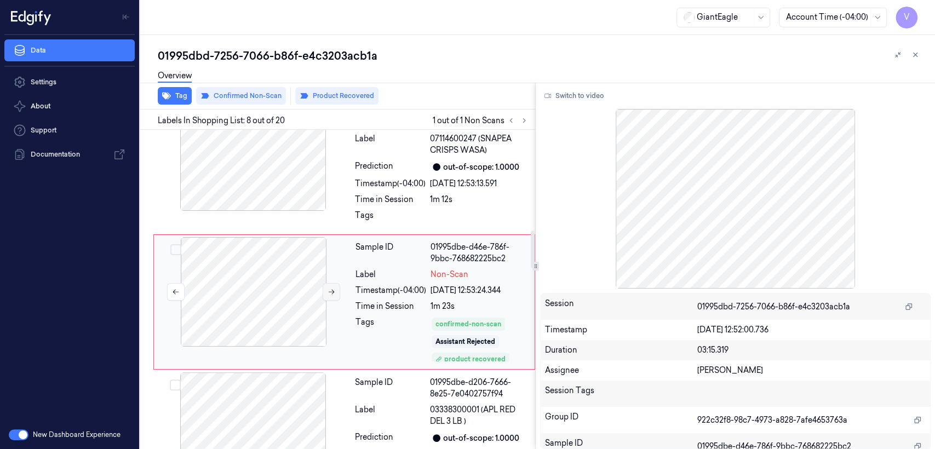
click at [333, 288] on icon at bounding box center [331, 292] width 8 height 8
click at [348, 201] on div "Sample ID 01995dbe-8ef7-76b3-8bca-0decf9fa8150 Label 07114600247 (SNAPEA CRISPS…" at bounding box center [344, 167] width 382 height 136
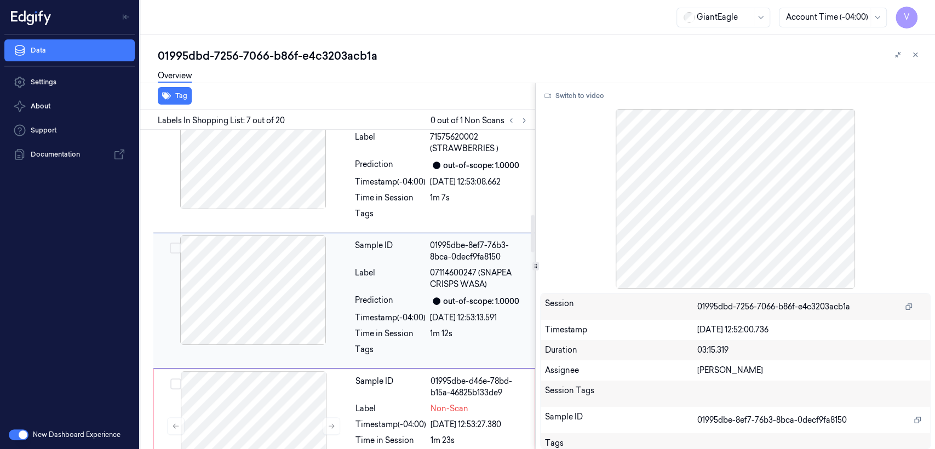
scroll to position [722, 0]
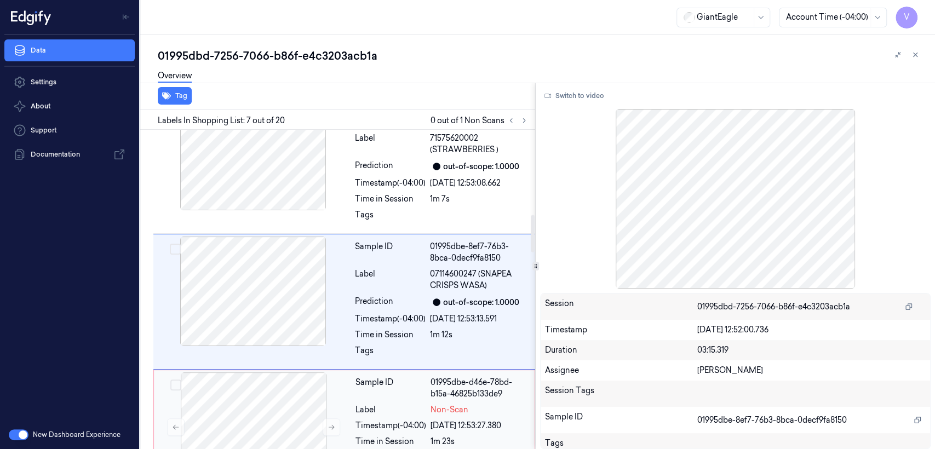
click at [413, 404] on div "Label" at bounding box center [390, 409] width 71 height 11
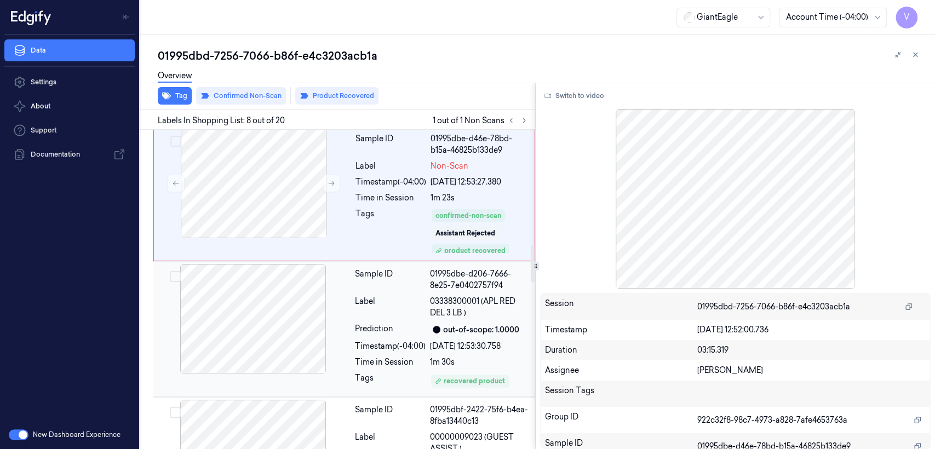
scroll to position [978, 0]
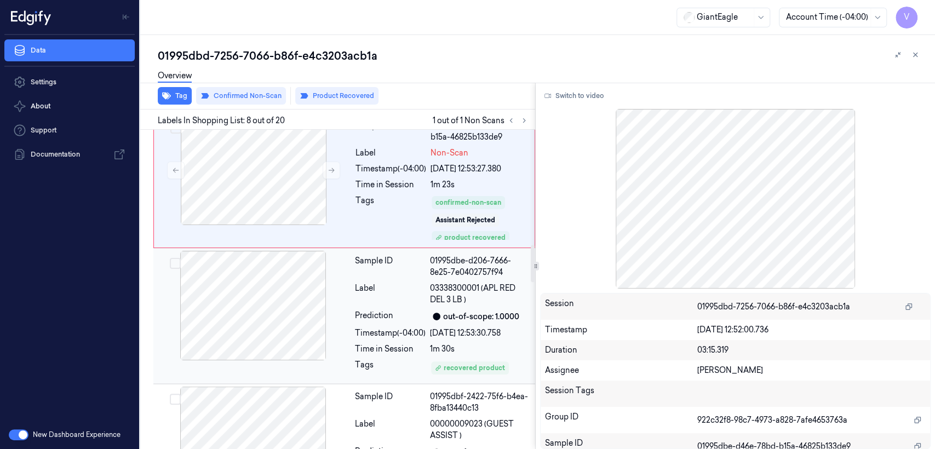
click at [417, 292] on div "Label" at bounding box center [390, 294] width 71 height 23
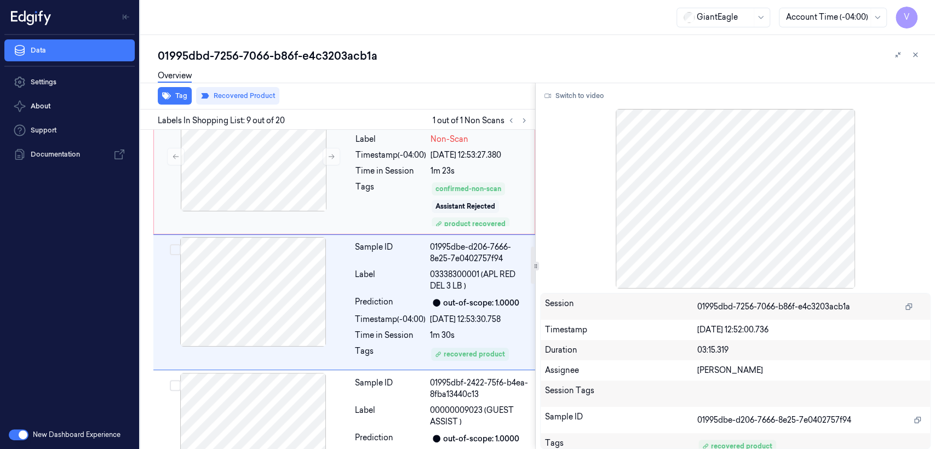
click at [417, 185] on div "Tags" at bounding box center [390, 204] width 71 height 46
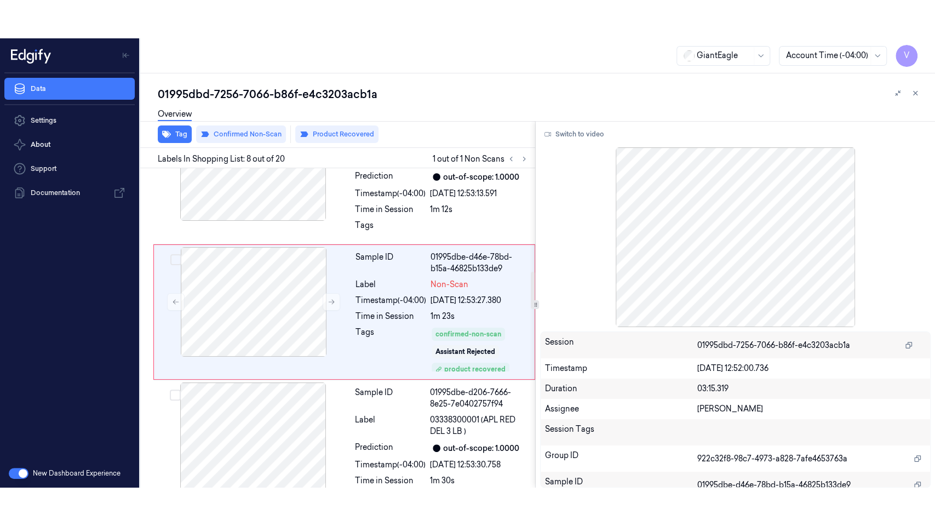
scroll to position [857, 0]
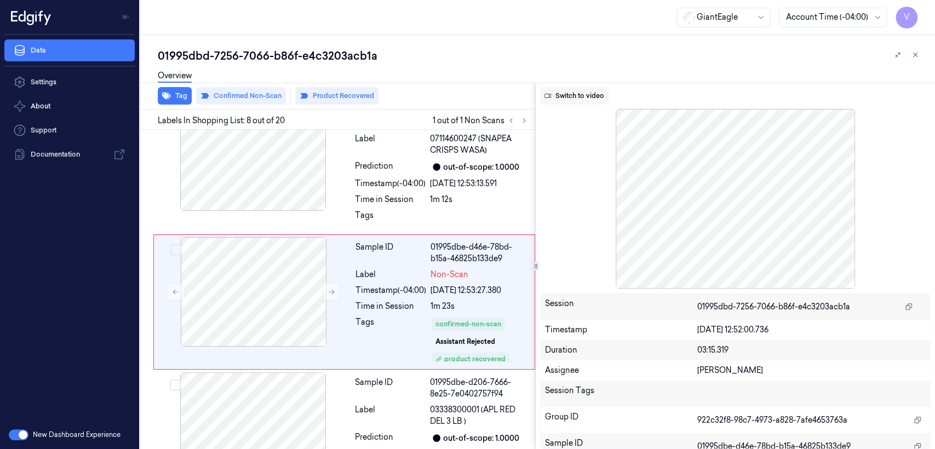
click at [569, 101] on button "Switch to video" at bounding box center [574, 96] width 68 height 18
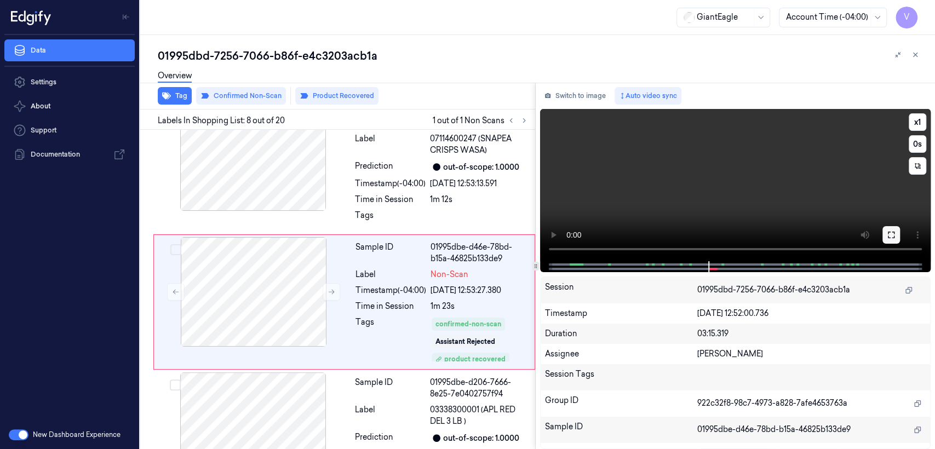
click at [893, 229] on button at bounding box center [891, 235] width 18 height 18
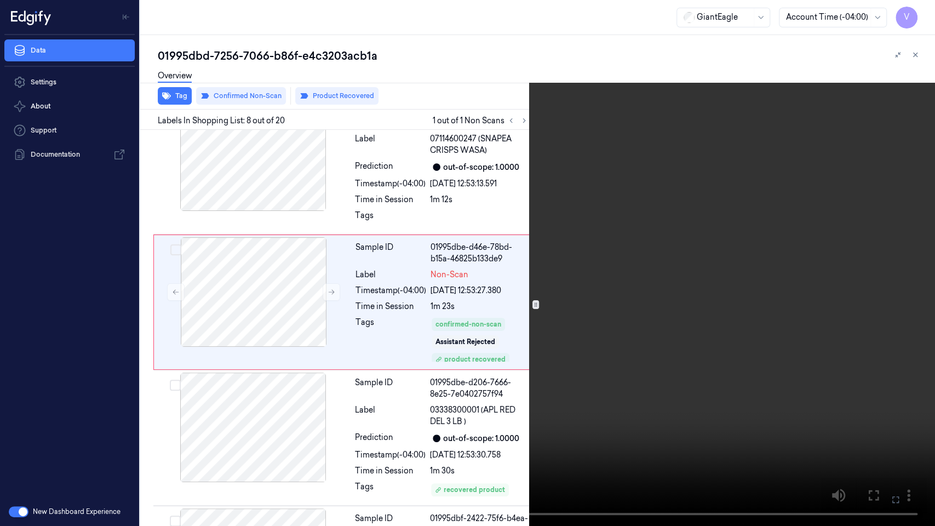
click at [578, 262] on video at bounding box center [467, 263] width 935 height 526
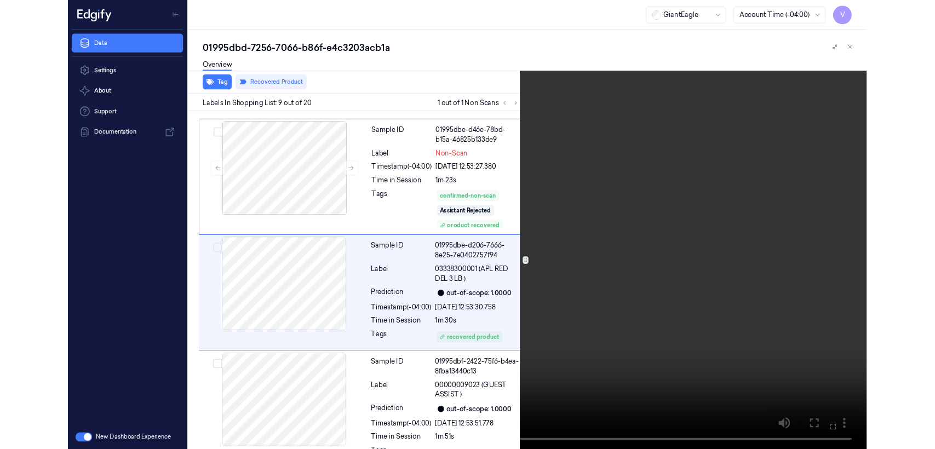
scroll to position [954, 0]
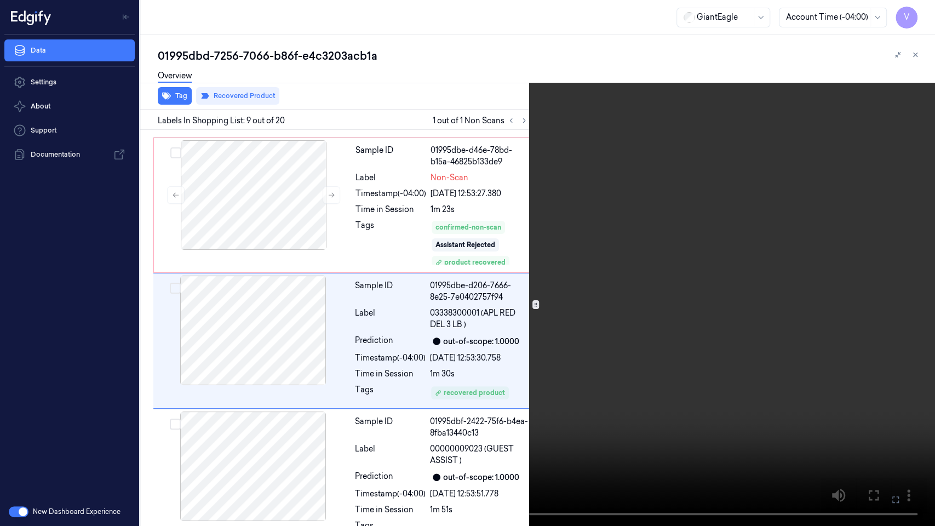
click at [885, 448] on div "x 1 0 s" at bounding box center [467, 263] width 935 height 526
click at [0, 0] on icon at bounding box center [0, 0] width 0 height 0
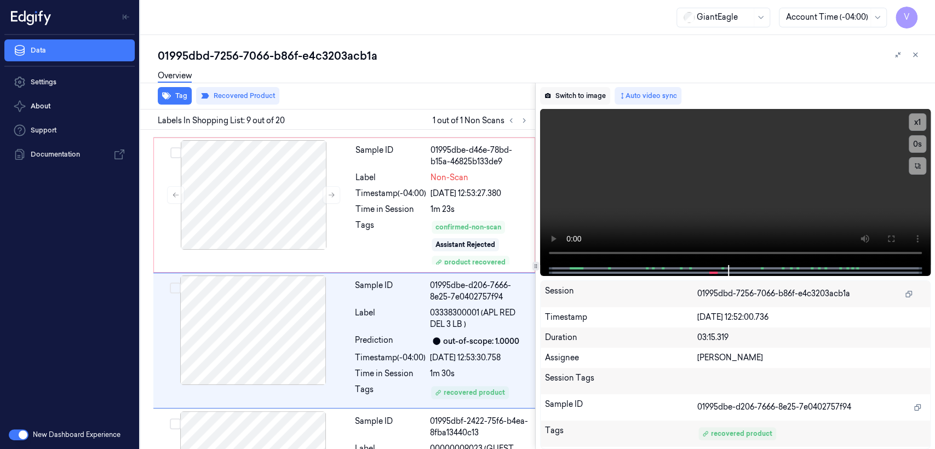
click at [574, 90] on button "Switch to image" at bounding box center [575, 96] width 70 height 18
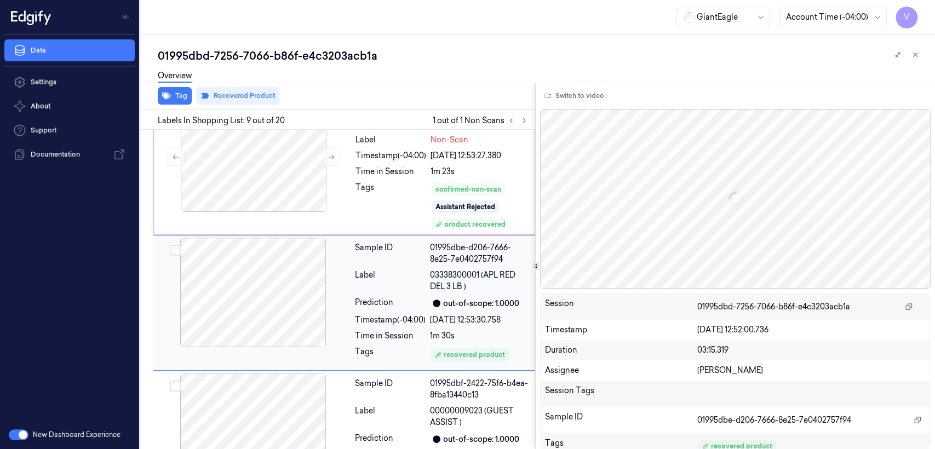
scroll to position [992, 0]
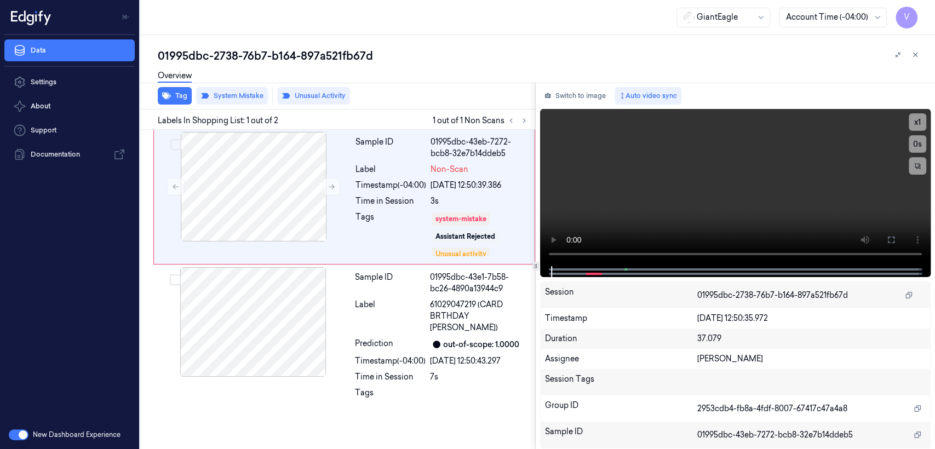
click at [517, 116] on div at bounding box center [517, 120] width 26 height 13
click at [523, 118] on icon at bounding box center [524, 121] width 8 height 8
click at [477, 182] on div "[DATE] 12:50:39.386" at bounding box center [478, 185] width 97 height 11
click at [181, 189] on button at bounding box center [176, 187] width 18 height 18
click at [174, 187] on icon at bounding box center [176, 187] width 8 height 8
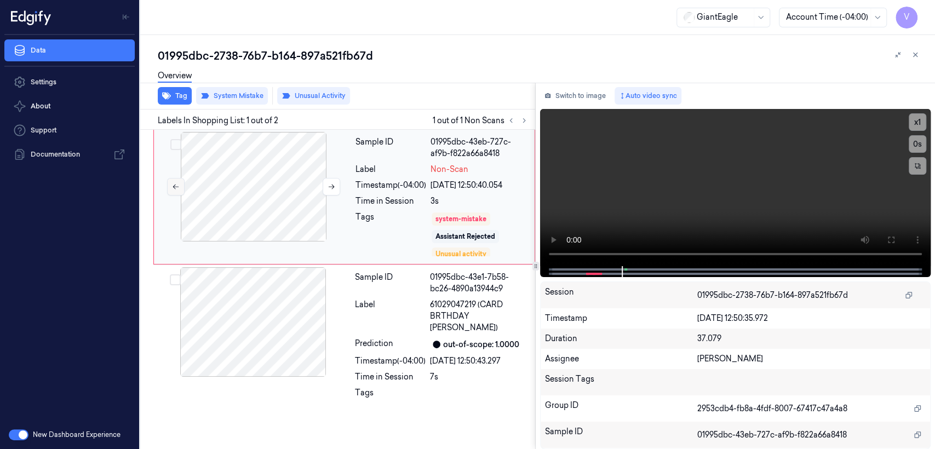
click at [174, 187] on icon at bounding box center [176, 187] width 8 height 8
click at [885, 235] on button at bounding box center [891, 240] width 18 height 18
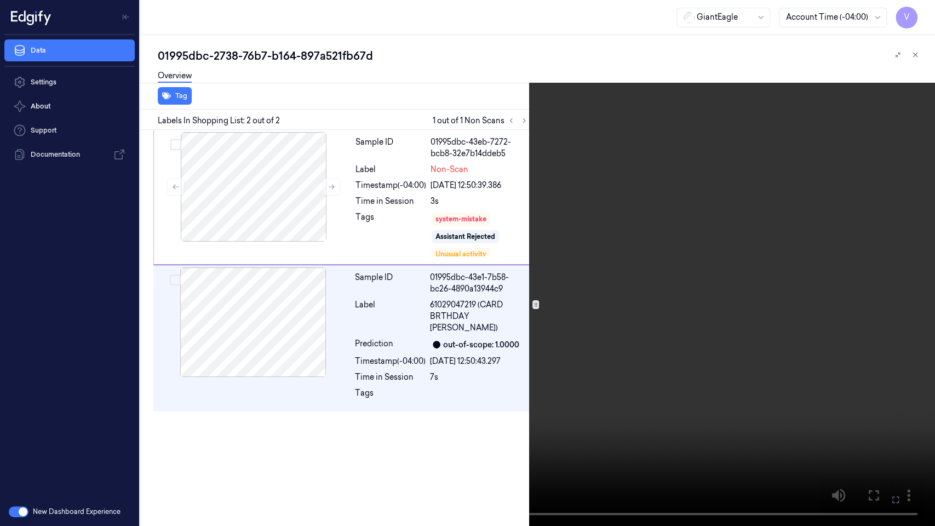
click at [0, 0] on icon at bounding box center [0, 0] width 0 height 0
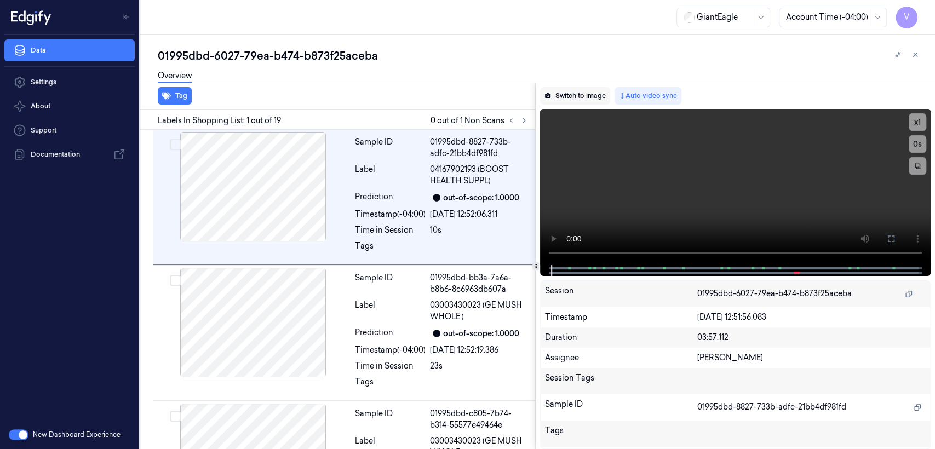
click at [554, 99] on button "Switch to image" at bounding box center [575, 96] width 70 height 18
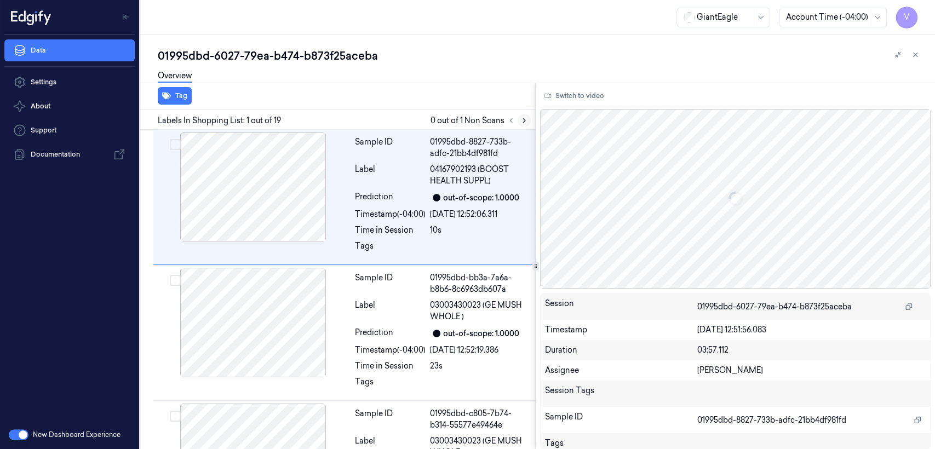
click at [524, 123] on icon at bounding box center [524, 121] width 8 height 8
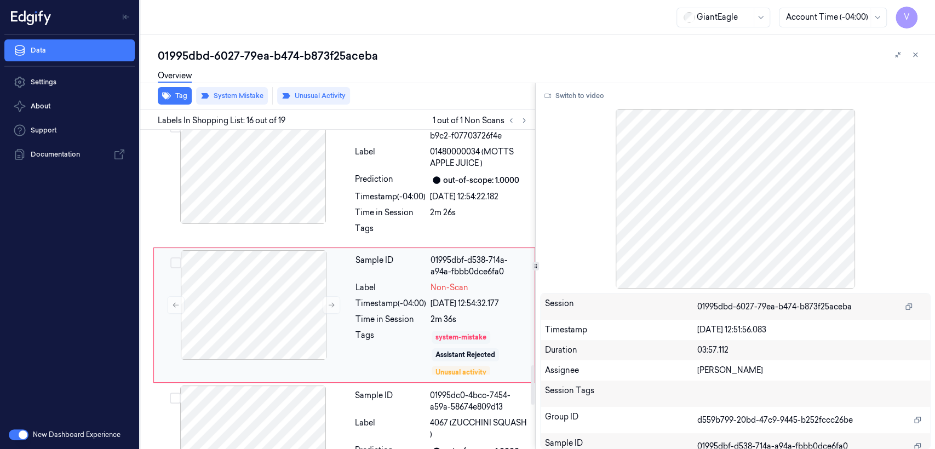
scroll to position [1942, 0]
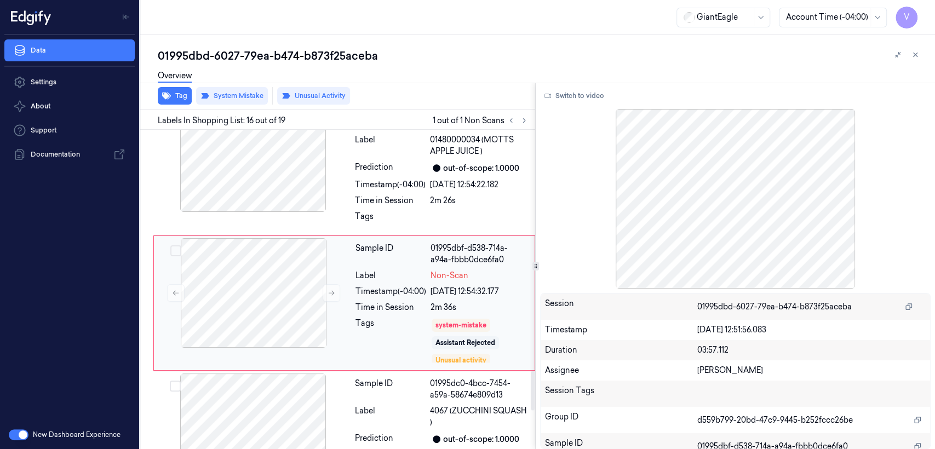
click at [448, 301] on div "Sample ID 01995dbf-d538-714a-a94a-fbbb0dce6fa0 Label Non-Scan Timestamp (-04:00…" at bounding box center [441, 303] width 181 height 130
click at [280, 166] on div at bounding box center [252, 157] width 195 height 110
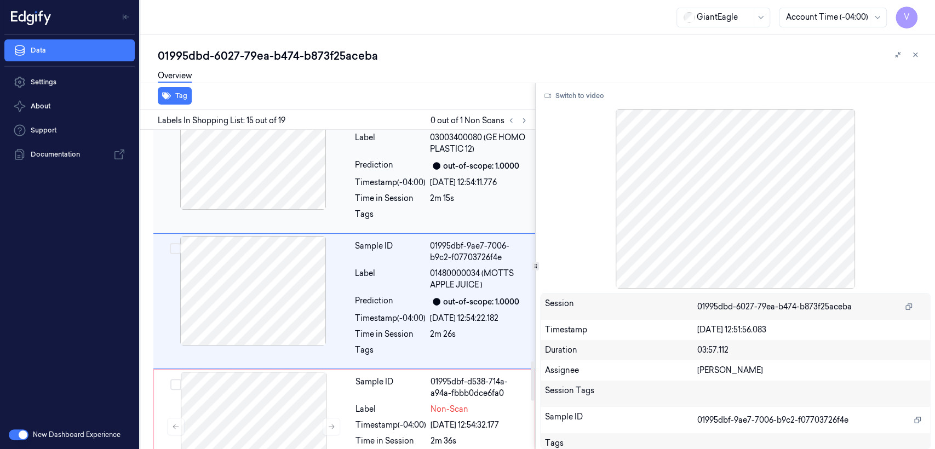
scroll to position [1807, 0]
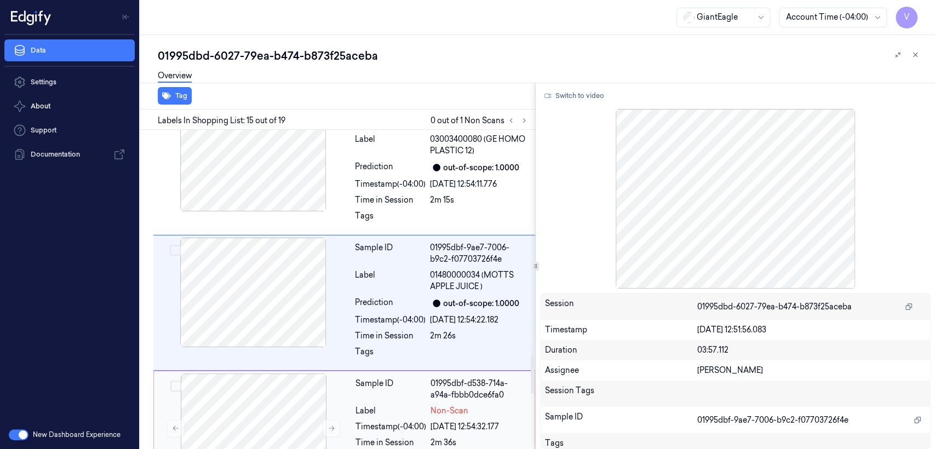
click at [354, 387] on div "Sample ID 01995dbf-d538-714a-a94a-fbbb0dce6fa0 Label Non-Scan Timestamp (-04:00…" at bounding box center [441, 438] width 181 height 130
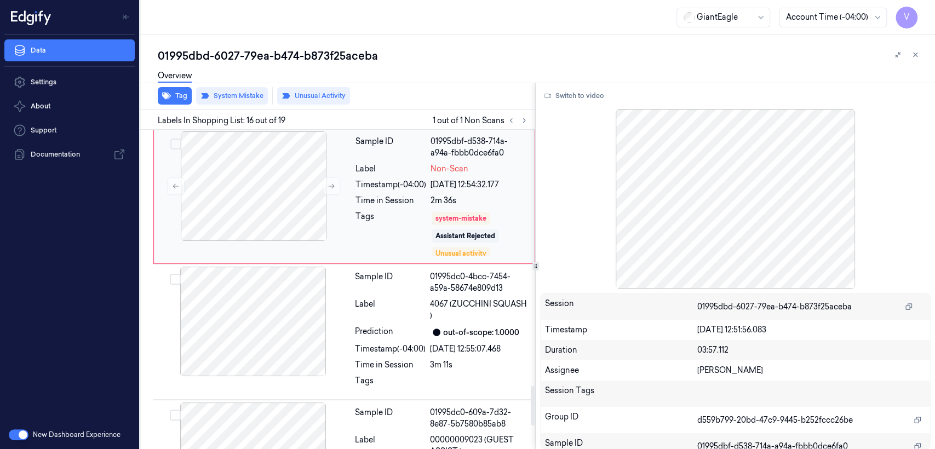
scroll to position [2064, 0]
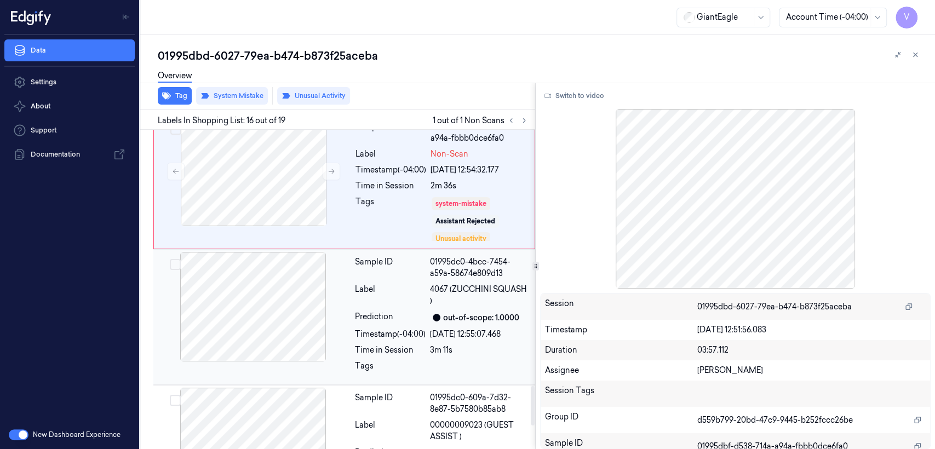
click at [419, 268] on div "Sample ID 01995dc0-4bcc-7454-a59a-58674e809d13 Label 4067 (ZUCCHINI SQUASH ) Pr…" at bounding box center [441, 317] width 182 height 130
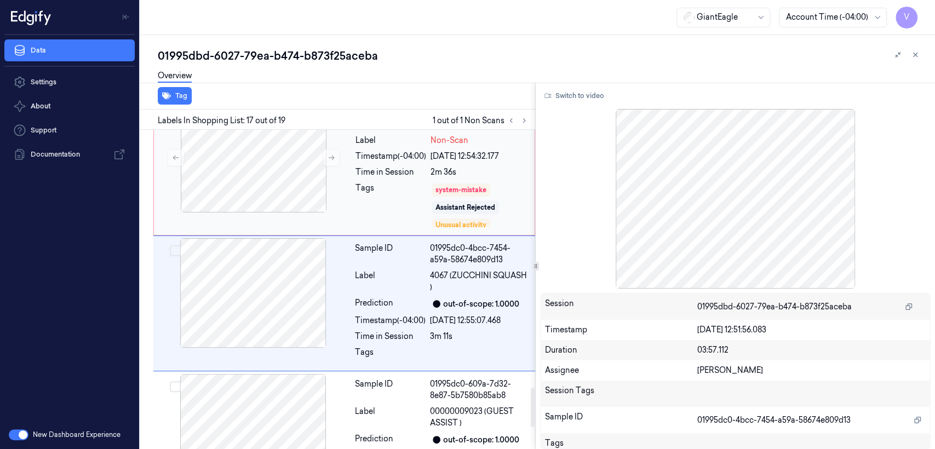
click at [416, 166] on div "Time in Session" at bounding box center [390, 171] width 71 height 11
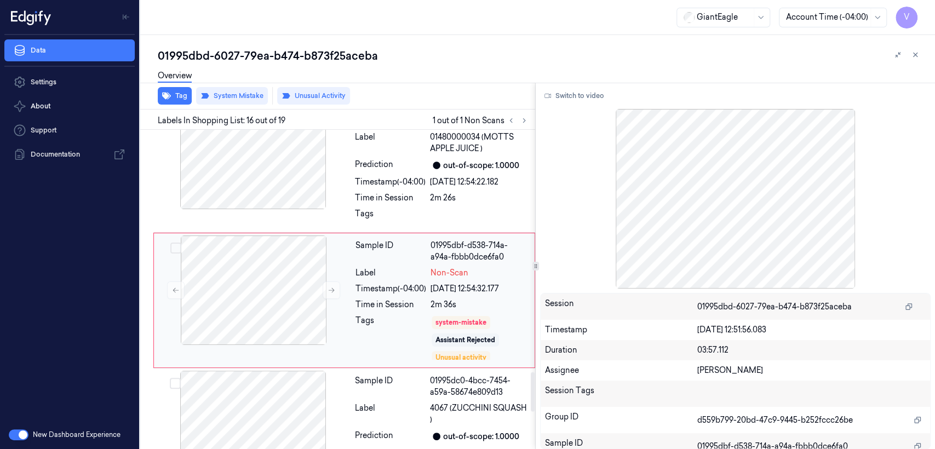
scroll to position [1942, 0]
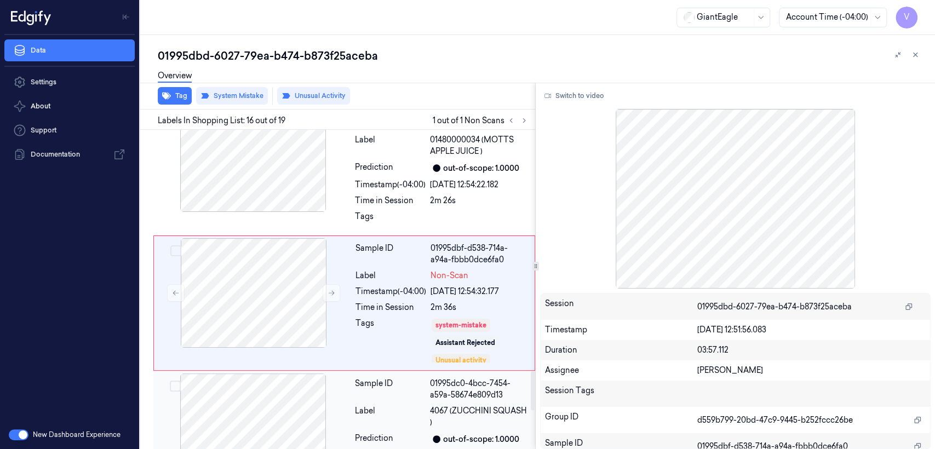
click at [392, 373] on div "Sample ID 01995dc0-4bcc-7454-a59a-58674e809d13 Label 4067 (ZUCCHINI SQUASH ) Pr…" at bounding box center [441, 438] width 182 height 130
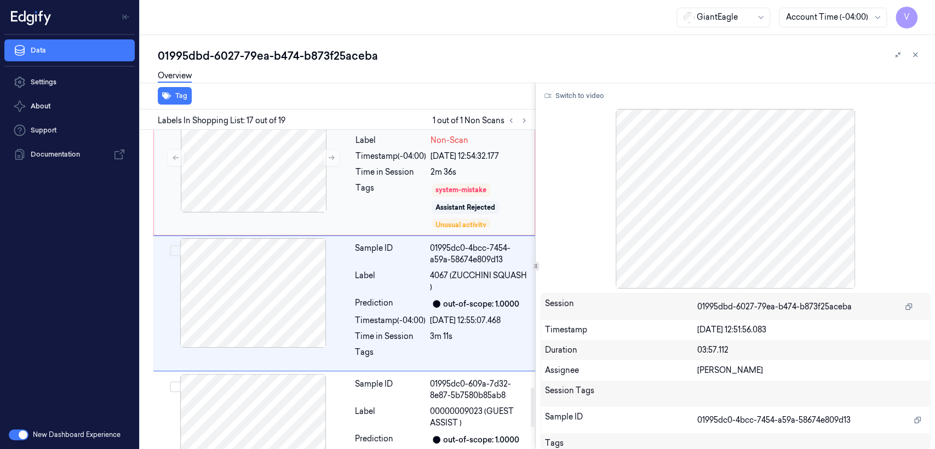
click at [428, 187] on div "Tags system-mistake Assistant Rejected Unusual activity" at bounding box center [441, 205] width 172 height 46
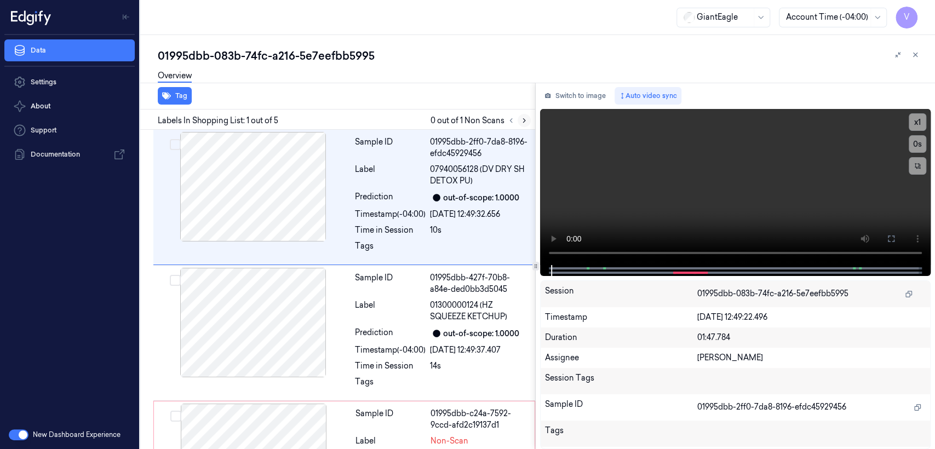
click at [520, 123] on icon at bounding box center [524, 121] width 8 height 8
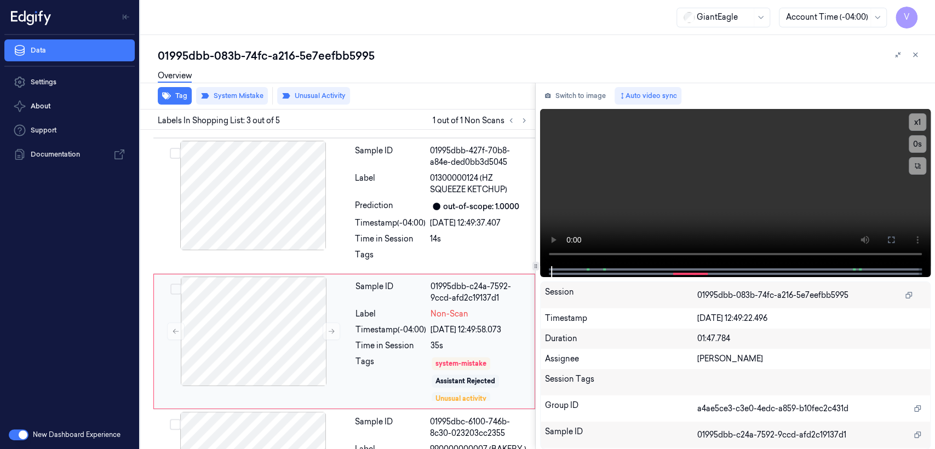
scroll to position [178, 0]
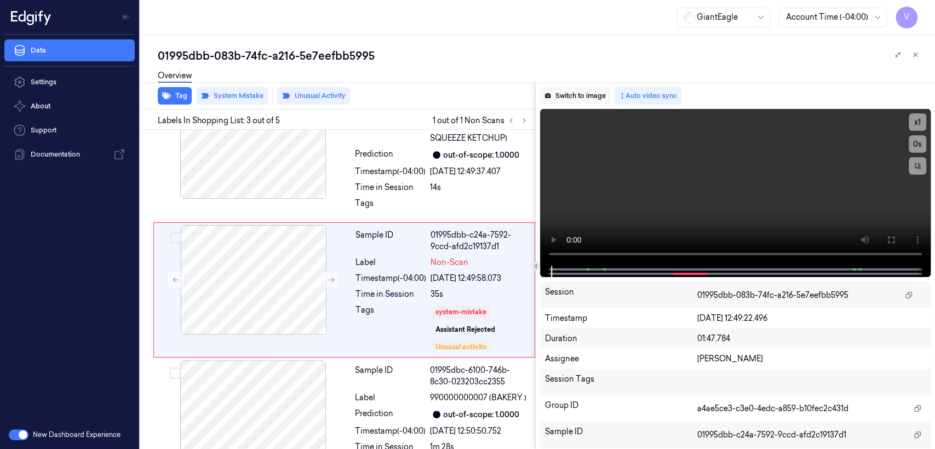
click at [566, 89] on button "Switch to image" at bounding box center [575, 96] width 70 height 18
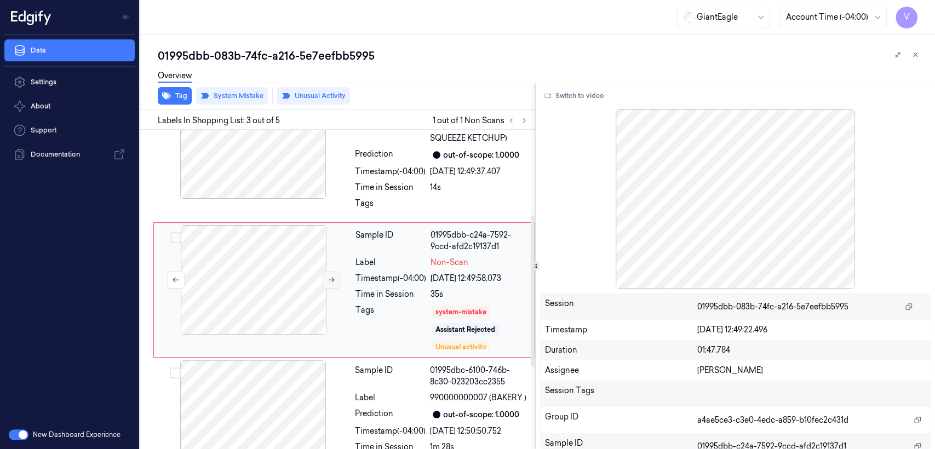
click at [336, 279] on button at bounding box center [331, 280] width 18 height 18
click at [344, 172] on div at bounding box center [252, 144] width 195 height 110
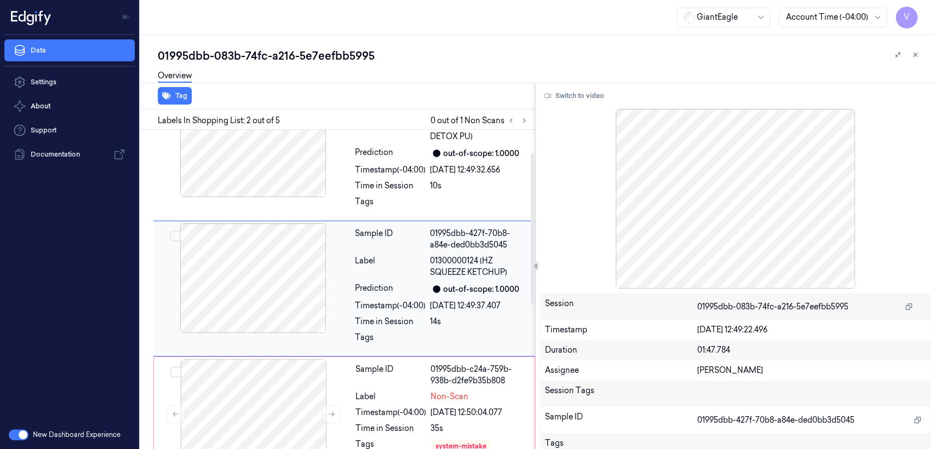
scroll to position [43, 0]
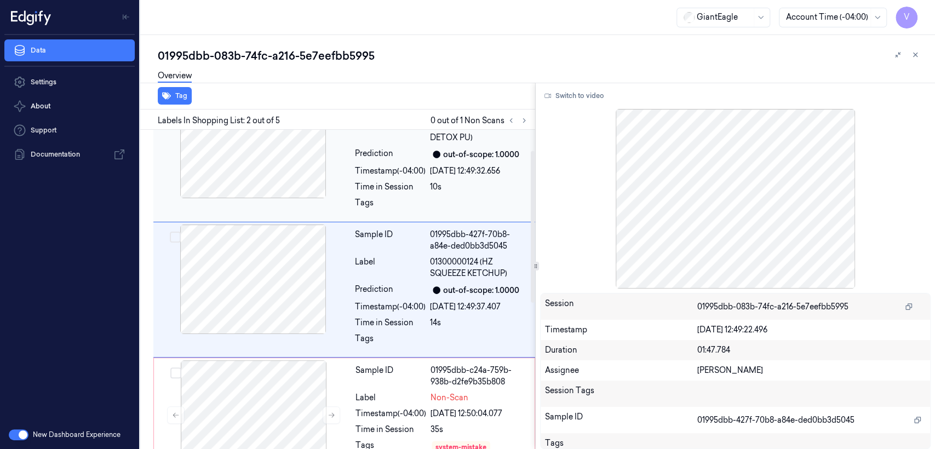
click at [366, 182] on div "Time in Session" at bounding box center [390, 186] width 71 height 11
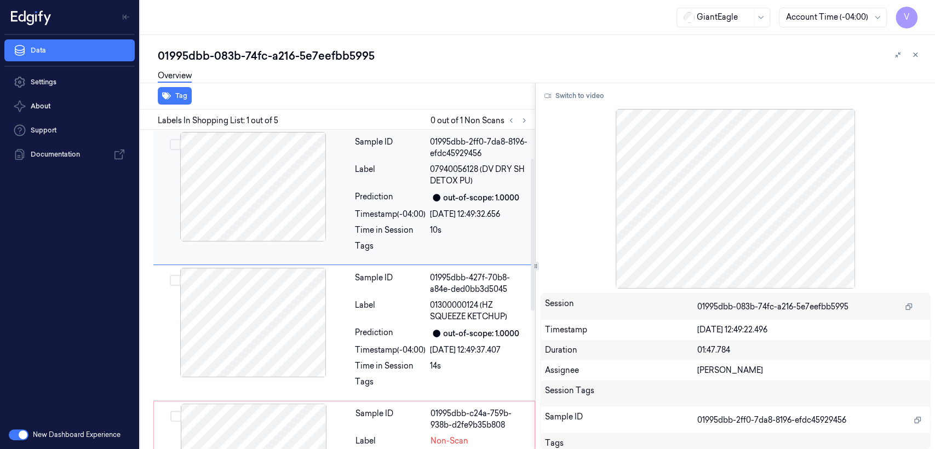
scroll to position [243, 0]
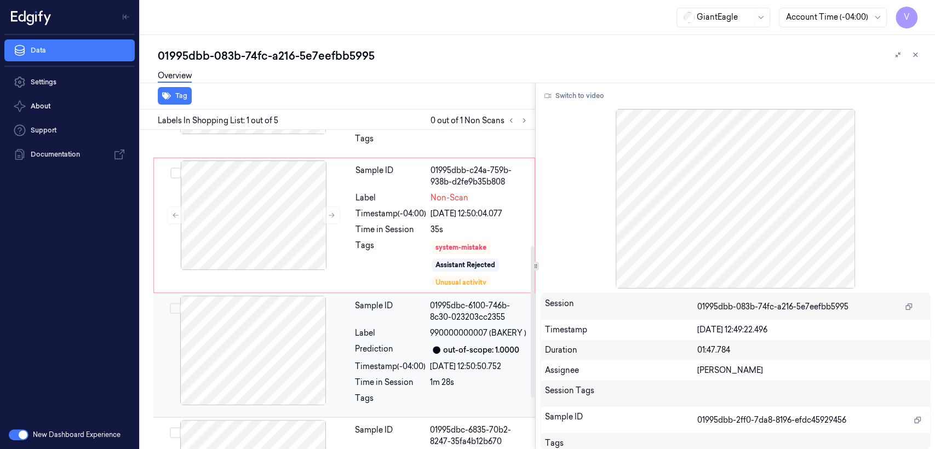
click at [365, 344] on div "Prediction" at bounding box center [390, 349] width 71 height 13
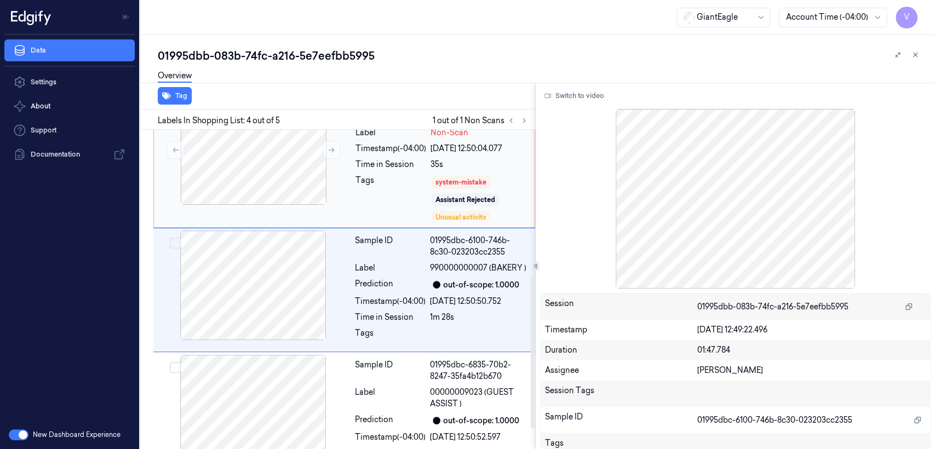
click at [389, 163] on div "Time in Session" at bounding box center [390, 164] width 71 height 11
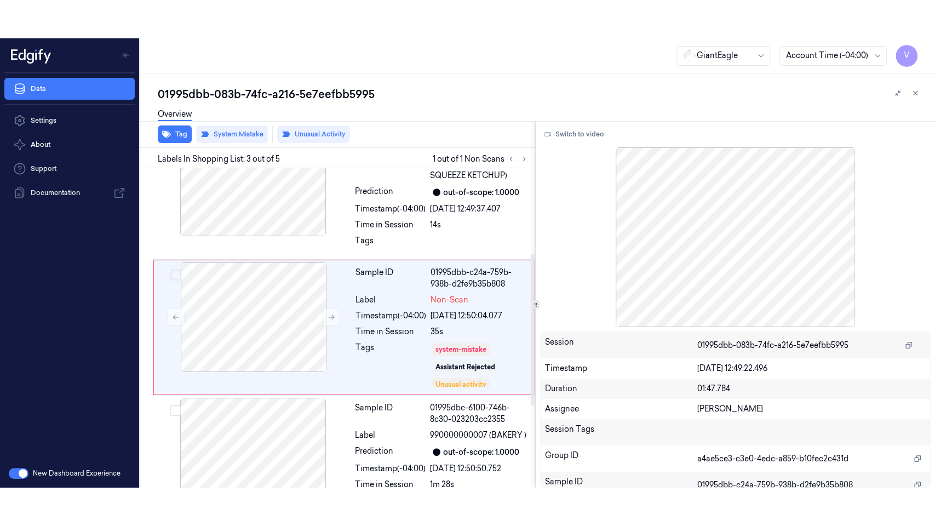
scroll to position [178, 0]
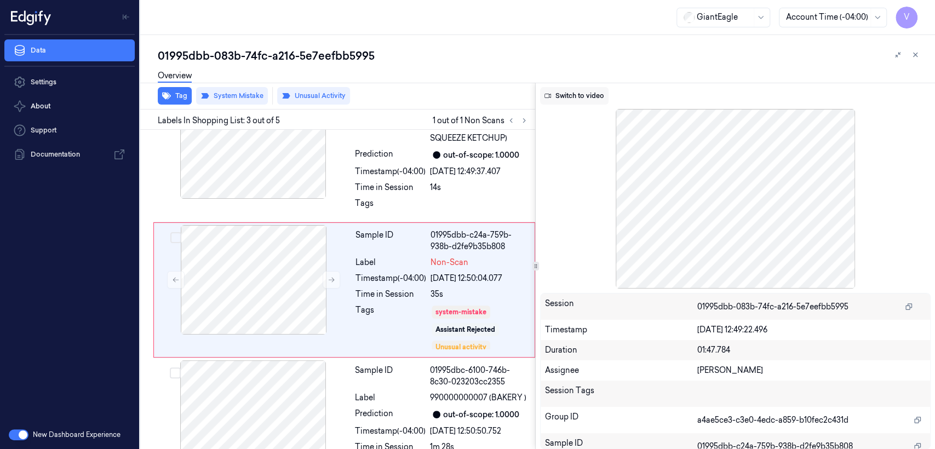
click at [606, 93] on button "Switch to video" at bounding box center [574, 96] width 68 height 18
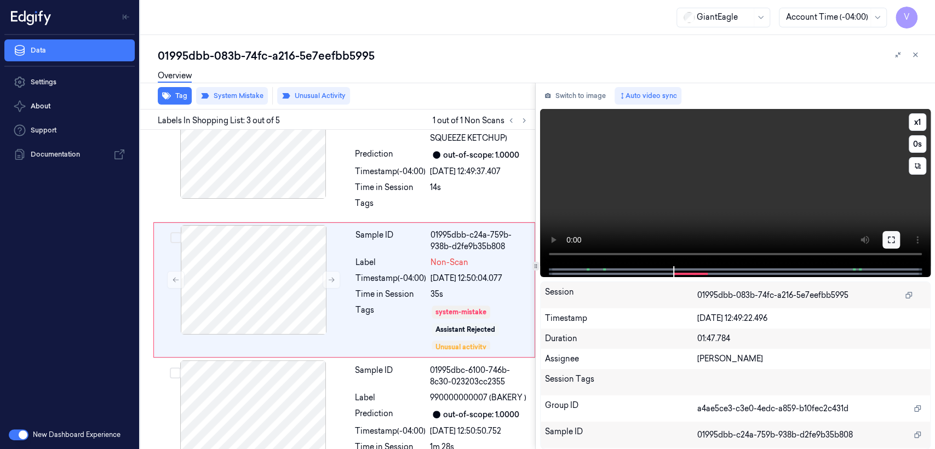
click at [884, 238] on button at bounding box center [891, 240] width 18 height 18
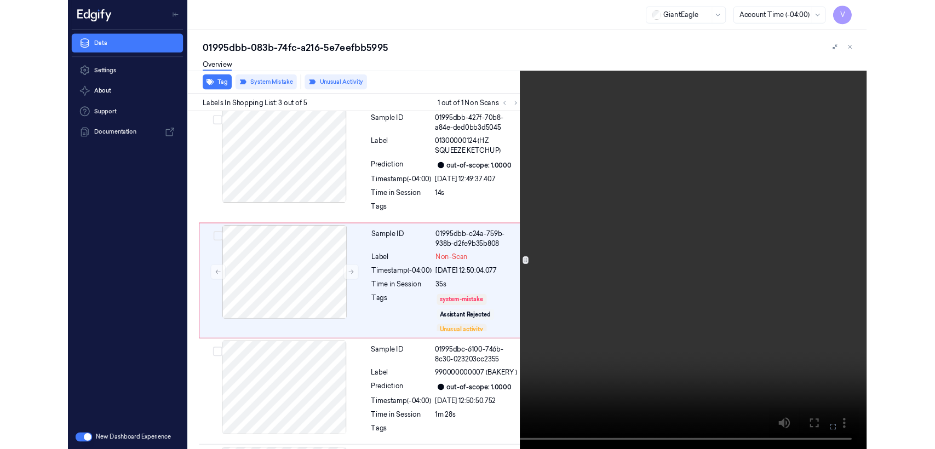
scroll to position [140, 0]
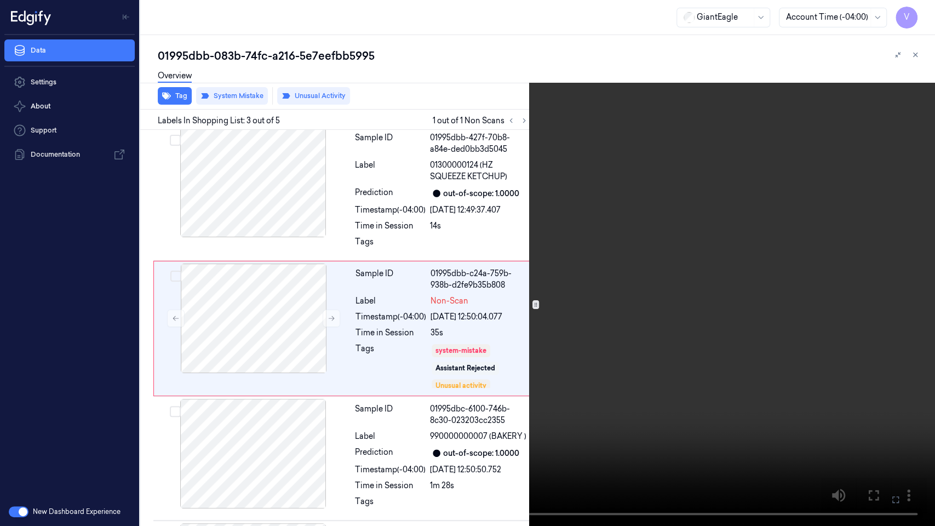
click at [0, 0] on icon at bounding box center [0, 0] width 0 height 0
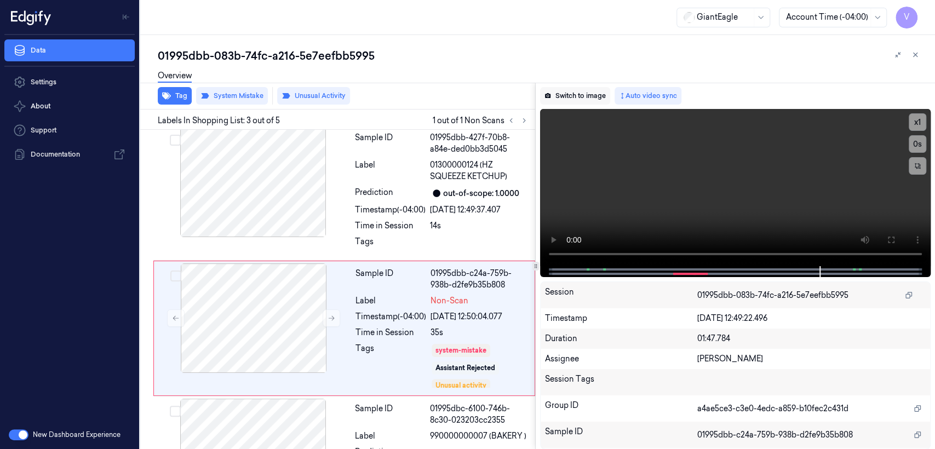
click at [551, 87] on button "Switch to image" at bounding box center [575, 96] width 70 height 18
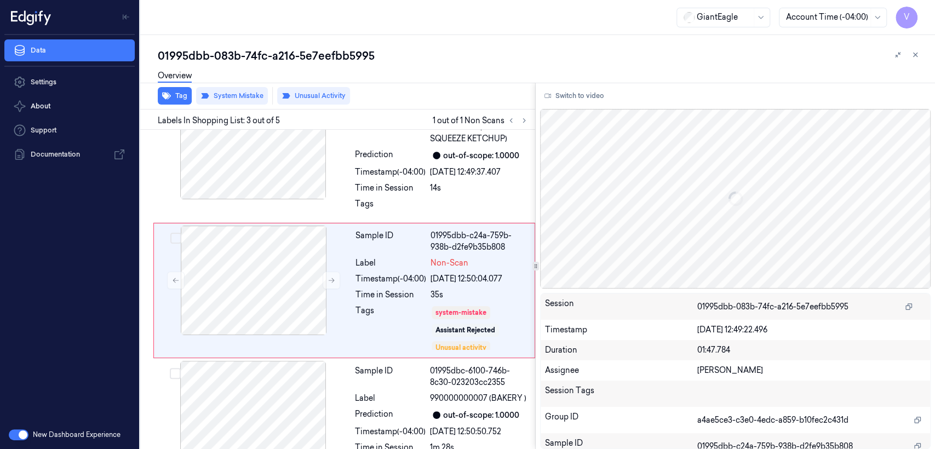
scroll to position [178, 0]
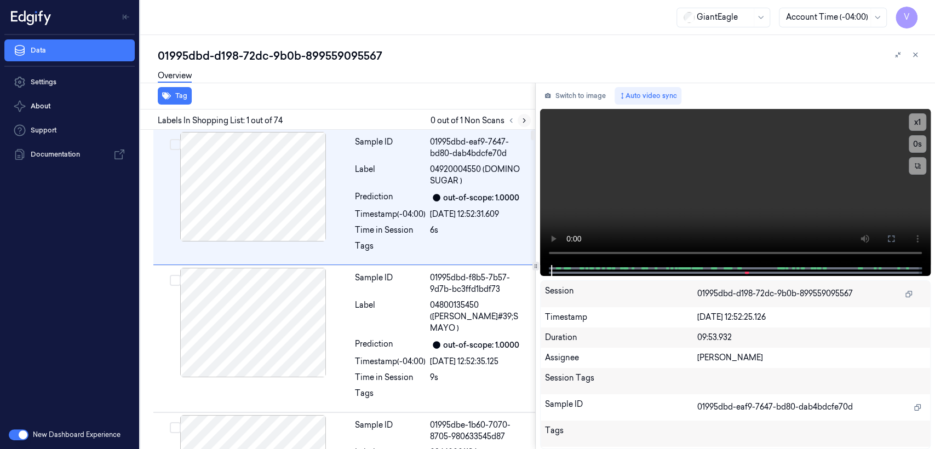
click at [526, 117] on icon at bounding box center [524, 121] width 8 height 8
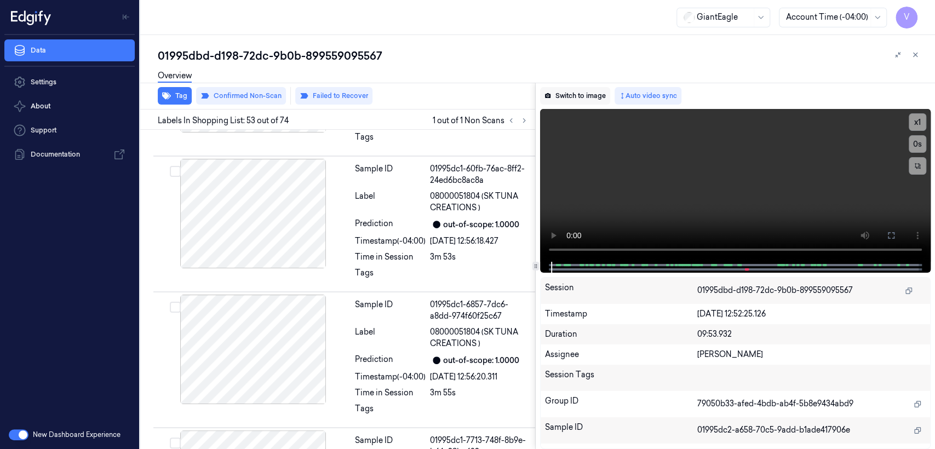
click at [579, 102] on button "Switch to image" at bounding box center [575, 96] width 70 height 18
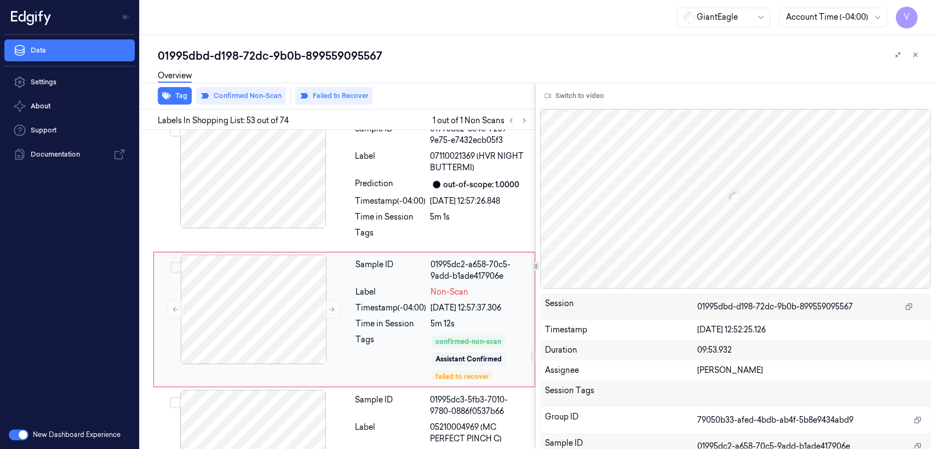
scroll to position [6985, 0]
click at [439, 318] on div "5m 12s" at bounding box center [478, 323] width 97 height 11
click at [327, 305] on icon at bounding box center [331, 309] width 8 height 8
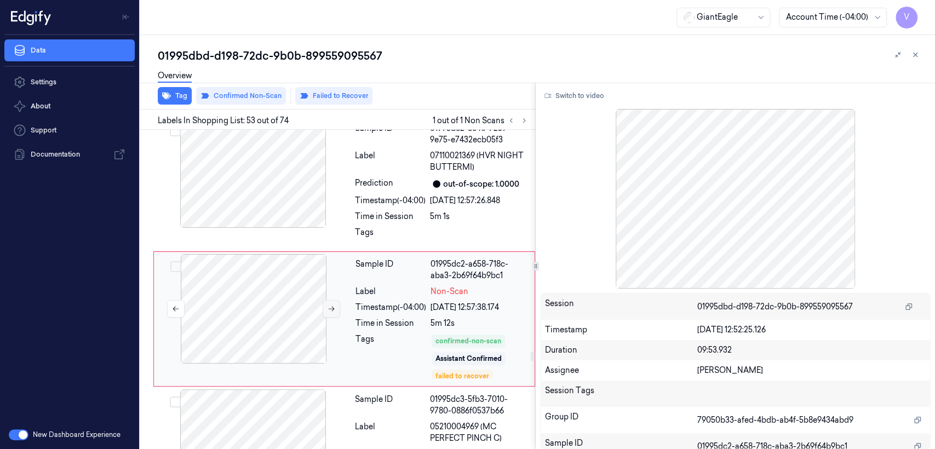
click at [333, 305] on icon at bounding box center [331, 309] width 8 height 8
click at [381, 177] on div "Sample ID 01995dc2-6c40-7259-9e75-e7432ecb05f3 Label 07110021369 (HVR NIGHT BUT…" at bounding box center [441, 183] width 182 height 130
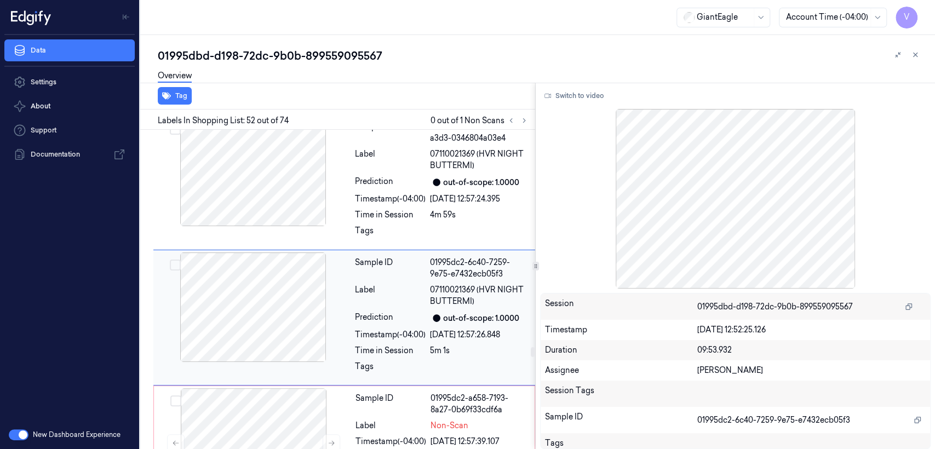
scroll to position [6850, 0]
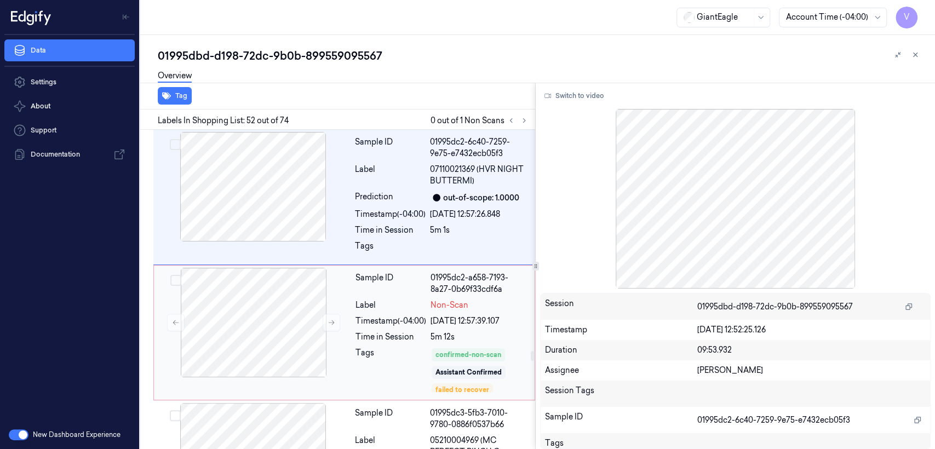
click at [381, 299] on div "Label" at bounding box center [390, 304] width 71 height 11
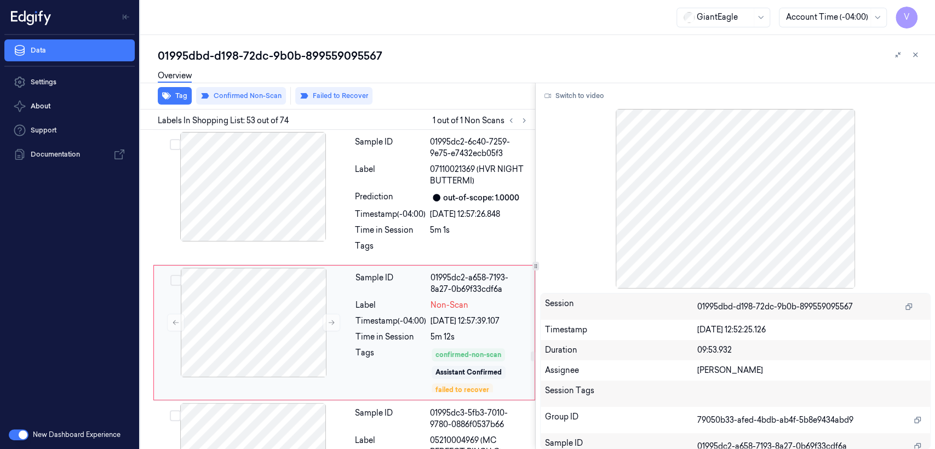
scroll to position [6985, 0]
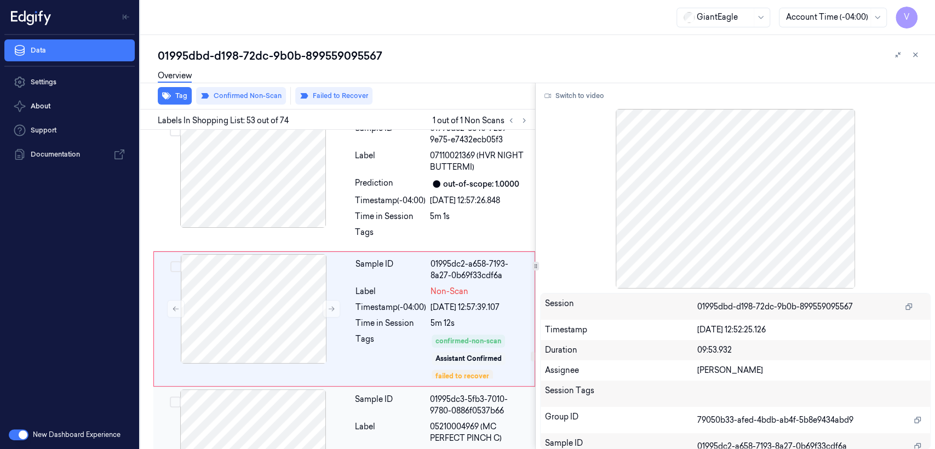
click at [464, 421] on span "05210004969 (MC PERFECT PINCH C)" at bounding box center [479, 432] width 99 height 23
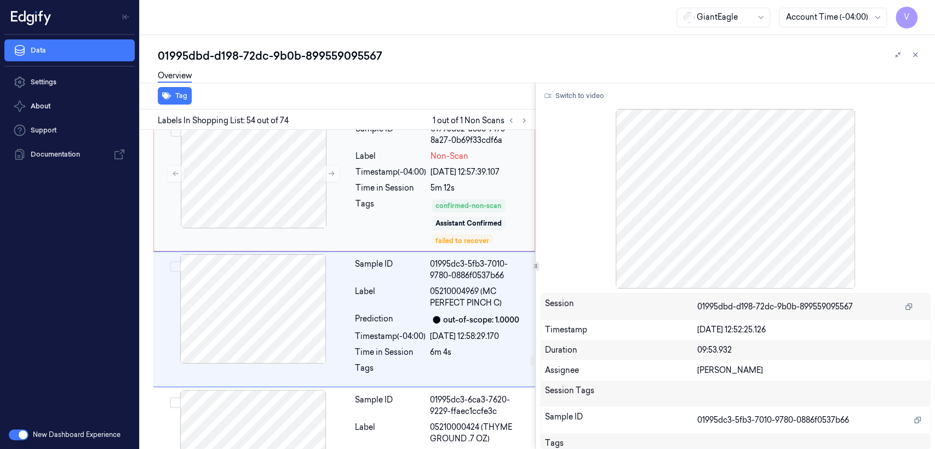
click at [441, 217] on div "Assistant Confirmed" at bounding box center [468, 223] width 74 height 13
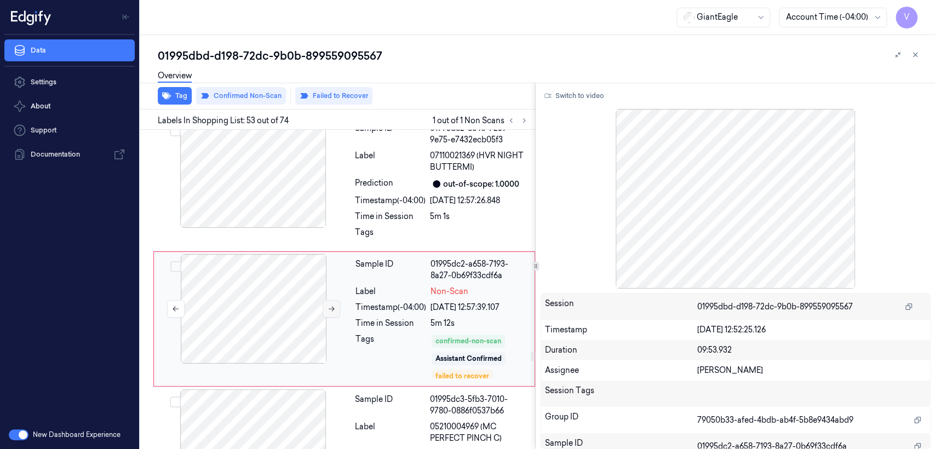
click at [333, 300] on button at bounding box center [331, 309] width 18 height 18
click at [334, 305] on icon at bounding box center [331, 309] width 8 height 8
click at [330, 305] on icon at bounding box center [331, 309] width 8 height 8
click at [368, 195] on div "Timestamp (-04:00)" at bounding box center [390, 200] width 71 height 11
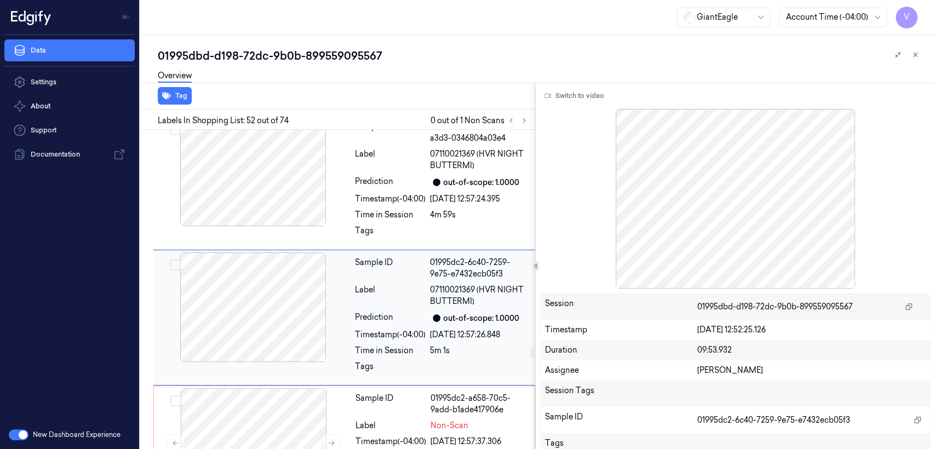
scroll to position [6850, 0]
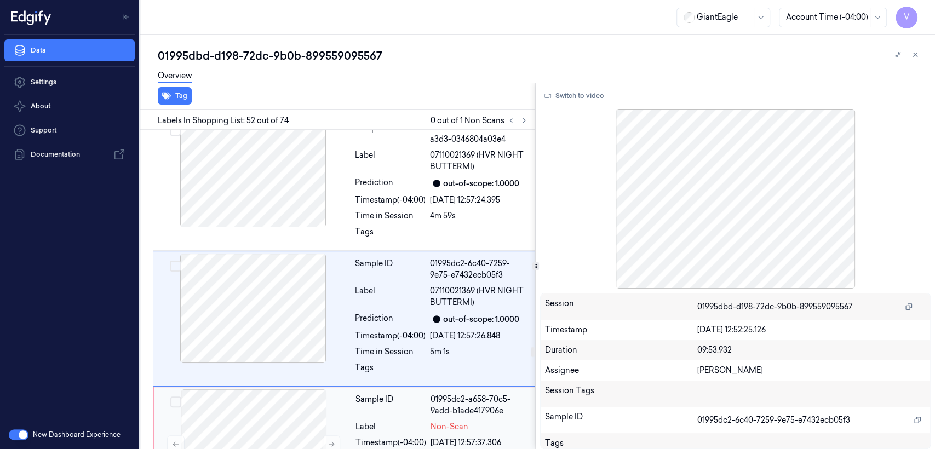
click at [367, 394] on div "Sample ID" at bounding box center [390, 405] width 71 height 23
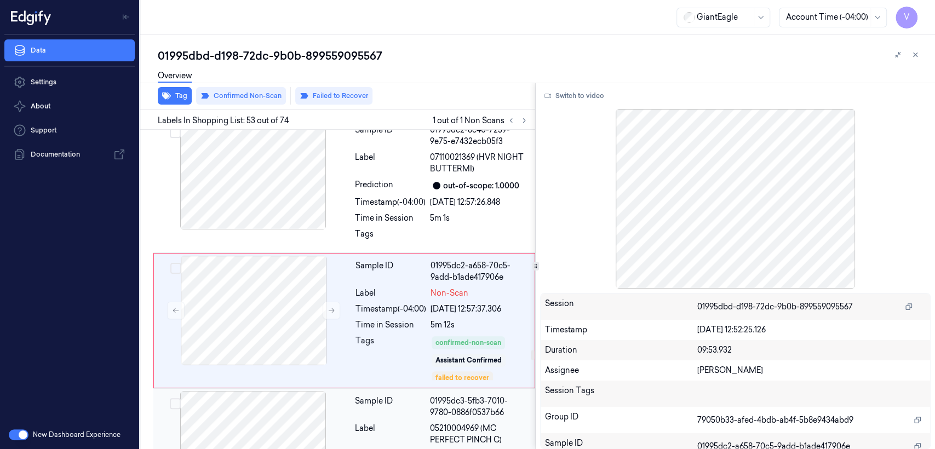
scroll to position [6985, 0]
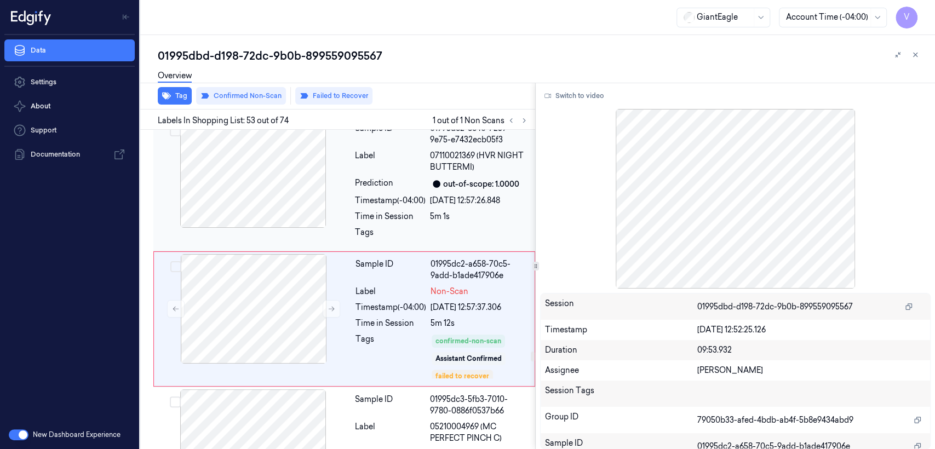
click at [404, 211] on div "Time in Session" at bounding box center [390, 216] width 71 height 11
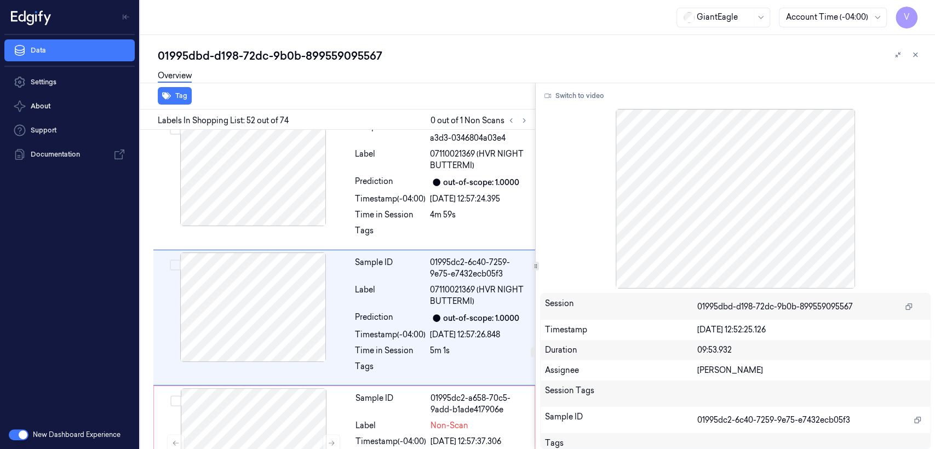
scroll to position [6850, 0]
click at [577, 95] on button "Switch to video" at bounding box center [574, 96] width 68 height 18
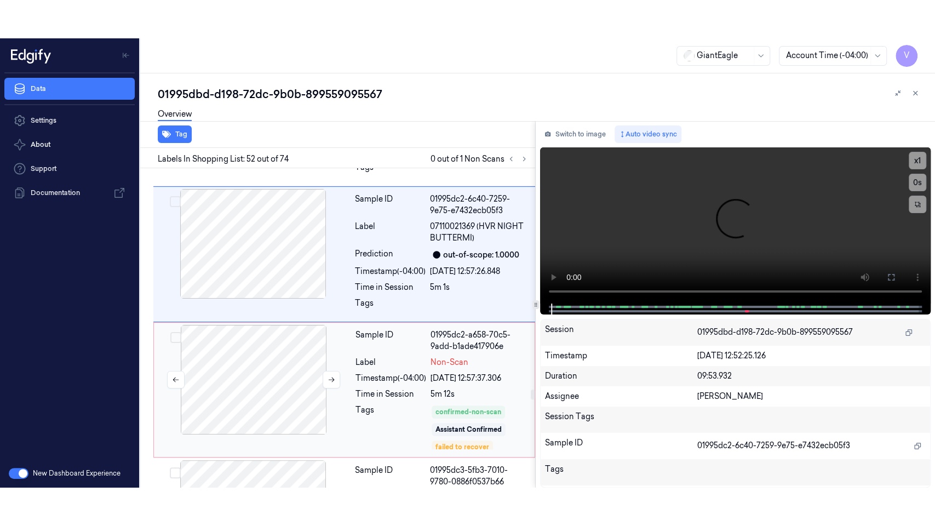
scroll to position [6971, 0]
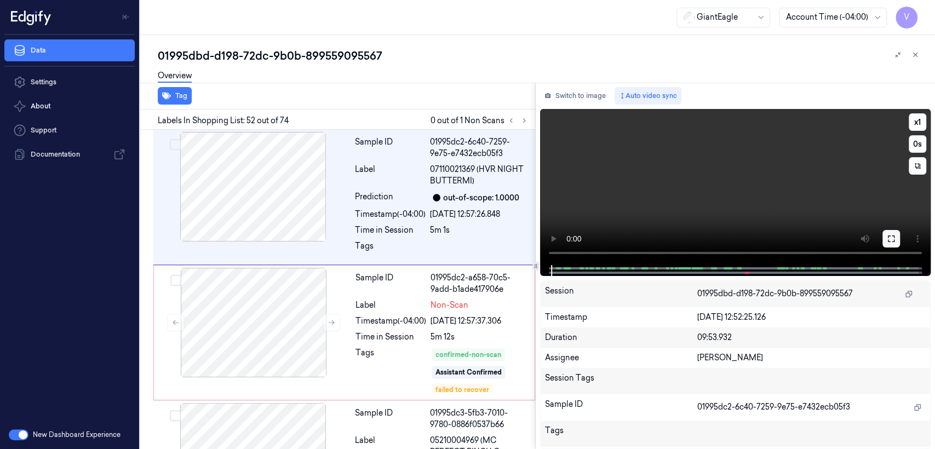
click at [892, 242] on icon at bounding box center [890, 238] width 9 height 9
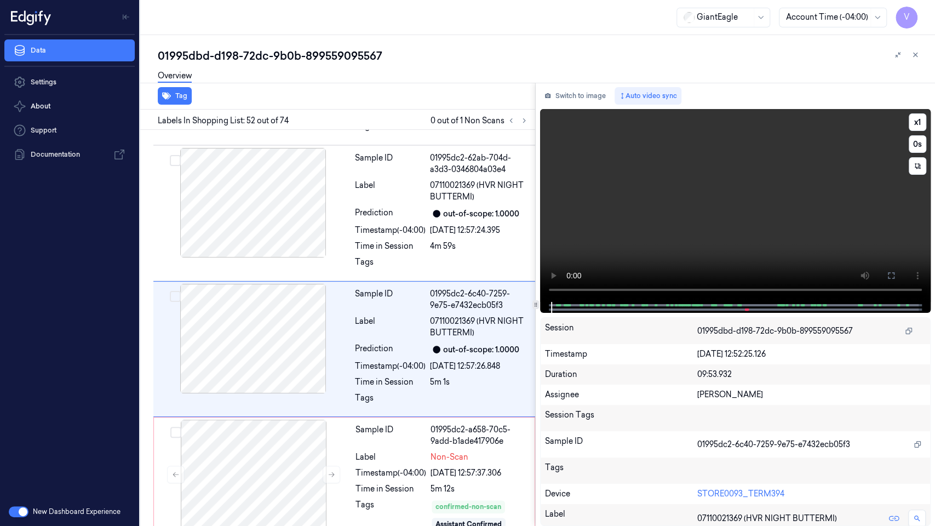
scroll to position [6811, 0]
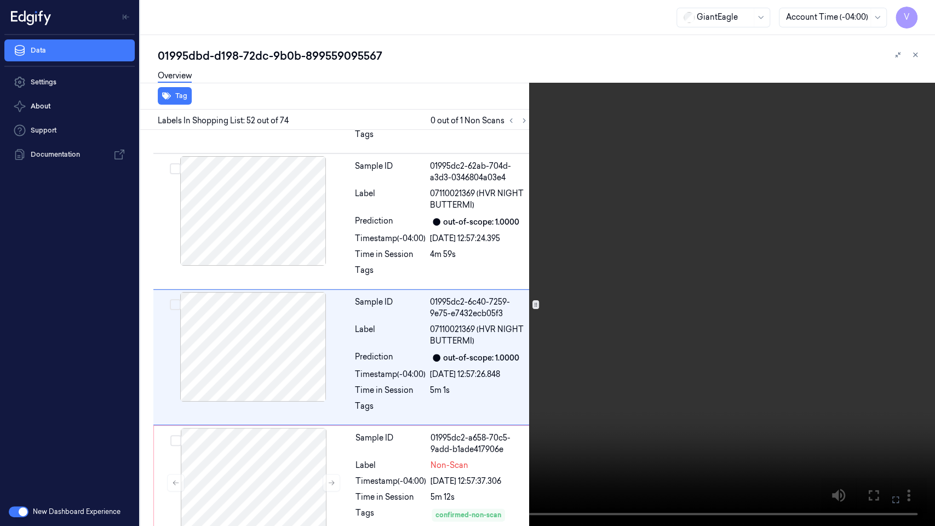
click at [731, 293] on video at bounding box center [467, 263] width 935 height 526
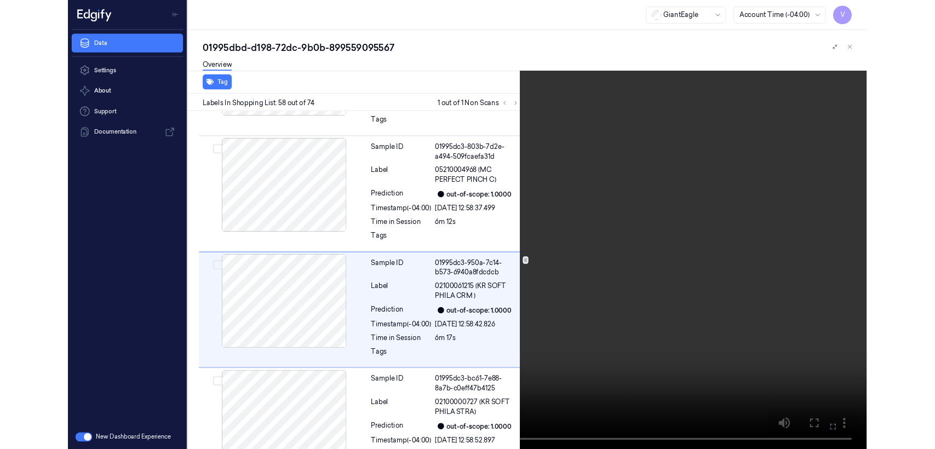
scroll to position [7624, 0]
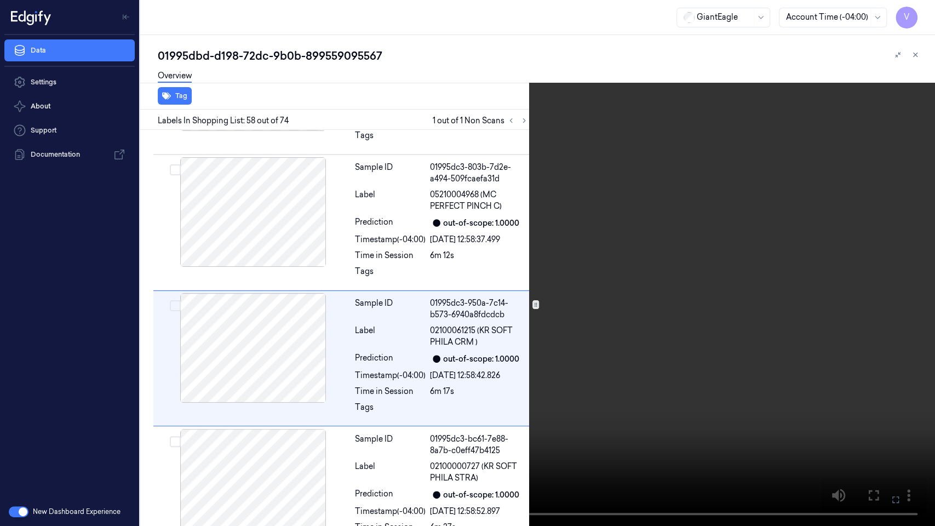
click at [0, 0] on button at bounding box center [0, 0] width 0 height 0
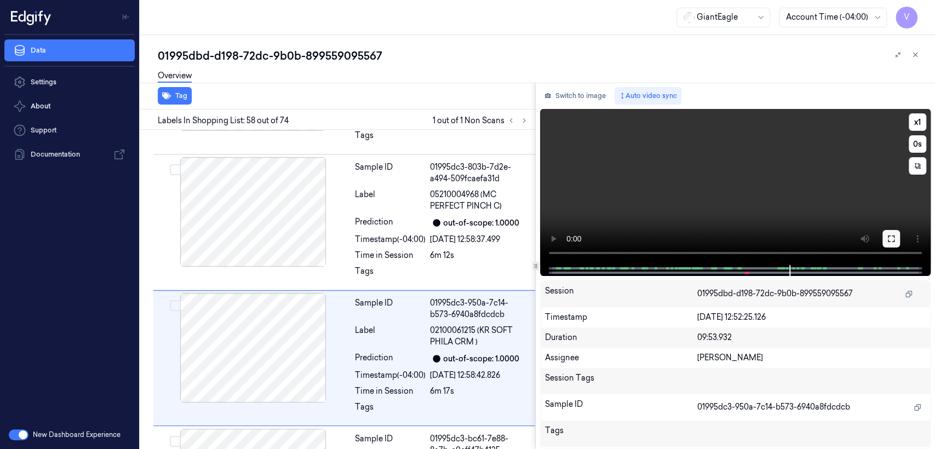
click at [897, 240] on button at bounding box center [891, 239] width 18 height 18
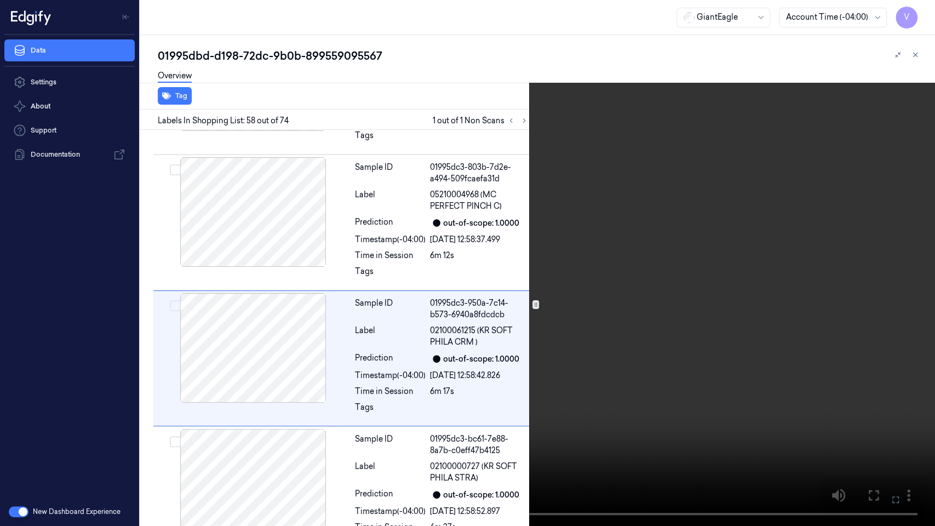
click at [810, 260] on video at bounding box center [467, 263] width 935 height 526
click at [0, 0] on icon at bounding box center [0, 0] width 0 height 0
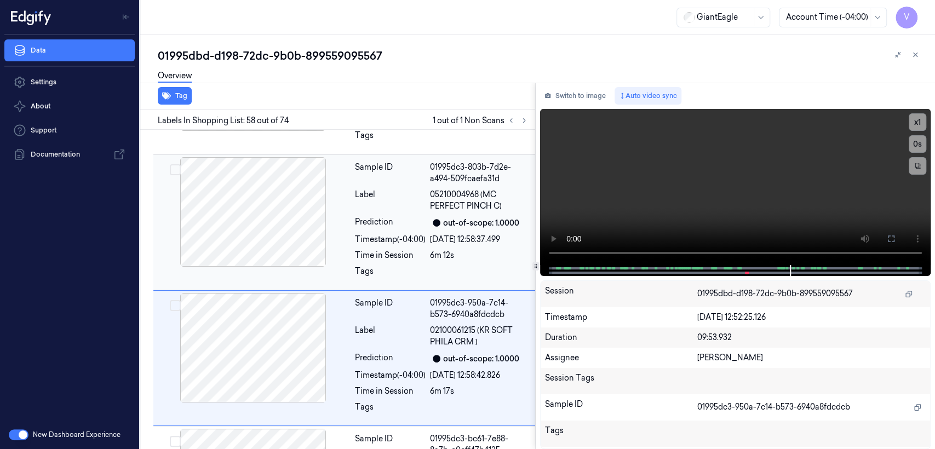
drag, startPoint x: 581, startPoint y: 101, endPoint x: 523, endPoint y: 241, distance: 151.9
click at [580, 101] on button "Switch to image" at bounding box center [575, 96] width 70 height 18
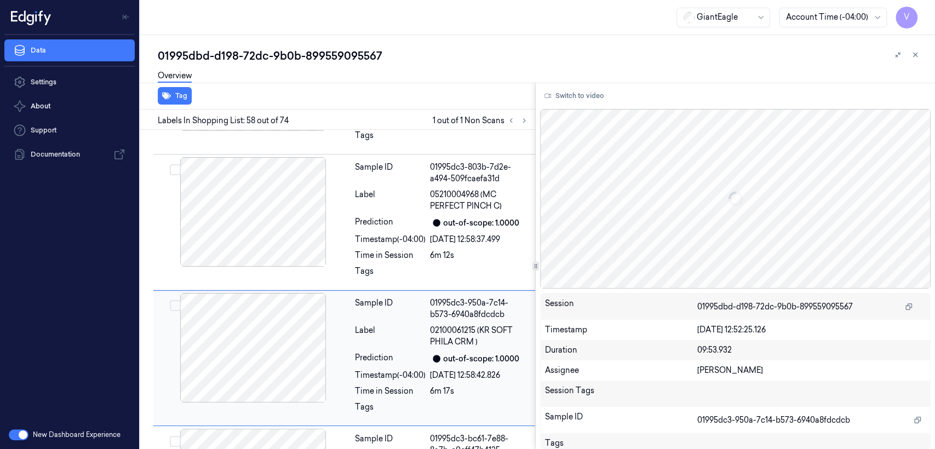
scroll to position [7663, 0]
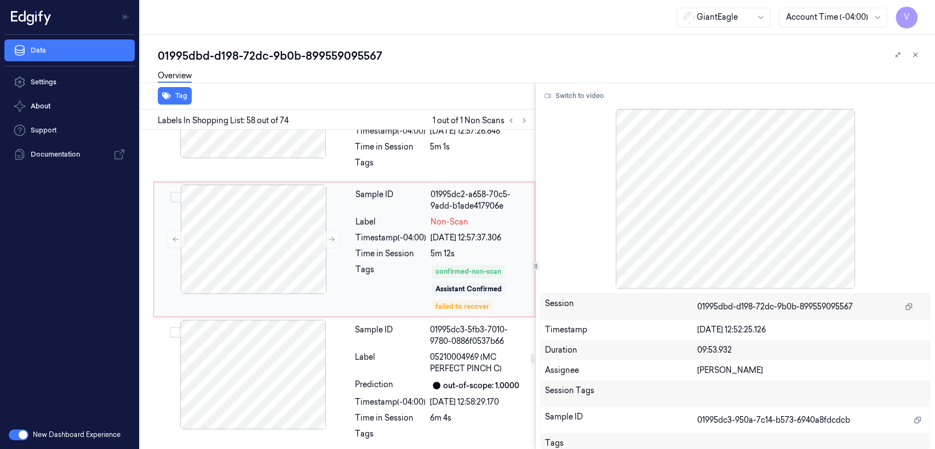
click at [351, 270] on div "Sample ID 01995dc2-a658-70c5-9add-b1ade417906e Label Non-Scan Timestamp (-04:00…" at bounding box center [441, 250] width 181 height 130
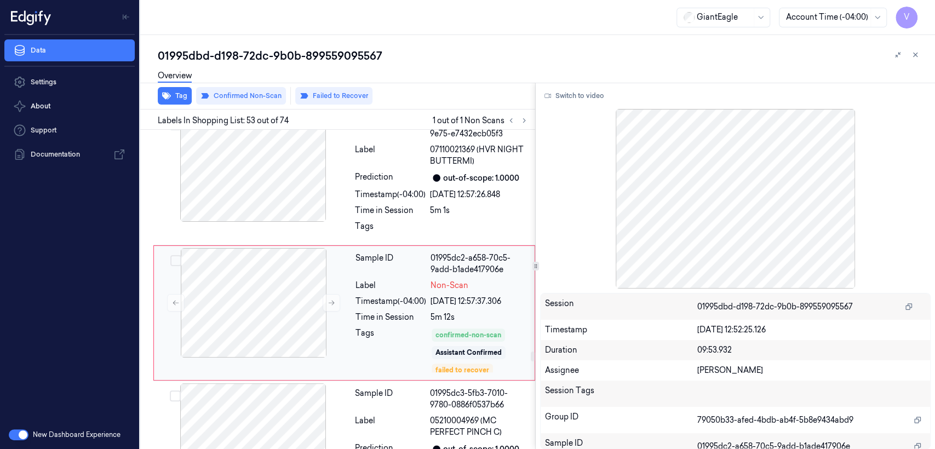
scroll to position [6985, 0]
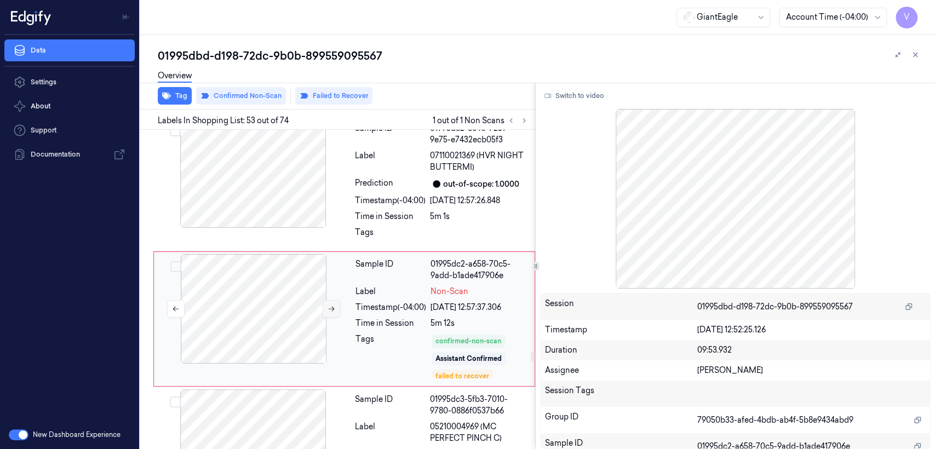
click at [331, 305] on icon at bounding box center [331, 309] width 8 height 8
click at [353, 184] on div "Sample ID 01995dc2-6c40-7259-9e75-e7432ecb05f3 Label 07110021369 (HVR NIGHT BUT…" at bounding box center [441, 183] width 182 height 130
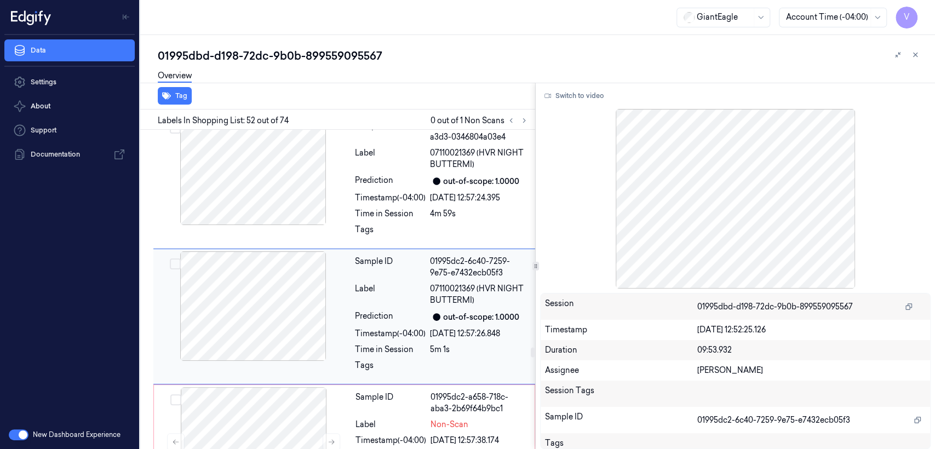
scroll to position [6850, 0]
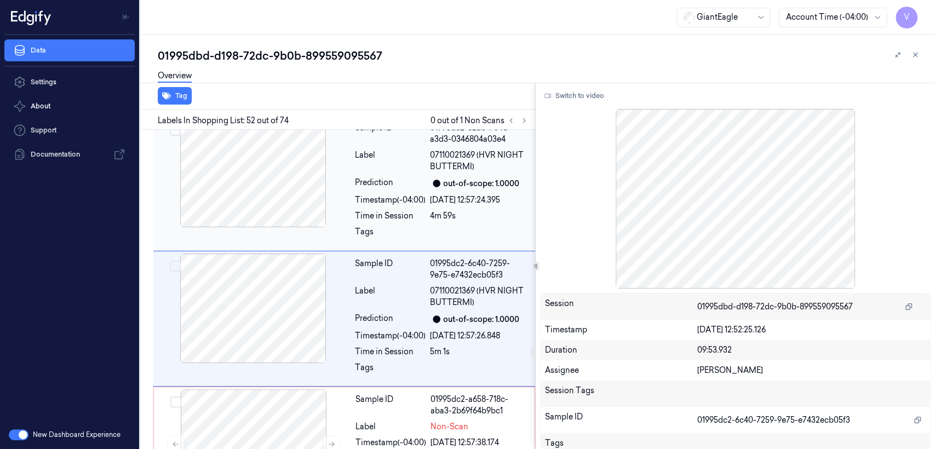
click at [351, 163] on div "Sample ID 01995dc2-62ab-704d-a3d3-0346804a03e4 Label 07110021369 (HVR NIGHT BUT…" at bounding box center [441, 183] width 182 height 130
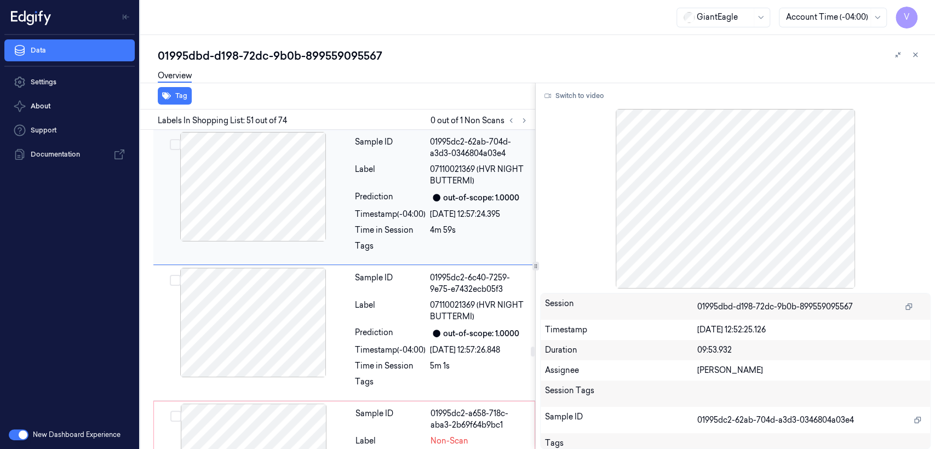
scroll to position [6957, 0]
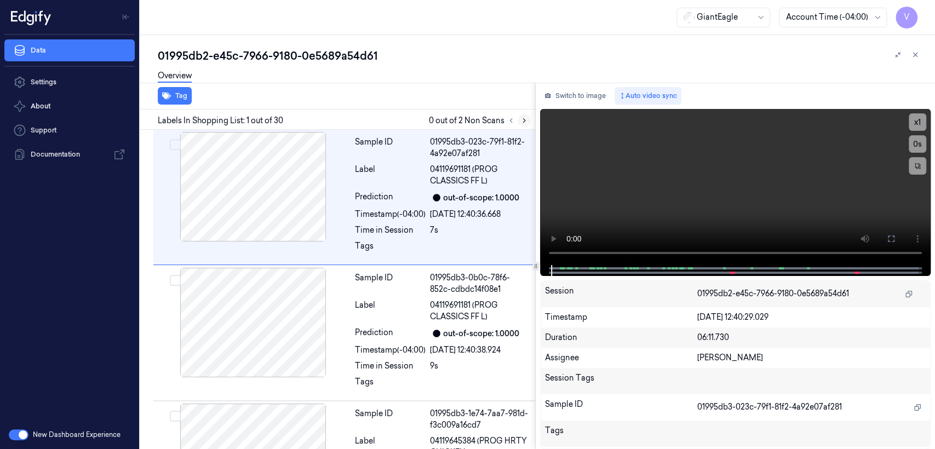
click at [526, 119] on icon at bounding box center [524, 121] width 8 height 8
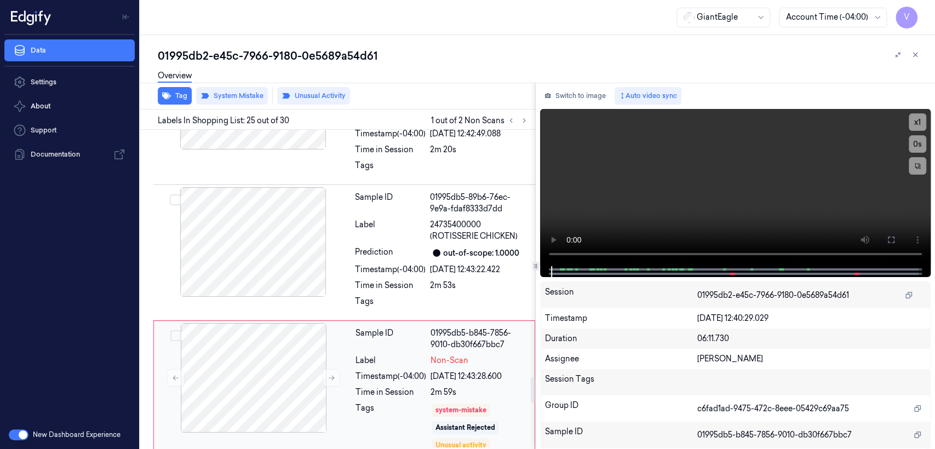
scroll to position [3163, 0]
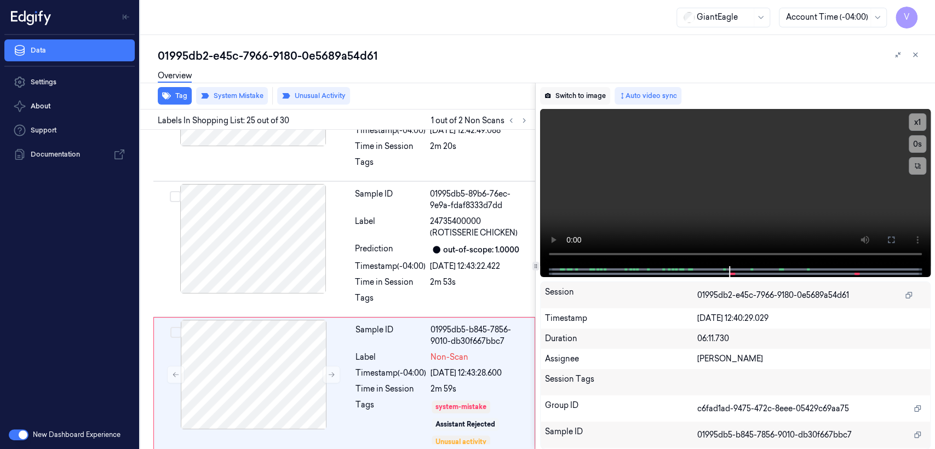
click at [574, 96] on button "Switch to image" at bounding box center [575, 96] width 70 height 18
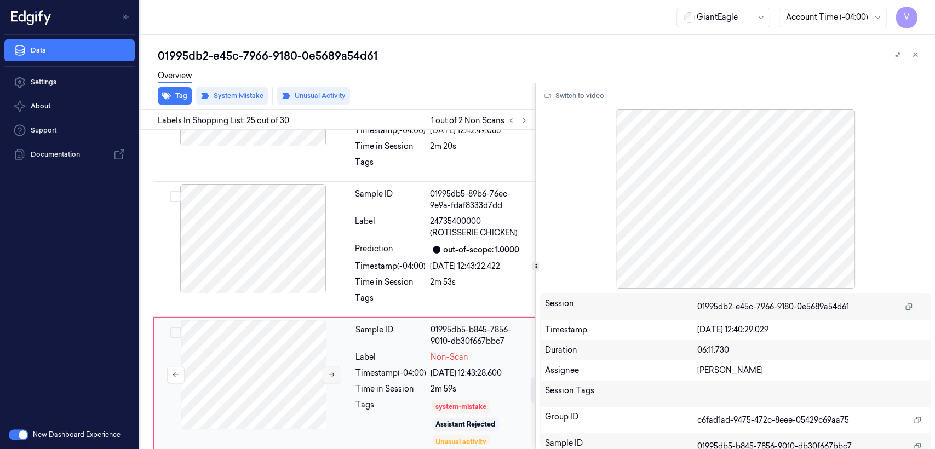
click at [329, 371] on icon at bounding box center [331, 375] width 8 height 8
click at [442, 277] on div "2m 53s" at bounding box center [479, 282] width 99 height 11
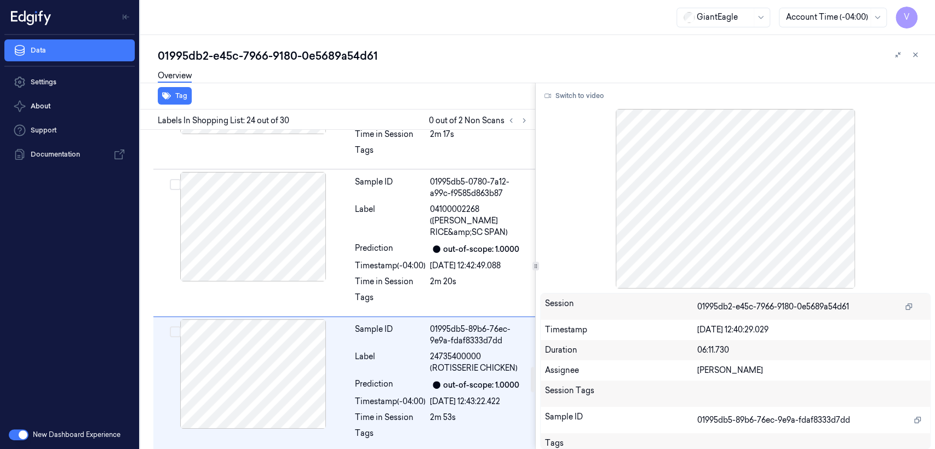
scroll to position [3149, 0]
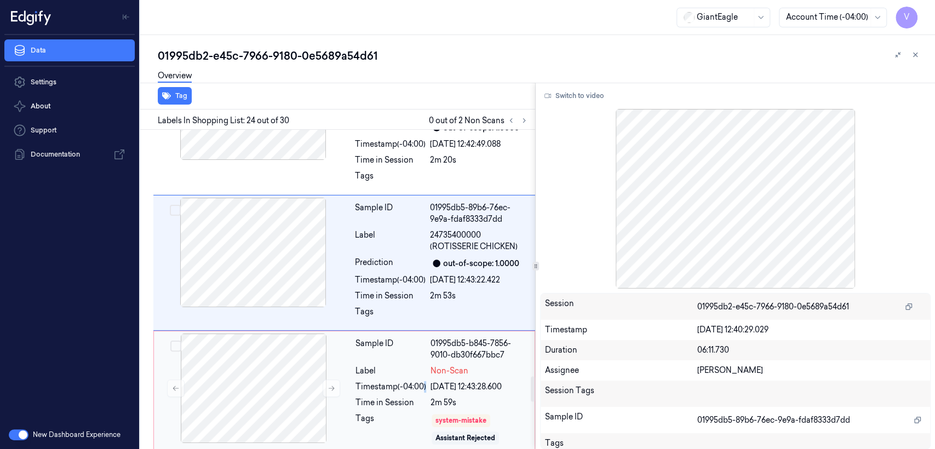
click at [422, 381] on div "Timestamp (-04:00)" at bounding box center [390, 386] width 71 height 11
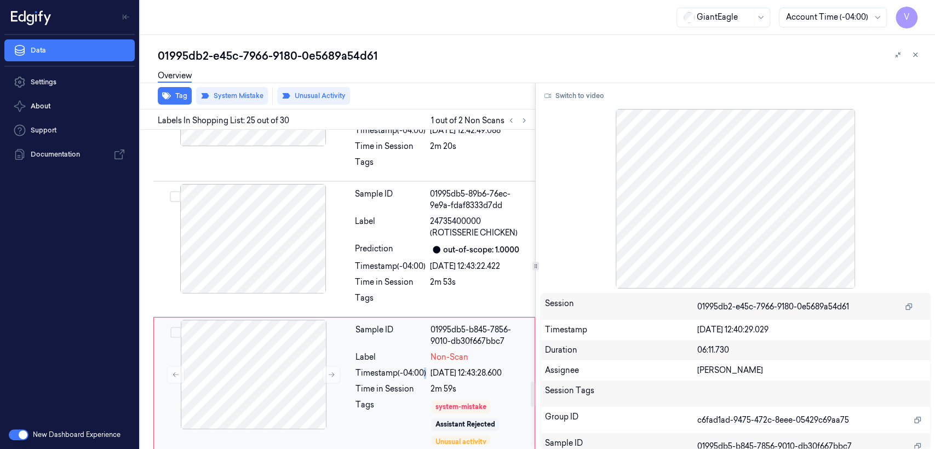
scroll to position [3285, 0]
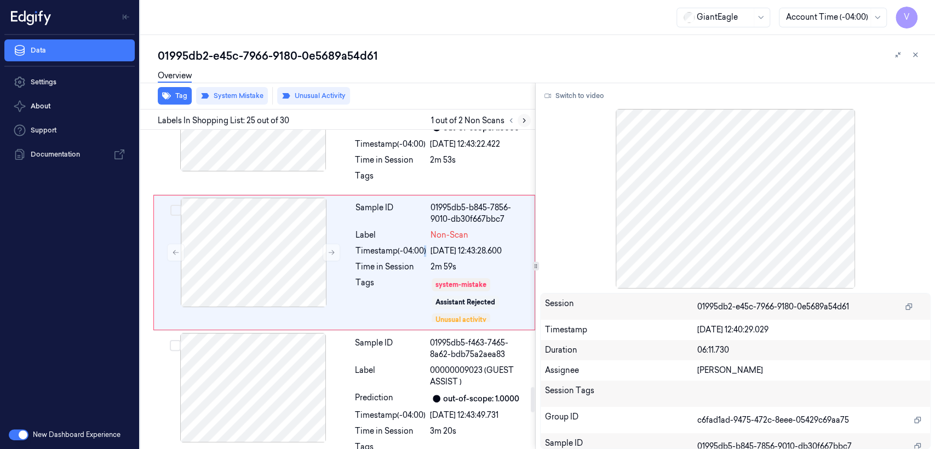
click at [521, 119] on icon at bounding box center [524, 121] width 8 height 8
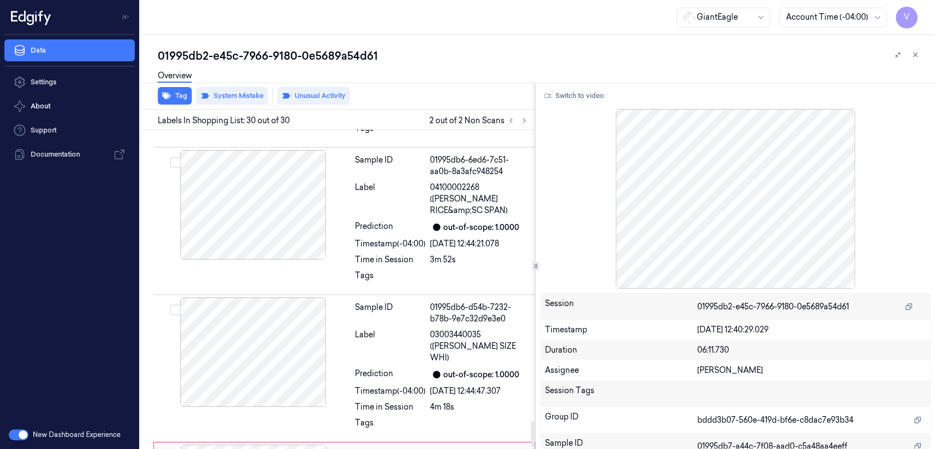
scroll to position [3753, 0]
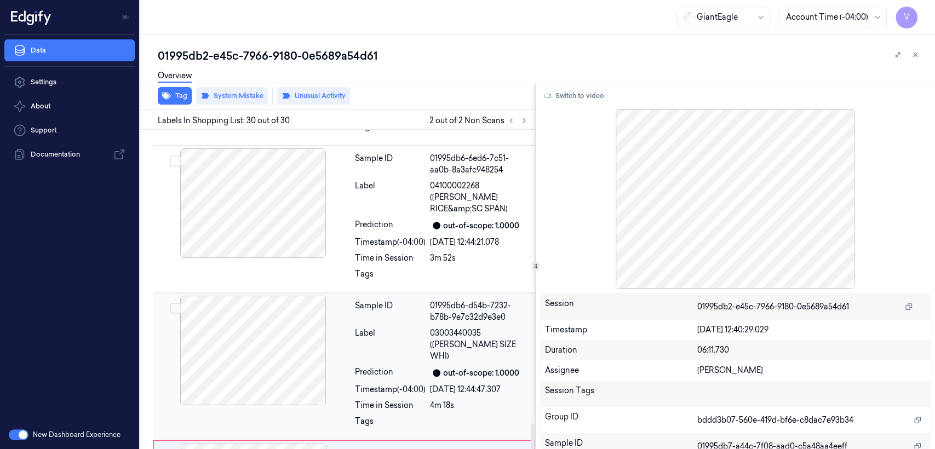
click at [459, 384] on div "18/09/2025 12:44:47.307" at bounding box center [479, 389] width 99 height 11
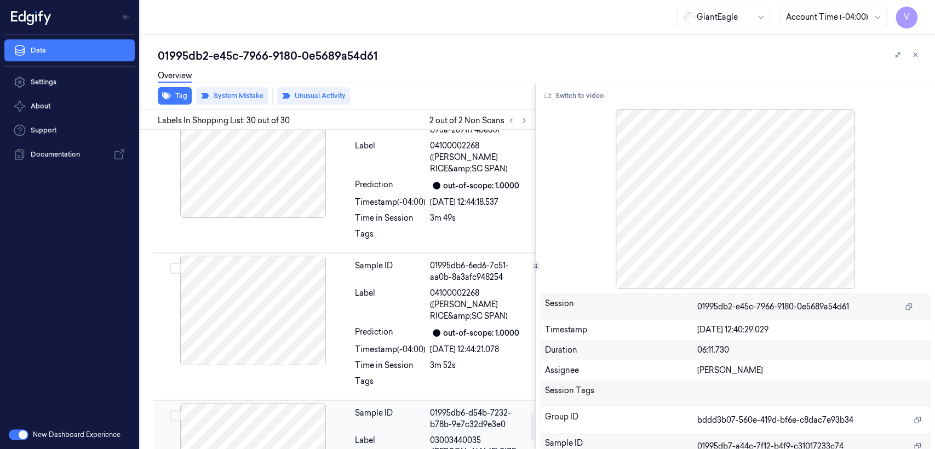
scroll to position [3631, 0]
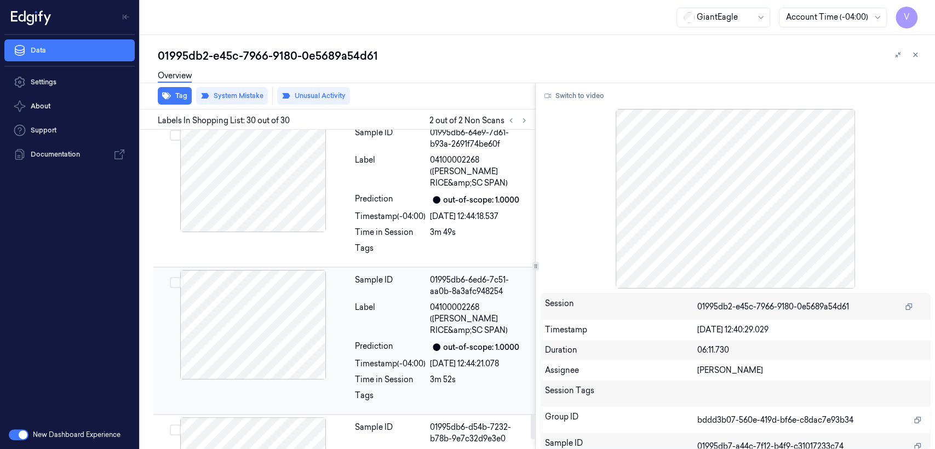
click at [368, 341] on div "Prediction" at bounding box center [390, 347] width 71 height 13
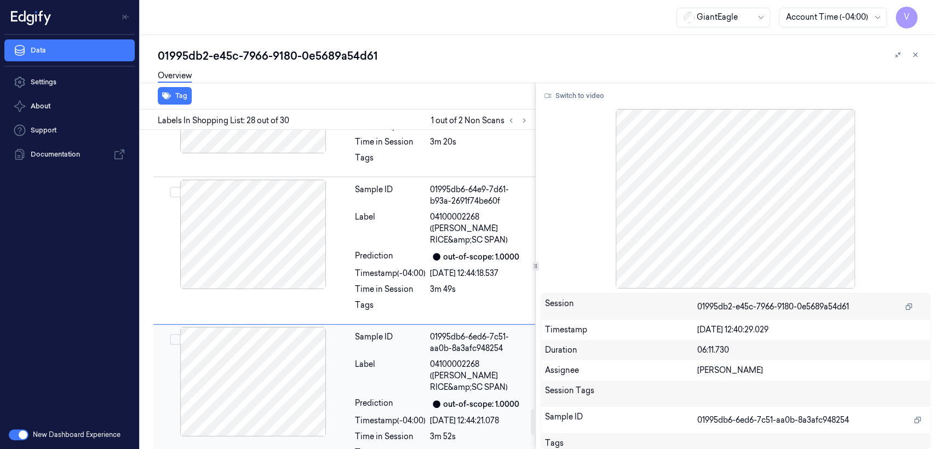
scroll to position [3570, 0]
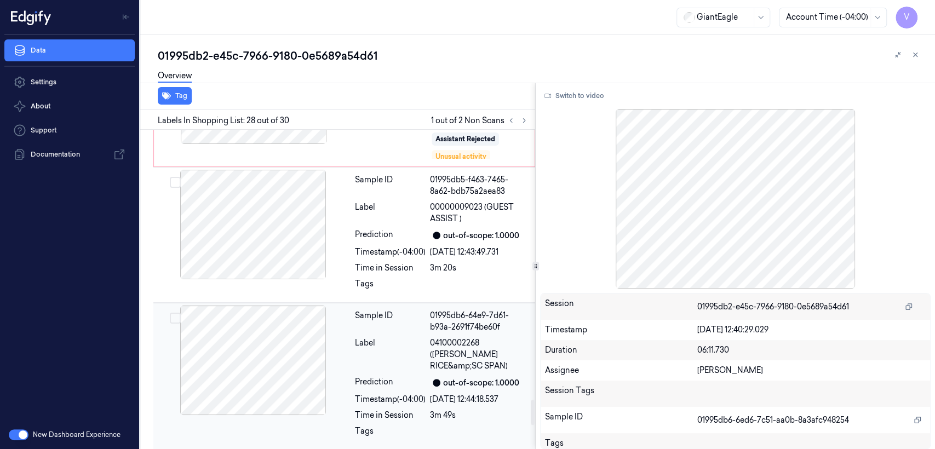
click at [368, 310] on div "Sample ID" at bounding box center [390, 321] width 71 height 23
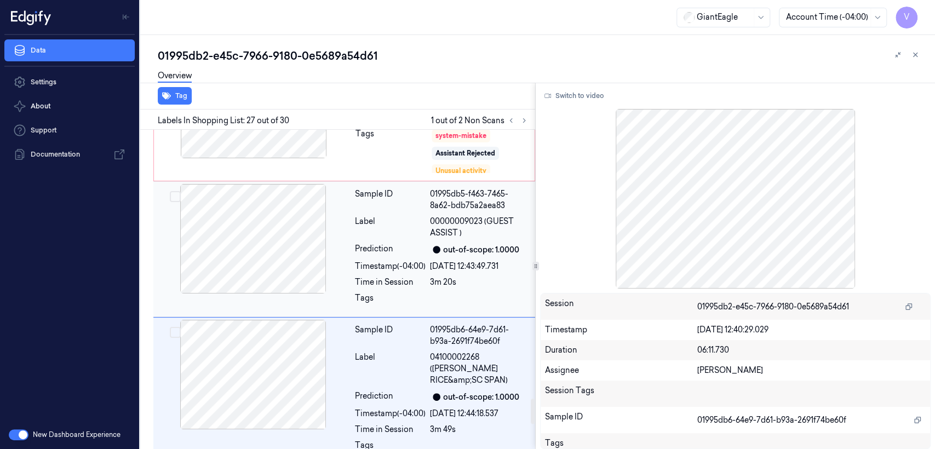
click at [395, 277] on div "Time in Session" at bounding box center [390, 282] width 71 height 11
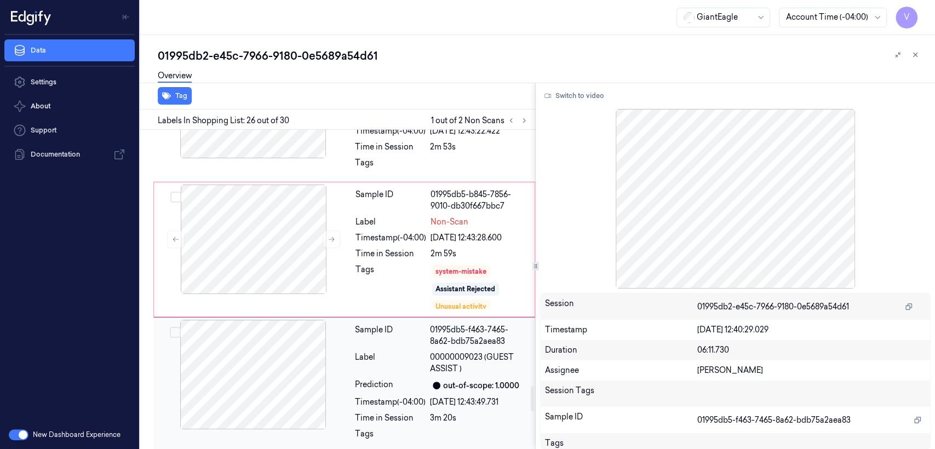
scroll to position [3177, 0]
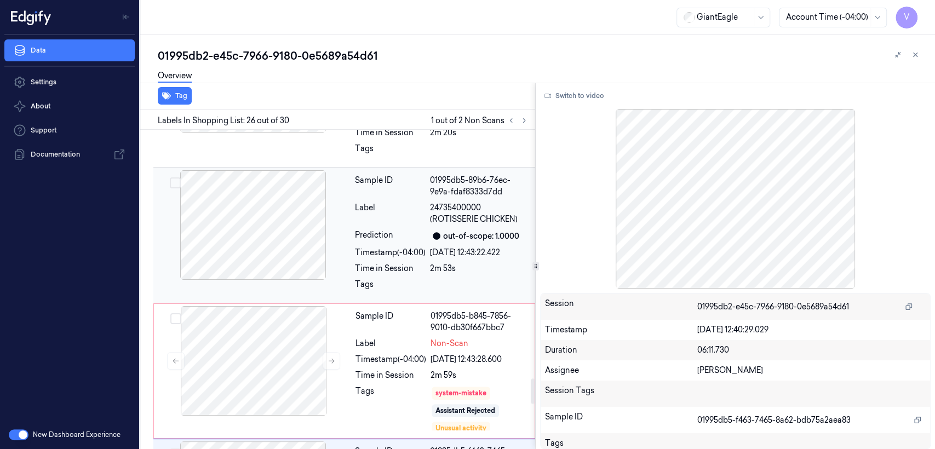
click at [389, 279] on div "Tags" at bounding box center [390, 288] width 71 height 18
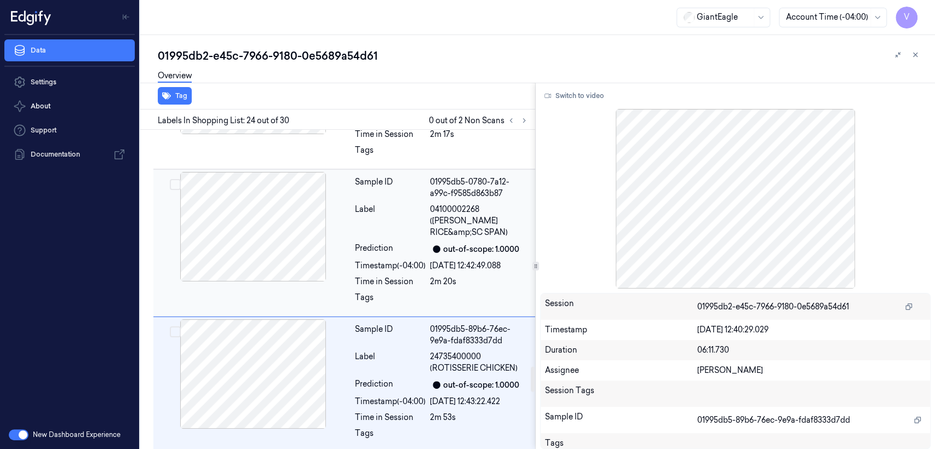
scroll to position [2906, 0]
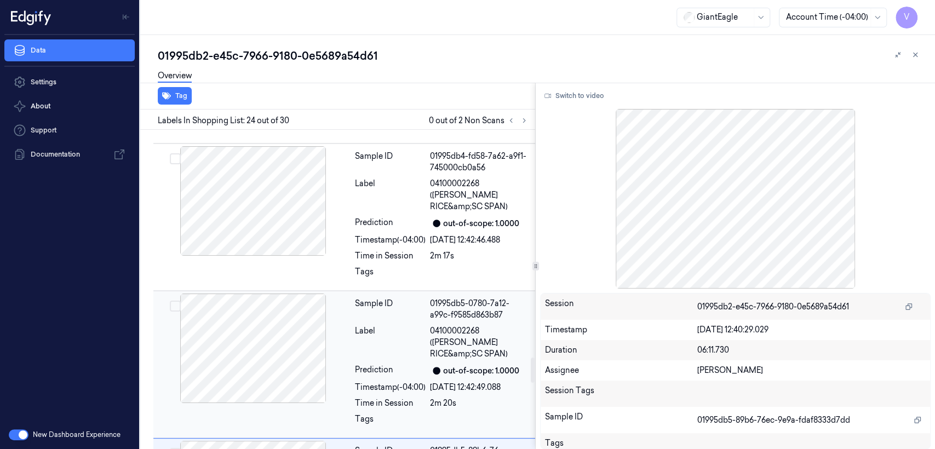
click at [395, 382] on div "Timestamp (-04:00)" at bounding box center [390, 387] width 71 height 11
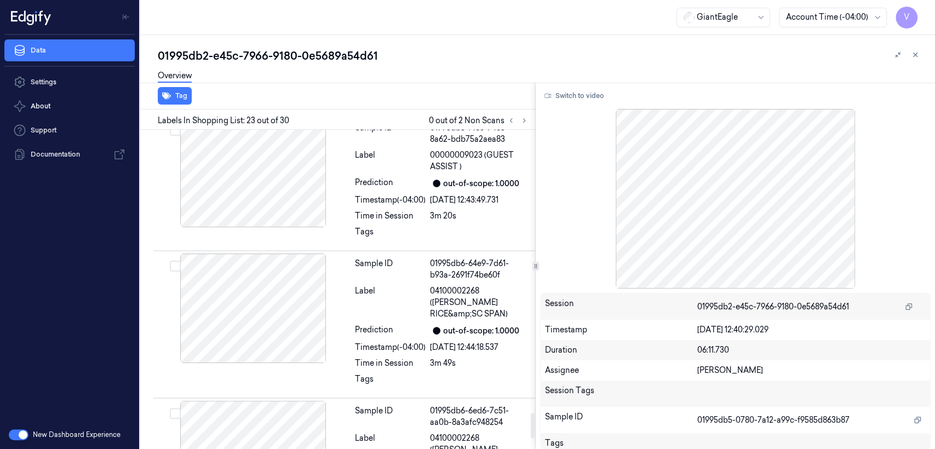
scroll to position [3753, 0]
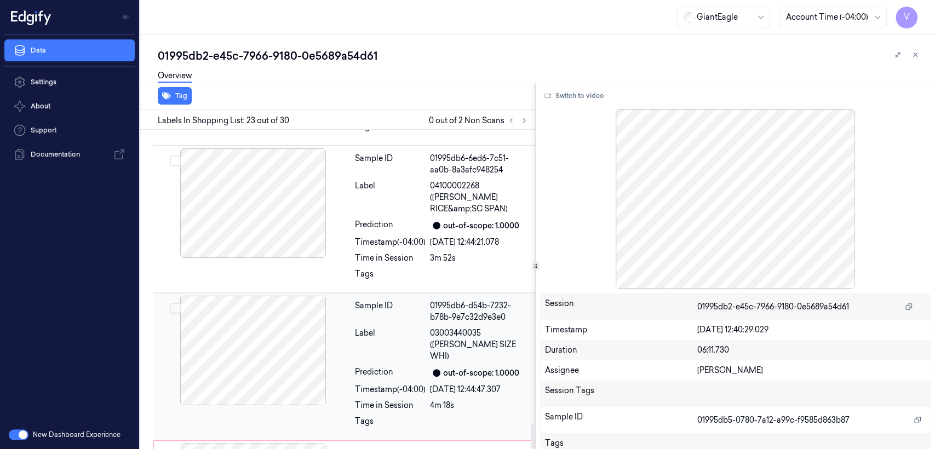
click at [368, 400] on div "Time in Session" at bounding box center [390, 405] width 71 height 11
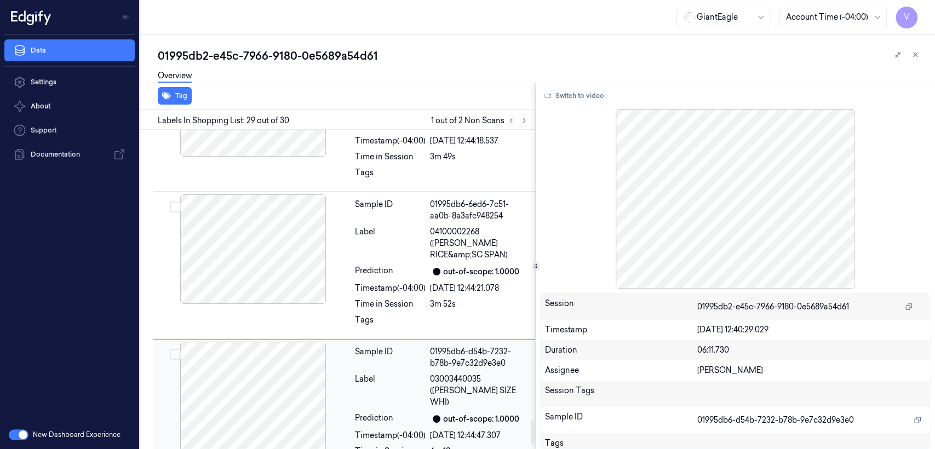
scroll to position [3706, 0]
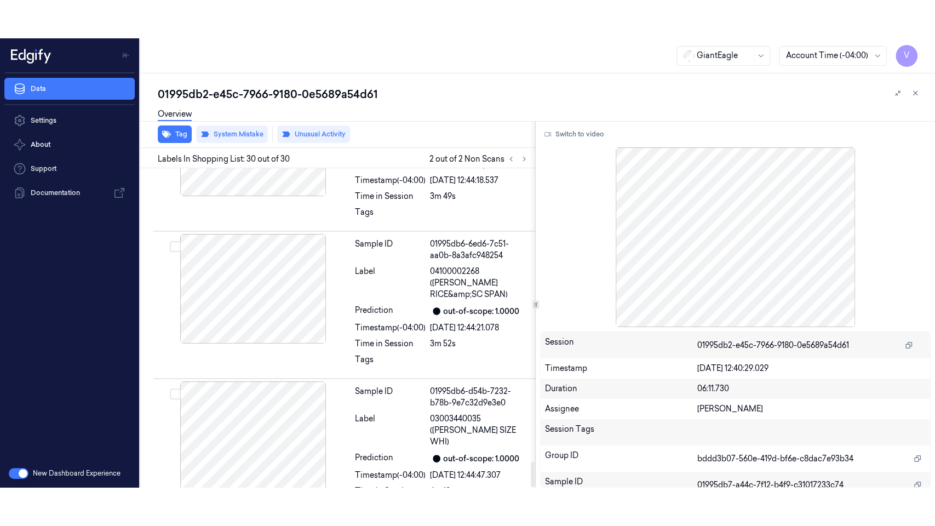
scroll to position [3753, 0]
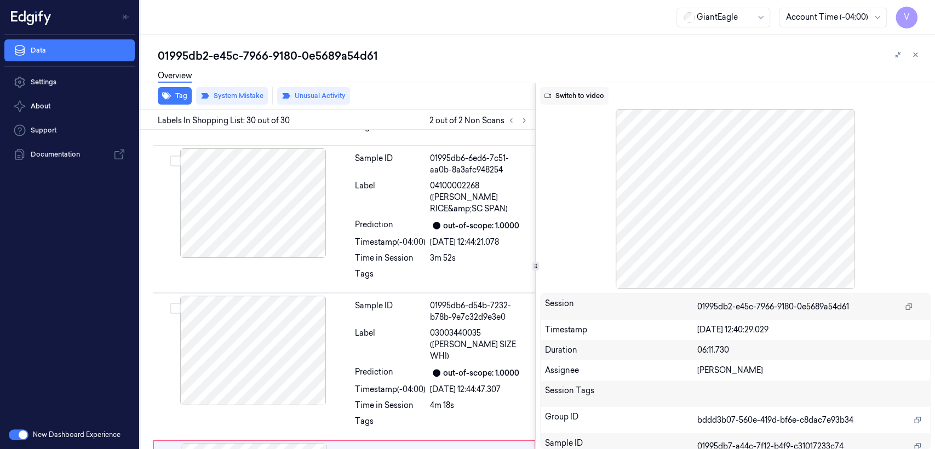
click at [570, 93] on button "Switch to video" at bounding box center [574, 96] width 68 height 18
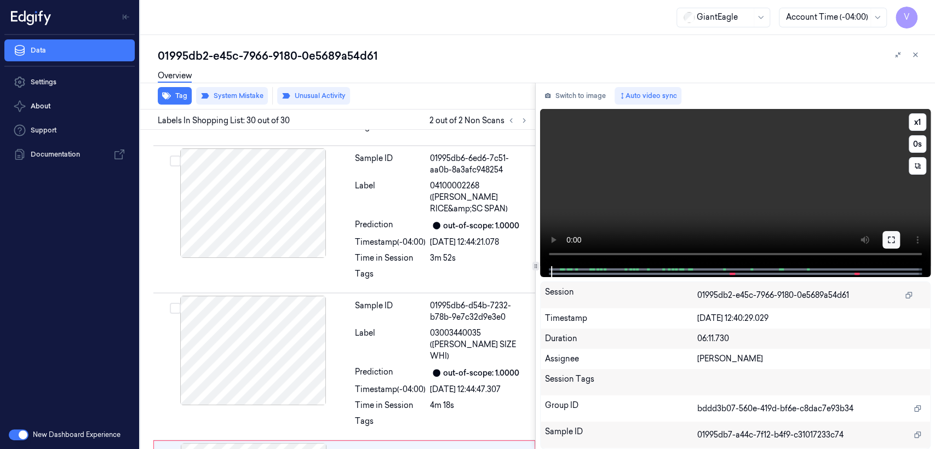
click at [882, 242] on button at bounding box center [891, 240] width 18 height 18
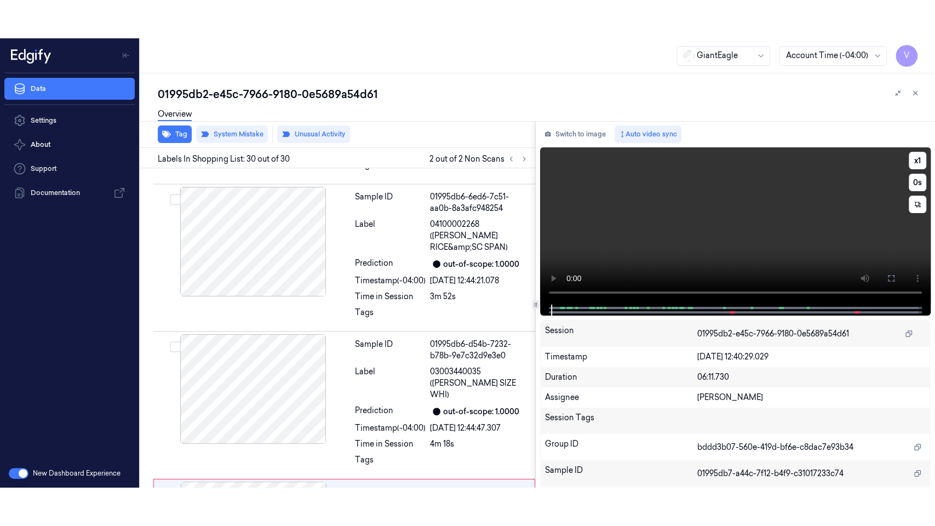
scroll to position [3676, 0]
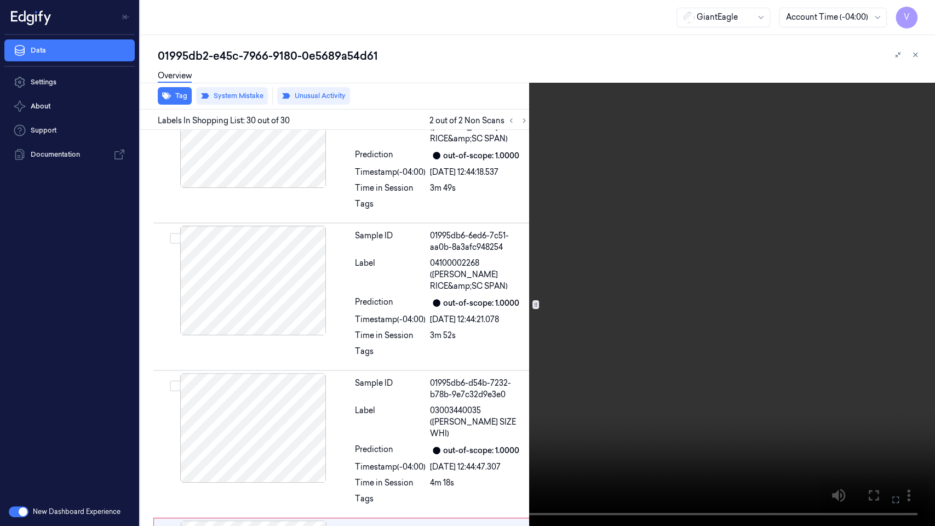
click at [565, 298] on video at bounding box center [467, 263] width 935 height 526
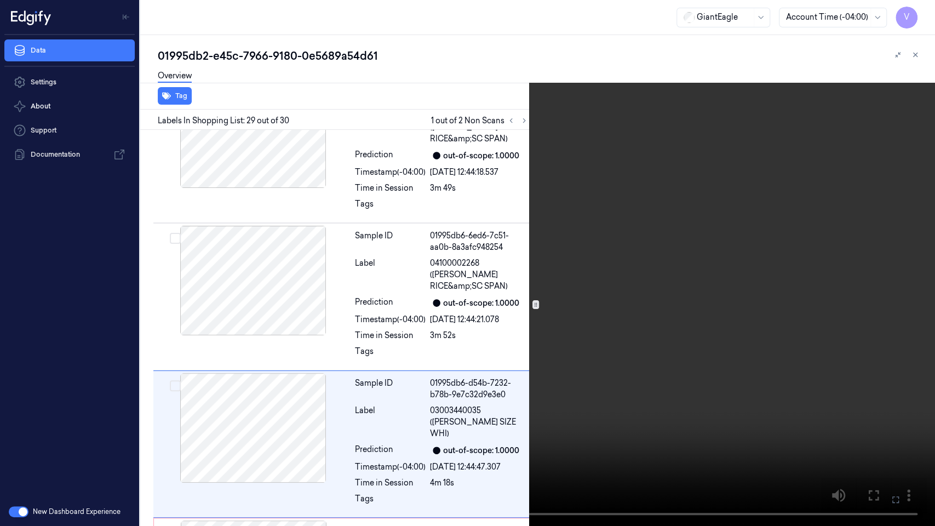
scroll to position [3667, 0]
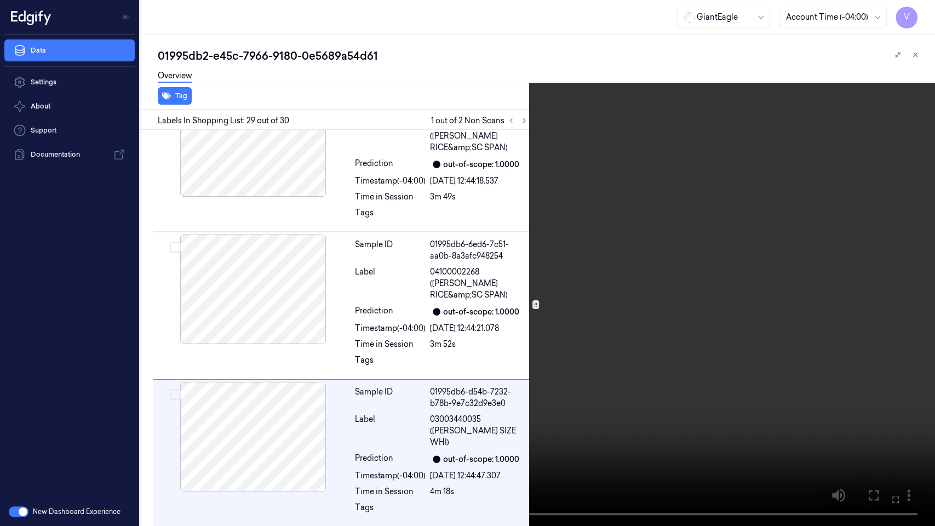
click at [666, 403] on video at bounding box center [467, 263] width 935 height 526
click at [521, 404] on video at bounding box center [467, 263] width 935 height 526
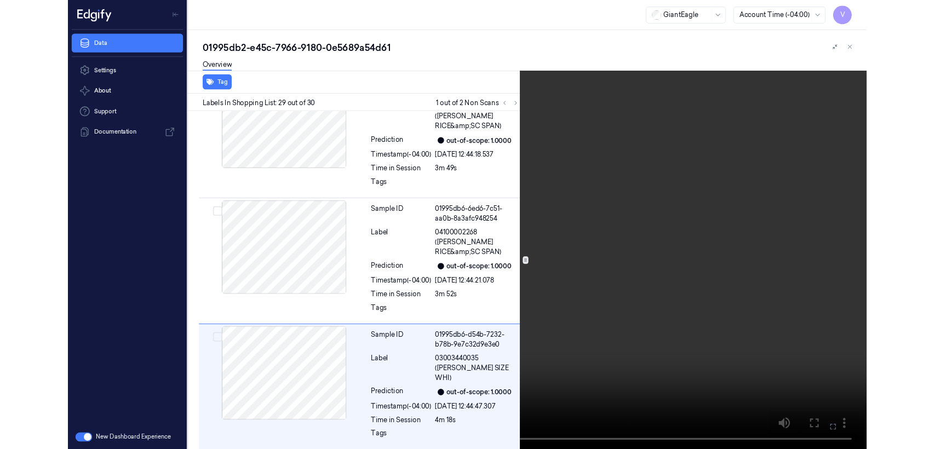
scroll to position [3676, 0]
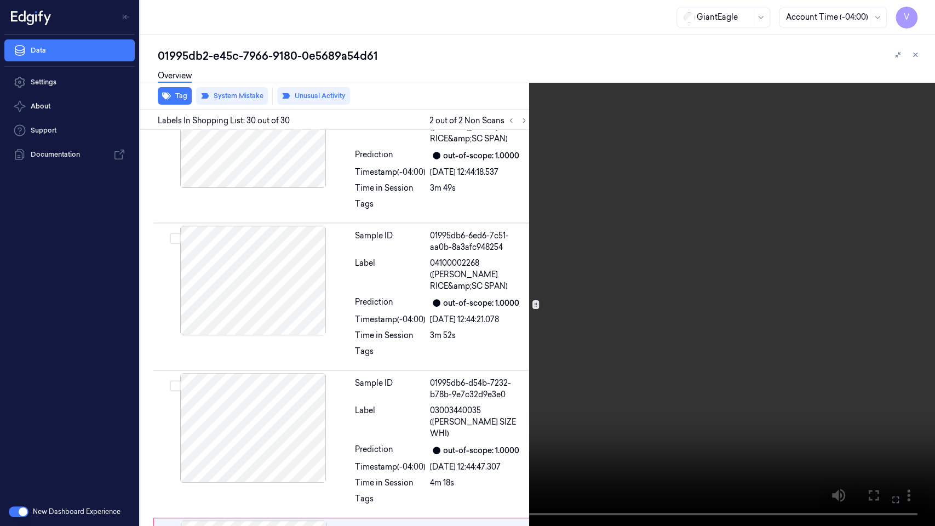
click at [0, 0] on icon at bounding box center [0, 0] width 0 height 0
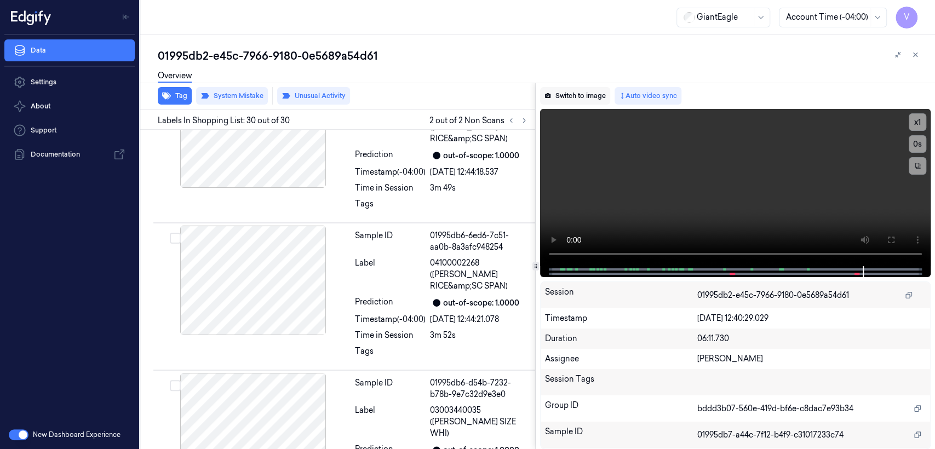
click at [581, 97] on button "Switch to image" at bounding box center [575, 96] width 70 height 18
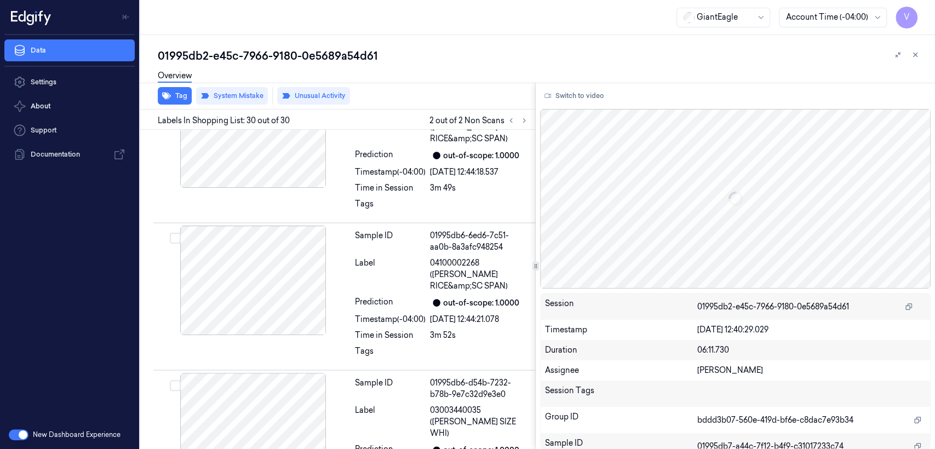
scroll to position [3753, 0]
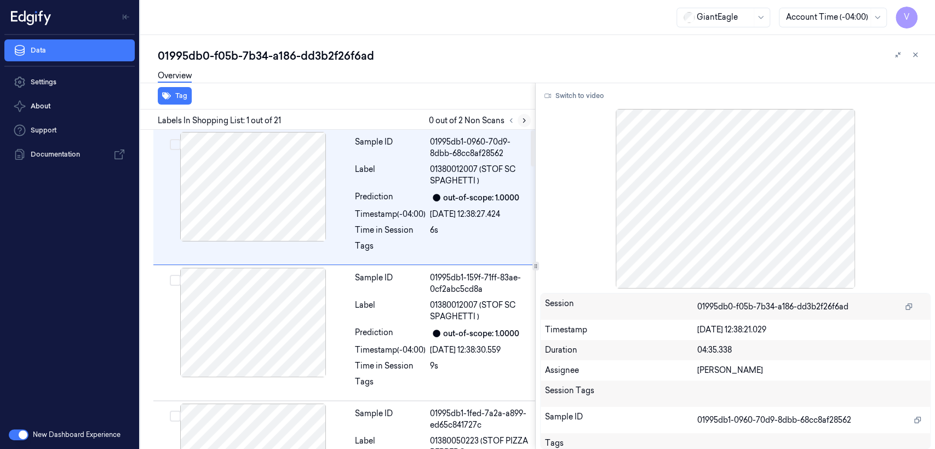
click at [521, 122] on icon at bounding box center [524, 121] width 8 height 8
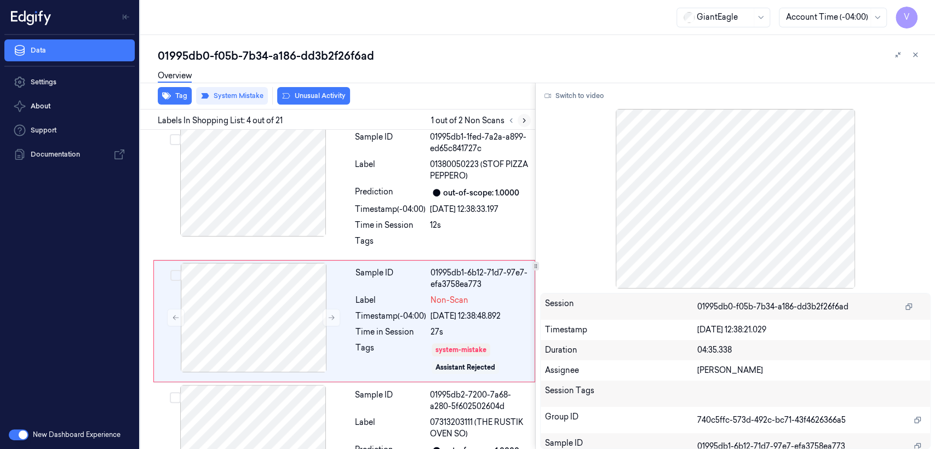
scroll to position [307, 0]
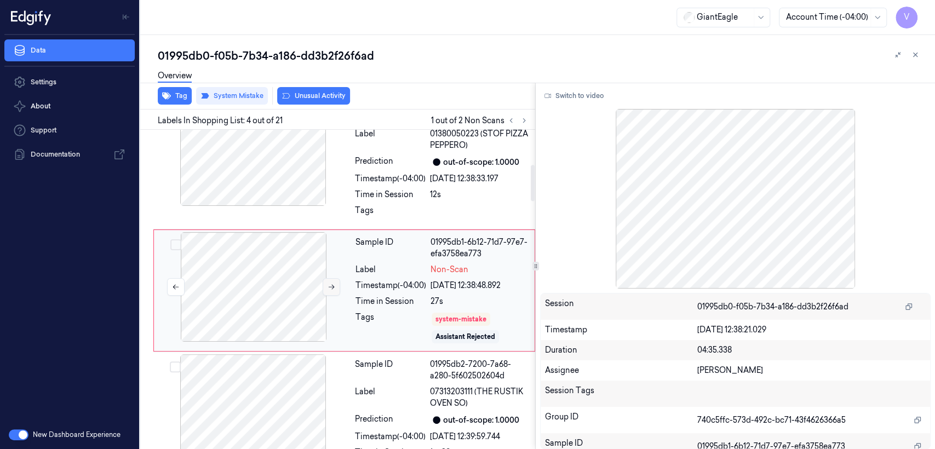
click at [328, 286] on icon at bounding box center [331, 287] width 8 height 8
click at [293, 176] on div at bounding box center [252, 151] width 195 height 110
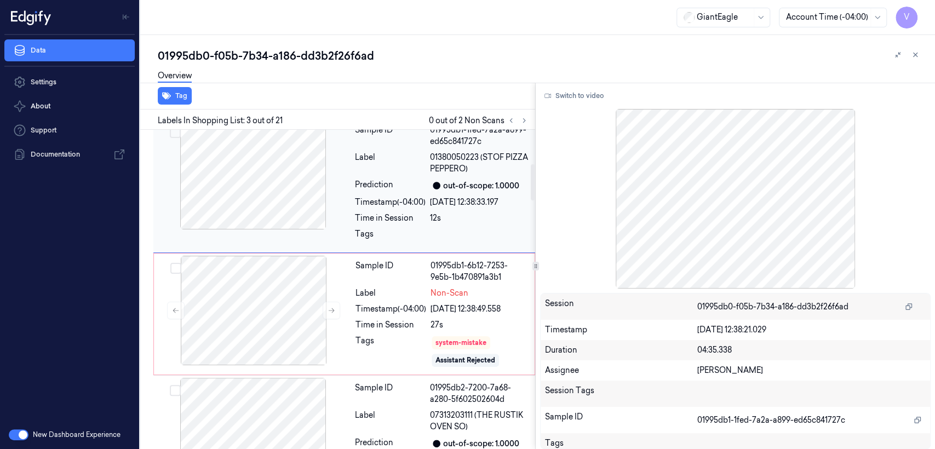
scroll to position [301, 0]
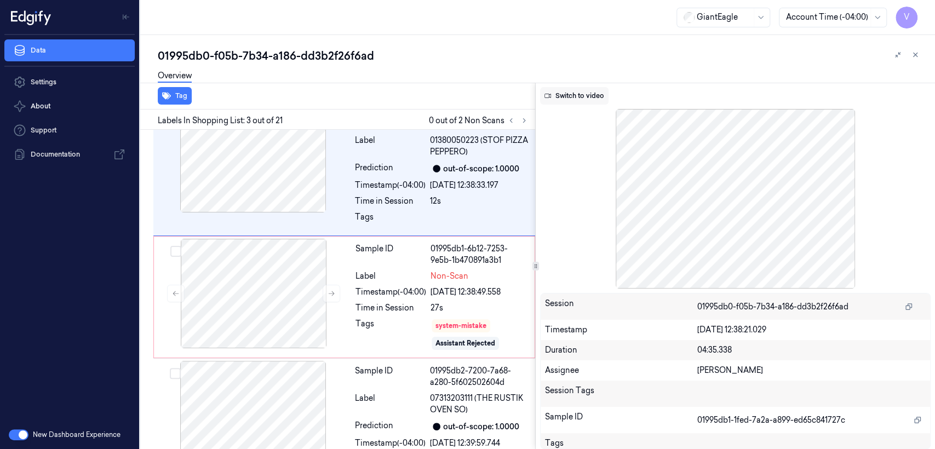
click at [577, 94] on button "Switch to video" at bounding box center [574, 96] width 68 height 18
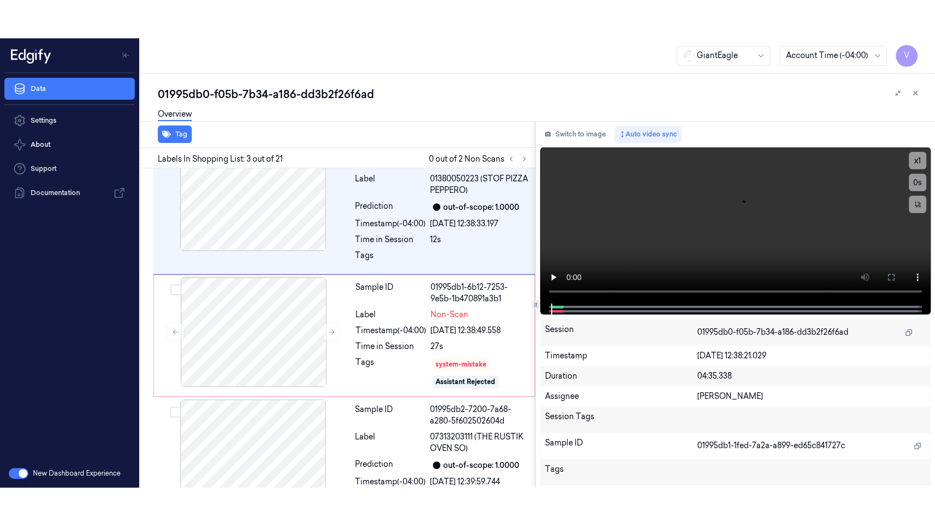
scroll to position [179, 0]
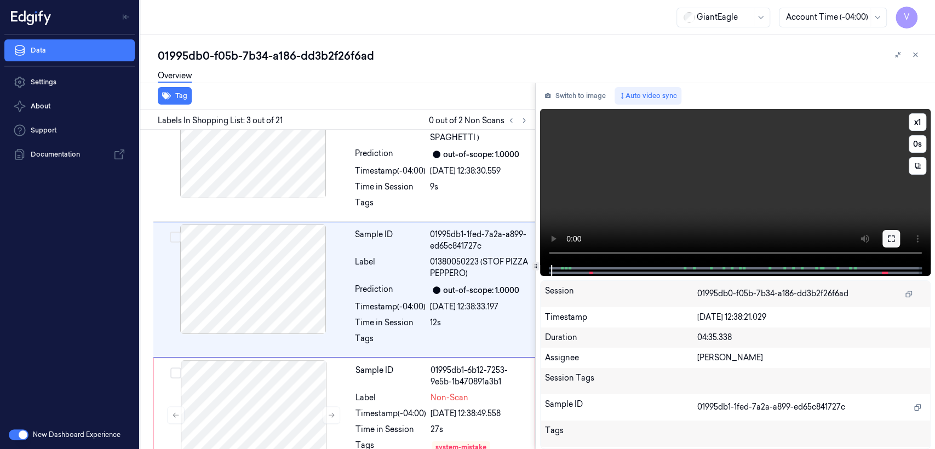
click at [897, 238] on button at bounding box center [891, 239] width 18 height 18
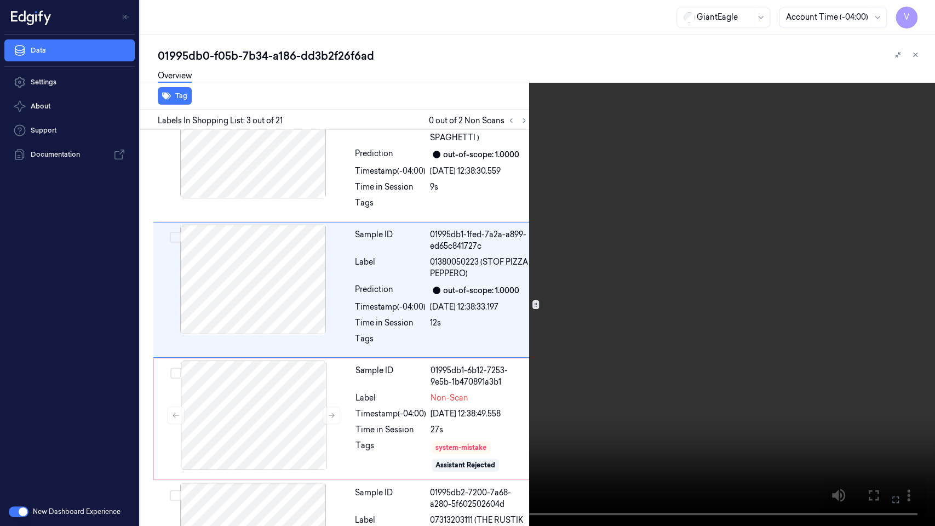
click at [679, 252] on video at bounding box center [467, 263] width 935 height 526
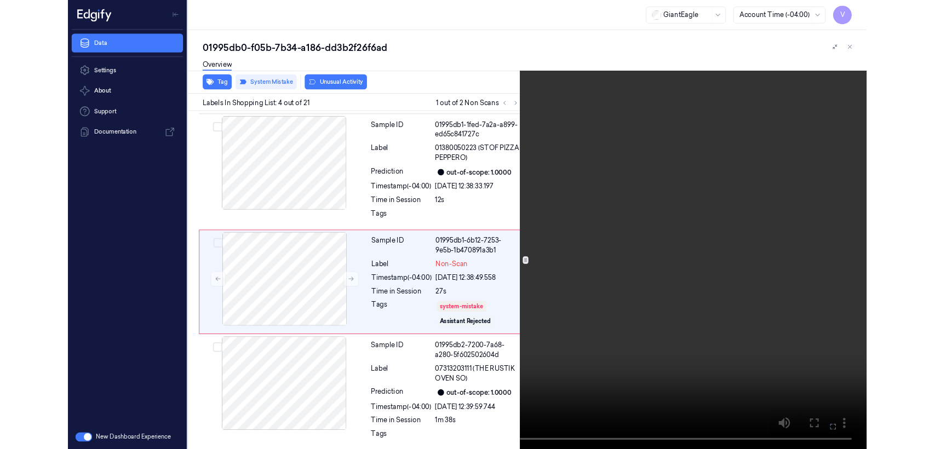
scroll to position [269, 0]
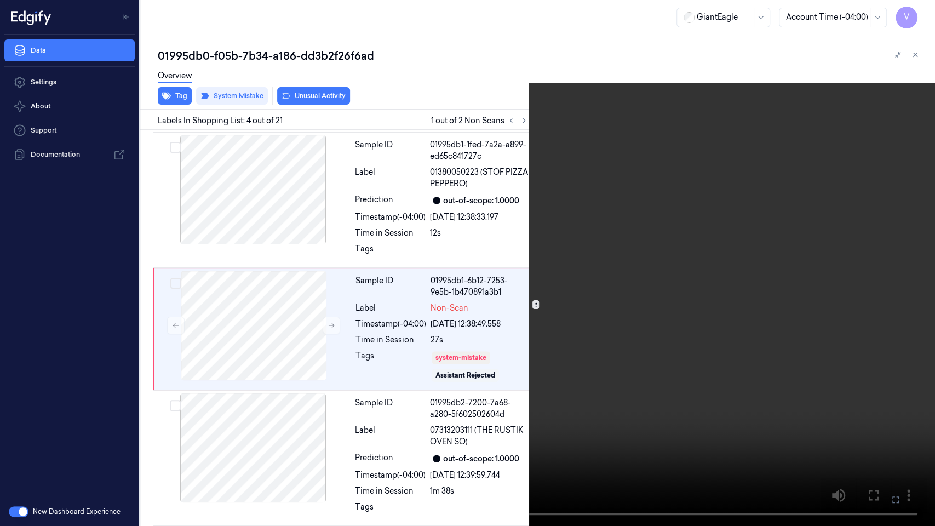
click at [0, 0] on icon at bounding box center [0, 0] width 0 height 0
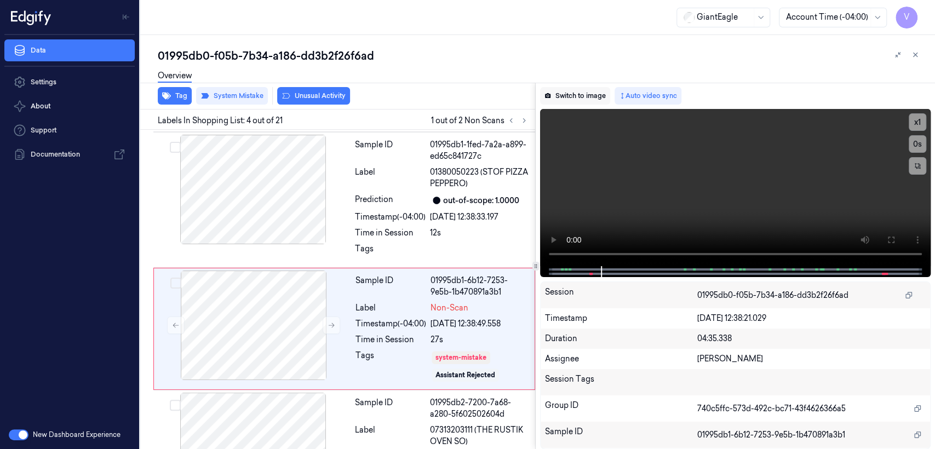
click at [558, 89] on button "Switch to image" at bounding box center [575, 96] width 70 height 18
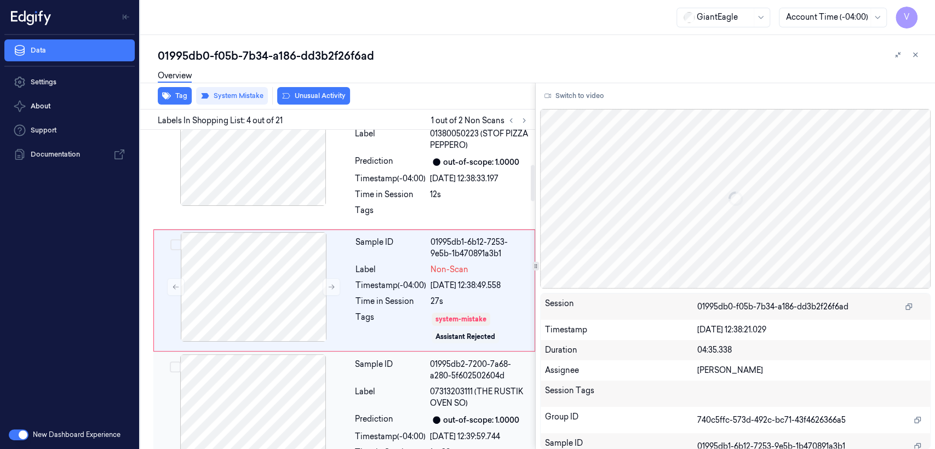
click at [298, 402] on div at bounding box center [252, 409] width 195 height 110
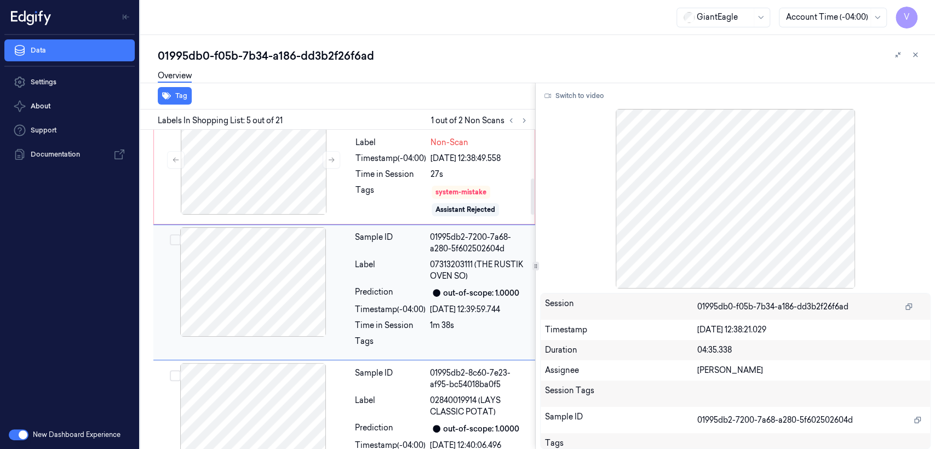
scroll to position [436, 0]
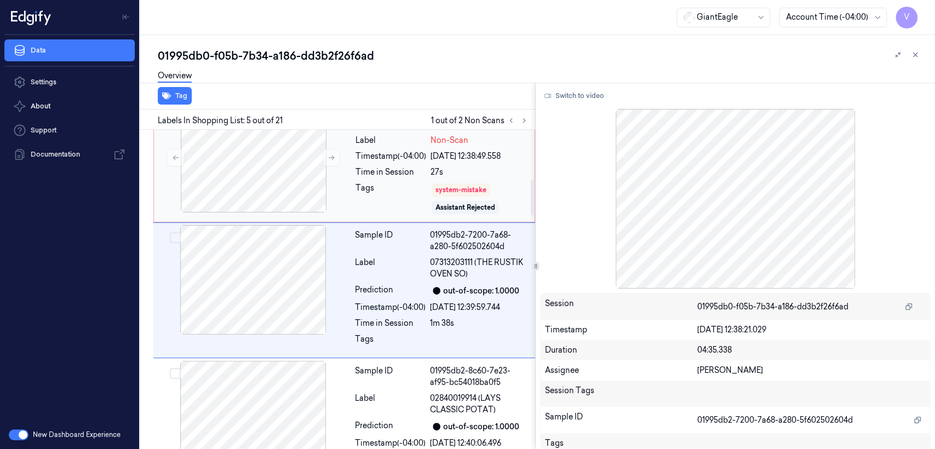
click at [412, 166] on div "Time in Session" at bounding box center [390, 171] width 71 height 11
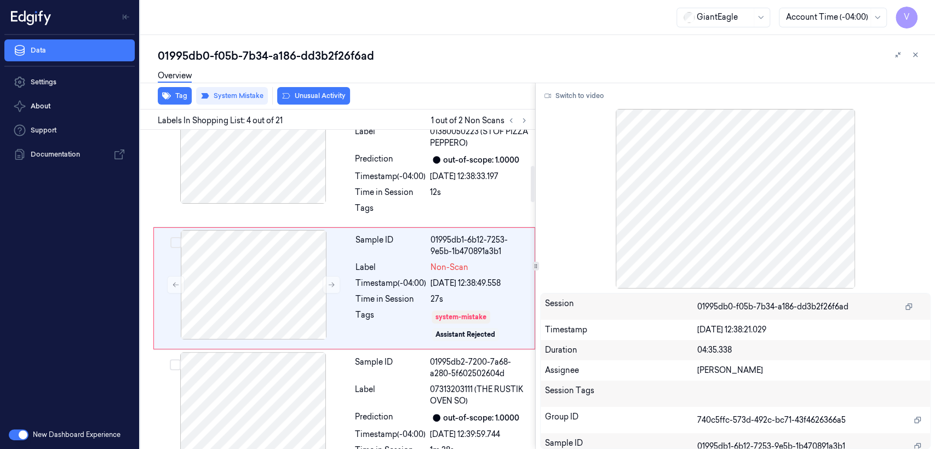
scroll to position [307, 0]
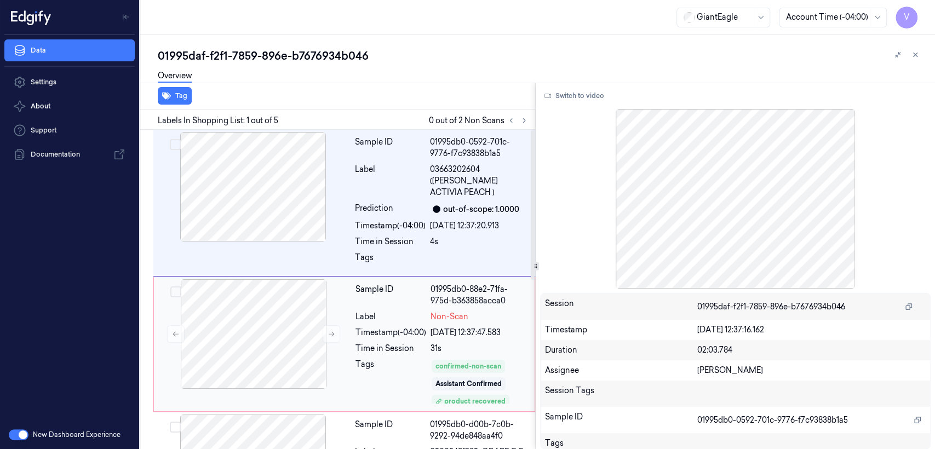
click at [476, 327] on div "[DATE] 12:37:47.583" at bounding box center [478, 332] width 97 height 11
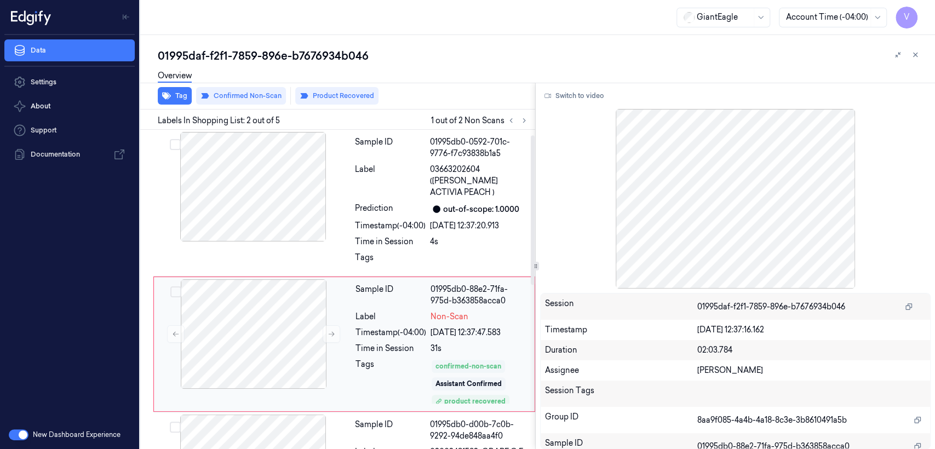
scroll to position [43, 0]
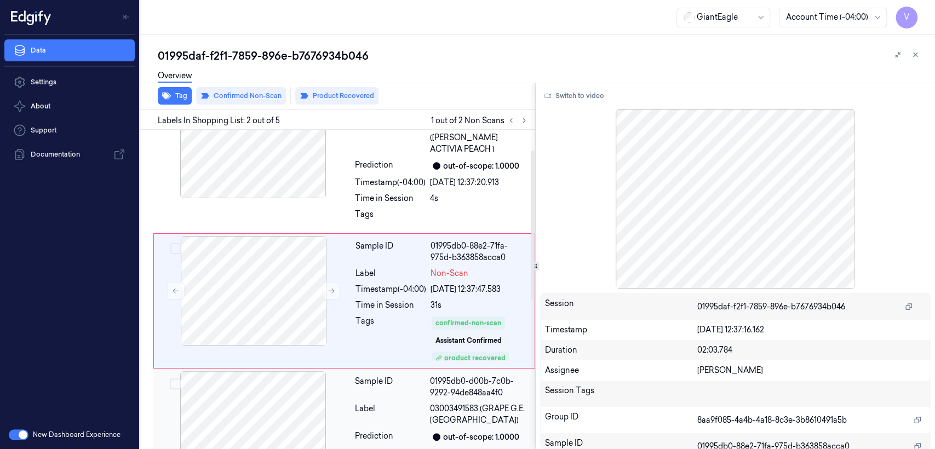
click at [420, 404] on div "Label" at bounding box center [390, 414] width 71 height 23
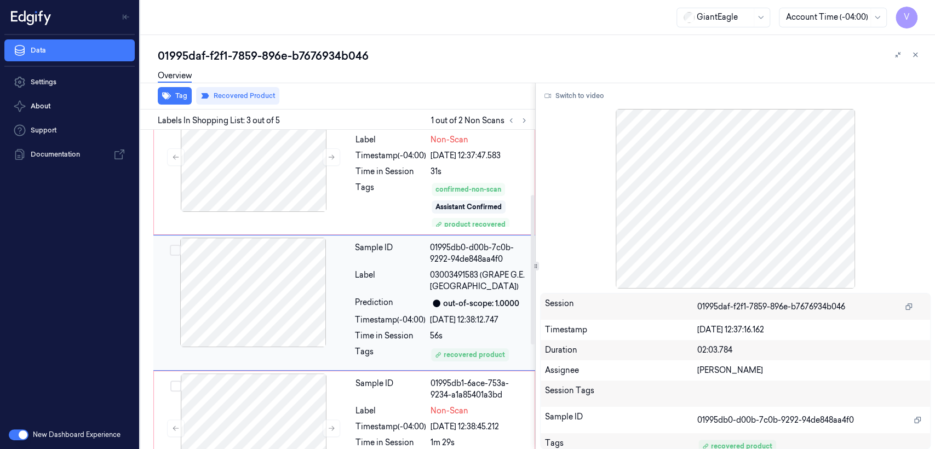
scroll to position [178, 0]
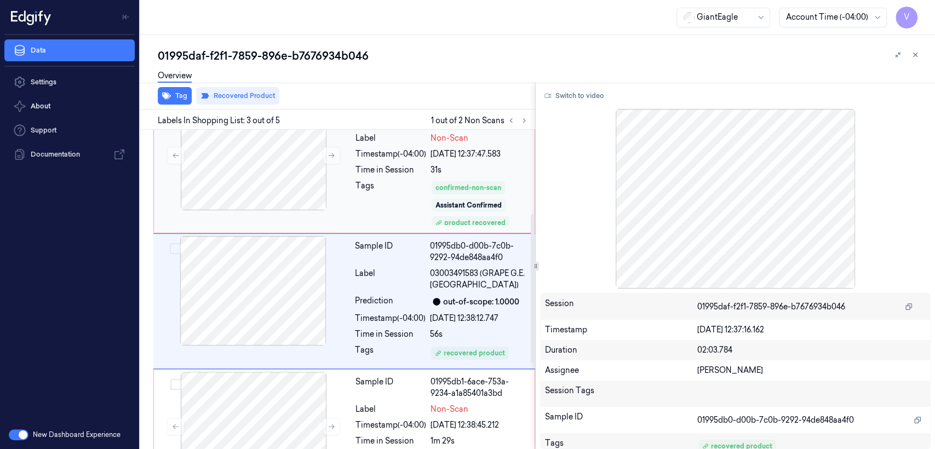
click at [447, 200] on div "Assistant Confirmed" at bounding box center [468, 205] width 66 height 10
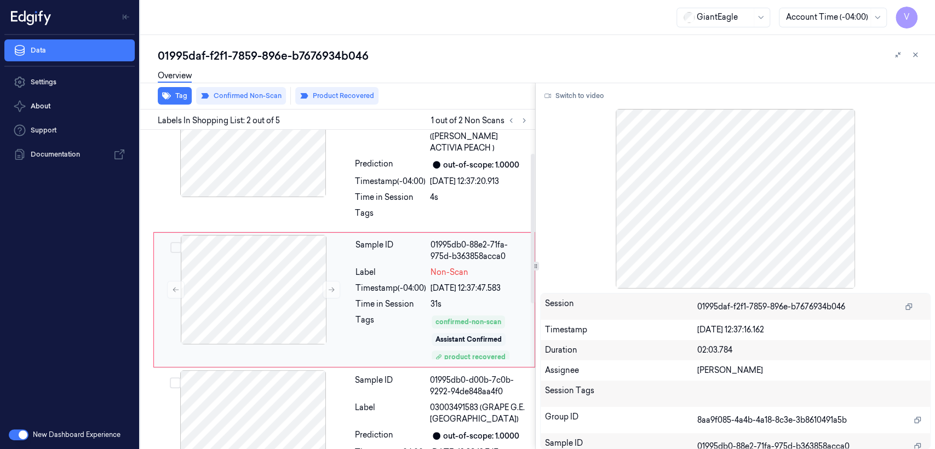
scroll to position [43, 0]
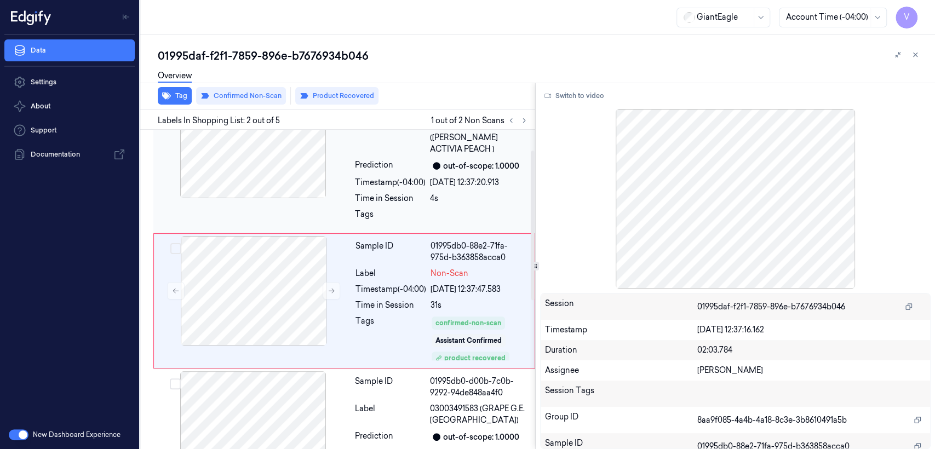
click at [436, 193] on div "4s" at bounding box center [479, 198] width 99 height 11
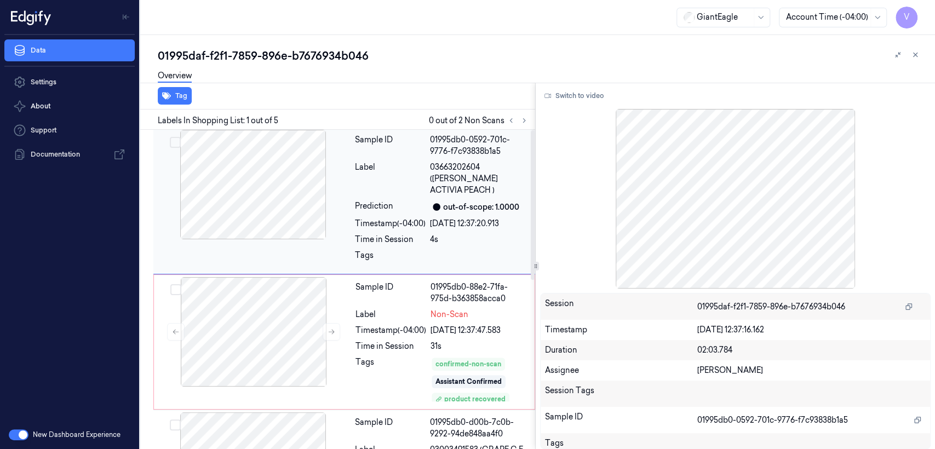
scroll to position [0, 0]
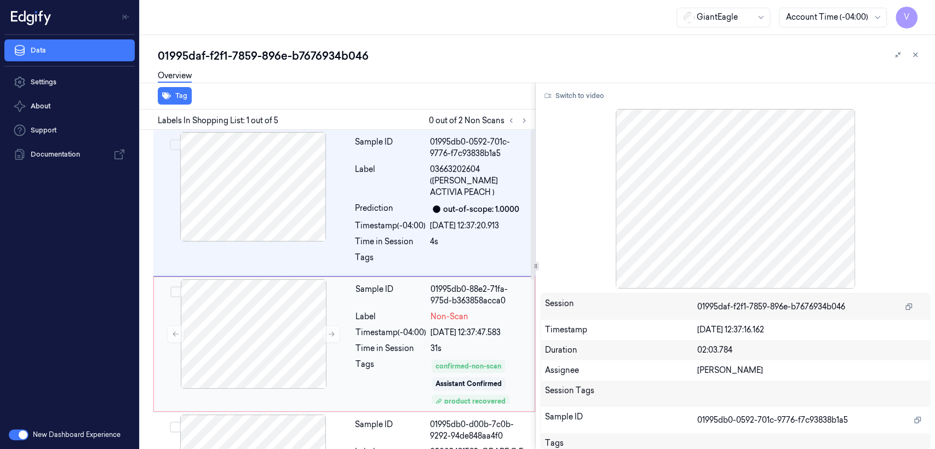
click at [434, 311] on span "Non-Scan" at bounding box center [449, 316] width 38 height 11
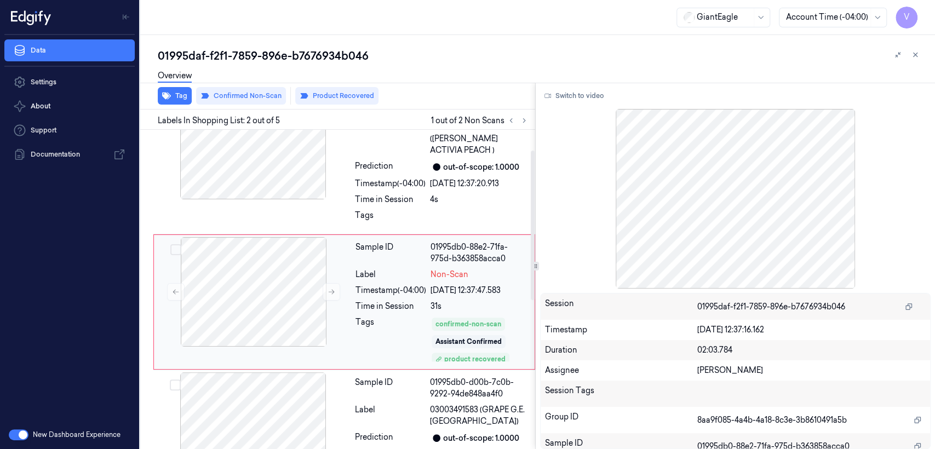
scroll to position [43, 0]
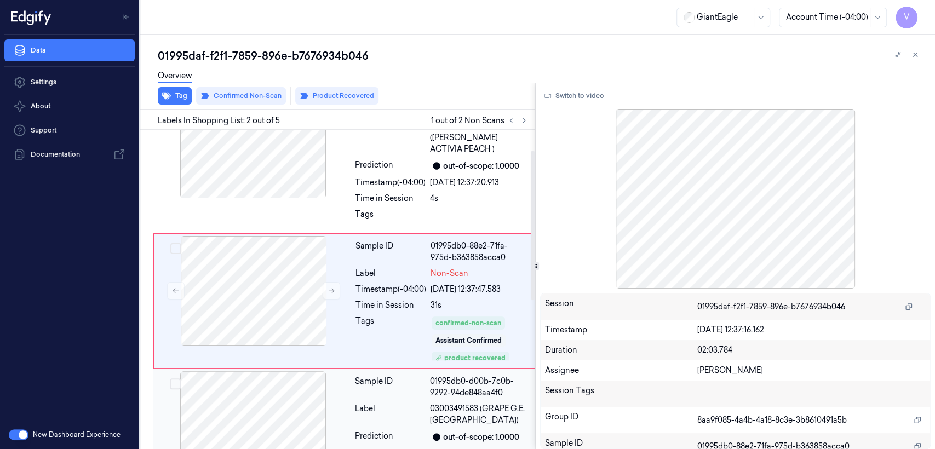
click at [433, 376] on div "01995db0-d00b-7c0b-9292-94de848aa4f0" at bounding box center [479, 387] width 99 height 23
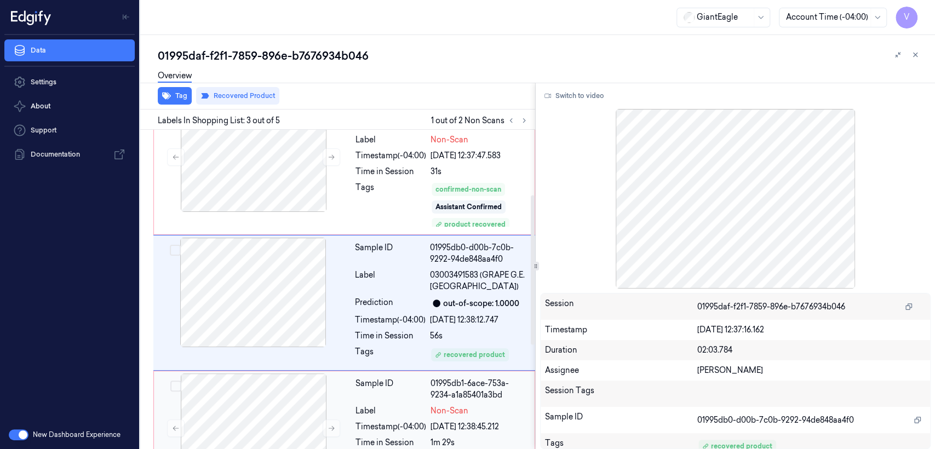
scroll to position [178, 0]
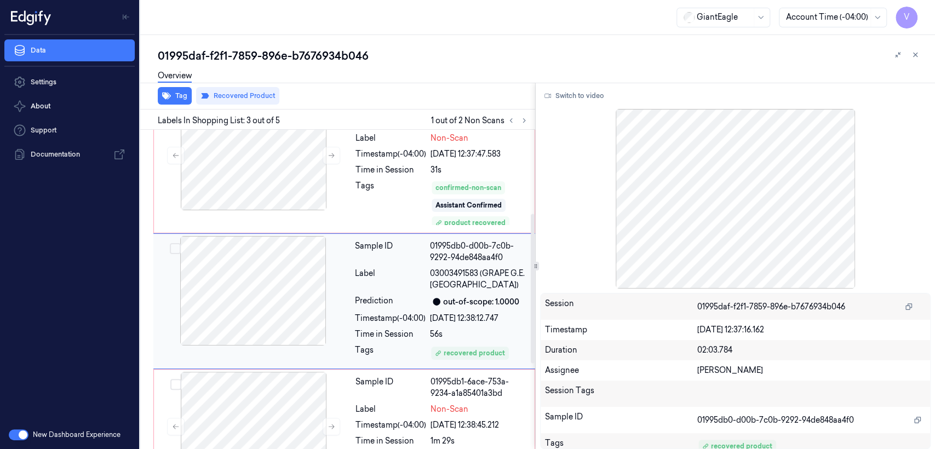
click at [400, 277] on div "Label" at bounding box center [390, 279] width 71 height 23
click at [409, 189] on div "Tags" at bounding box center [390, 203] width 71 height 46
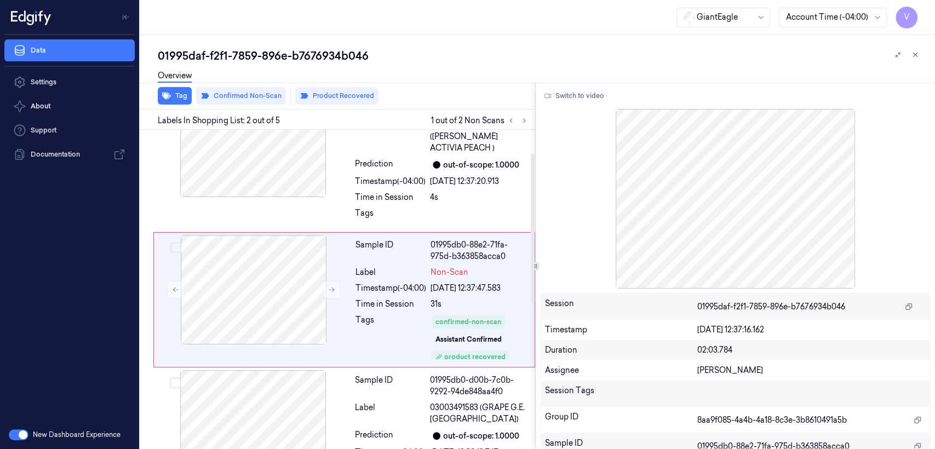
scroll to position [43, 0]
click at [522, 115] on button at bounding box center [523, 120] width 13 height 13
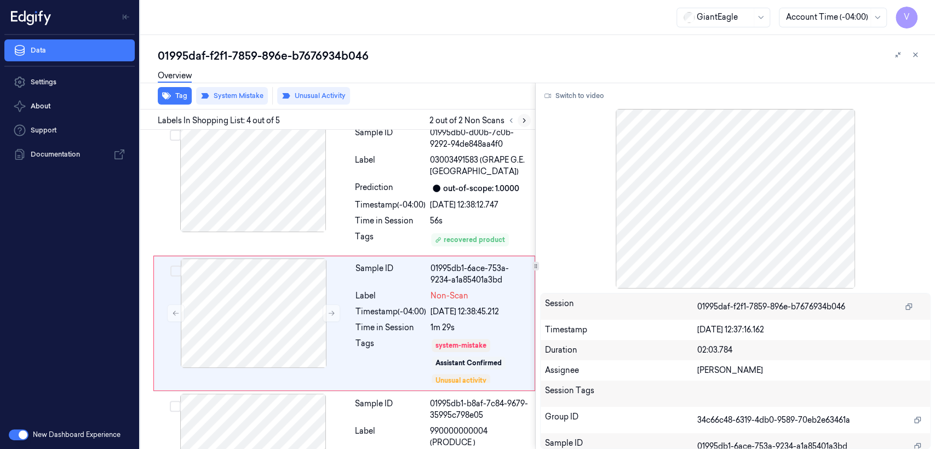
scroll to position [314, 0]
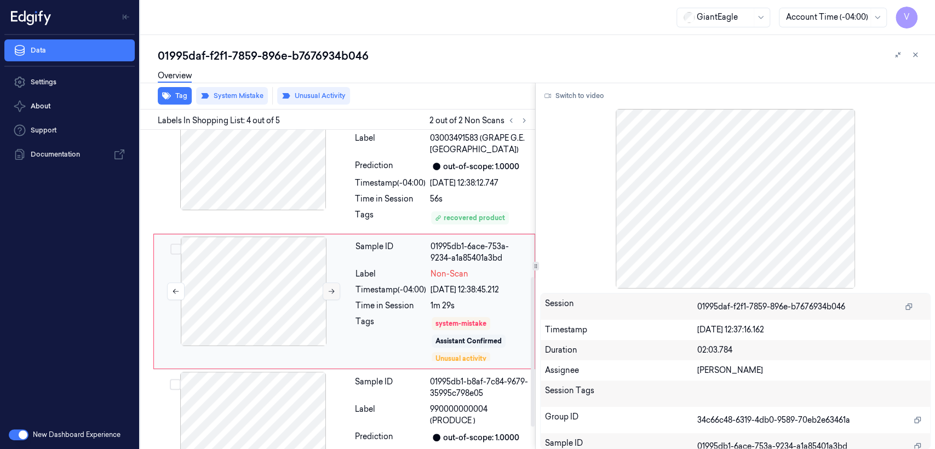
click at [327, 287] on icon at bounding box center [331, 291] width 8 height 8
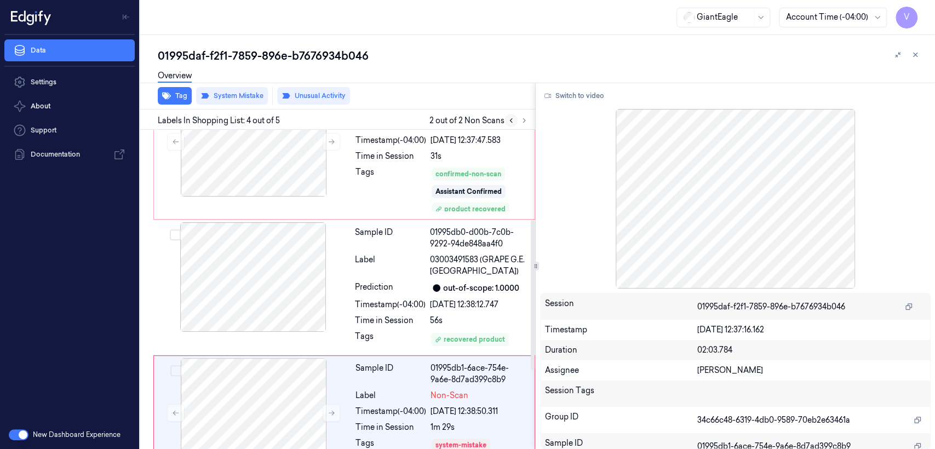
click at [509, 126] on button at bounding box center [510, 120] width 13 height 13
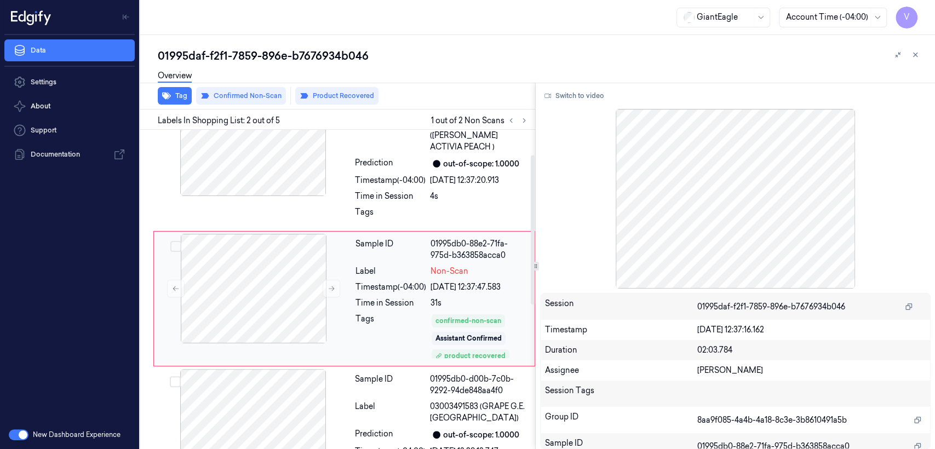
scroll to position [43, 0]
click at [301, 304] on div at bounding box center [253, 291] width 195 height 110
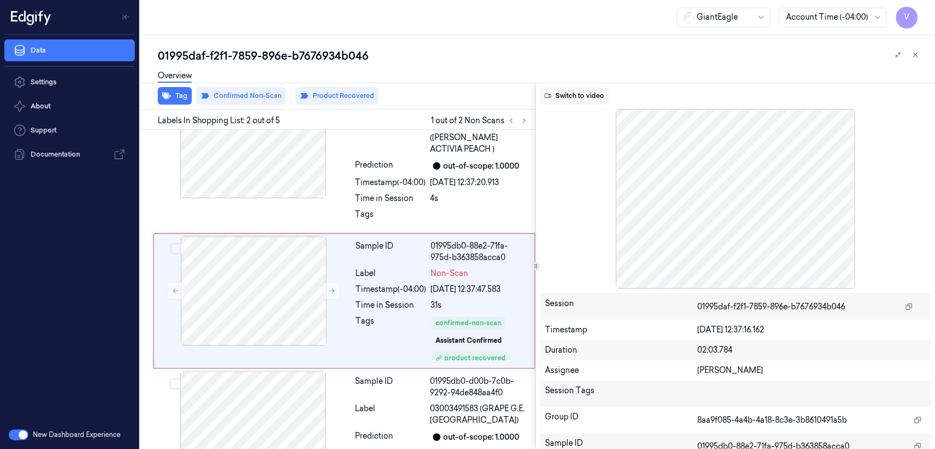
click at [586, 92] on button "Switch to video" at bounding box center [574, 96] width 68 height 18
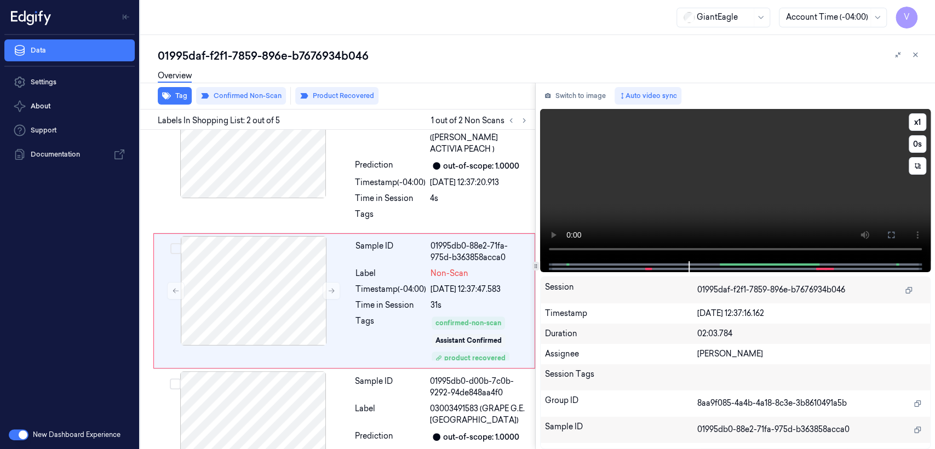
click at [710, 194] on video at bounding box center [735, 185] width 390 height 152
click at [257, 371] on div at bounding box center [252, 426] width 195 height 110
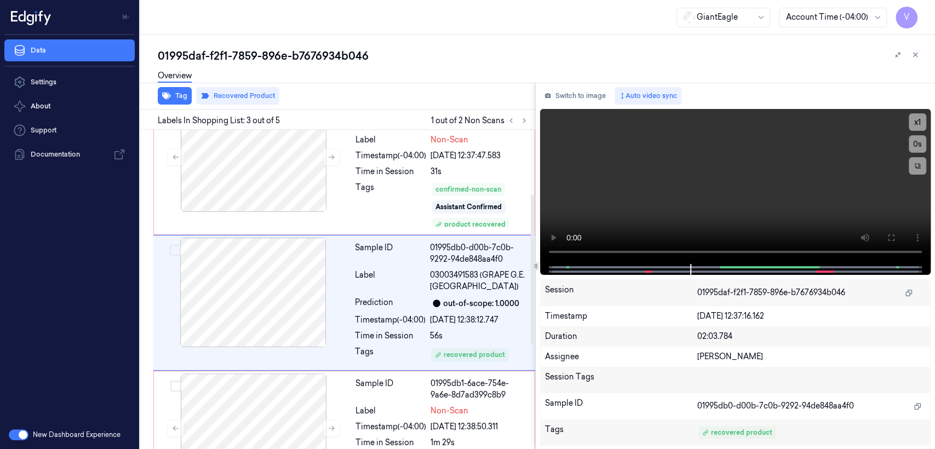
scroll to position [178, 0]
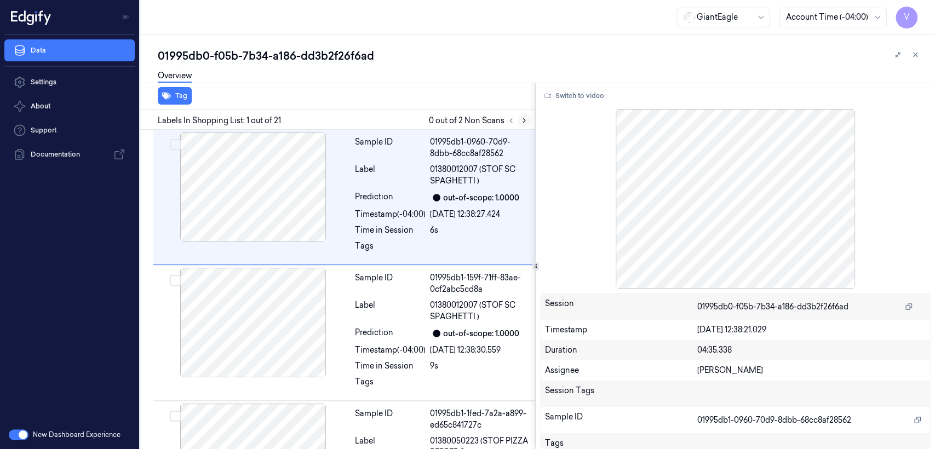
click at [528, 118] on button at bounding box center [523, 120] width 13 height 13
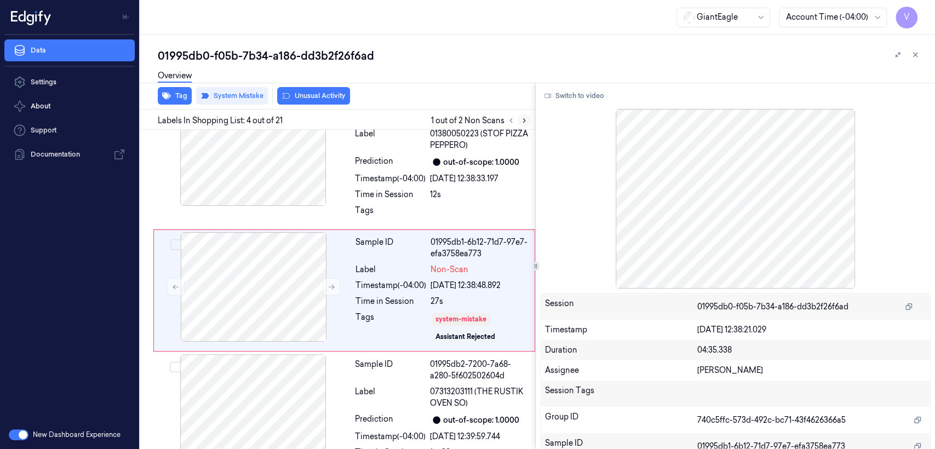
click at [528, 118] on button at bounding box center [523, 120] width 13 height 13
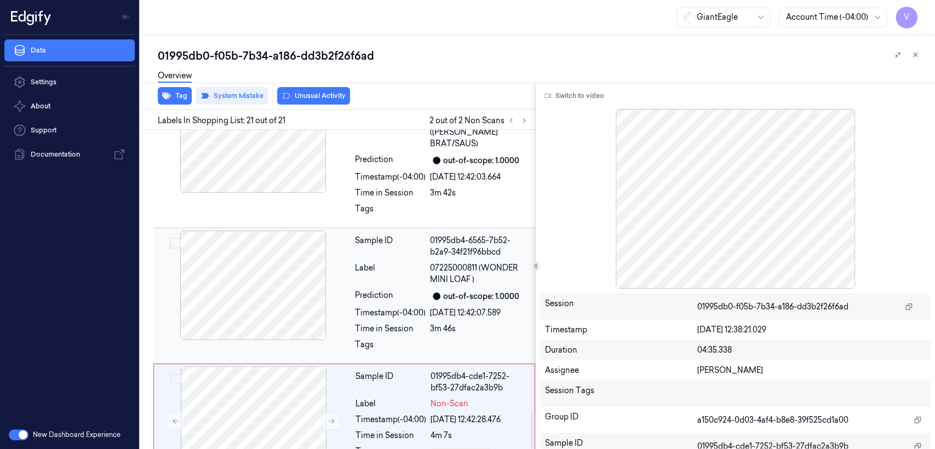
scroll to position [2505, 0]
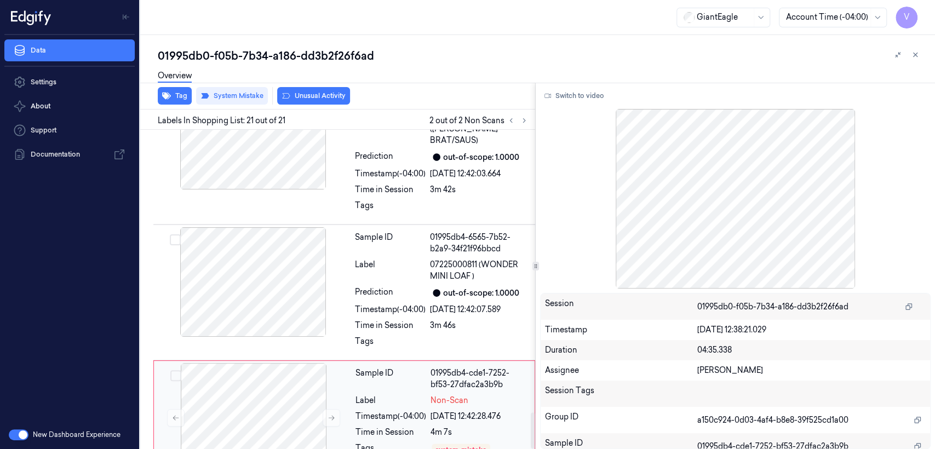
click at [378, 363] on div "Sample ID 01995db4-cde1-7252-bf53-27dfac2a3b9b Label Non-Scan Timestamp (-04:00…" at bounding box center [441, 421] width 181 height 117
click at [327, 414] on icon at bounding box center [331, 418] width 8 height 8
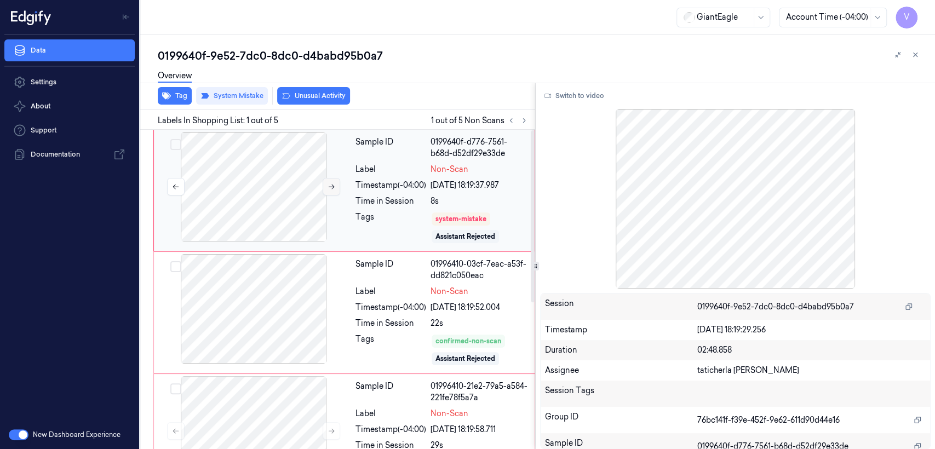
click at [329, 185] on icon at bounding box center [331, 187] width 8 height 8
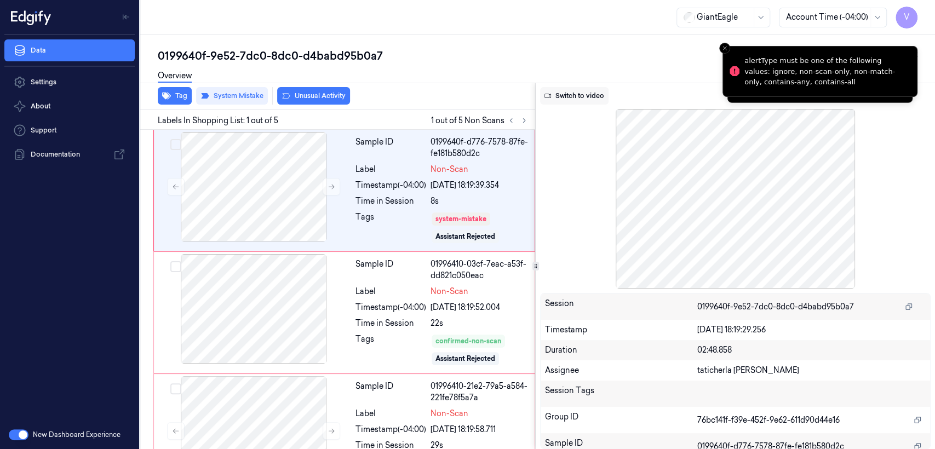
click at [573, 97] on button "Switch to video" at bounding box center [574, 96] width 68 height 18
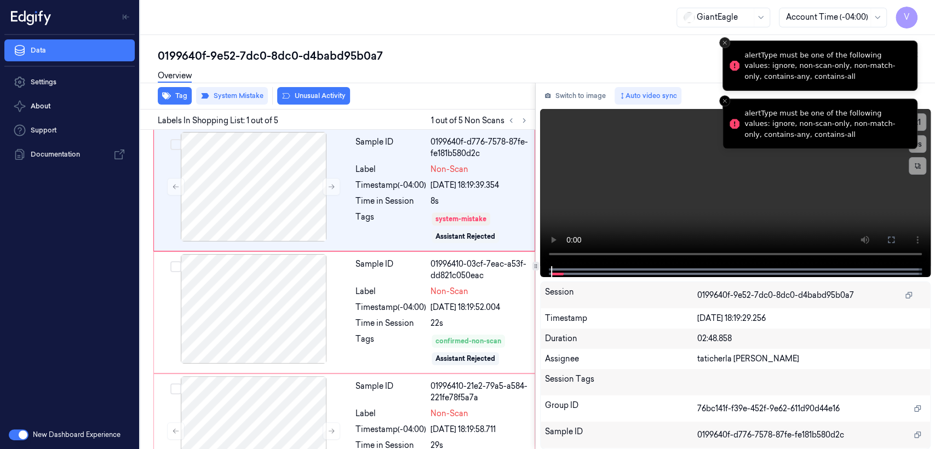
click at [724, 45] on icon "Close toast" at bounding box center [724, 42] width 7 height 7
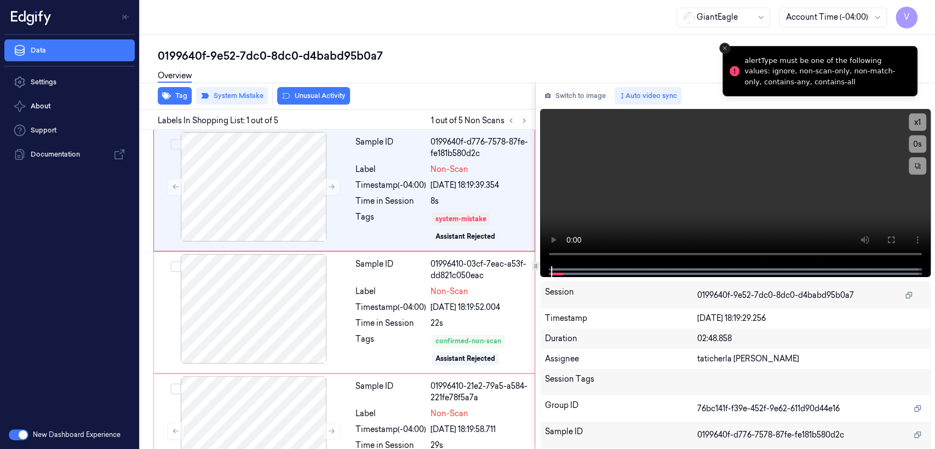
click at [725, 43] on button "Close toast" at bounding box center [724, 48] width 11 height 11
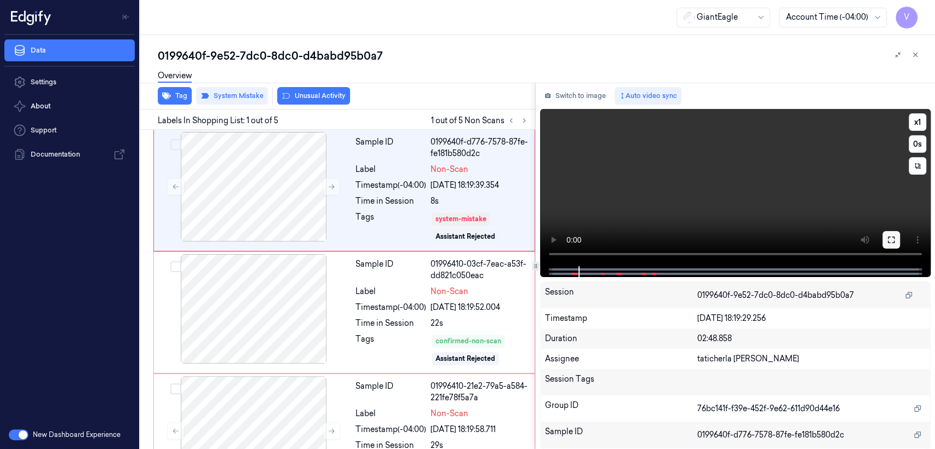
click at [896, 242] on button at bounding box center [891, 240] width 18 height 18
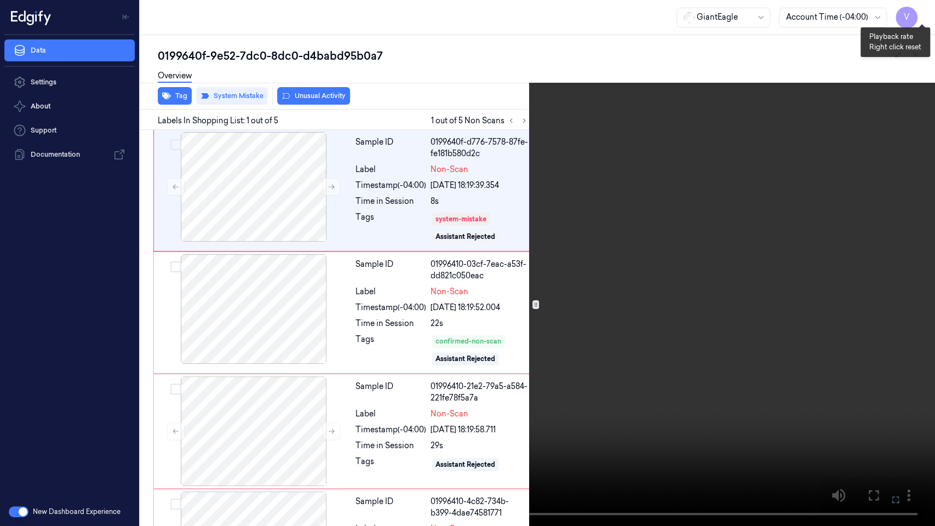
click at [914, 5] on button "x 1" at bounding box center [922, 13] width 18 height 18
click at [920, 4] on video at bounding box center [467, 263] width 935 height 526
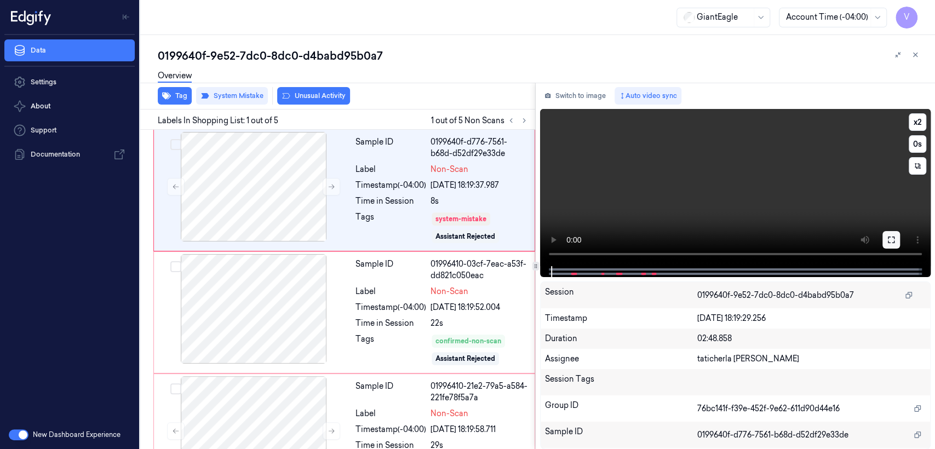
click at [890, 237] on icon at bounding box center [890, 239] width 9 height 9
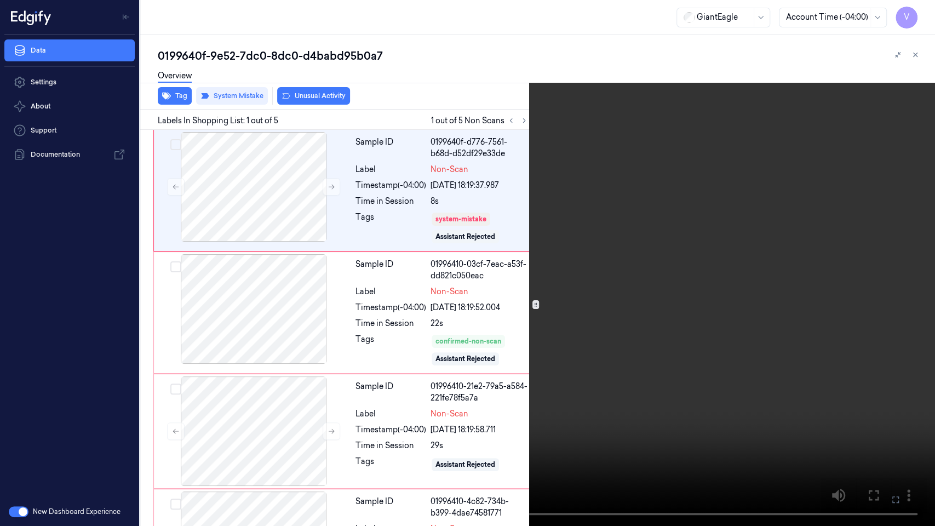
click at [441, 329] on video at bounding box center [467, 263] width 935 height 526
click at [924, 10] on button "x 2" at bounding box center [922, 13] width 18 height 18
click at [832, 188] on video at bounding box center [467, 263] width 935 height 526
click at [813, 197] on video at bounding box center [467, 263] width 935 height 526
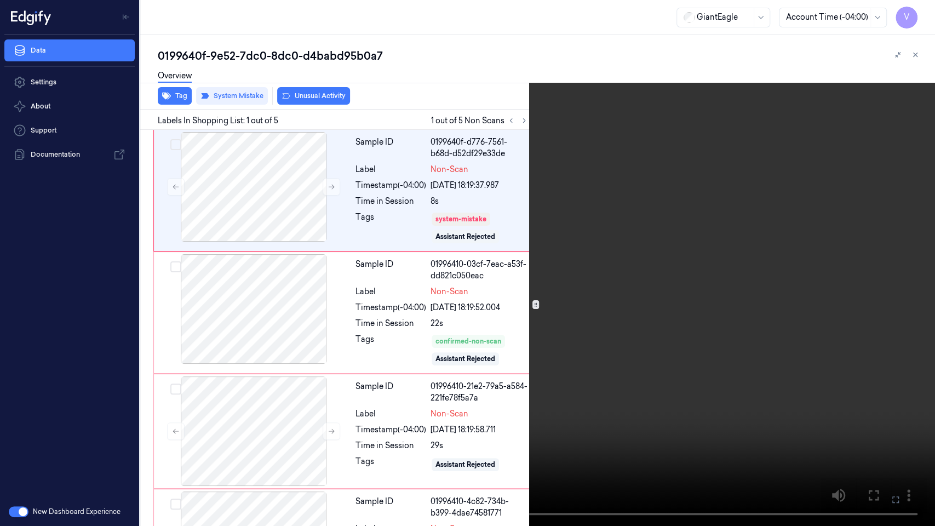
click at [585, 270] on video at bounding box center [467, 263] width 935 height 526
click at [0, 0] on icon at bounding box center [0, 0] width 0 height 0
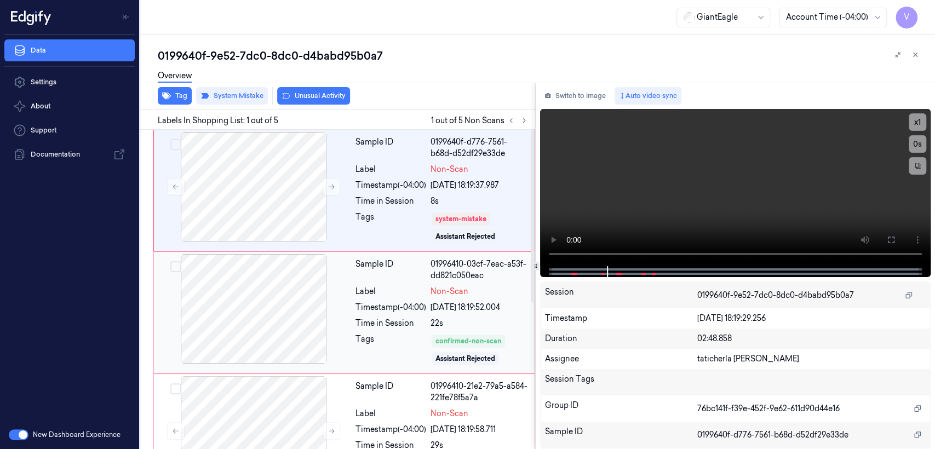
click at [383, 306] on div "Timestamp (-04:00)" at bounding box center [390, 307] width 71 height 11
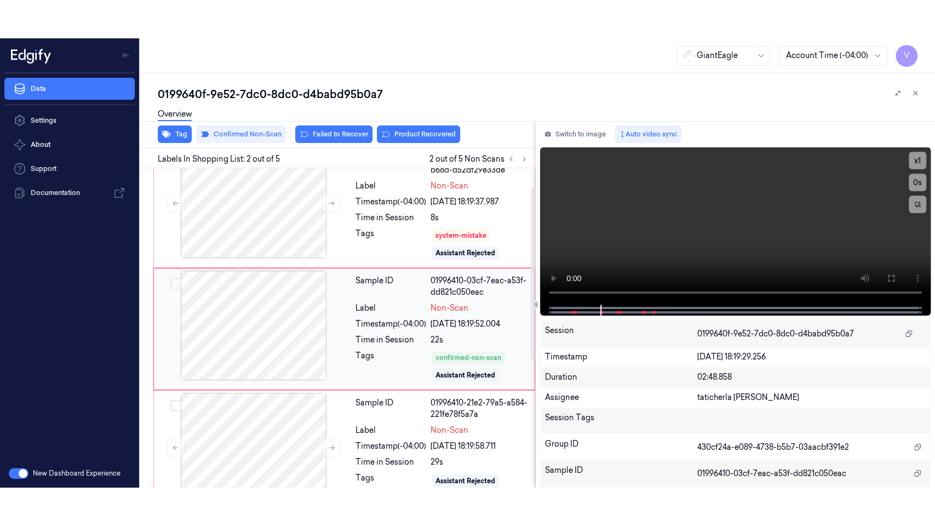
scroll to position [144, 0]
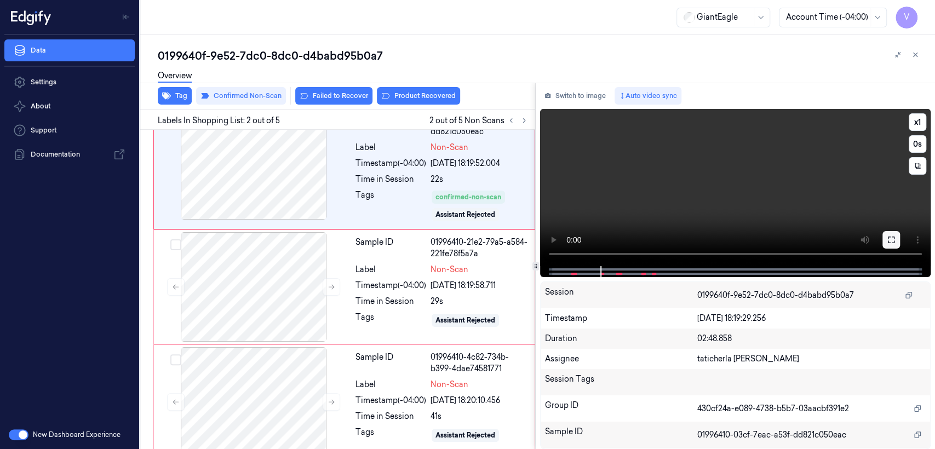
click at [894, 238] on icon at bounding box center [890, 239] width 9 height 9
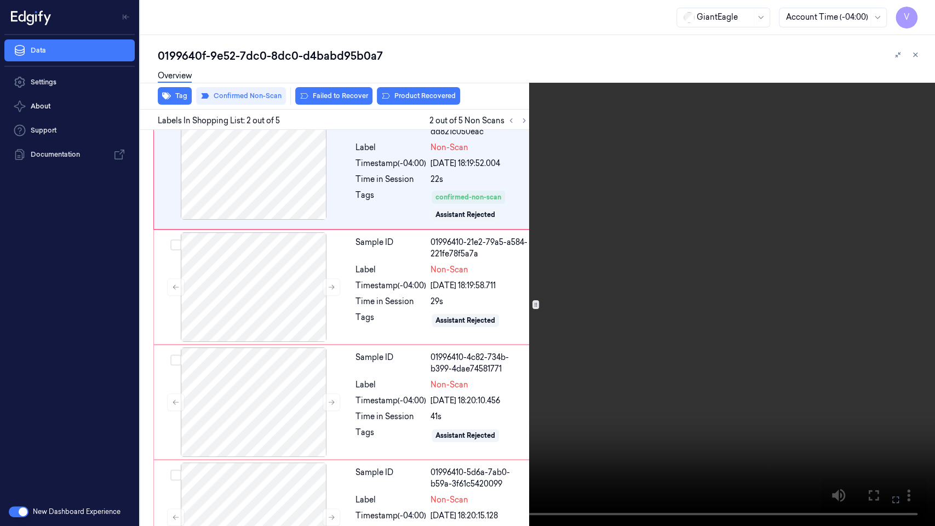
click at [382, 293] on video at bounding box center [467, 263] width 935 height 526
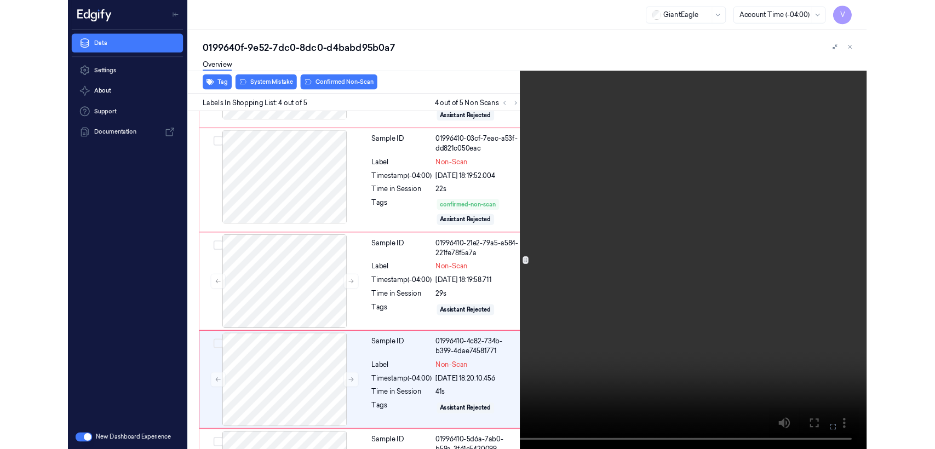
scroll to position [195, 0]
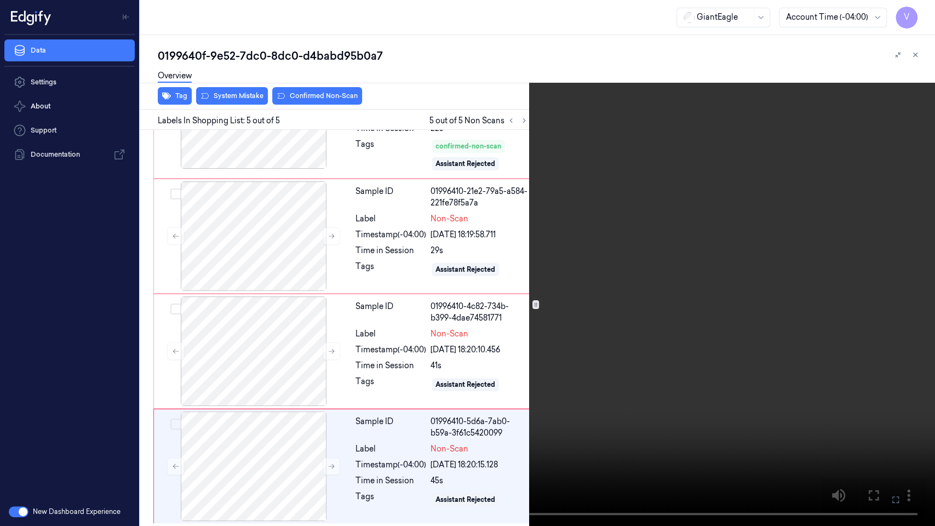
click at [0, 0] on icon at bounding box center [0, 0] width 0 height 0
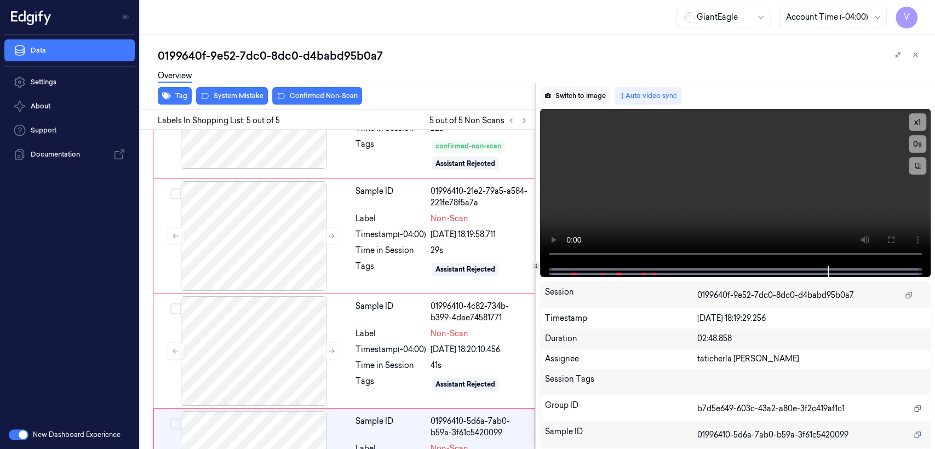
click at [569, 97] on button "Switch to image" at bounding box center [575, 96] width 70 height 18
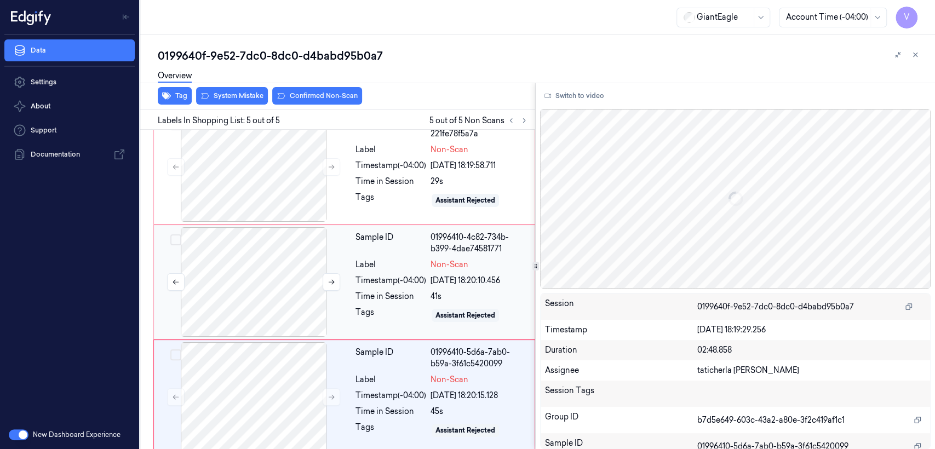
scroll to position [272, 0]
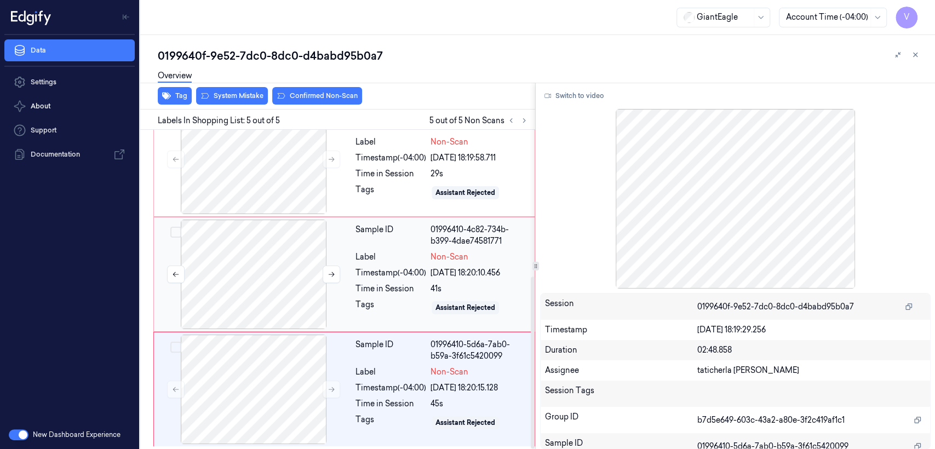
click at [258, 243] on div at bounding box center [253, 275] width 195 height 110
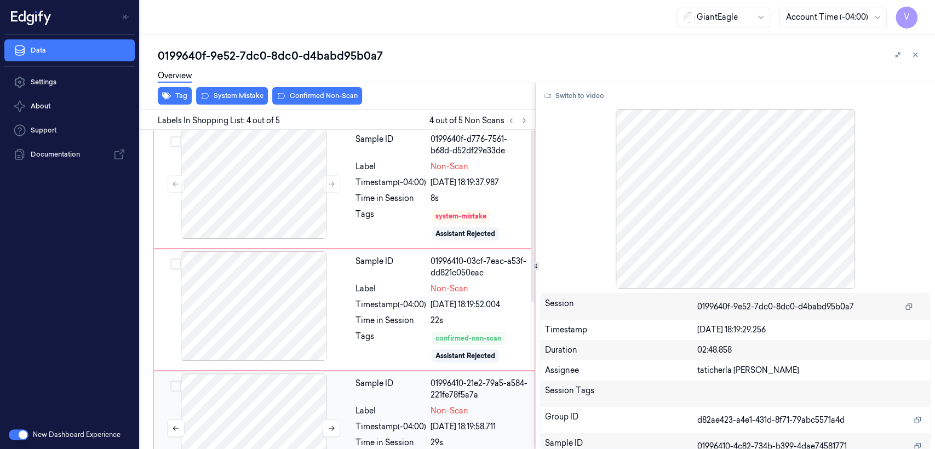
scroll to position [0, 0]
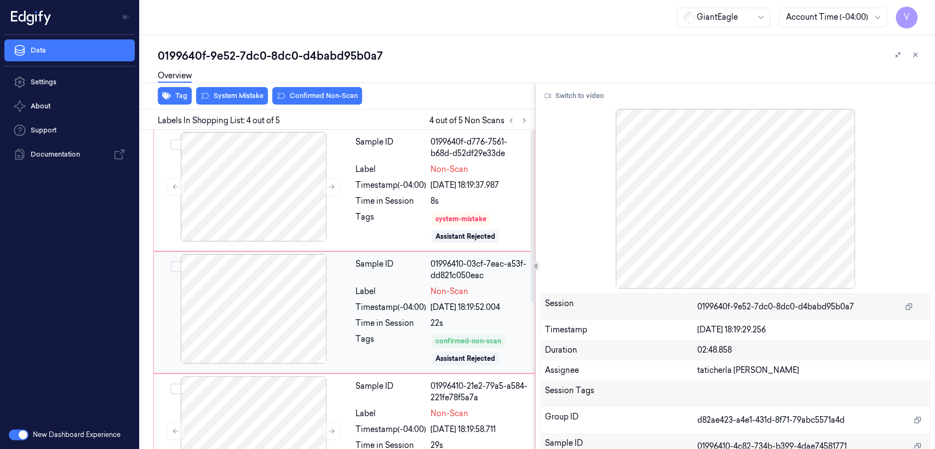
click at [209, 287] on div at bounding box center [253, 309] width 195 height 110
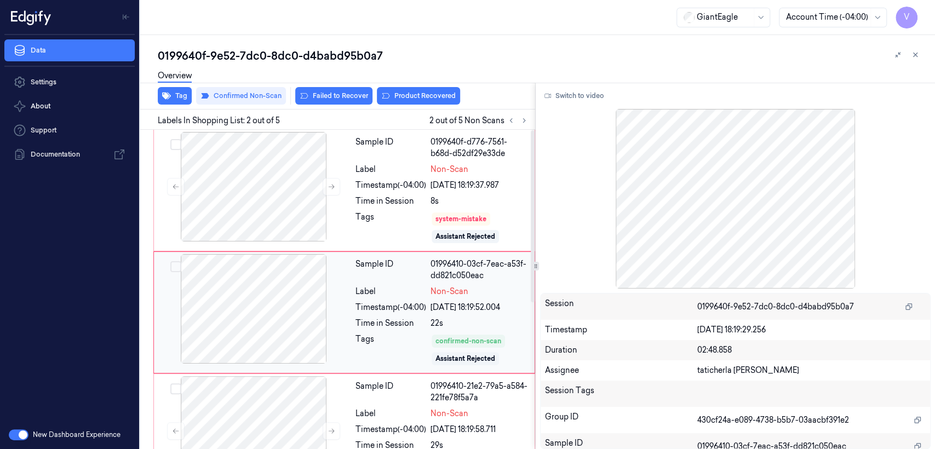
scroll to position [22, 0]
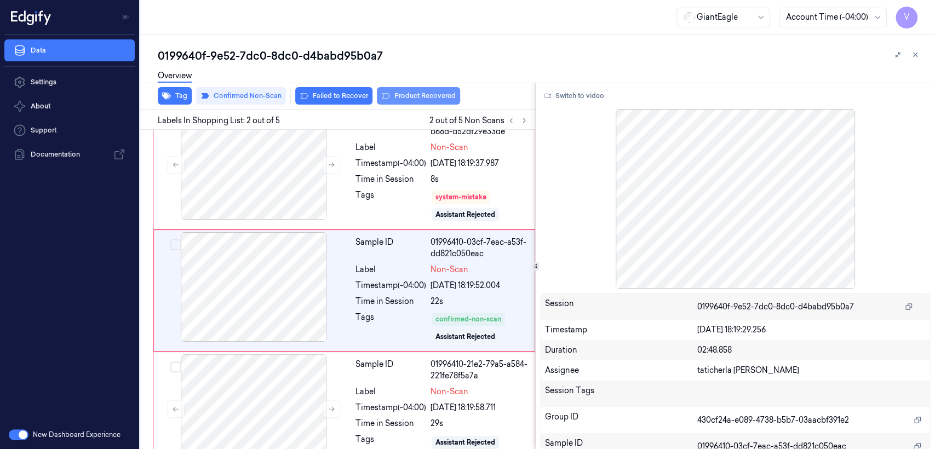
click at [427, 94] on button "Product Recovered" at bounding box center [418, 96] width 83 height 18
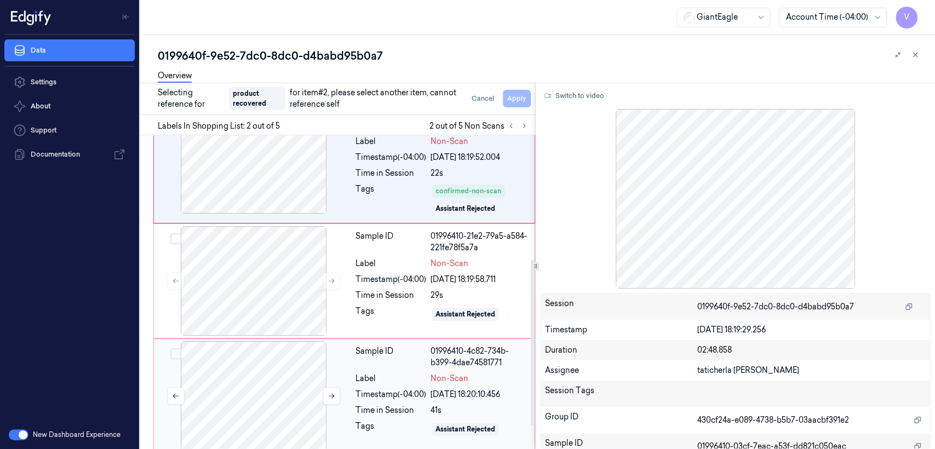
scroll to position [277, 0]
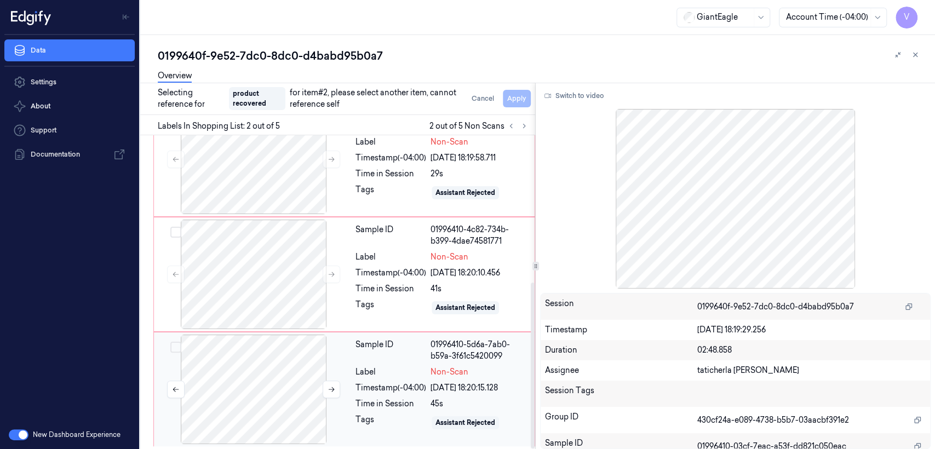
click at [258, 391] on div at bounding box center [253, 390] width 195 height 110
click at [386, 280] on div "Sample ID 01996410-4c82-734b-b399-4dae74581771 Label Non-Scan Timestamp (-04:00…" at bounding box center [441, 275] width 181 height 110
click at [412, 279] on div "Sample ID 01996410-4c82-734b-b399-4dae74581771 Label Non-Scan Timestamp (-04:00…" at bounding box center [441, 275] width 181 height 110
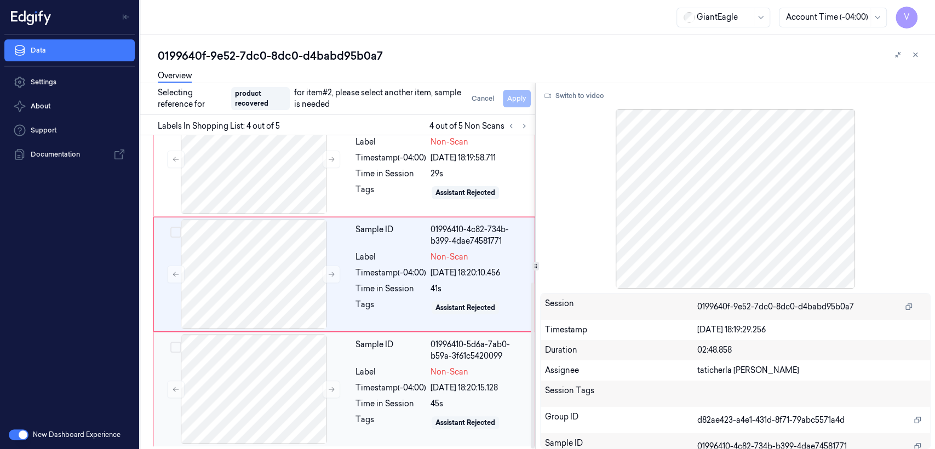
click at [385, 401] on div "Time in Session" at bounding box center [390, 403] width 71 height 11
click at [384, 299] on div "Tags" at bounding box center [390, 308] width 71 height 18
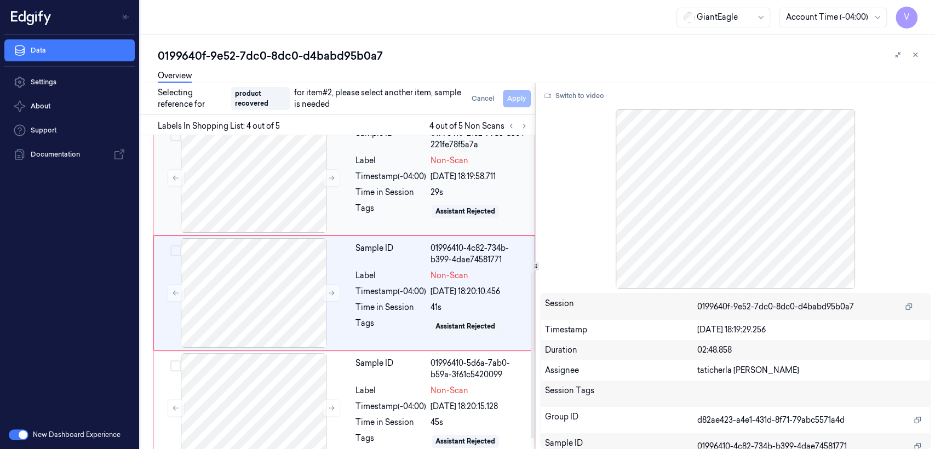
click at [399, 171] on div "Timestamp (-04:00)" at bounding box center [390, 176] width 71 height 11
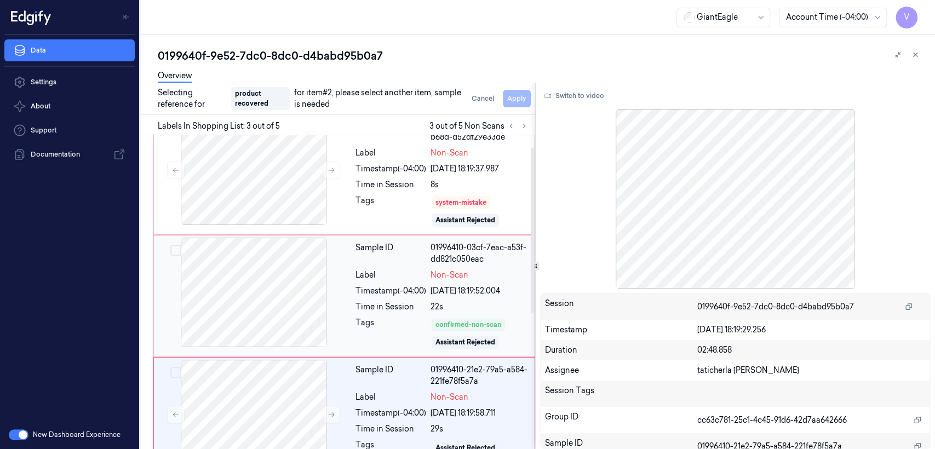
click at [408, 281] on div "Sample ID 01996410-03cf-7eac-a53f-dd821c050eac Label Non-Scan Timestamp (-04:00…" at bounding box center [441, 296] width 181 height 117
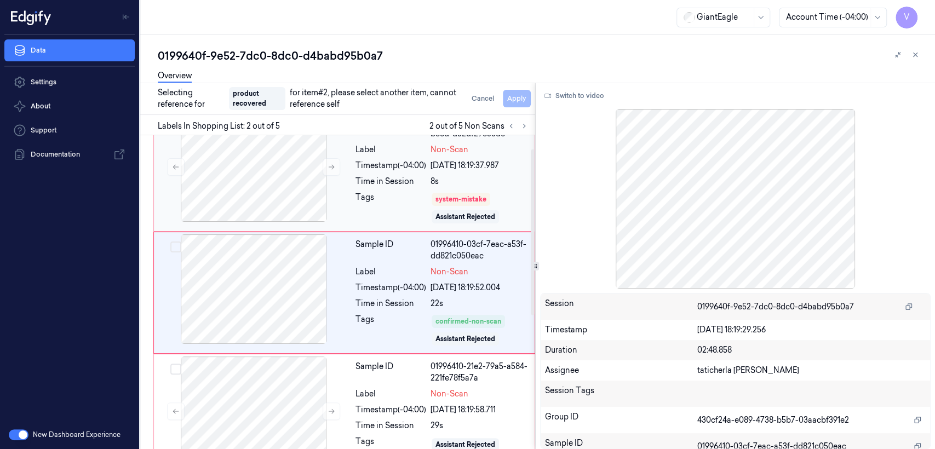
click at [408, 177] on div "Time in Session" at bounding box center [390, 181] width 71 height 11
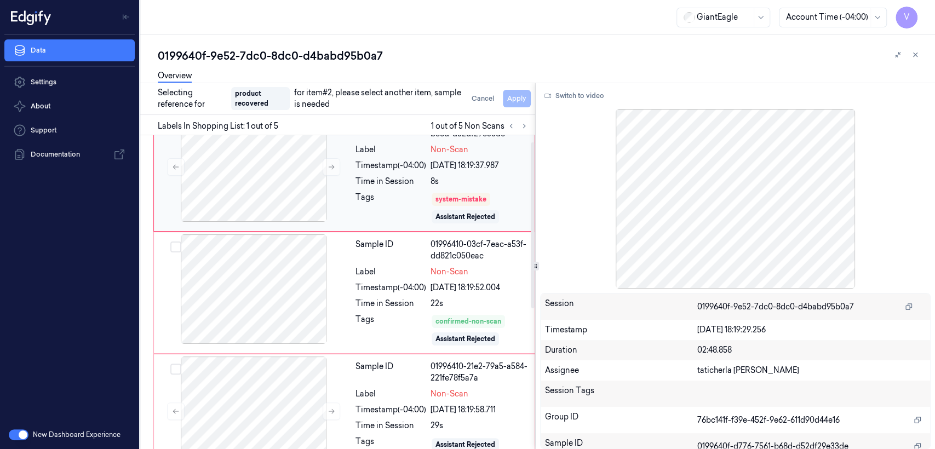
scroll to position [0, 0]
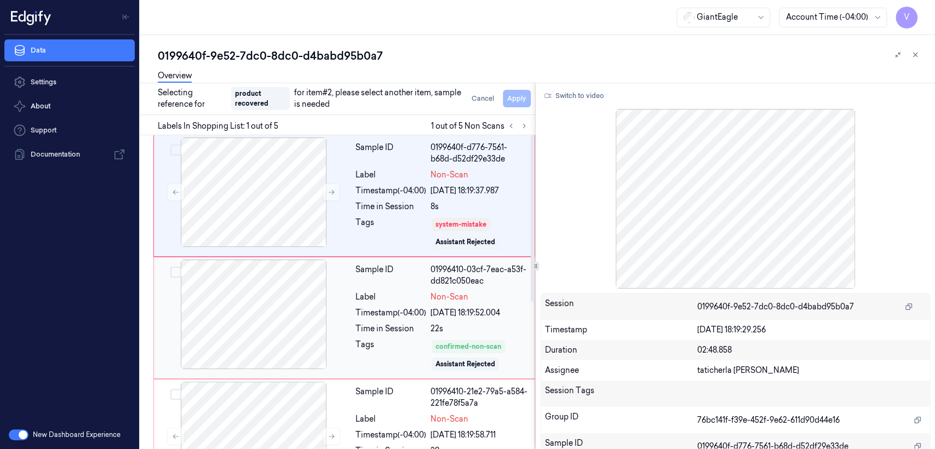
click at [409, 299] on div "Label" at bounding box center [390, 296] width 71 height 11
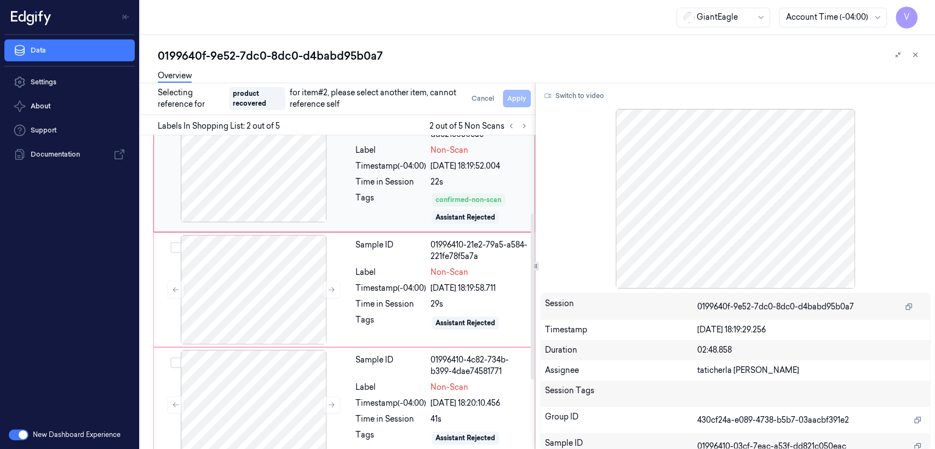
click at [409, 299] on div "Time in Session" at bounding box center [390, 303] width 71 height 11
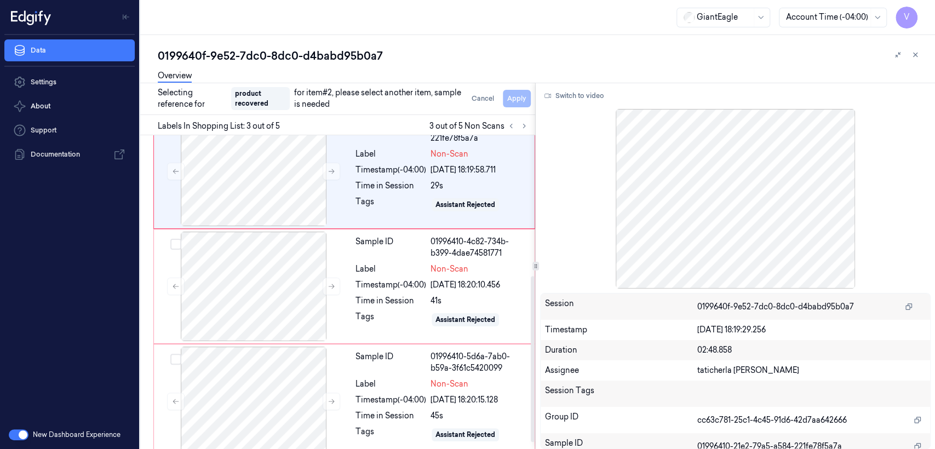
click at [409, 299] on div "Time in Session" at bounding box center [390, 300] width 71 height 11
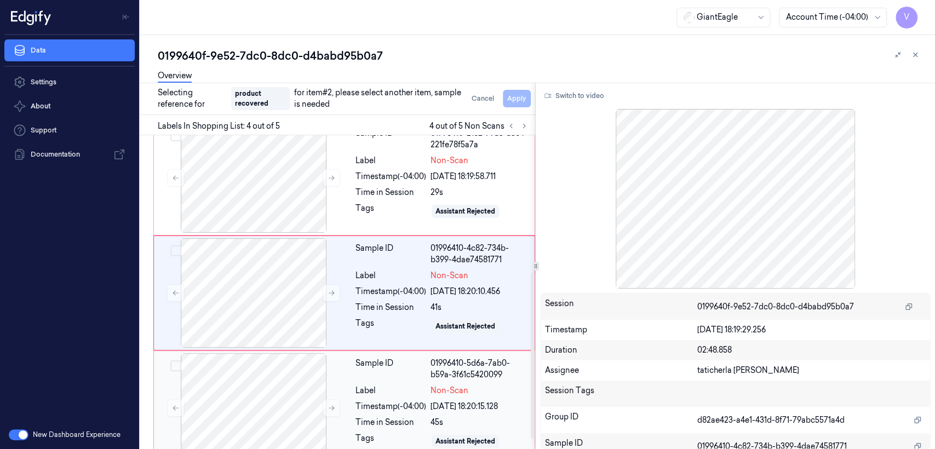
click at [428, 381] on div "Sample ID 01996410-5d6a-7ab0-b59a-3f61c5420099 Label Non-Scan Timestamp (-04:00…" at bounding box center [441, 408] width 181 height 110
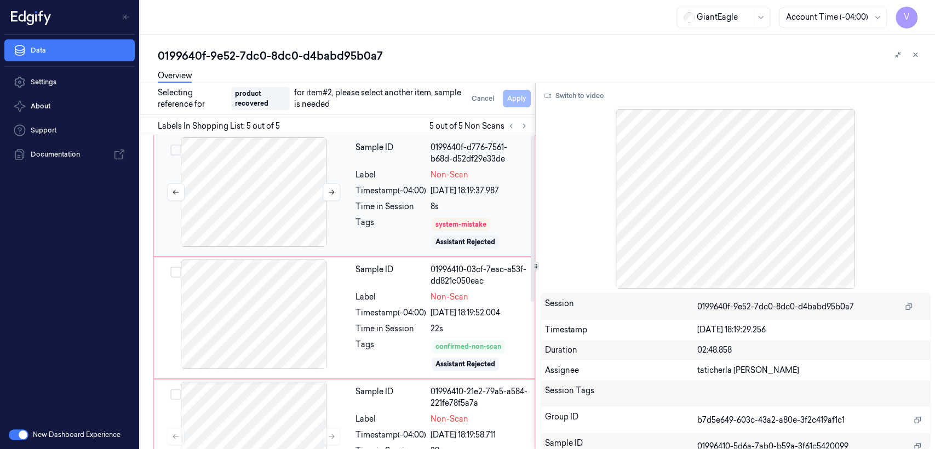
click at [296, 211] on div at bounding box center [253, 192] width 195 height 110
click at [451, 224] on div "system-mistake" at bounding box center [460, 225] width 51 height 10
click at [388, 193] on div "Timestamp (-04:00)" at bounding box center [390, 190] width 71 height 11
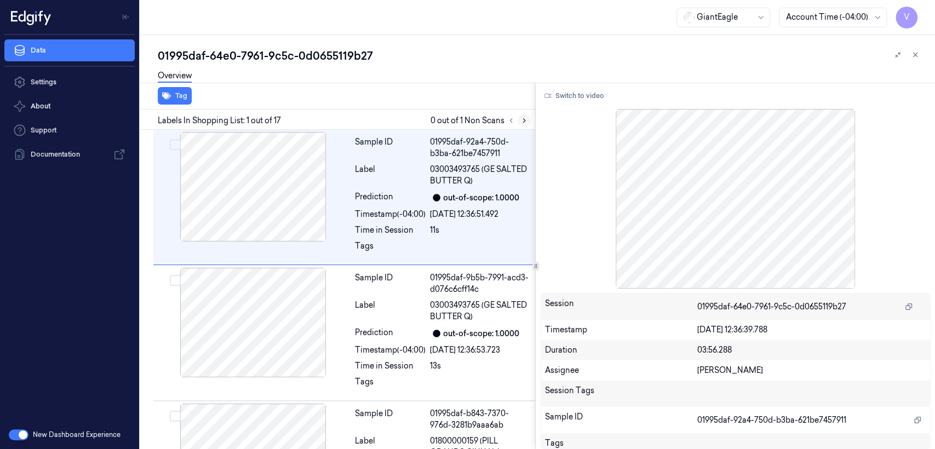
click at [524, 117] on icon at bounding box center [524, 121] width 8 height 8
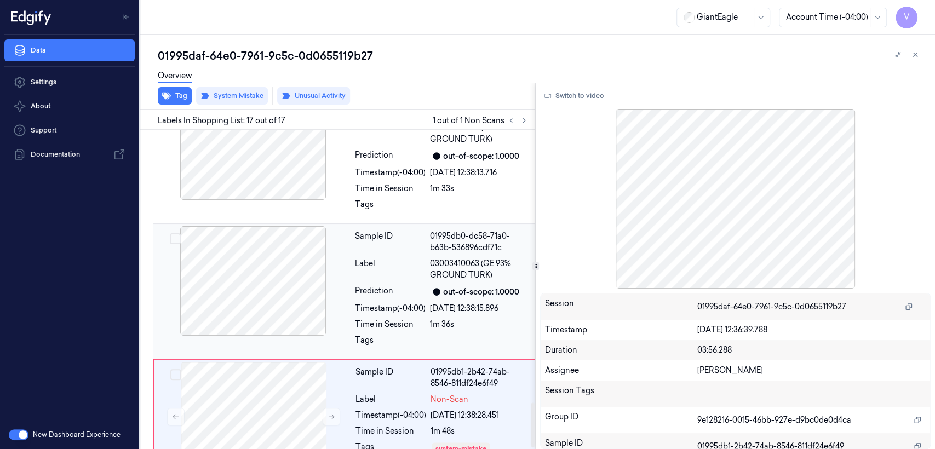
scroll to position [1976, 0]
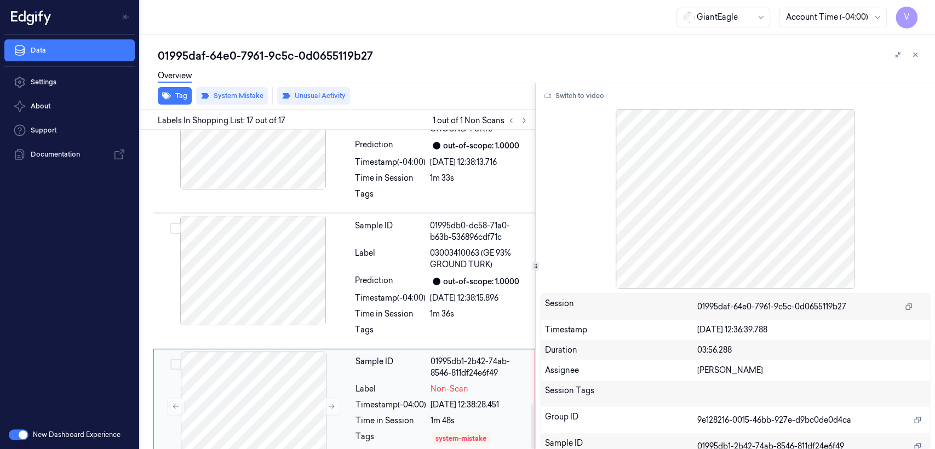
click at [443, 356] on div "01995db1-2b42-74ab-8546-811df24e6f49" at bounding box center [478, 367] width 97 height 23
click at [332, 402] on icon at bounding box center [331, 406] width 8 height 8
click at [331, 402] on icon at bounding box center [331, 406] width 8 height 8
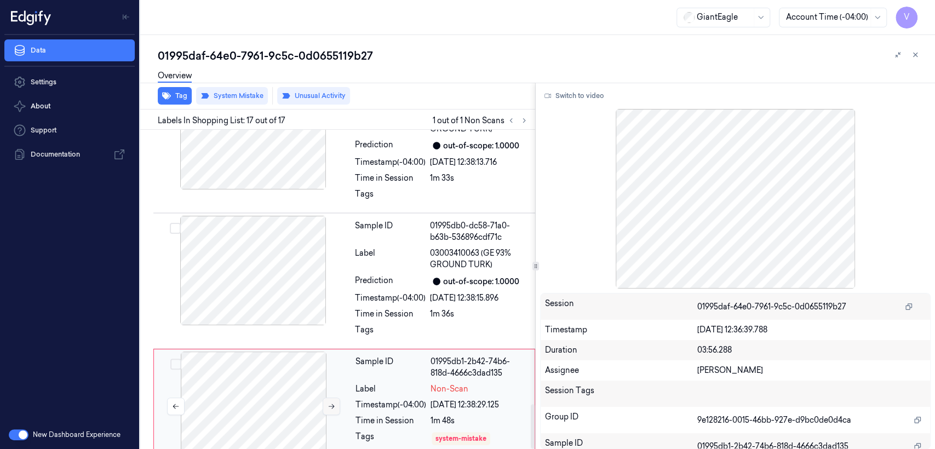
click at [331, 402] on icon at bounding box center [331, 406] width 8 height 8
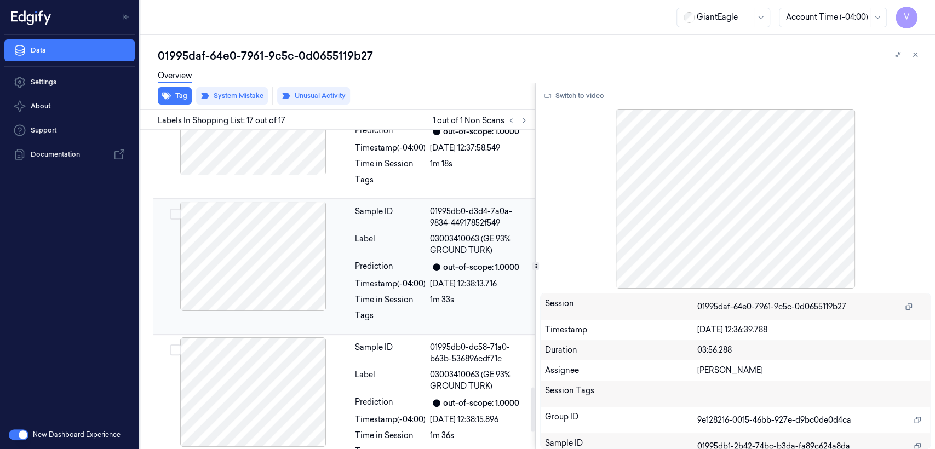
click at [348, 280] on div at bounding box center [252, 256] width 195 height 110
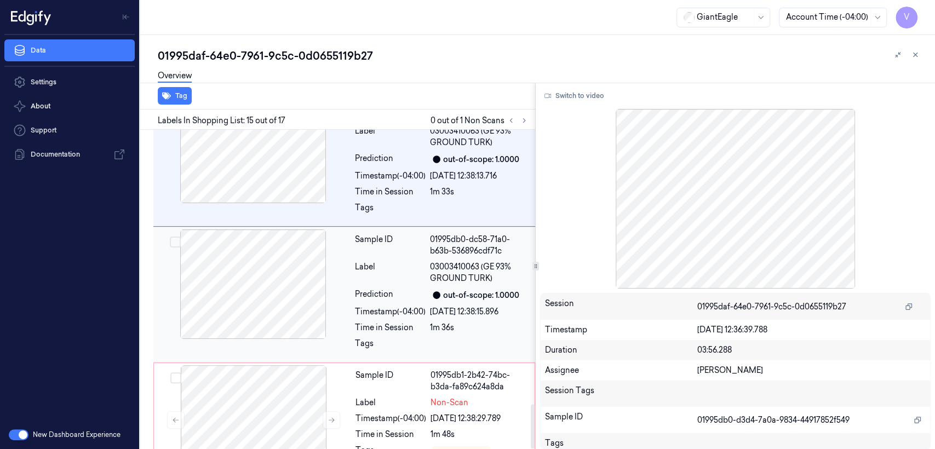
scroll to position [1976, 0]
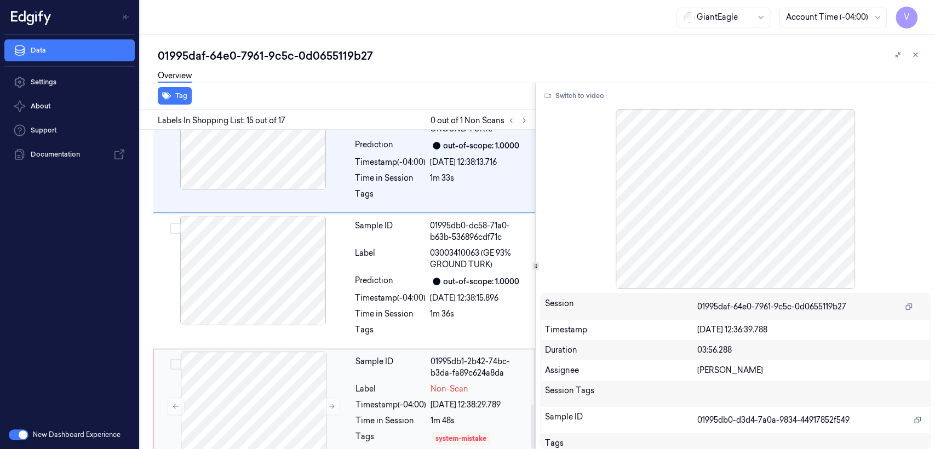
click at [400, 355] on div "Sample ID 01995db1-2b42-74bc-b3da-fa89c624a8da Label Non-Scan Timestamp (-04:00…" at bounding box center [441, 410] width 181 height 117
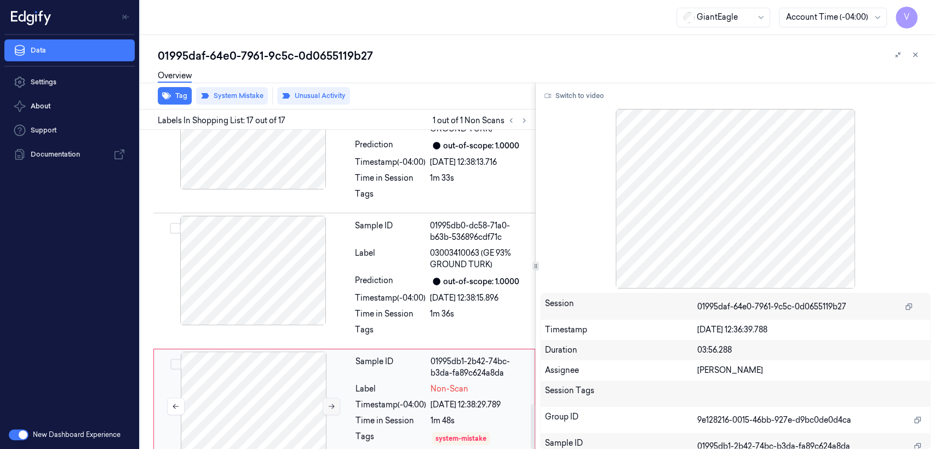
click at [326, 398] on button at bounding box center [331, 407] width 18 height 18
click at [376, 308] on div "Time in Session" at bounding box center [390, 313] width 71 height 11
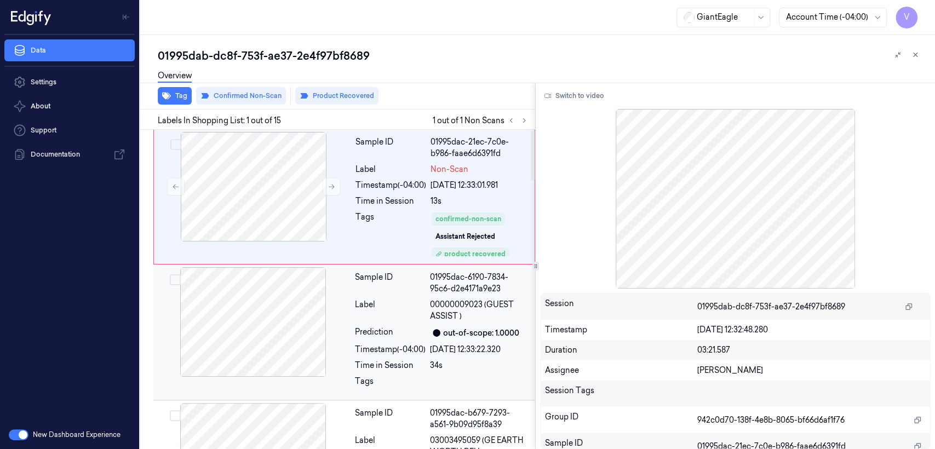
click at [378, 317] on div "Label" at bounding box center [390, 310] width 71 height 23
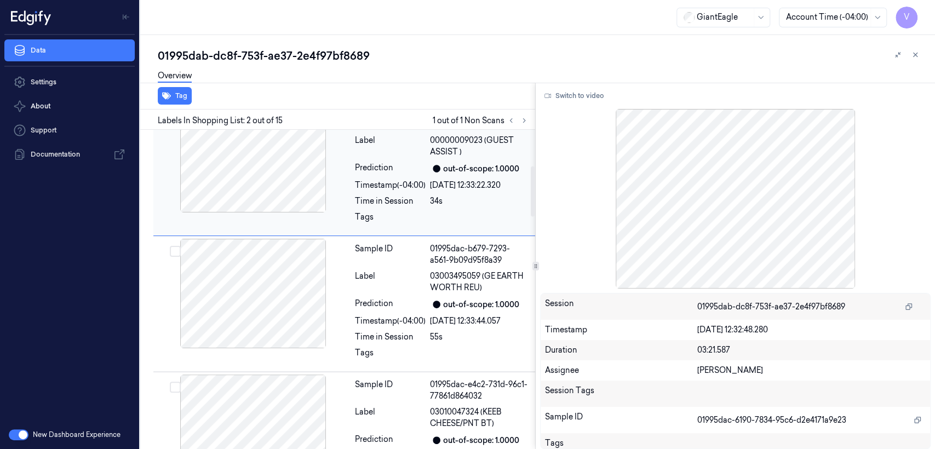
scroll to position [286, 0]
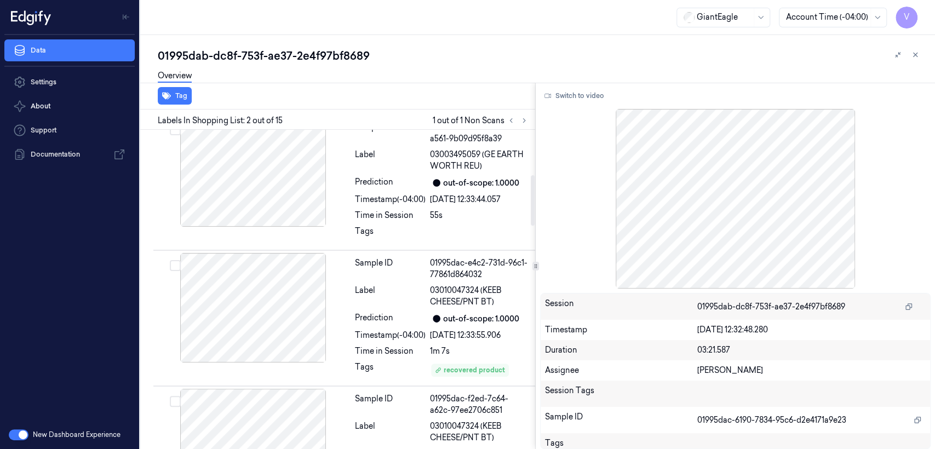
click at [378, 317] on div "Prediction" at bounding box center [390, 318] width 71 height 13
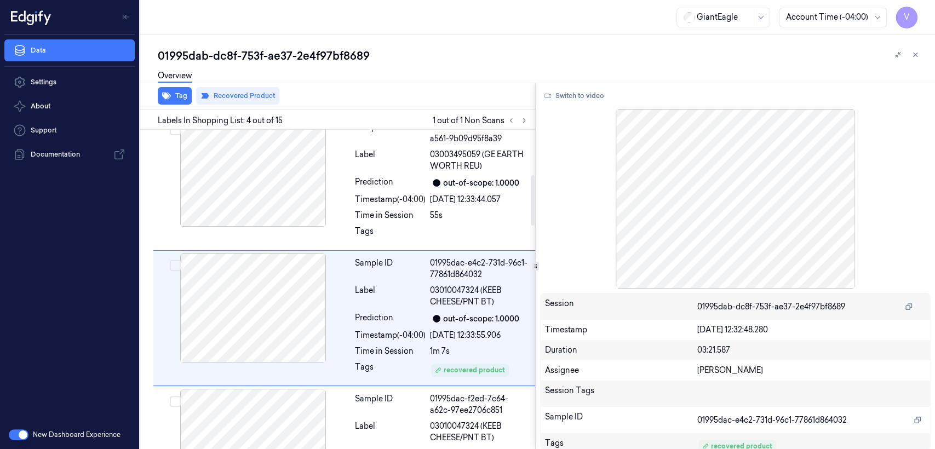
scroll to position [314, 0]
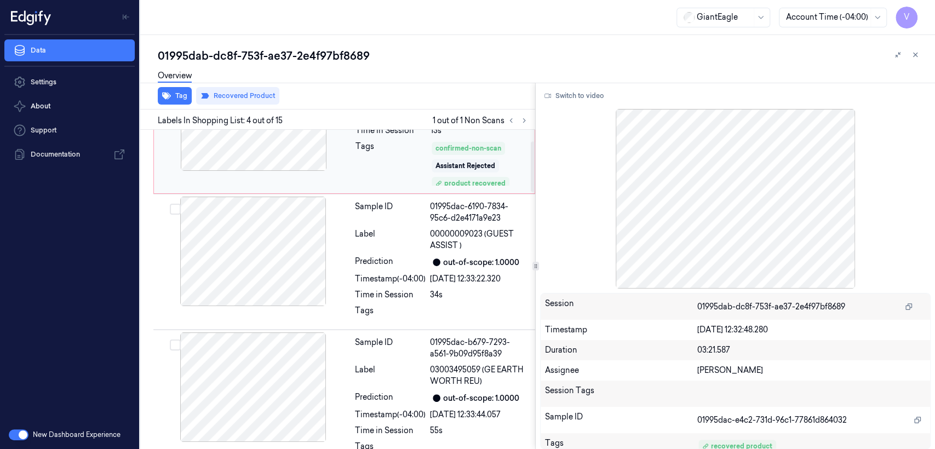
click at [423, 152] on div "Tags" at bounding box center [390, 164] width 71 height 46
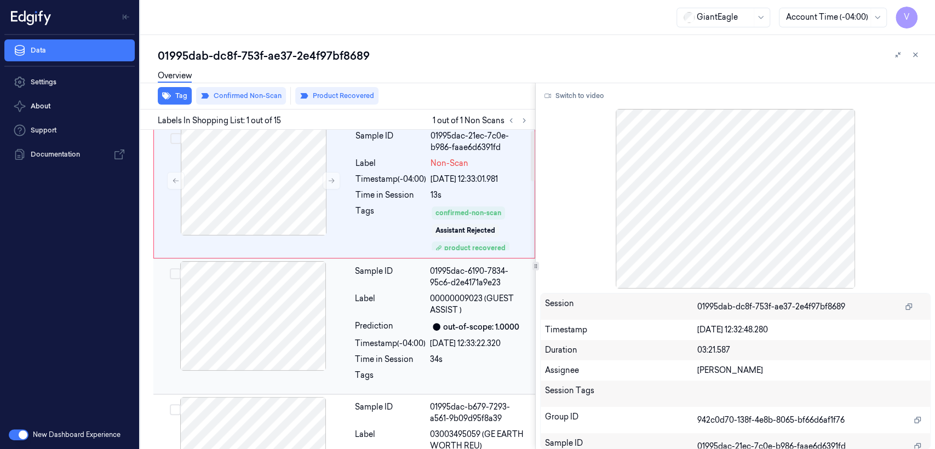
scroll to position [0, 0]
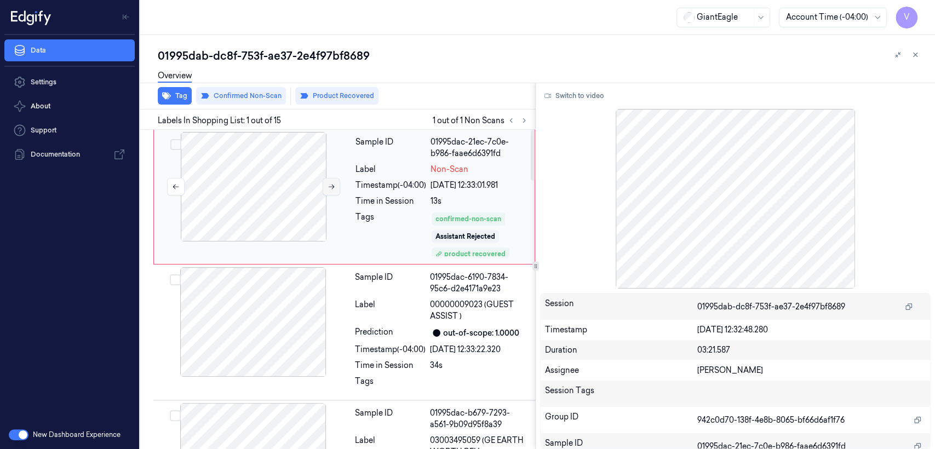
click at [331, 183] on icon at bounding box center [331, 187] width 8 height 8
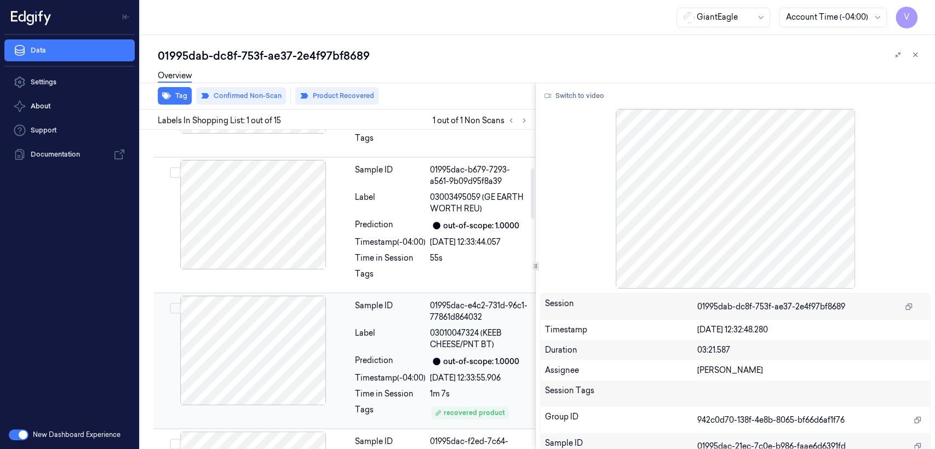
click at [381, 349] on div "Sample ID 01995dac-e4c2-731d-96c1-77861d864032 Label 03010047324 (KEEB CHEESE/P…" at bounding box center [441, 361] width 182 height 130
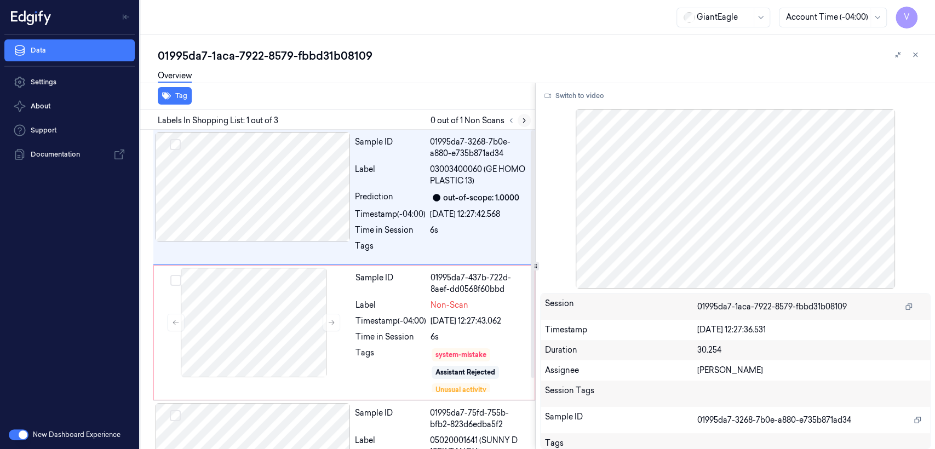
click at [524, 123] on icon at bounding box center [524, 121] width 8 height 8
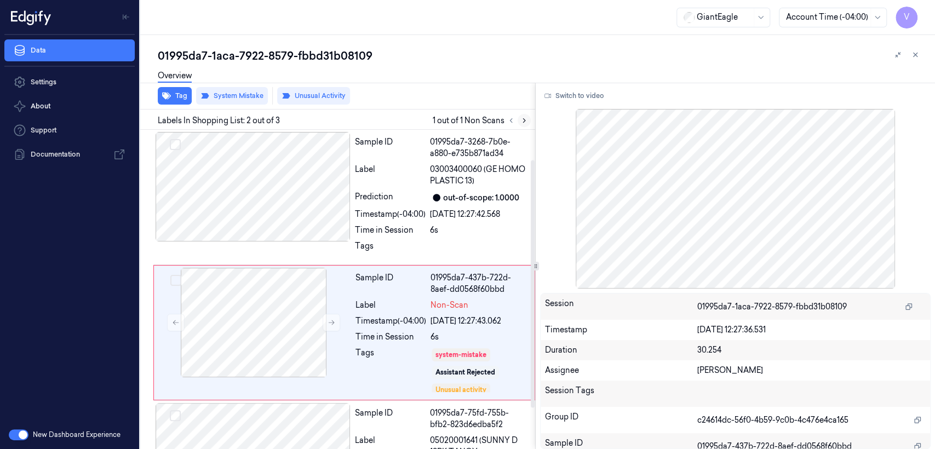
scroll to position [43, 0]
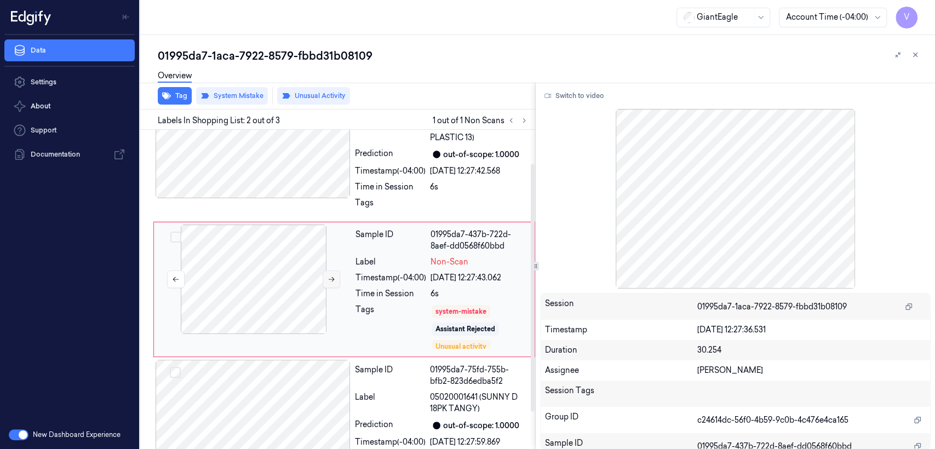
click at [331, 283] on button at bounding box center [331, 279] width 18 height 18
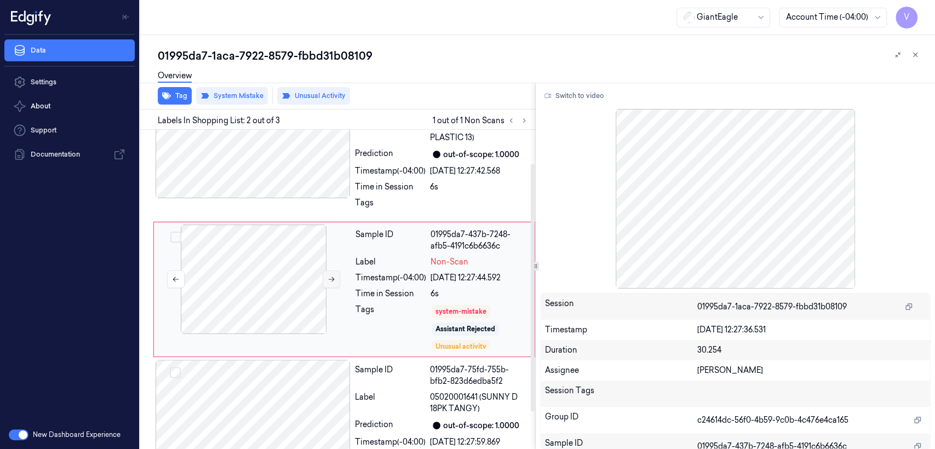
click at [331, 283] on button at bounding box center [331, 279] width 18 height 18
click at [277, 191] on div at bounding box center [252, 144] width 195 height 110
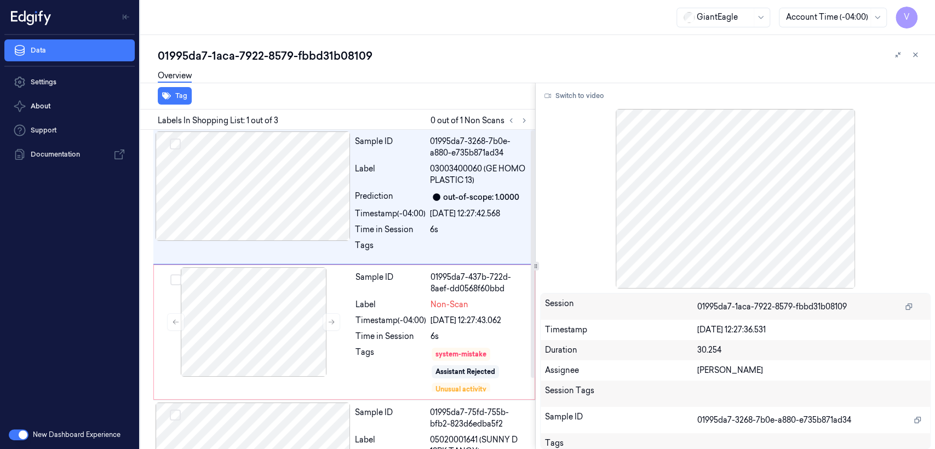
scroll to position [0, 0]
